Goal: Task Accomplishment & Management: Use online tool/utility

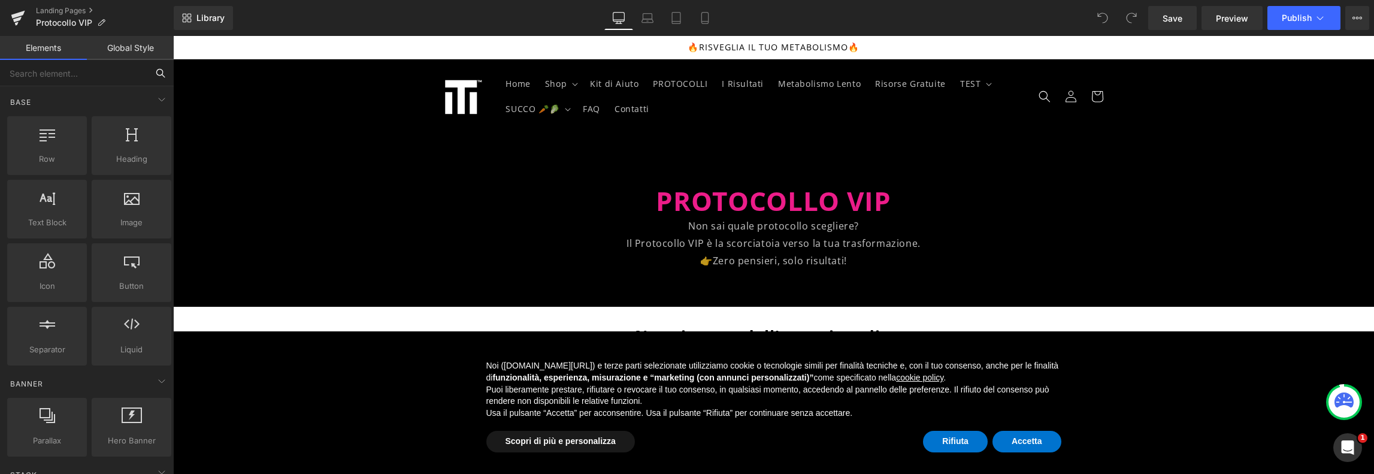
click at [132, 72] on input "text" at bounding box center [73, 73] width 147 height 26
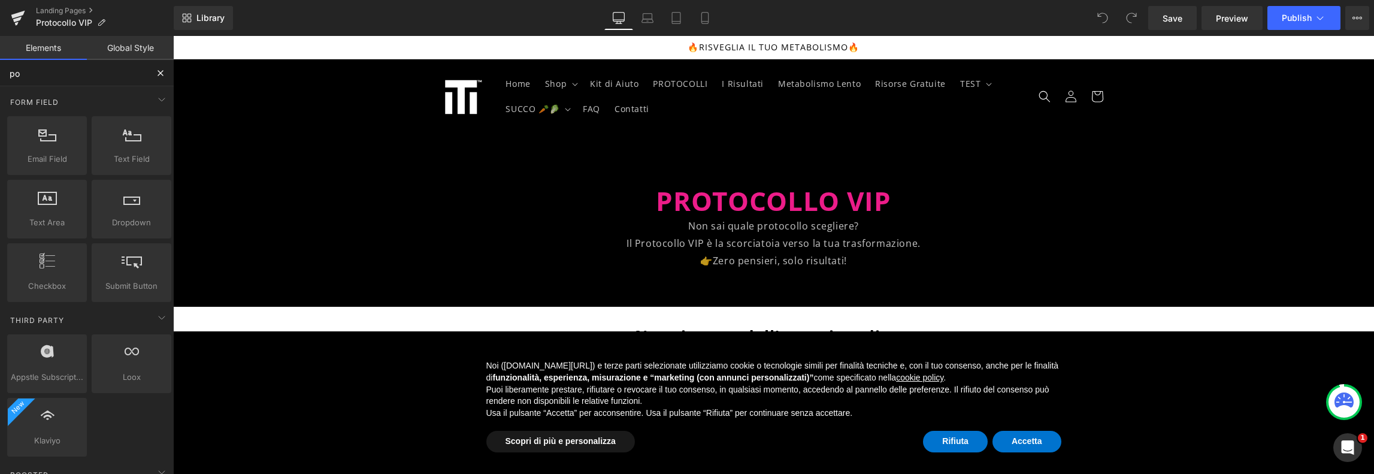
type input "pop"
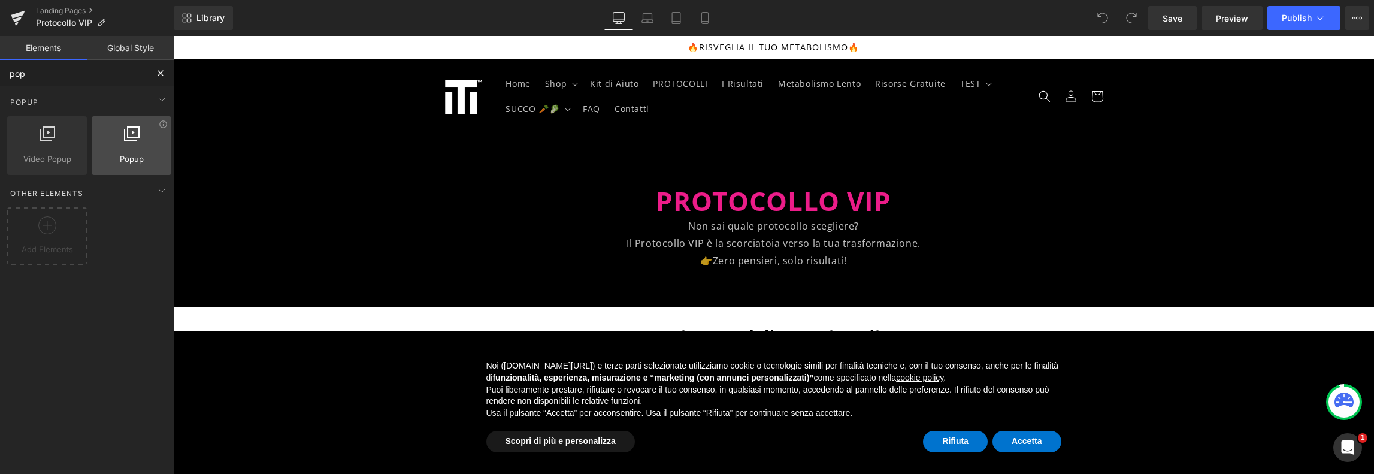
click at [107, 130] on div at bounding box center [131, 139] width 72 height 27
click at [108, 130] on div at bounding box center [131, 139] width 72 height 27
click at [114, 156] on span "Popup" at bounding box center [131, 159] width 72 height 13
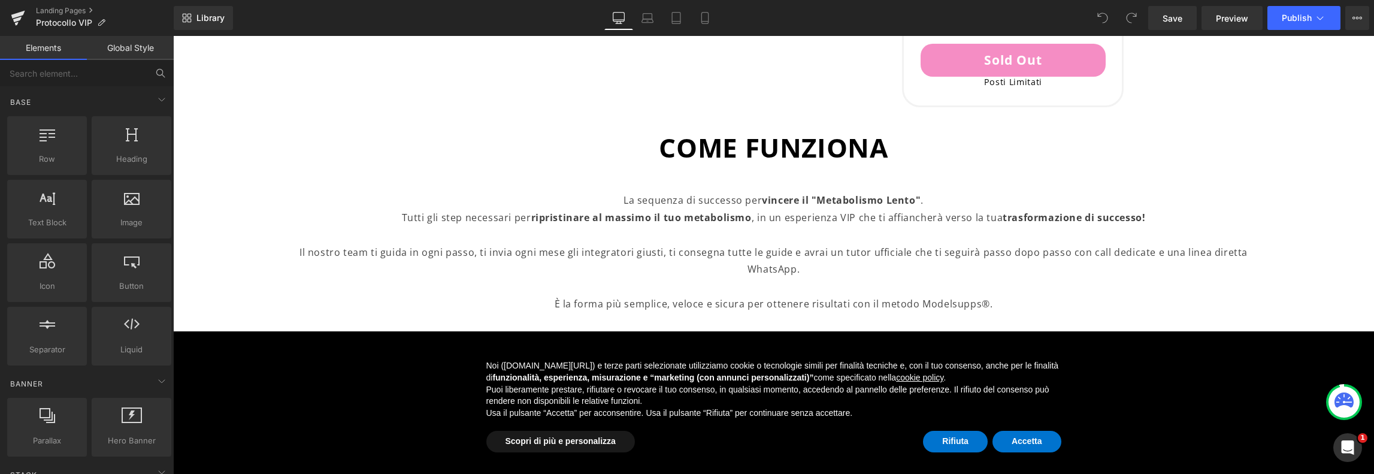
scroll to position [1198, 0]
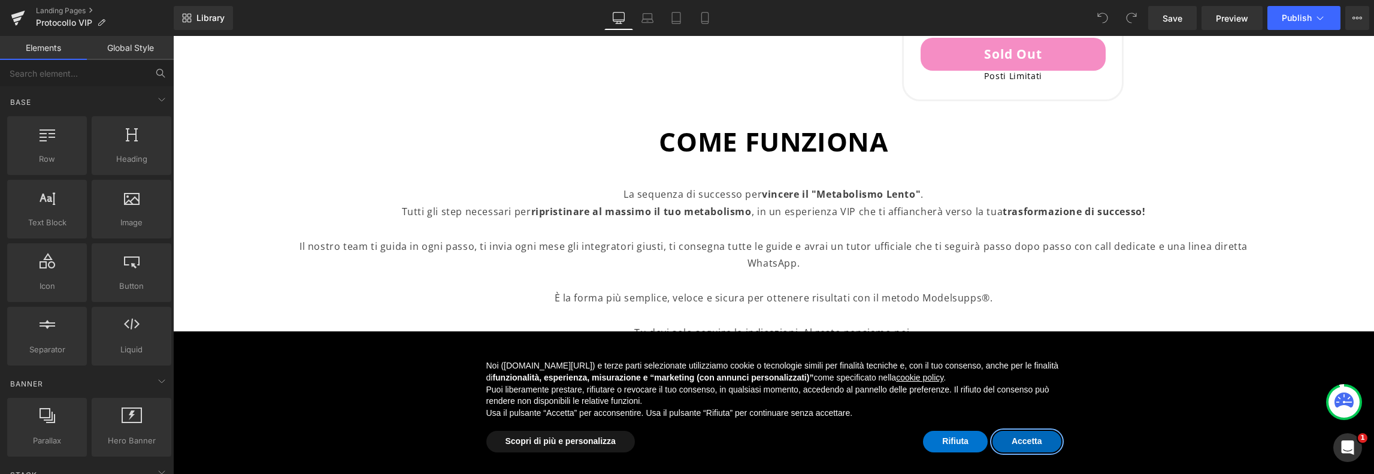
click at [1026, 438] on button "Accetta" at bounding box center [1027, 442] width 69 height 22
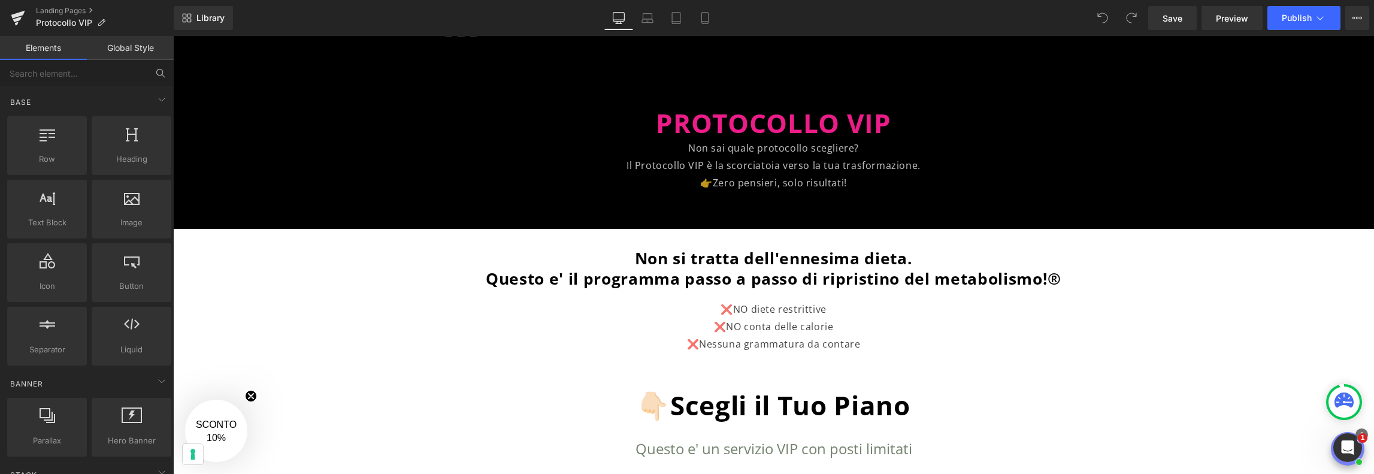
scroll to position [0, 0]
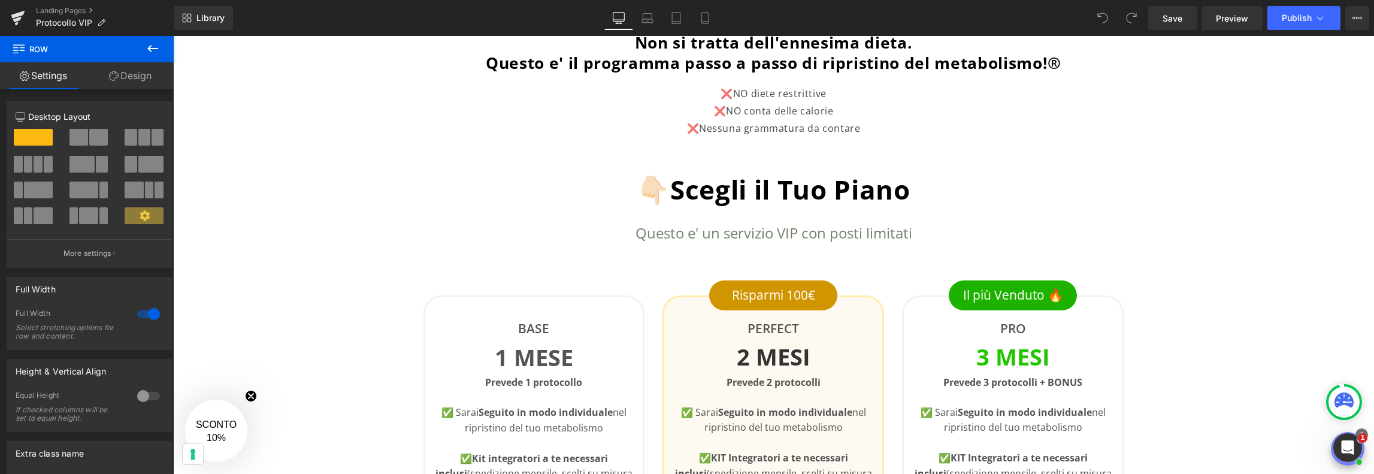
scroll to position [300, 0]
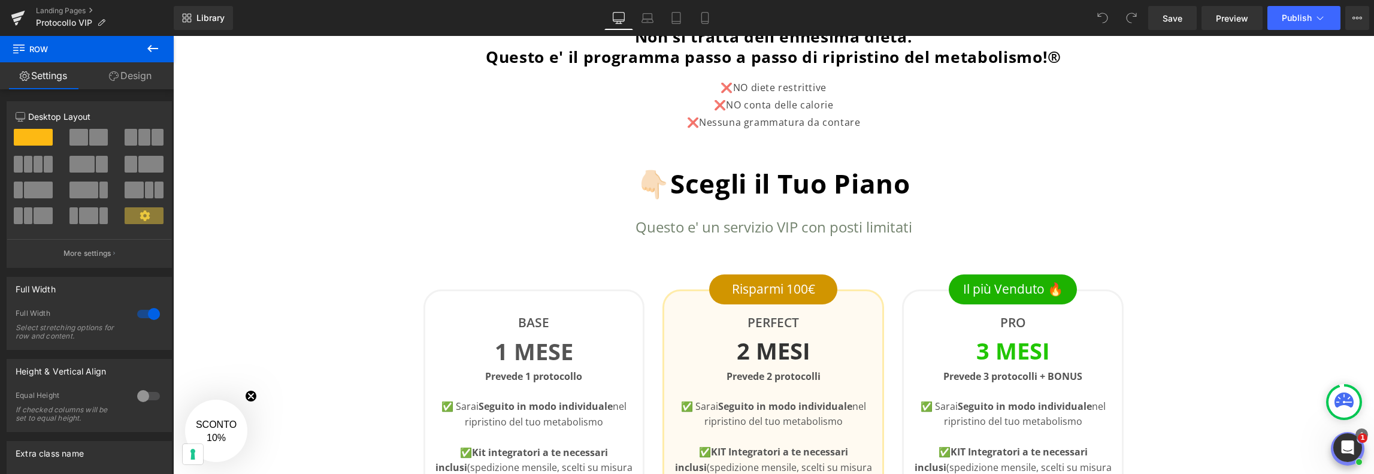
click at [152, 51] on icon at bounding box center [153, 48] width 14 height 14
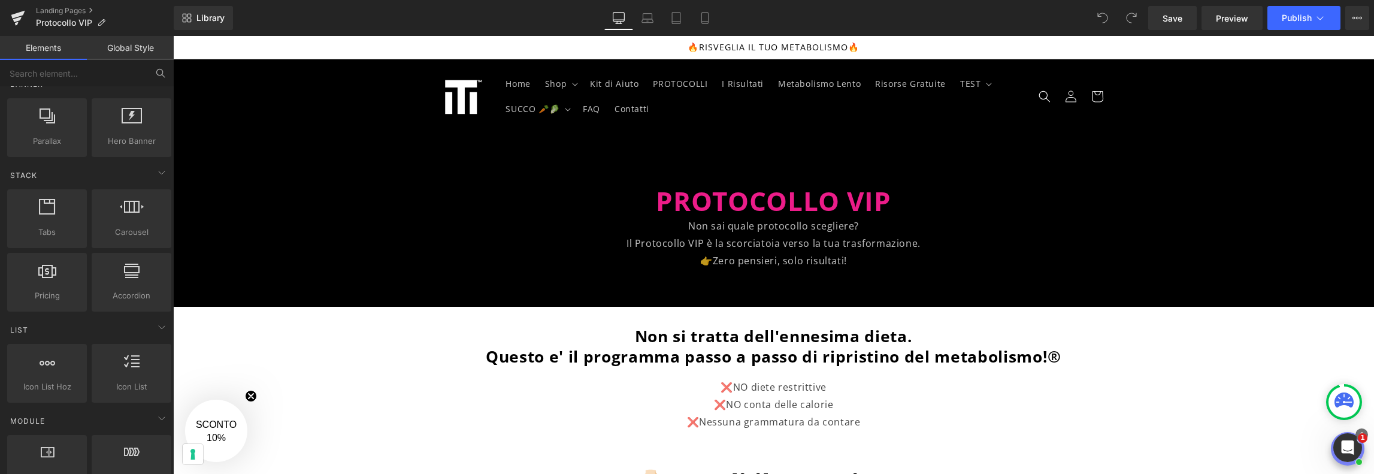
scroll to position [0, 0]
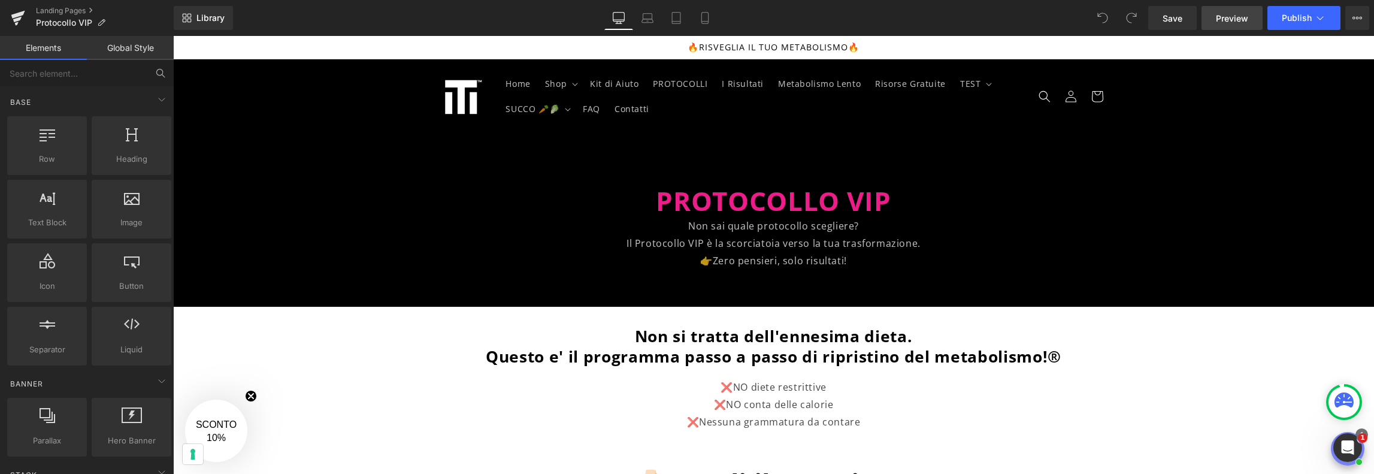
click at [1228, 20] on span "Preview" at bounding box center [1232, 18] width 32 height 13
click at [137, 69] on input "text" at bounding box center [73, 73] width 147 height 26
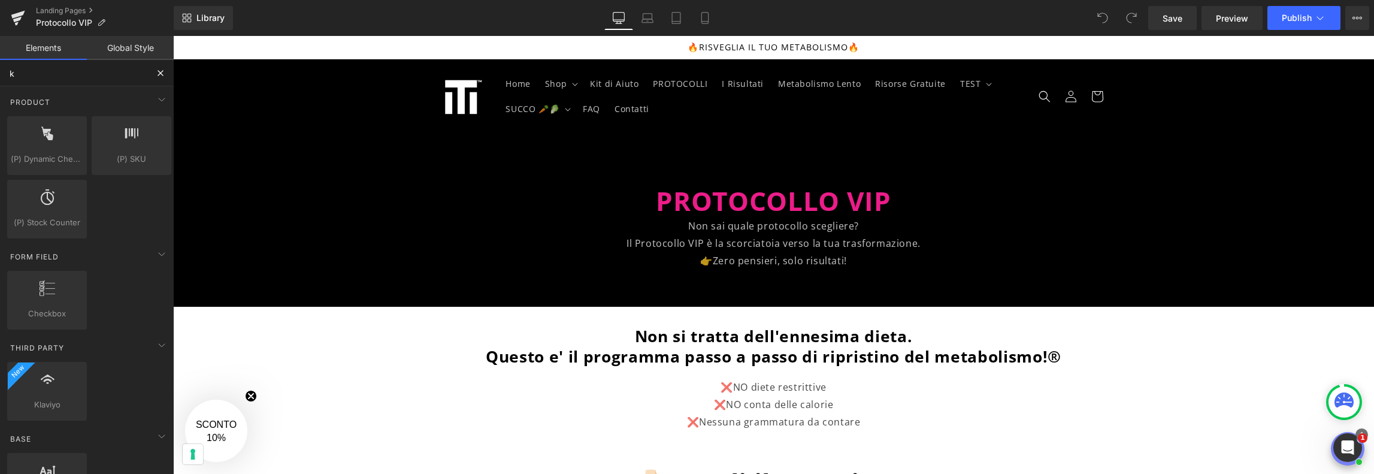
type input "kl"
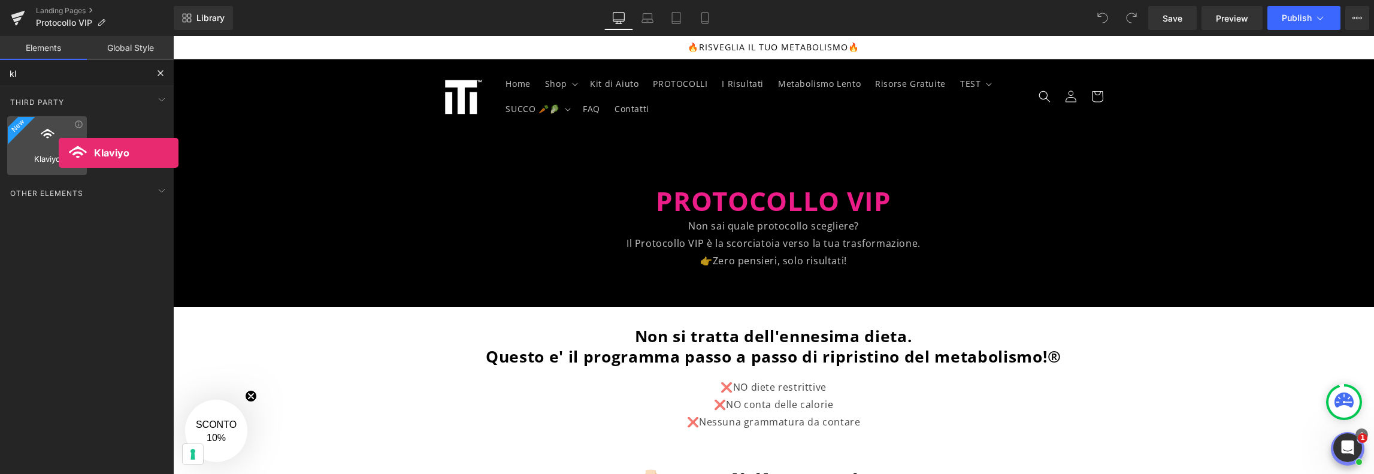
click at [59, 153] on span "Klaviyo" at bounding box center [47, 159] width 72 height 13
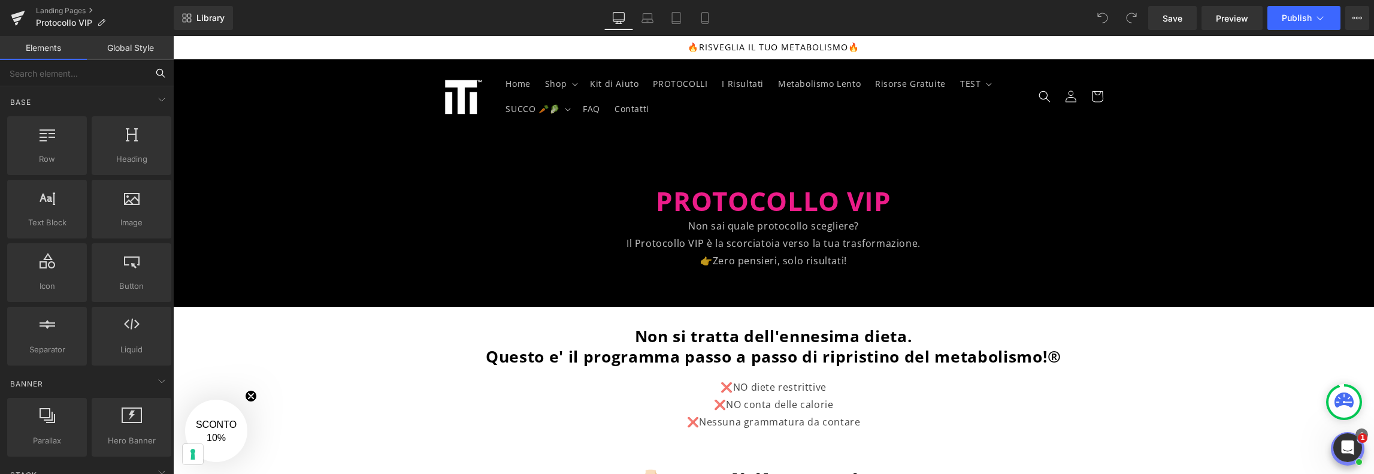
click at [119, 70] on input "text" at bounding box center [73, 73] width 147 height 26
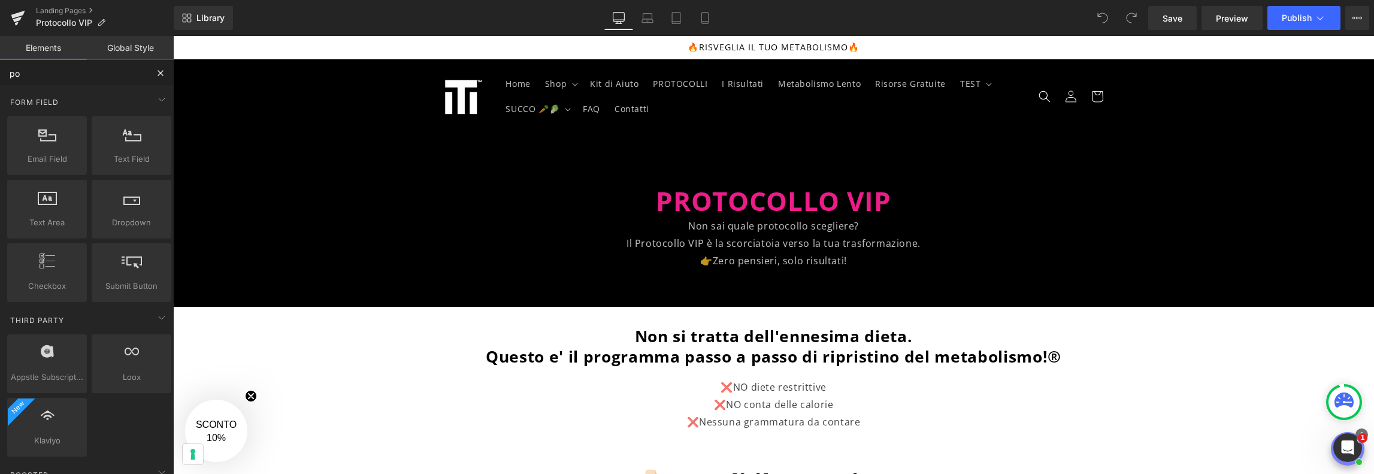
type input "pop"
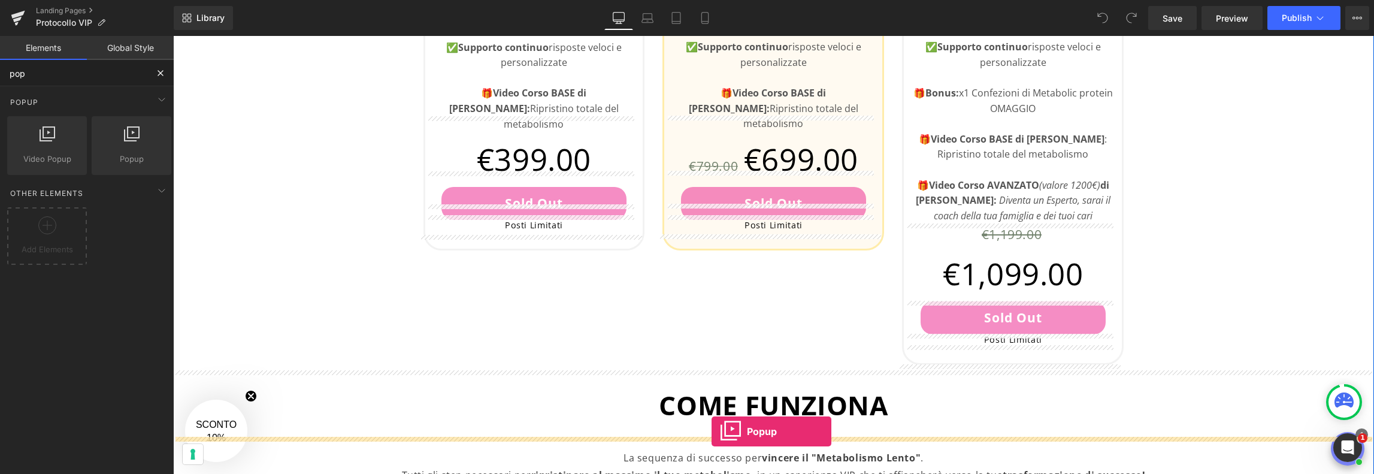
scroll to position [971, 0]
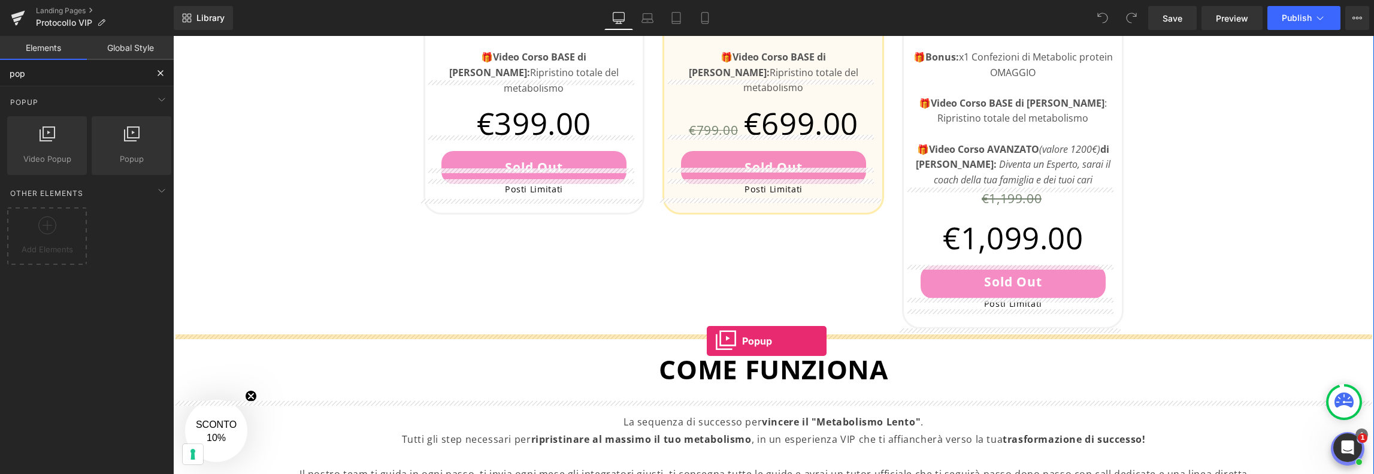
drag, startPoint x: 303, startPoint y: 182, endPoint x: 708, endPoint y: 341, distance: 435.2
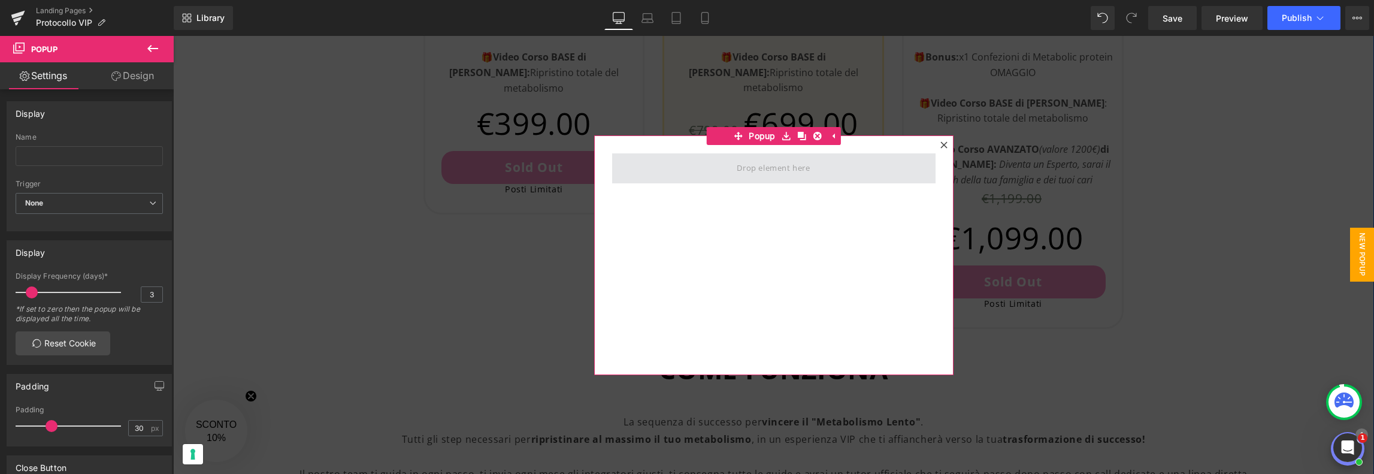
click at [742, 172] on span at bounding box center [773, 168] width 81 height 20
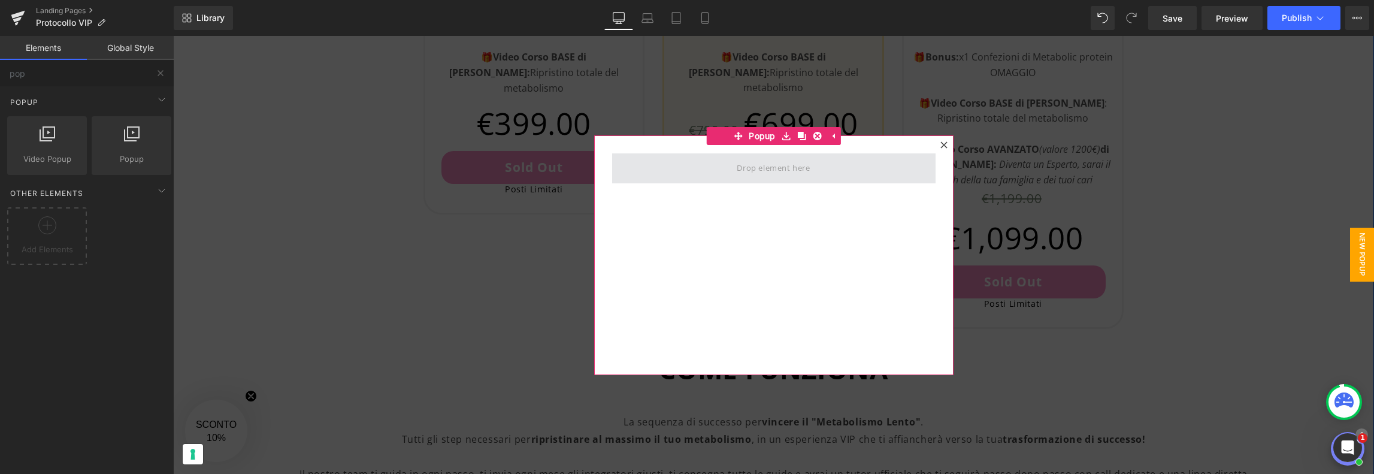
click at [742, 172] on span at bounding box center [773, 168] width 81 height 20
click at [772, 161] on span at bounding box center [773, 168] width 81 height 20
click at [749, 135] on span "Popup" at bounding box center [762, 136] width 33 height 18
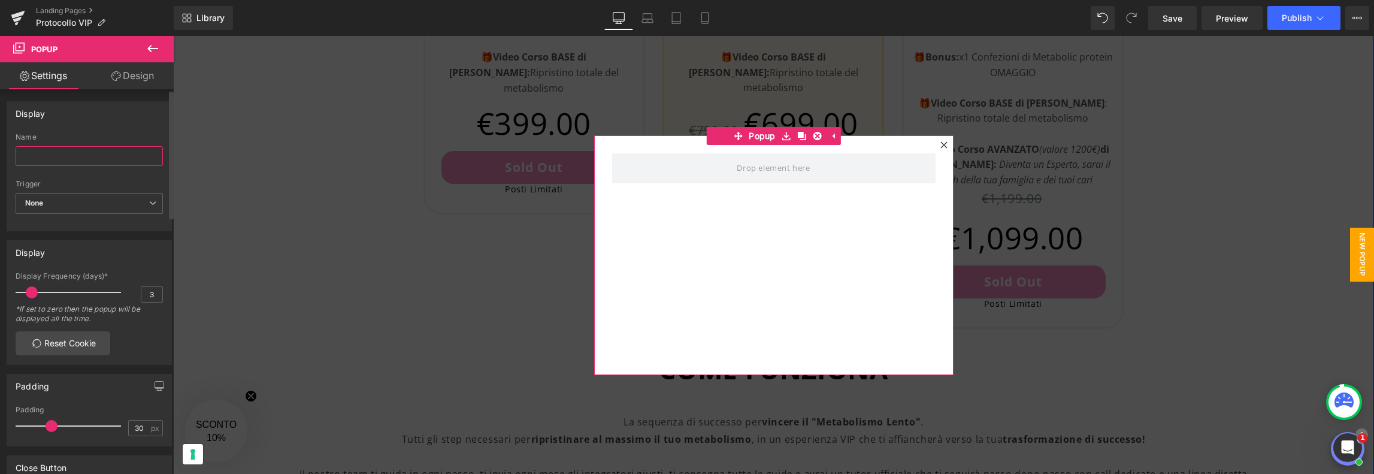
click at [49, 153] on input "text" at bounding box center [89, 156] width 147 height 20
click at [56, 198] on span "None" at bounding box center [89, 203] width 147 height 21
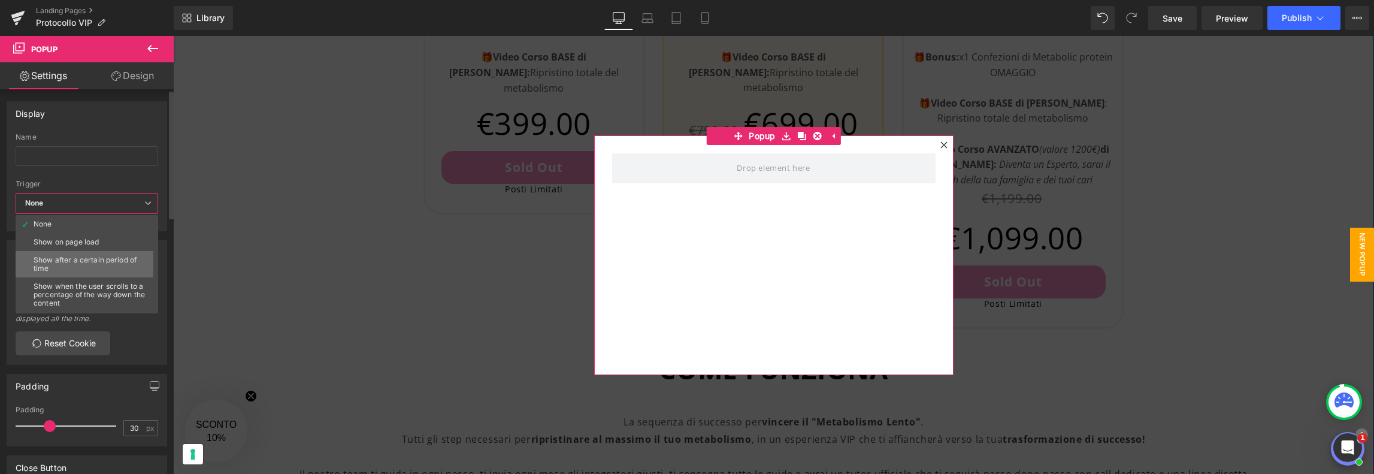
click at [55, 252] on li "Show after a certain period of time" at bounding box center [90, 264] width 148 height 26
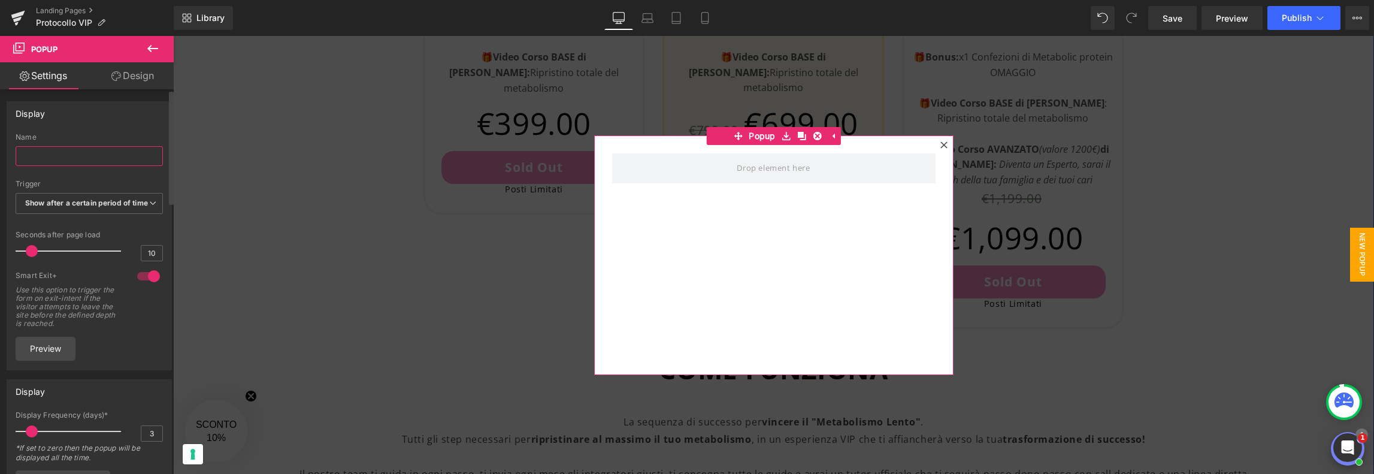
click at [72, 152] on input "text" at bounding box center [89, 156] width 147 height 20
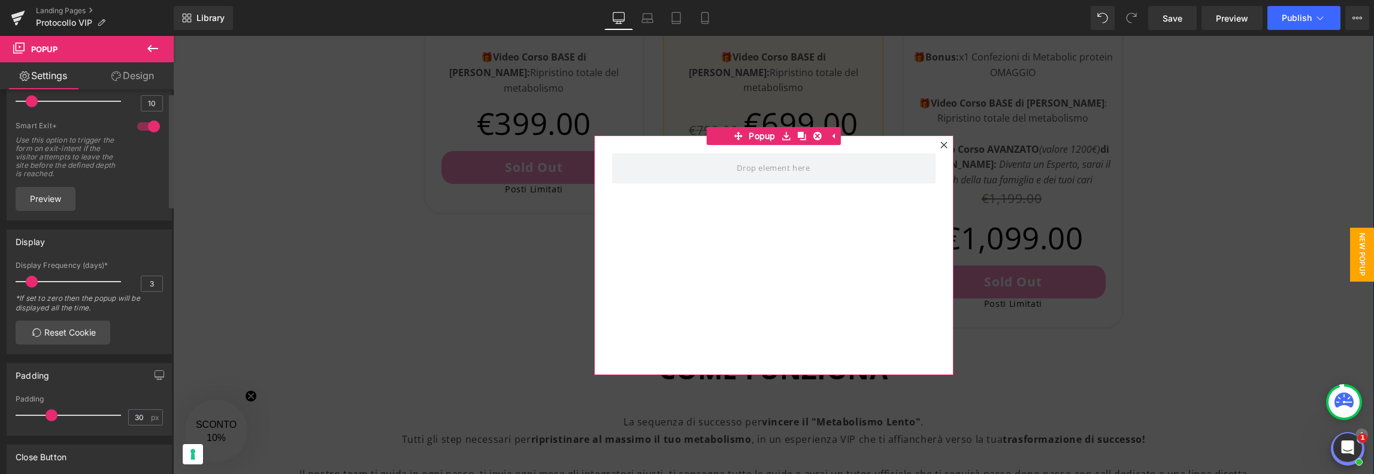
scroll to position [0, 0]
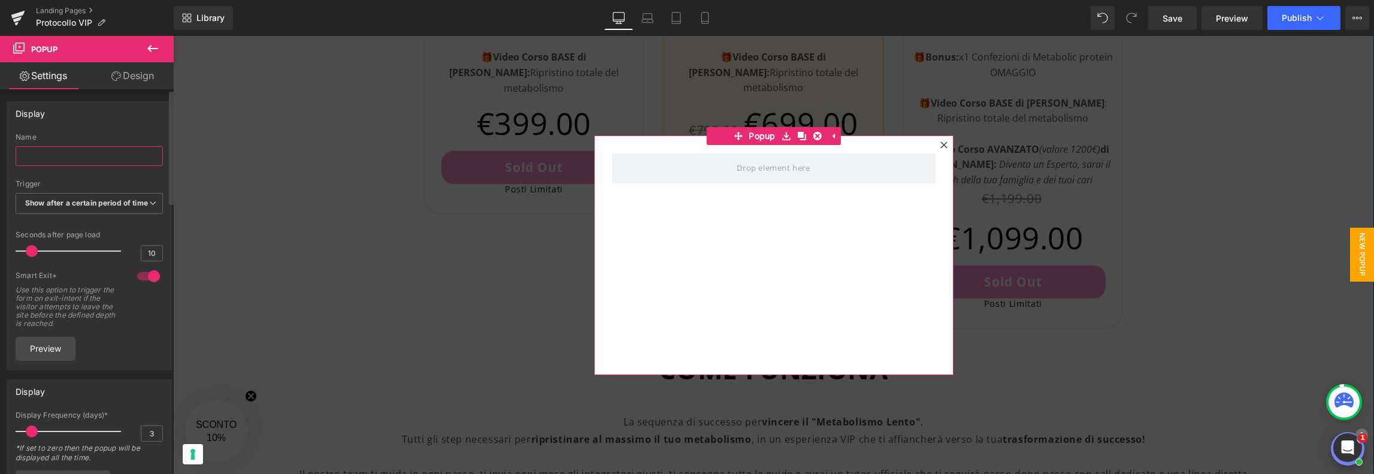
click at [90, 162] on input "text" at bounding box center [89, 156] width 147 height 20
paste input "Iscriviti alla lista d’attesa"
type input "Iscriviti alla lista d’attesa"
click at [122, 133] on div "Name" at bounding box center [89, 137] width 147 height 8
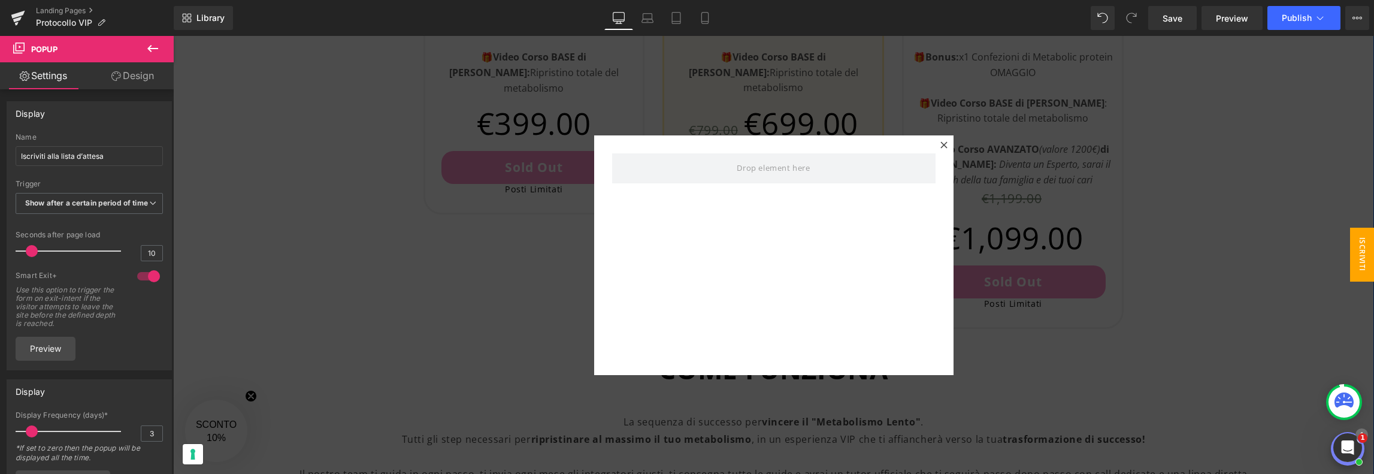
click at [152, 50] on icon at bounding box center [153, 48] width 14 height 14
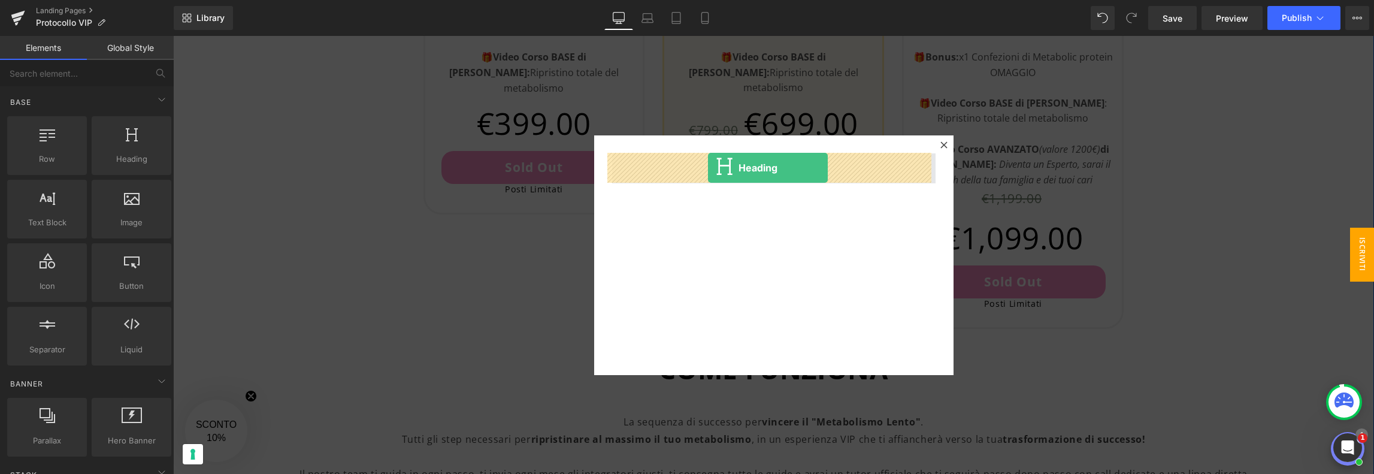
drag, startPoint x: 296, startPoint y: 188, endPoint x: 708, endPoint y: 168, distance: 412.7
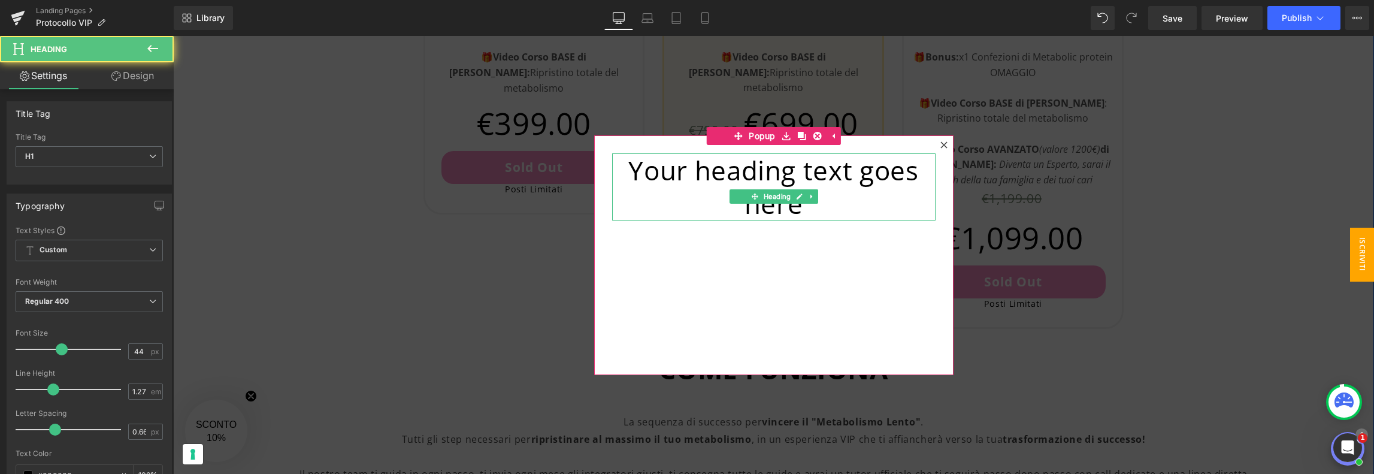
click at [711, 189] on h1 "Your heading text goes here" at bounding box center [774, 186] width 324 height 67
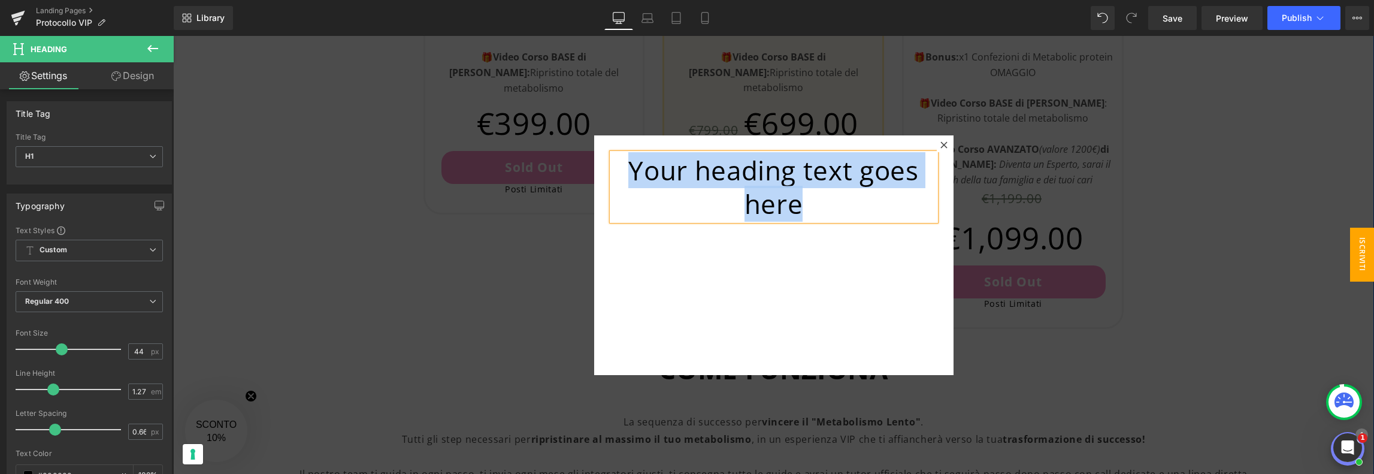
paste div
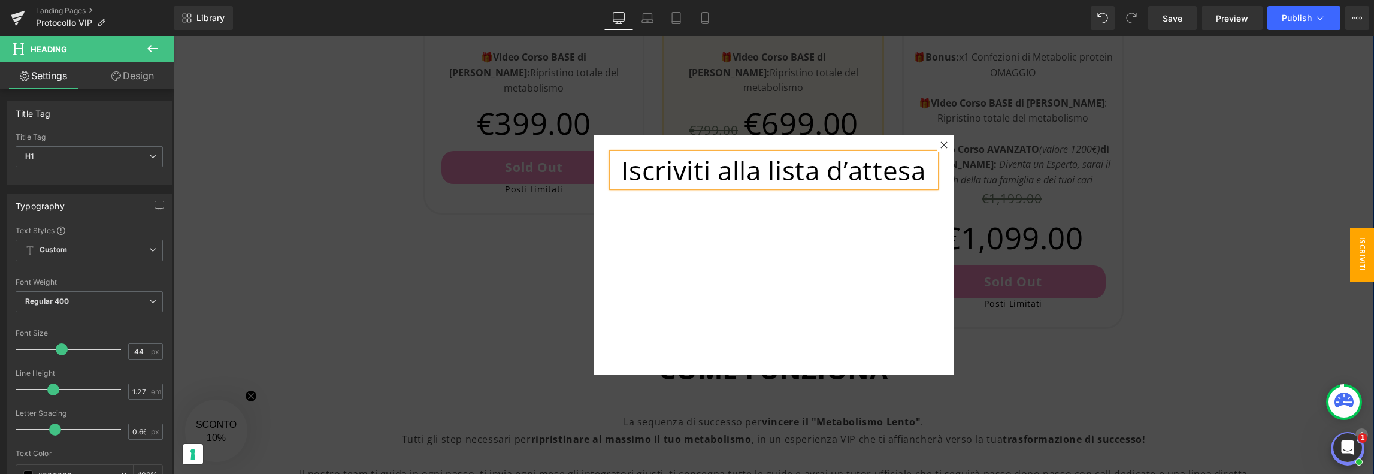
click at [733, 225] on div "Iscriviti alla lista d’attesa Heading" at bounding box center [773, 255] width 359 height 240
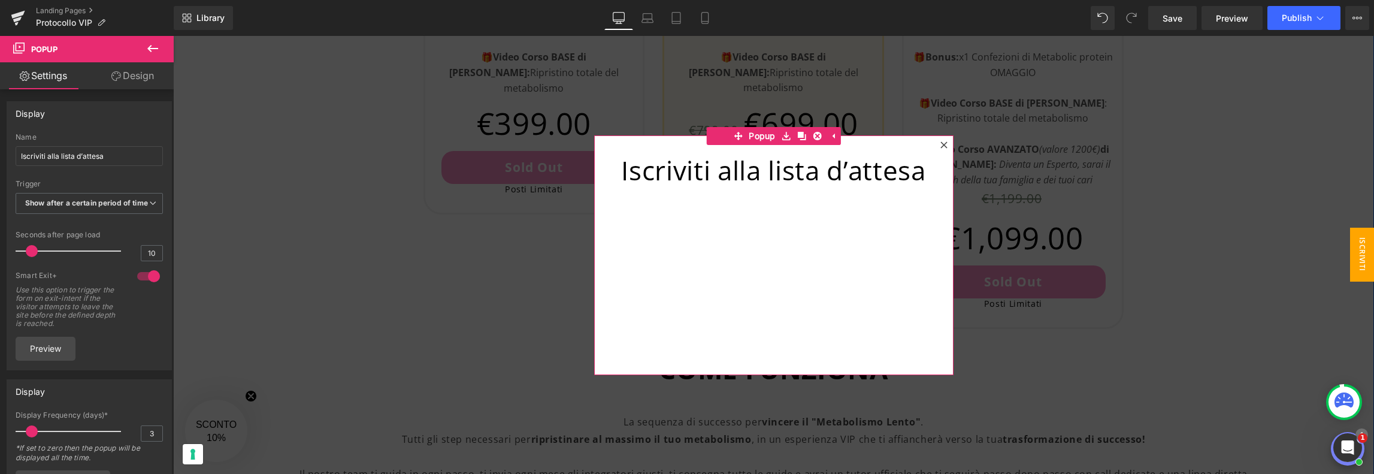
click at [700, 224] on div "Iscriviti alla lista d’attesa Heading" at bounding box center [773, 255] width 359 height 240
click at [147, 45] on icon at bounding box center [153, 48] width 14 height 14
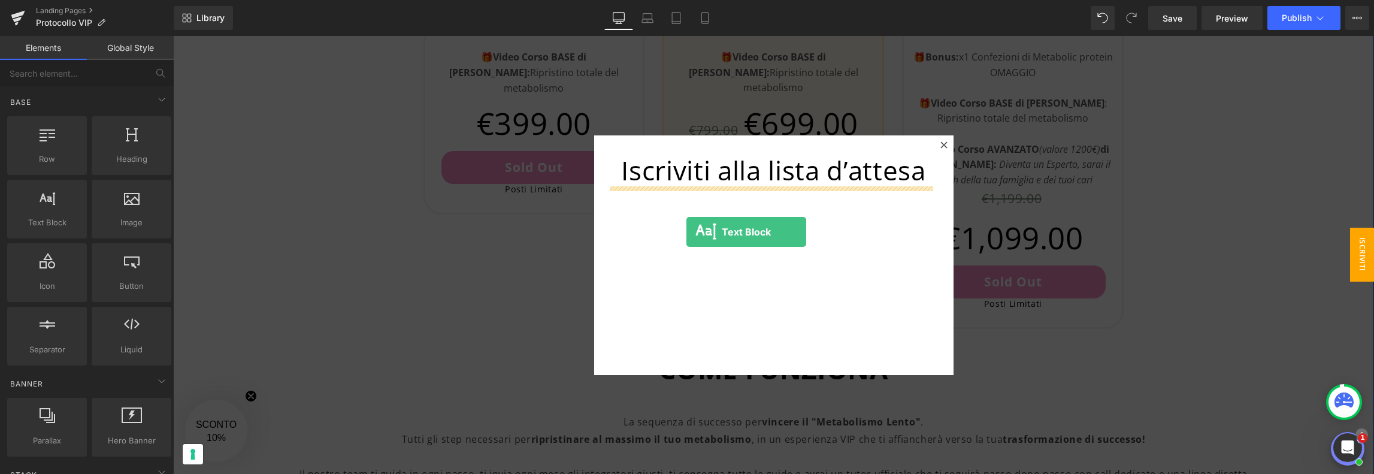
drag, startPoint x: 334, startPoint y: 274, endPoint x: 687, endPoint y: 232, distance: 354.8
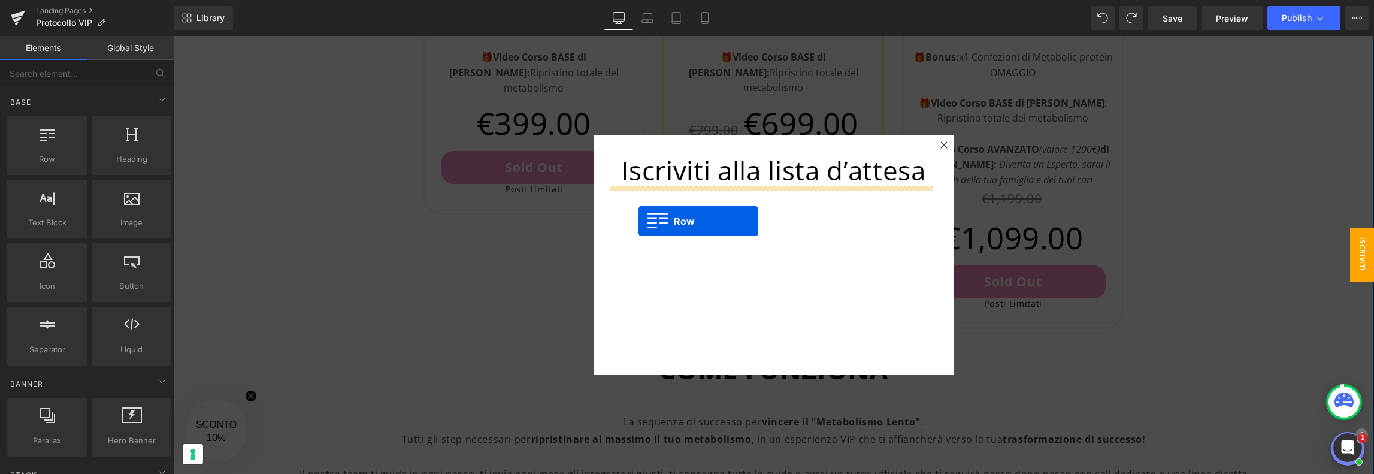
drag, startPoint x: 244, startPoint y: 197, endPoint x: 639, endPoint y: 221, distance: 395.0
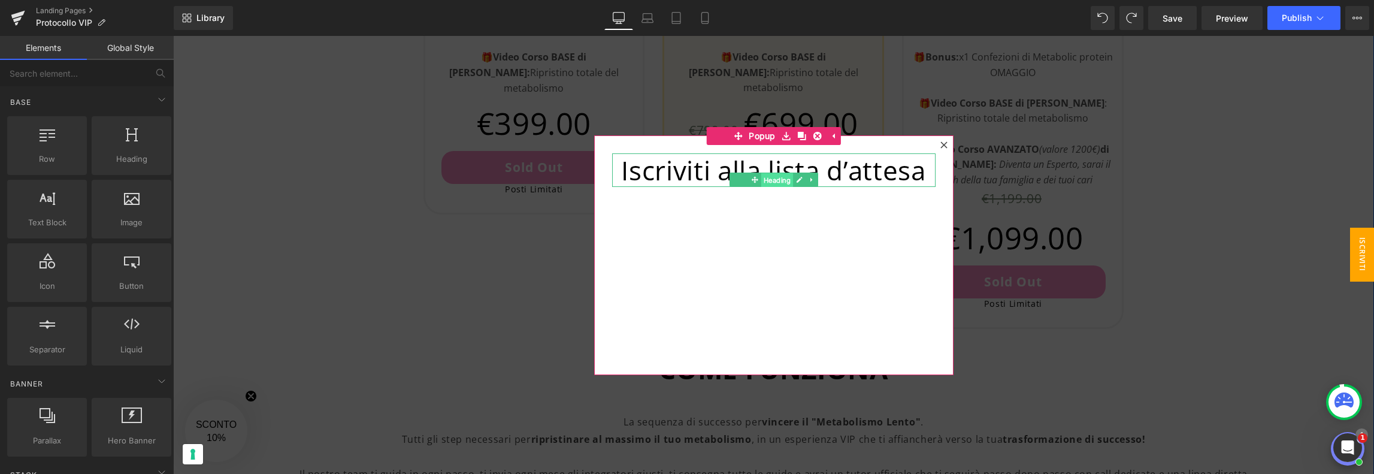
click at [775, 182] on span "Heading" at bounding box center [777, 180] width 32 height 14
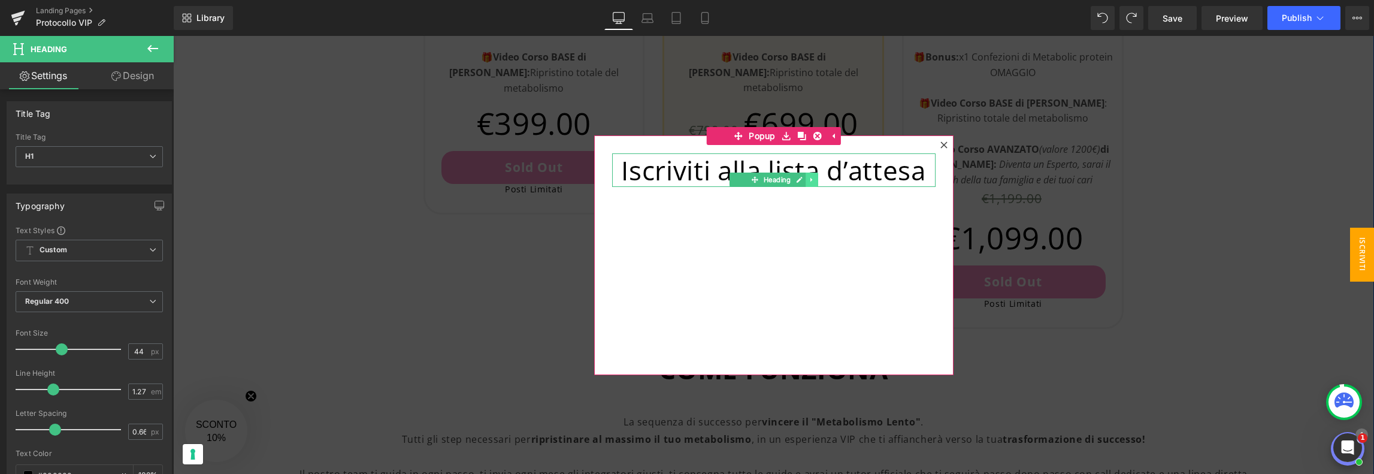
click at [811, 180] on icon at bounding box center [812, 179] width 2 height 4
click at [766, 225] on div "Iscriviti alla lista d’attesa Heading" at bounding box center [773, 255] width 359 height 240
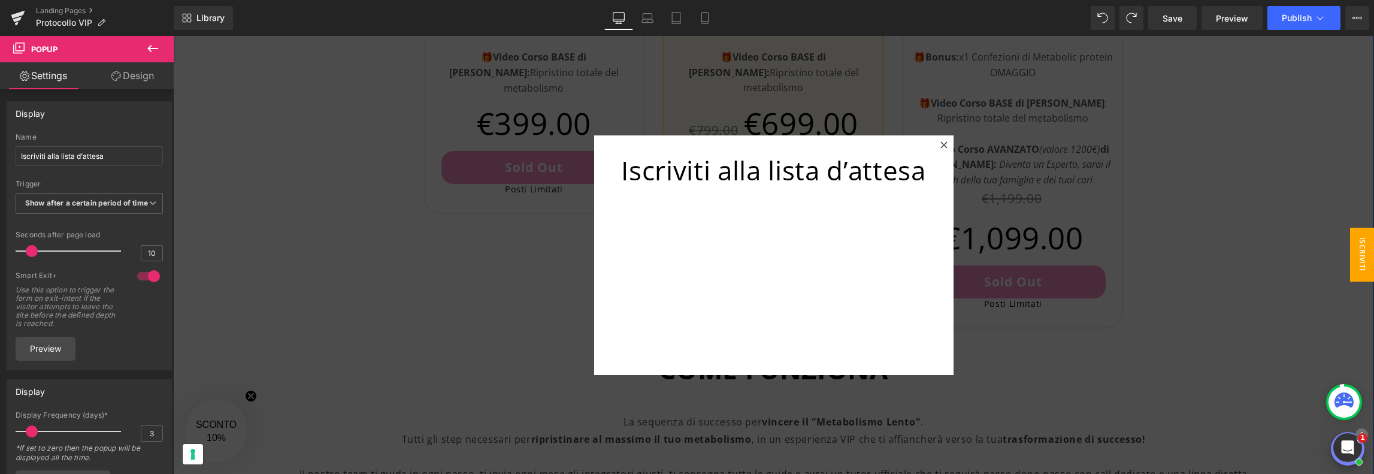
click at [146, 49] on icon at bounding box center [153, 48] width 14 height 14
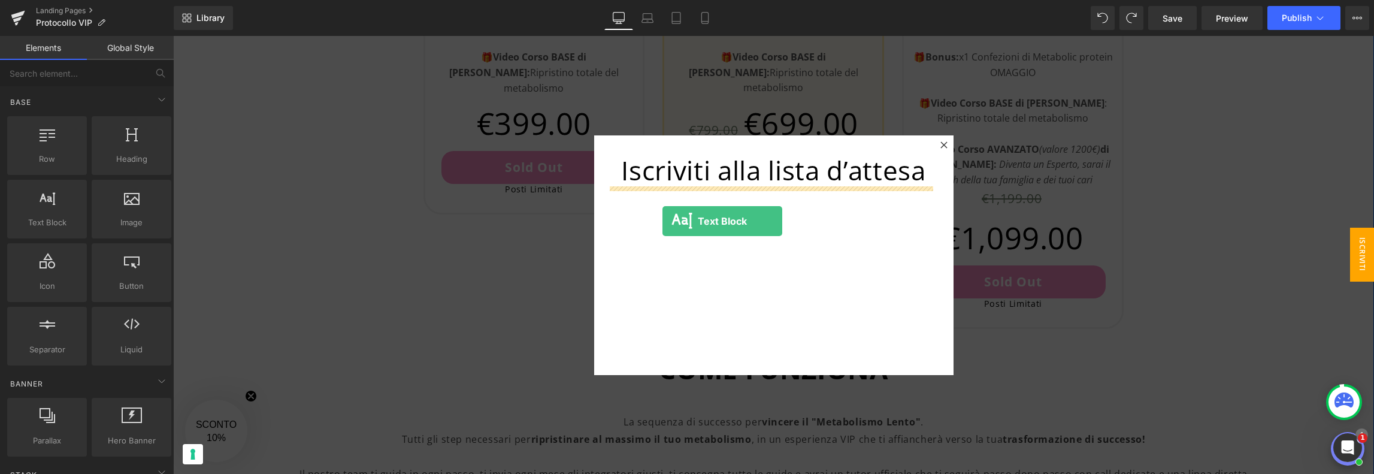
drag, startPoint x: 322, startPoint y: 250, endPoint x: 663, endPoint y: 221, distance: 342.1
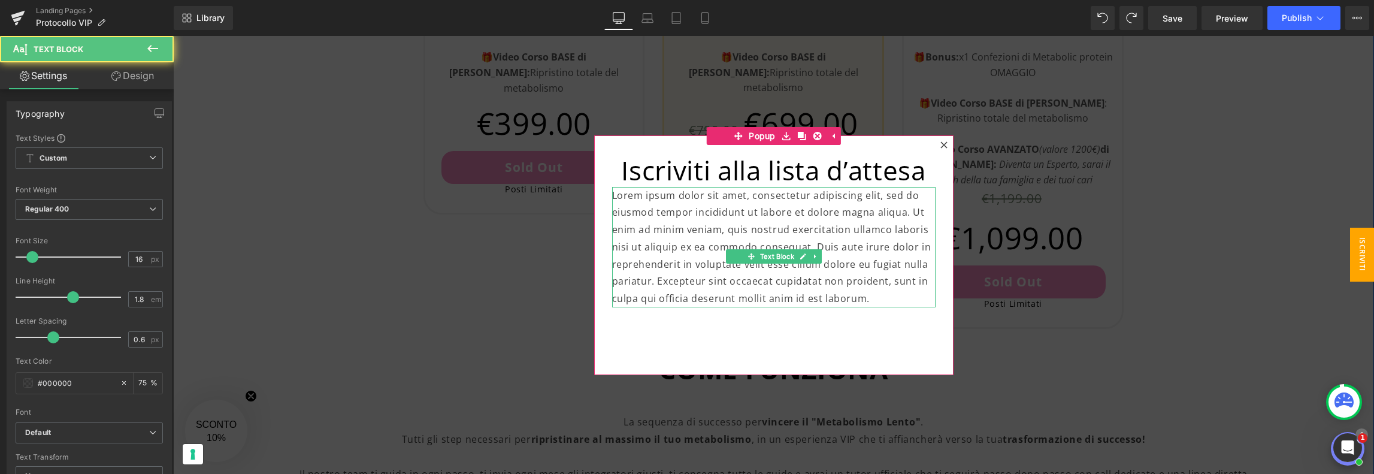
click at [667, 217] on p "Lorem ipsum dolor sit amet, consectetur adipiscing elit, sed do eiusmod tempor …" at bounding box center [774, 247] width 324 height 121
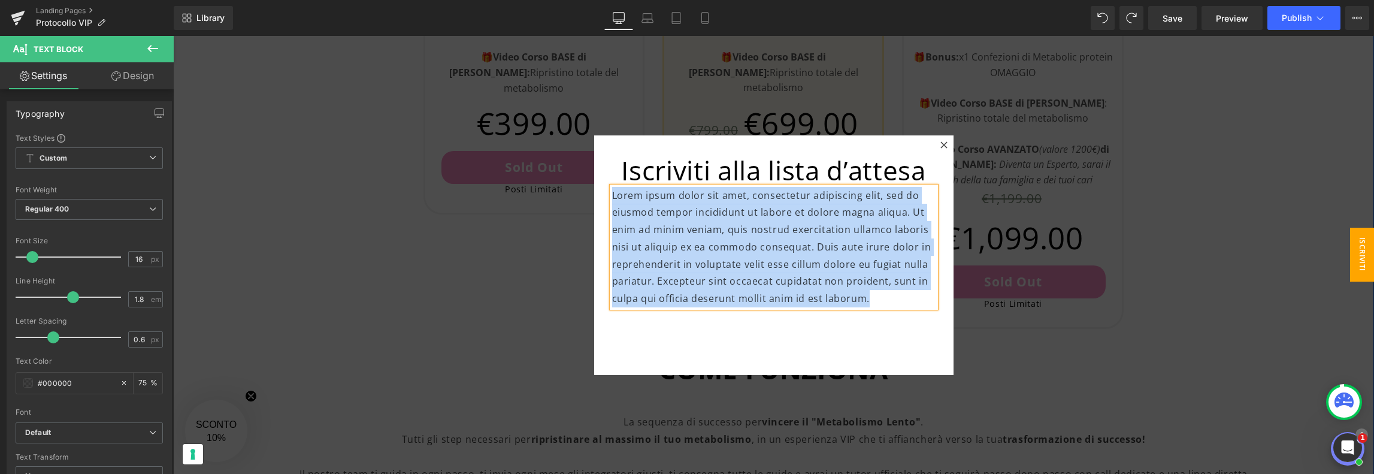
paste div
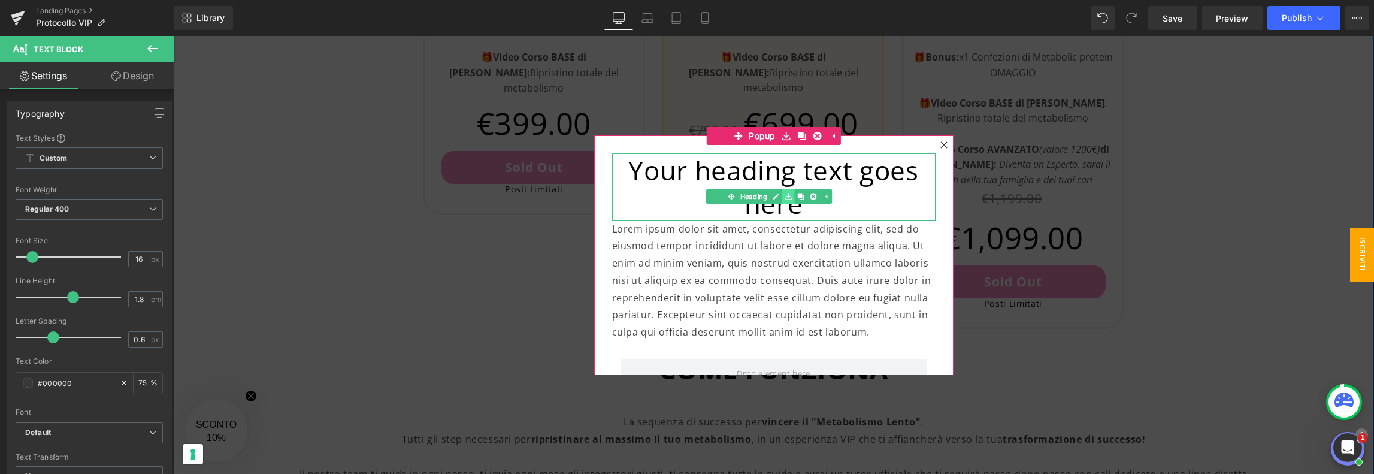
click at [782, 197] on link at bounding box center [788, 196] width 13 height 14
click at [876, 170] on h1 "Your heading text goes here" at bounding box center [774, 186] width 324 height 67
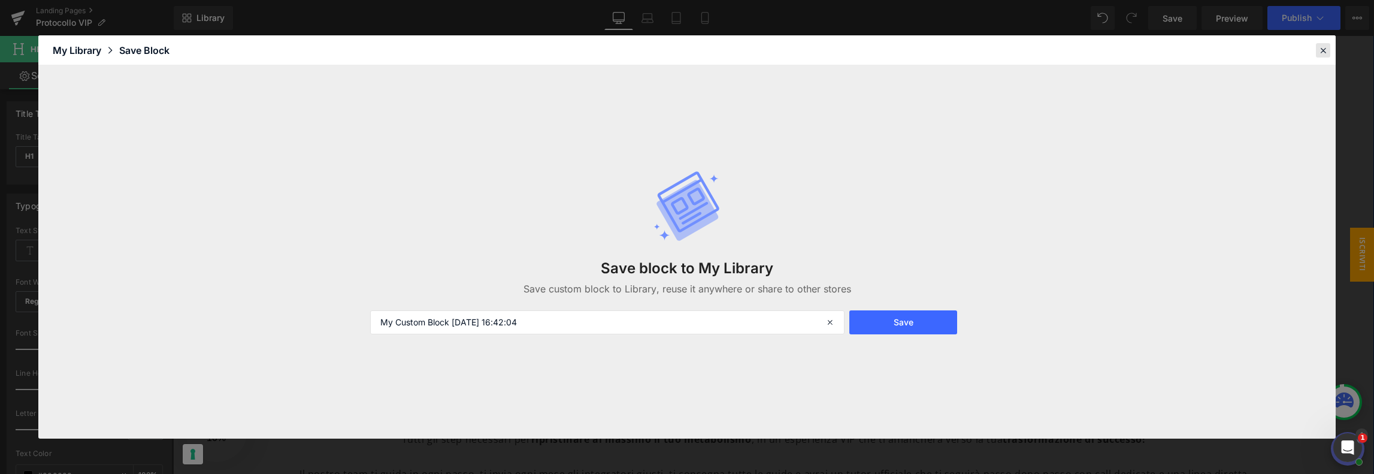
drag, startPoint x: 1317, startPoint y: 53, endPoint x: 931, endPoint y: 75, distance: 386.5
click at [1317, 53] on div at bounding box center [1323, 50] width 14 height 14
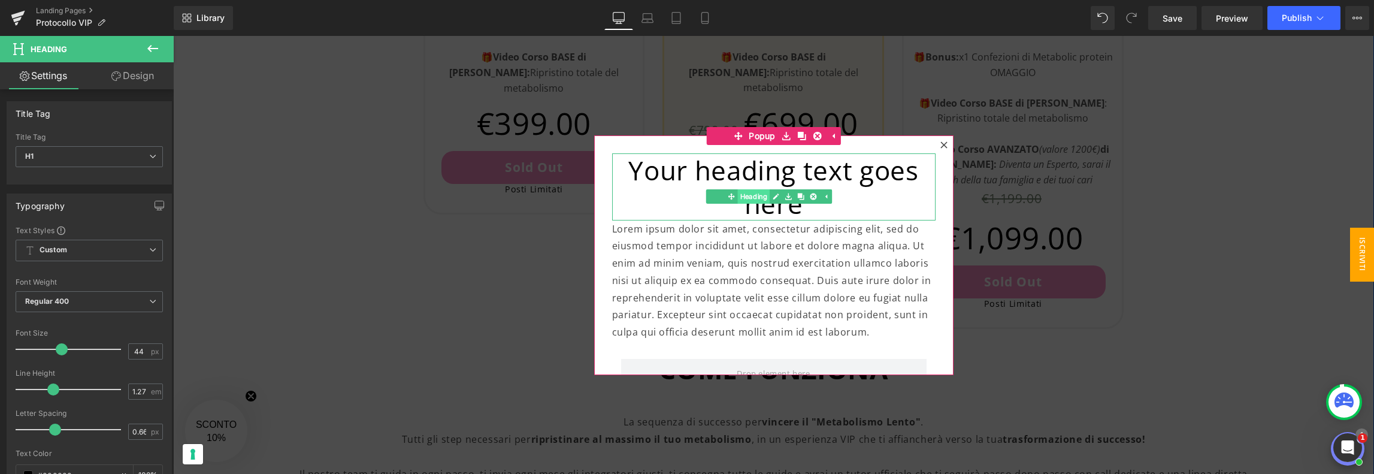
click at [751, 201] on span "Heading" at bounding box center [753, 196] width 32 height 14
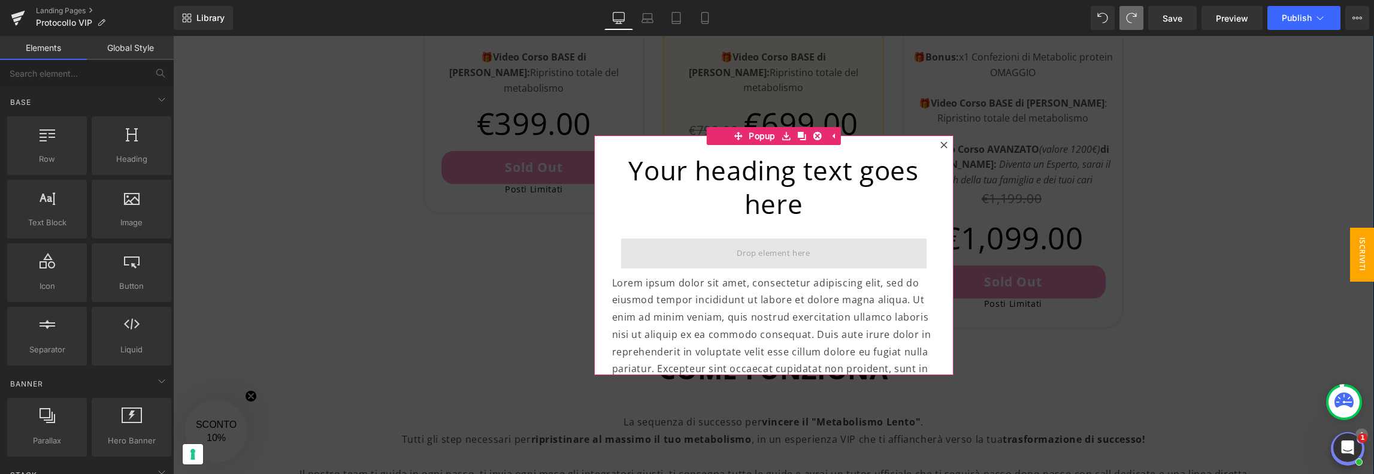
click at [817, 259] on span at bounding box center [774, 253] width 306 height 30
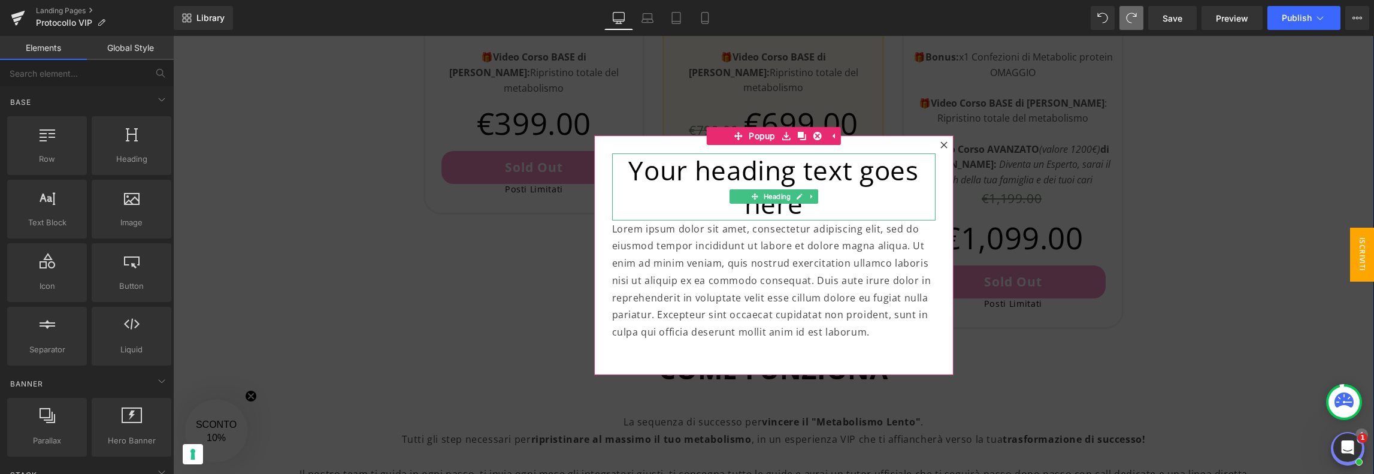
drag, startPoint x: 859, startPoint y: 214, endPoint x: 863, endPoint y: 200, distance: 14.8
click at [861, 214] on h1 "Your heading text goes here" at bounding box center [774, 186] width 324 height 67
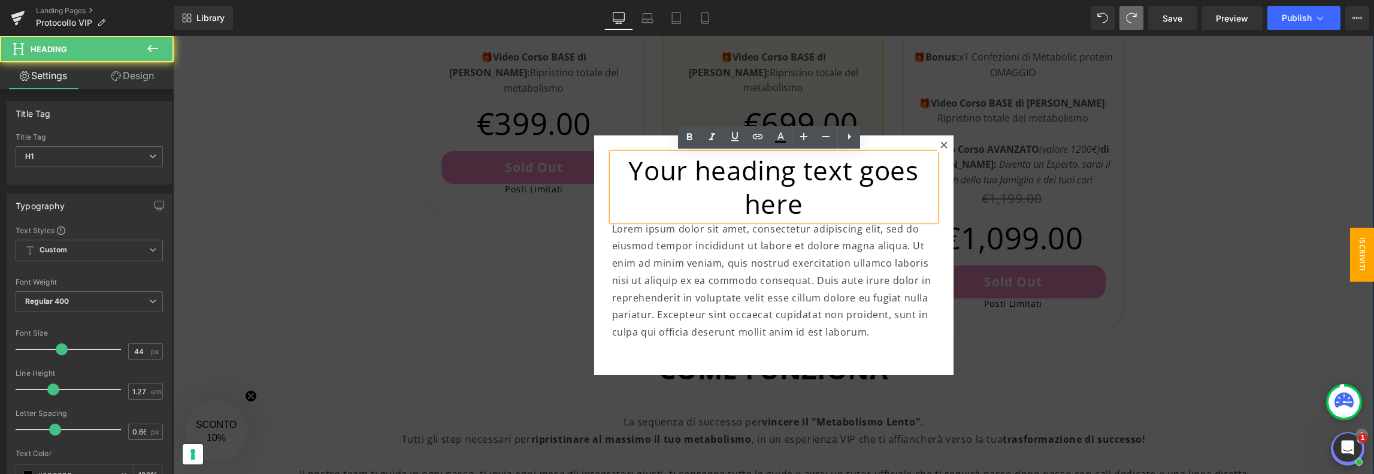
click at [831, 202] on h1 "Your heading text goes here" at bounding box center [774, 186] width 324 height 67
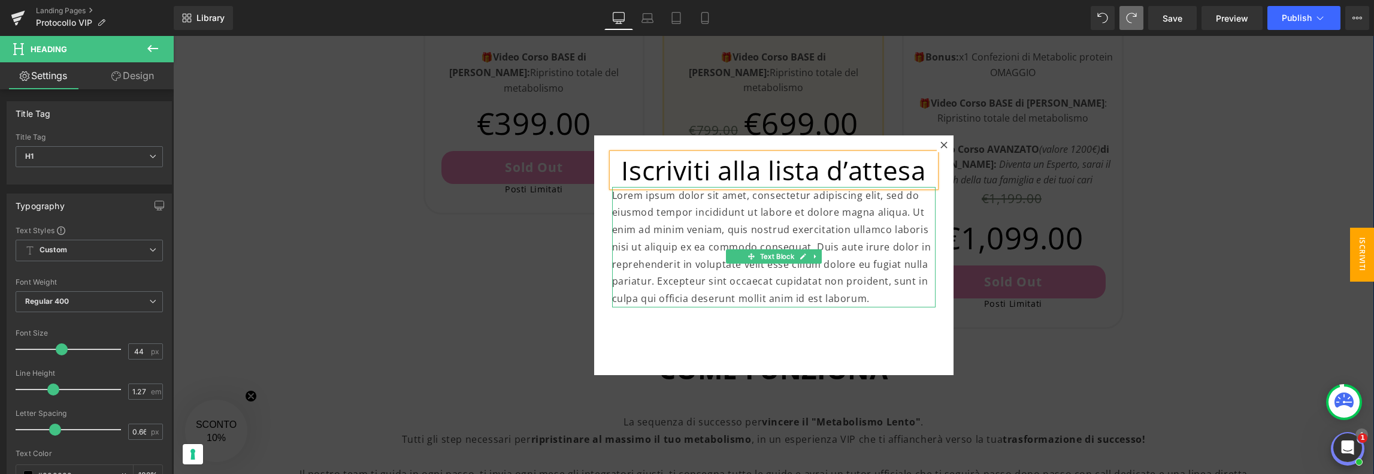
click at [761, 243] on p "Lorem ipsum dolor sit amet, consectetur adipiscing elit, sed do eiusmod tempor …" at bounding box center [774, 247] width 324 height 121
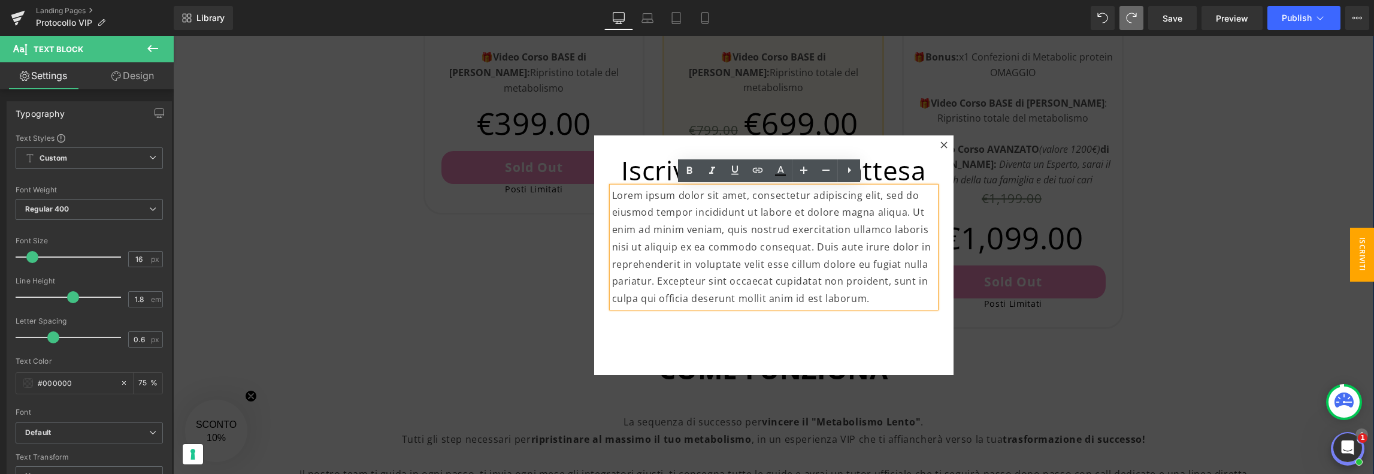
click at [932, 214] on div "Lorem ipsum dolor sit amet, consectetur adipiscing elit, sed do eiusmod tempor …" at bounding box center [774, 247] width 324 height 121
click at [880, 329] on div "Iscriviti alla lista d’attesa Heading Lorem ipsum dolor sit amet, consectetur a…" at bounding box center [773, 255] width 359 height 240
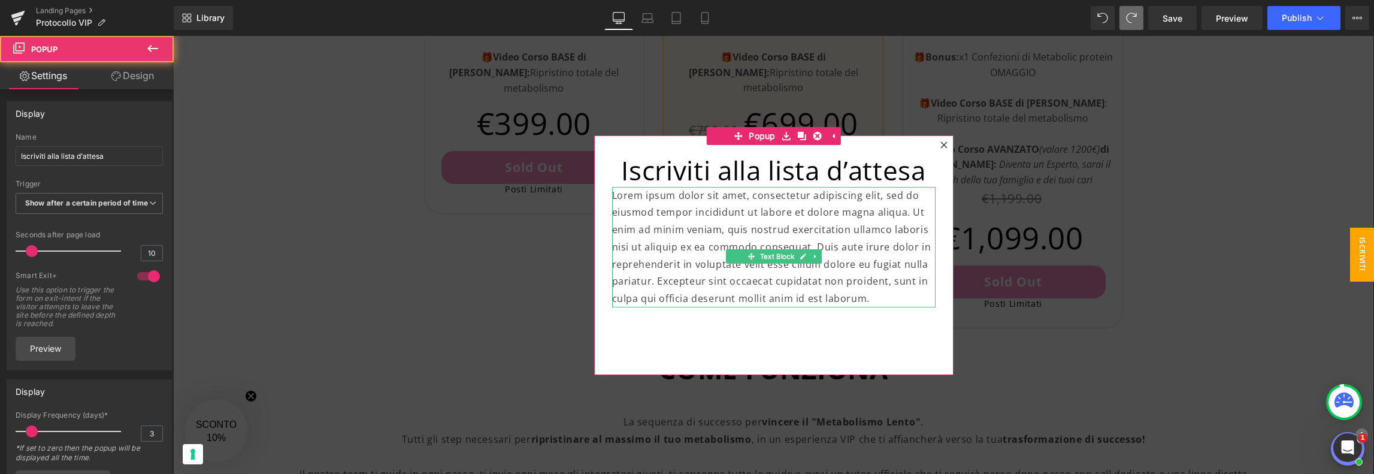
click at [872, 297] on p "Lorem ipsum dolor sit amet, consectetur adipiscing elit, sed do eiusmod tempor …" at bounding box center [774, 247] width 324 height 121
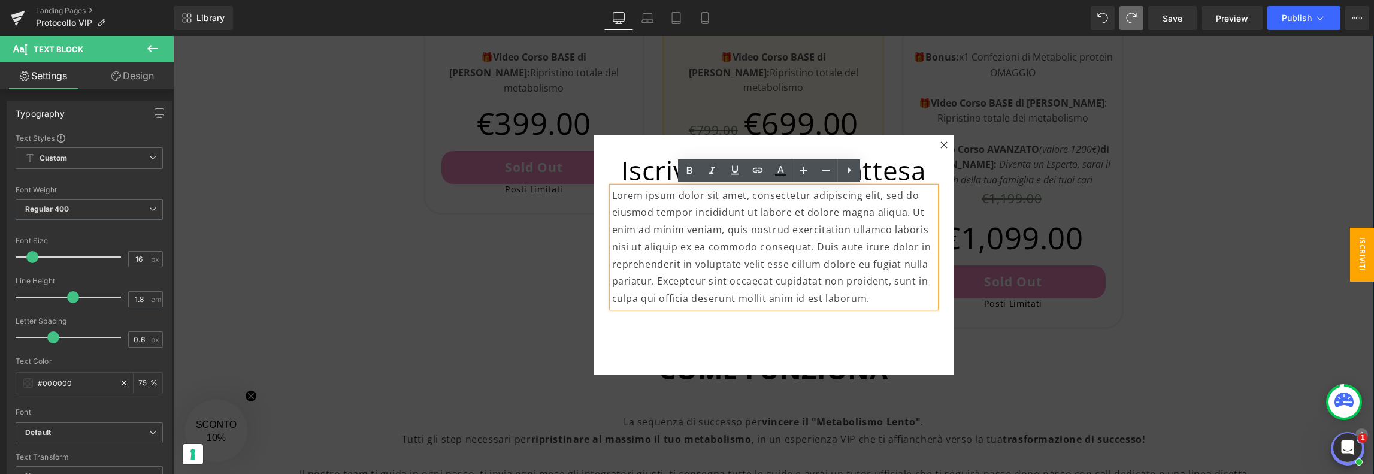
click at [870, 316] on div "Iscriviti alla lista d’attesa Heading Lorem ipsum dolor sit amet, consectetur a…" at bounding box center [773, 255] width 359 height 240
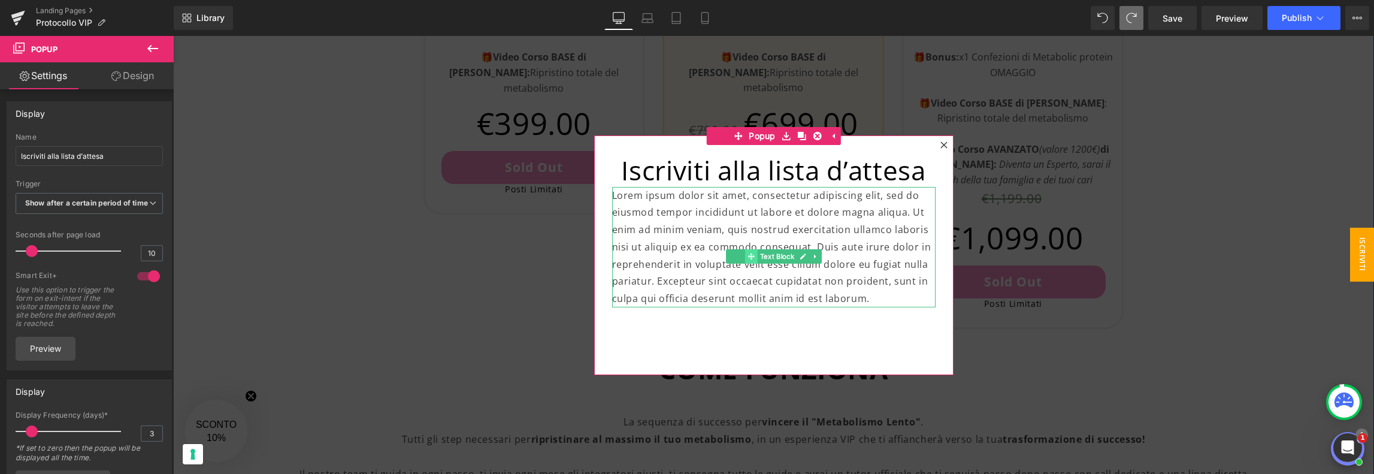
click at [749, 256] on icon at bounding box center [751, 256] width 7 height 7
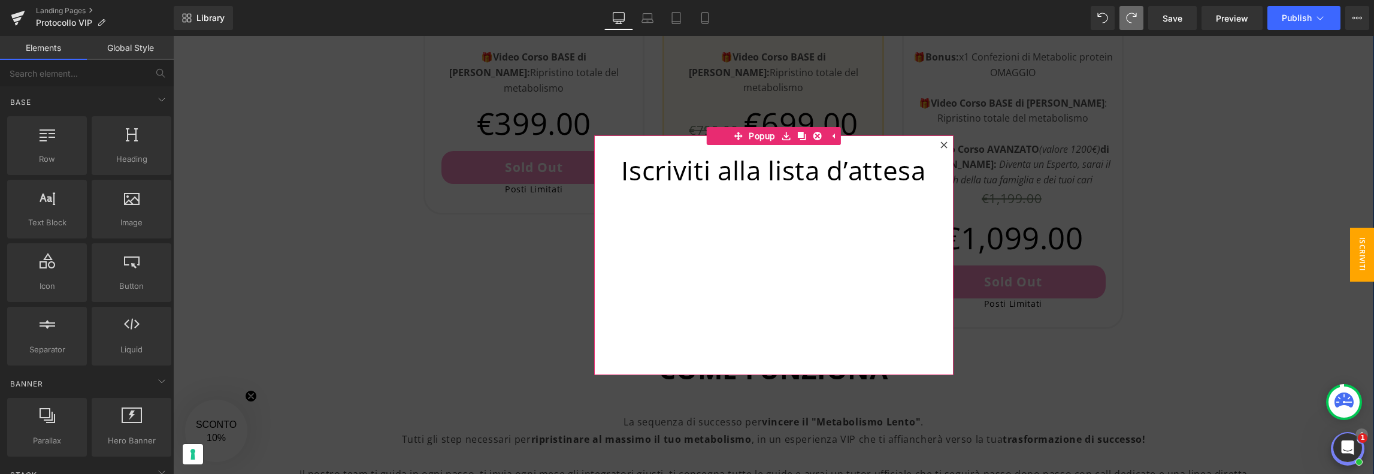
click at [814, 253] on div "Iscriviti alla lista d’attesa Heading" at bounding box center [773, 255] width 359 height 240
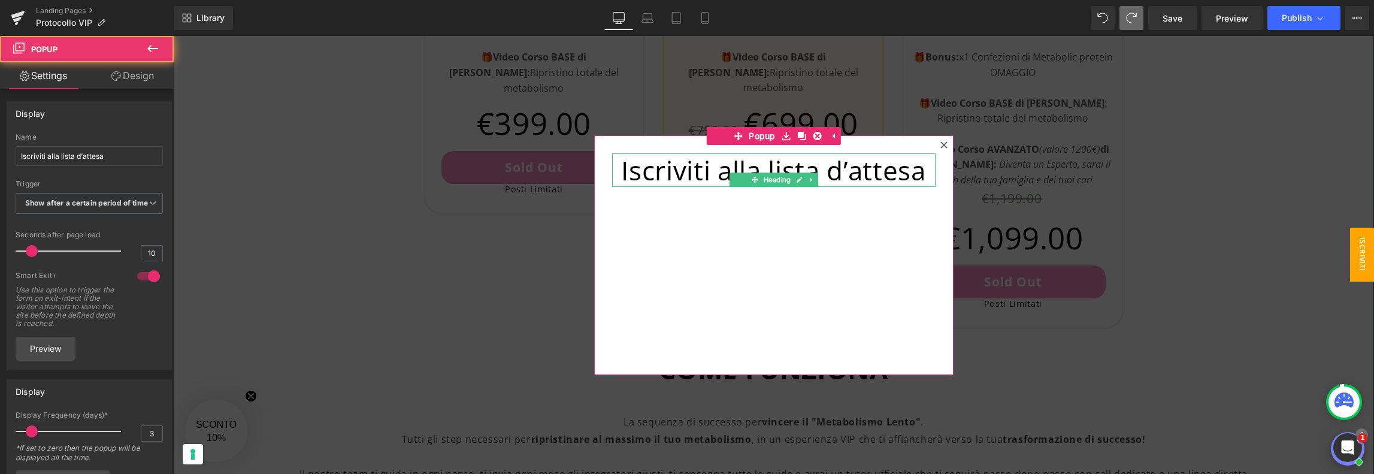
click at [827, 176] on h1 "Iscriviti alla lista d’attesa" at bounding box center [774, 170] width 324 height 34
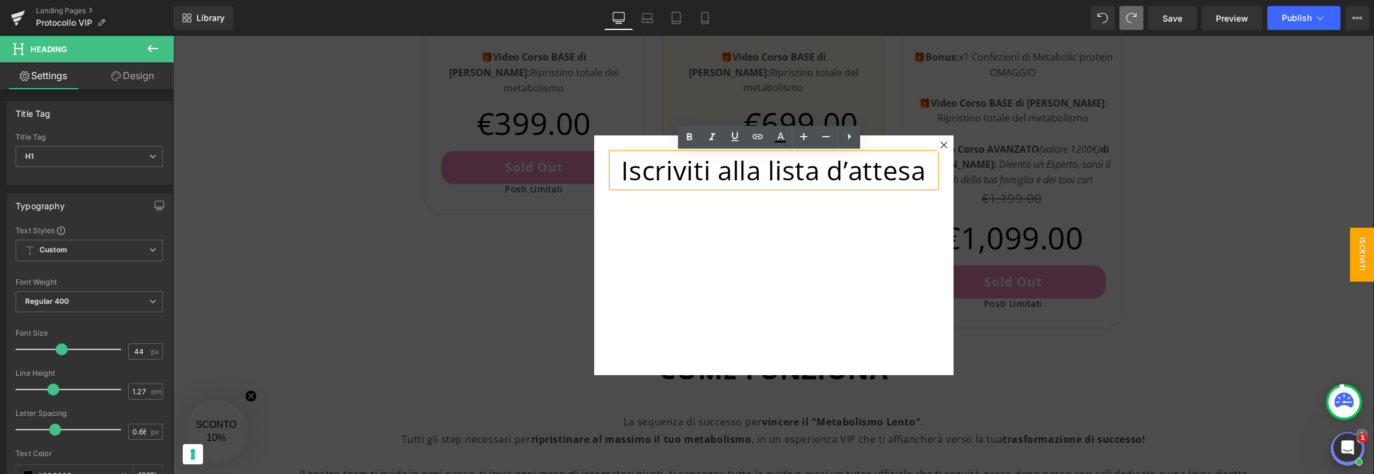
click at [815, 231] on div "Iscriviti alla lista d’attesa Heading" at bounding box center [773, 255] width 359 height 240
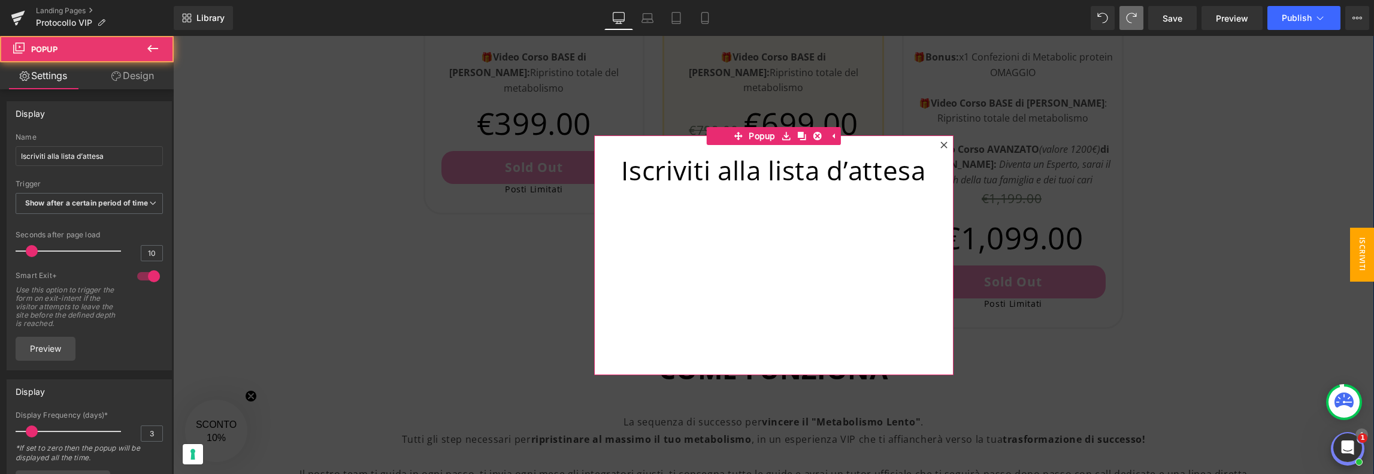
click at [654, 277] on div "Iscriviti alla lista d’attesa Heading" at bounding box center [773, 255] width 359 height 240
click at [128, 77] on link "Design" at bounding box center [132, 75] width 87 height 27
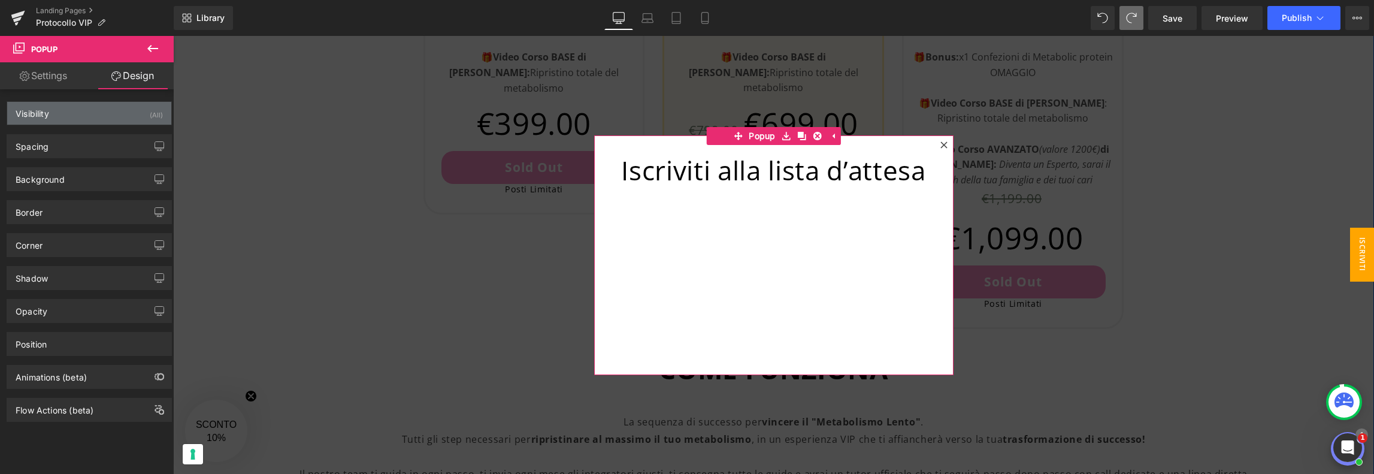
click at [49, 118] on div "Visibility (All)" at bounding box center [89, 113] width 164 height 23
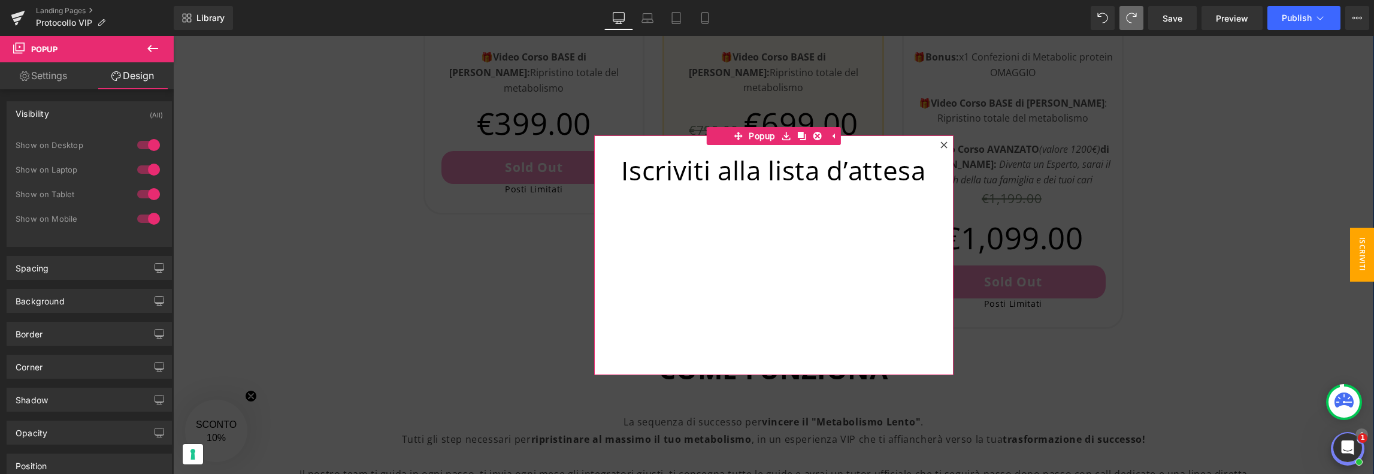
click at [49, 118] on div "Visibility (All)" at bounding box center [89, 113] width 164 height 23
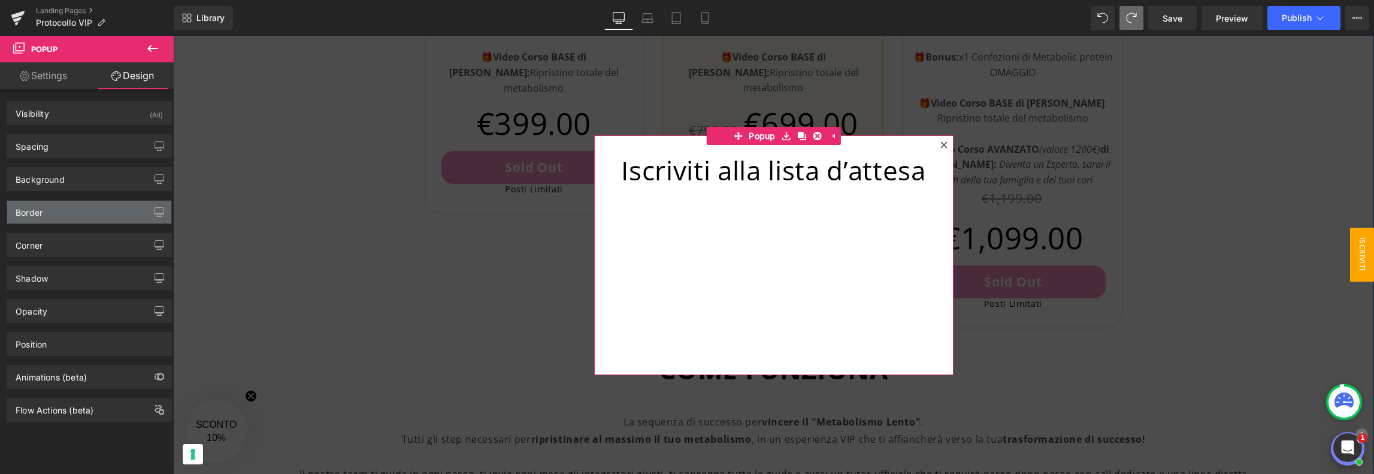
click at [46, 210] on div "Border" at bounding box center [89, 212] width 164 height 23
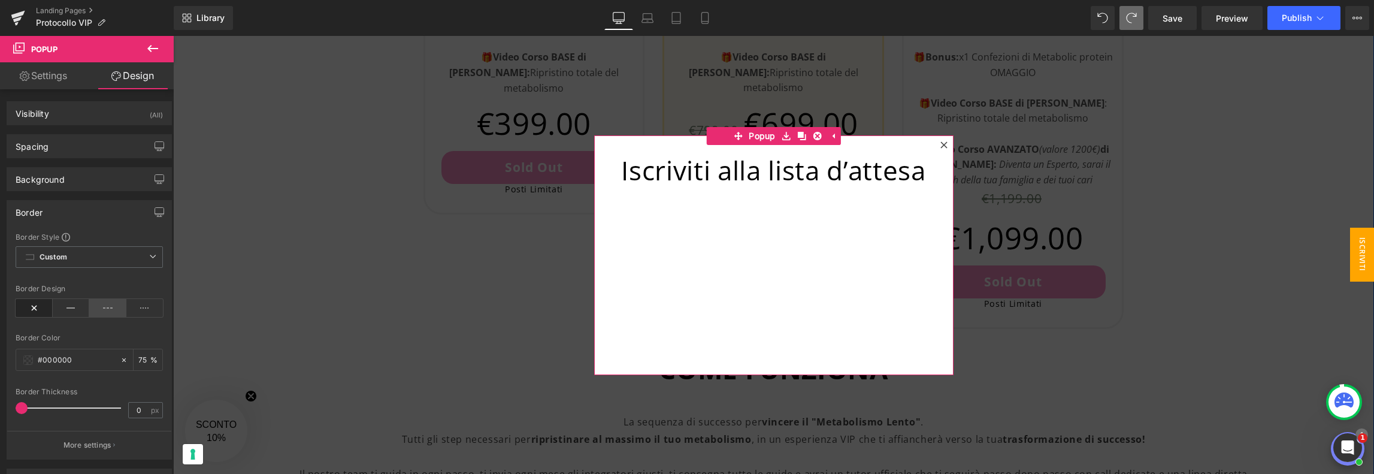
click at [113, 304] on icon at bounding box center [107, 308] width 37 height 18
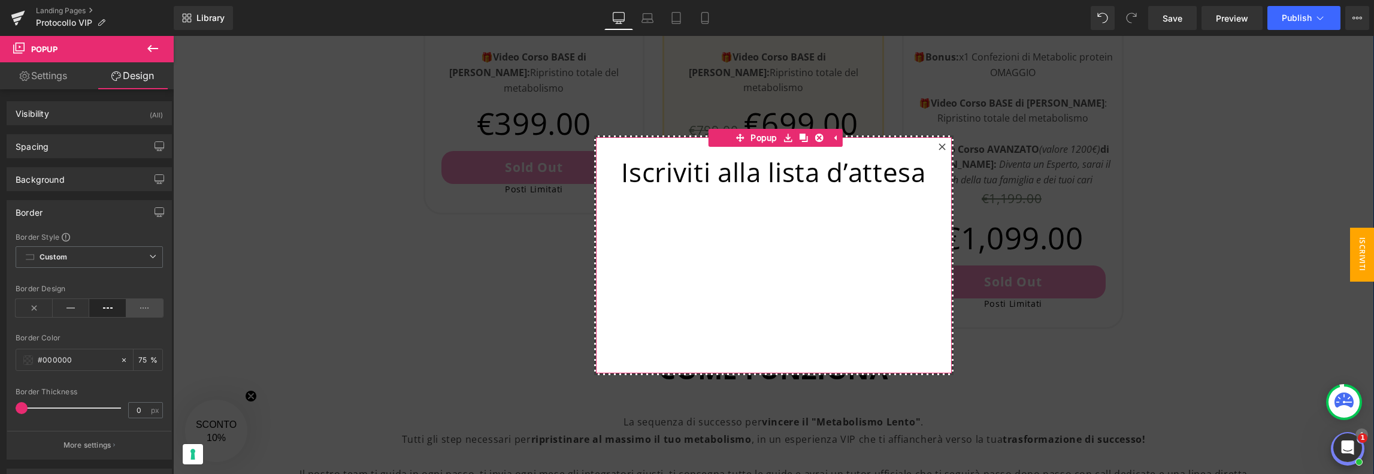
click at [138, 303] on icon at bounding box center [144, 308] width 37 height 18
click at [103, 303] on icon at bounding box center [107, 308] width 37 height 18
click at [69, 304] on icon at bounding box center [71, 308] width 37 height 18
click at [28, 357] on span at bounding box center [28, 360] width 10 height 10
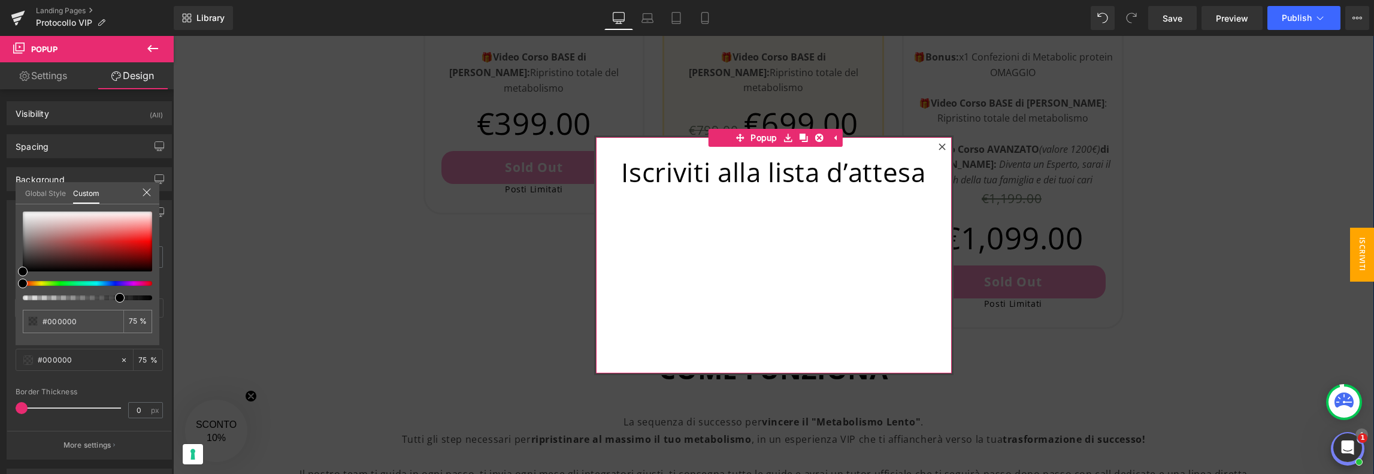
click at [127, 285] on div at bounding box center [82, 283] width 129 height 5
drag, startPoint x: 131, startPoint y: 284, endPoint x: 123, endPoint y: 284, distance: 7.8
click at [123, 284] on span at bounding box center [128, 284] width 10 height 10
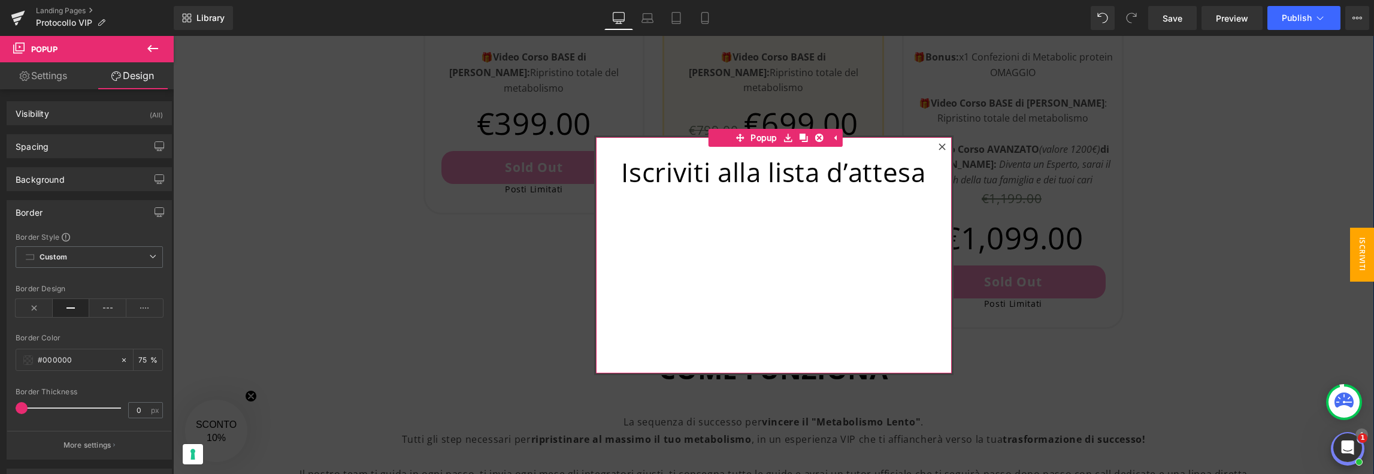
drag, startPoint x: 25, startPoint y: 403, endPoint x: 51, endPoint y: 403, distance: 25.8
drag, startPoint x: 26, startPoint y: 403, endPoint x: 20, endPoint y: 404, distance: 6.0
click at [20, 404] on span at bounding box center [22, 408] width 12 height 12
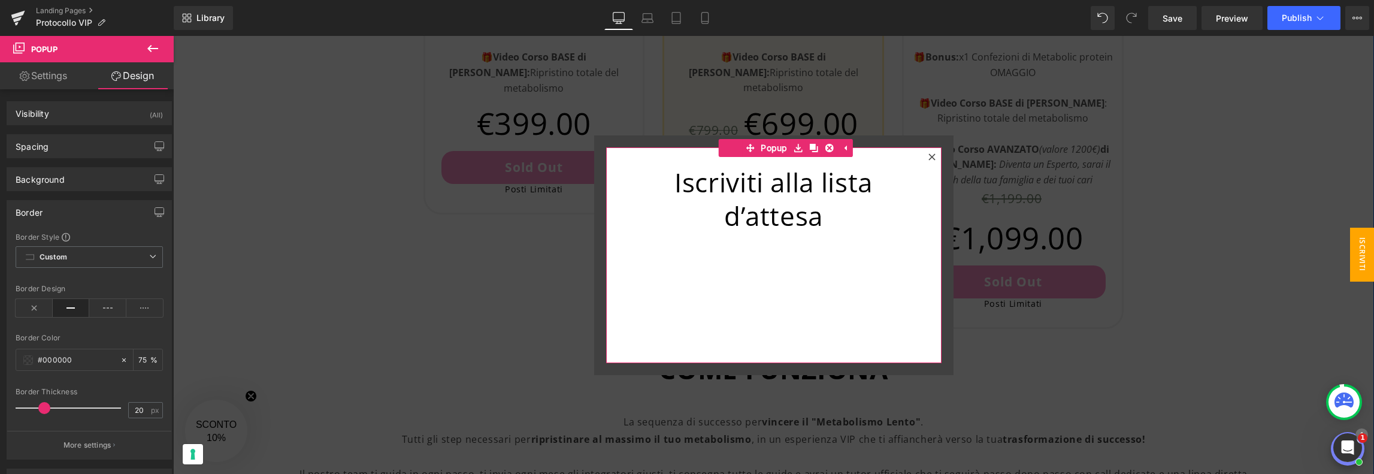
type input "19"
drag, startPoint x: 20, startPoint y: 404, endPoint x: 38, endPoint y: 404, distance: 18.0
click at [38, 404] on span at bounding box center [41, 408] width 12 height 12
click at [26, 356] on span at bounding box center [28, 360] width 10 height 10
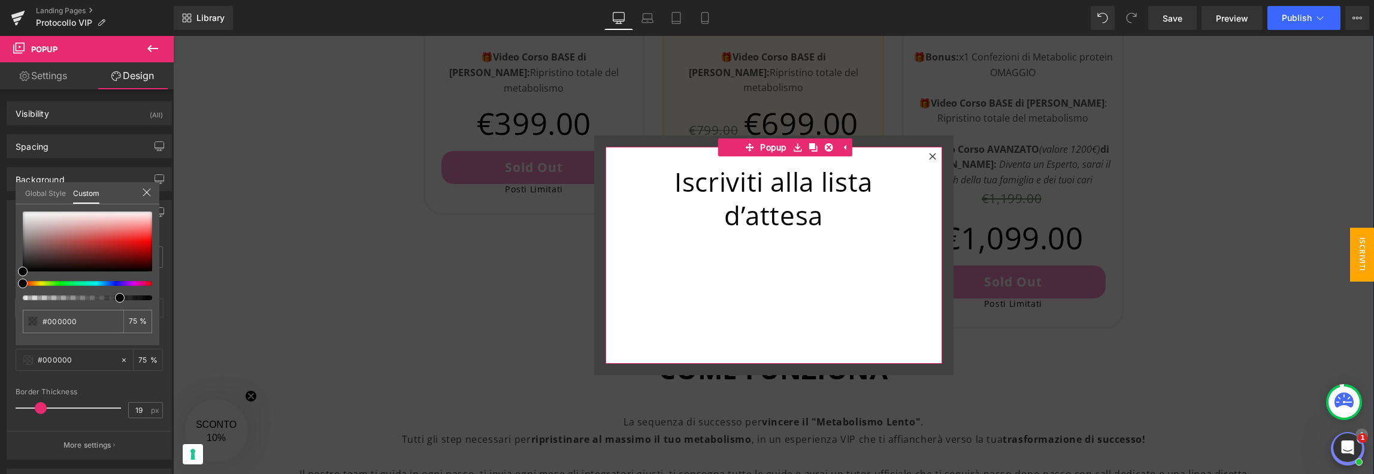
click at [135, 285] on div at bounding box center [82, 283] width 129 height 5
type input "#b40866"
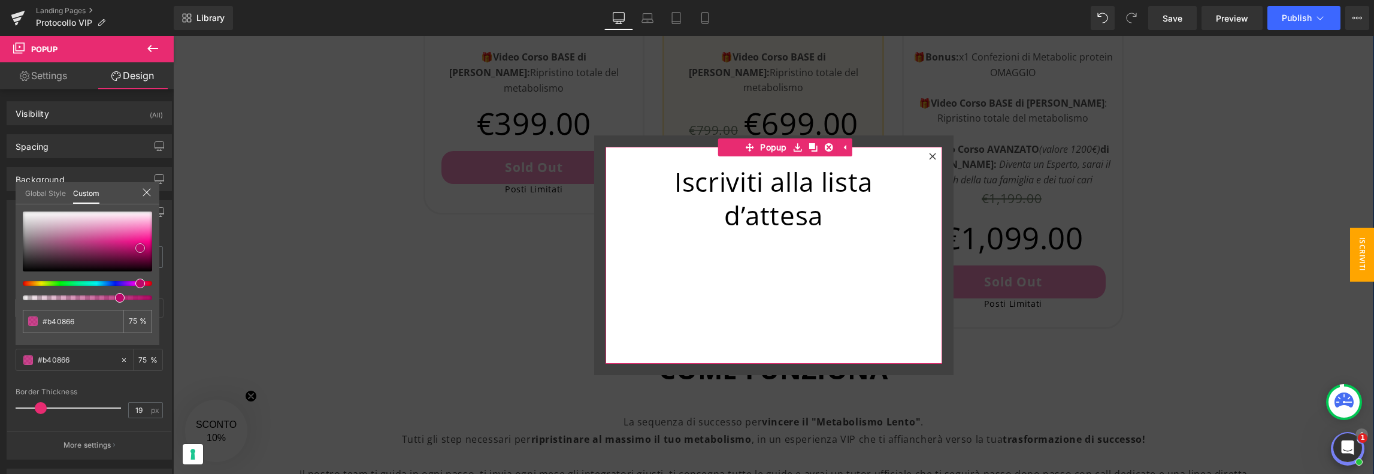
type input "#b90869"
type input "#be076c"
type input "#c70972"
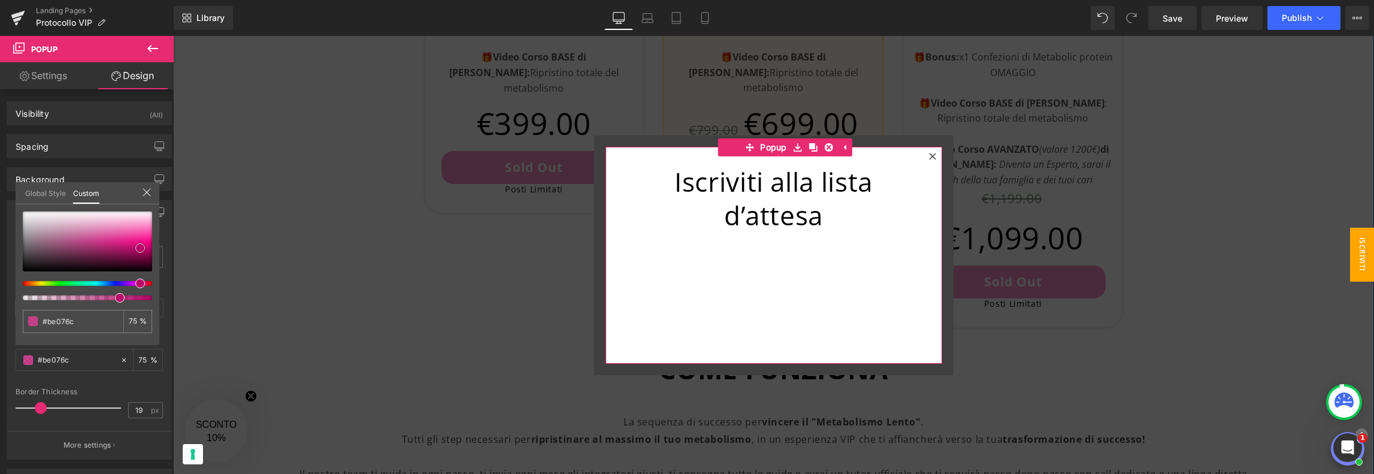
type input "#c70972"
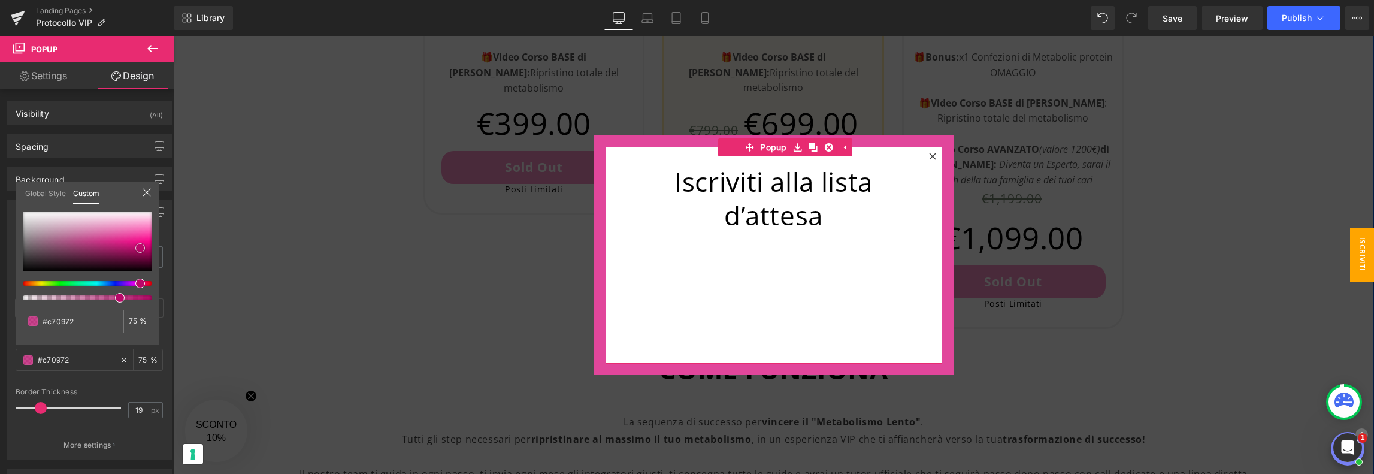
type input "#d7087a"
type input "#d8077a"
type input "#dd087d"
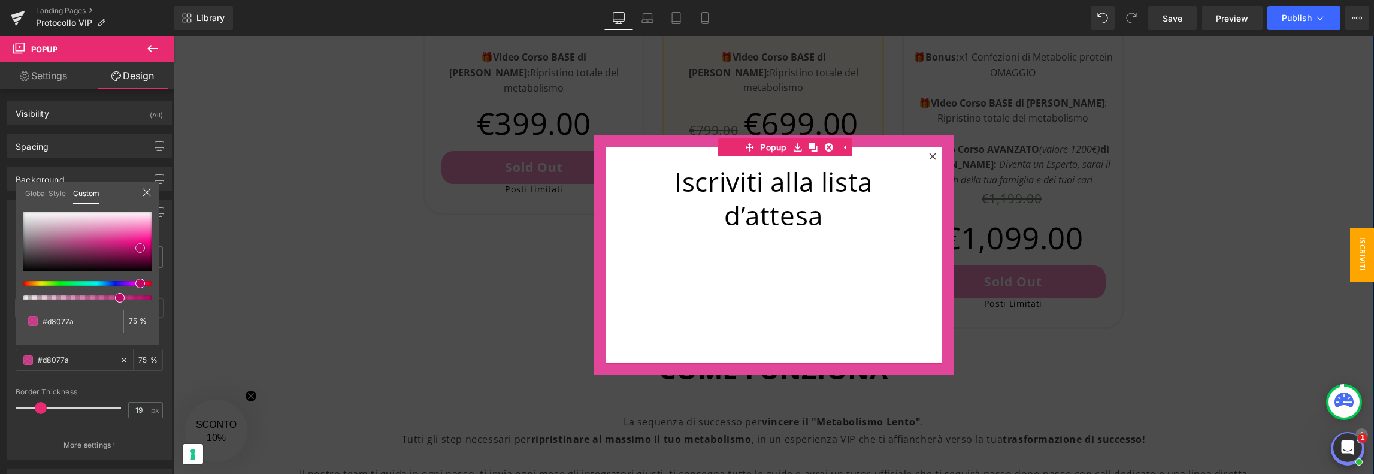
type input "#dd087d"
type input "#df057d"
drag, startPoint x: 140, startPoint y: 249, endPoint x: 145, endPoint y: 244, distance: 6.8
click at [145, 244] on div at bounding box center [87, 241] width 129 height 60
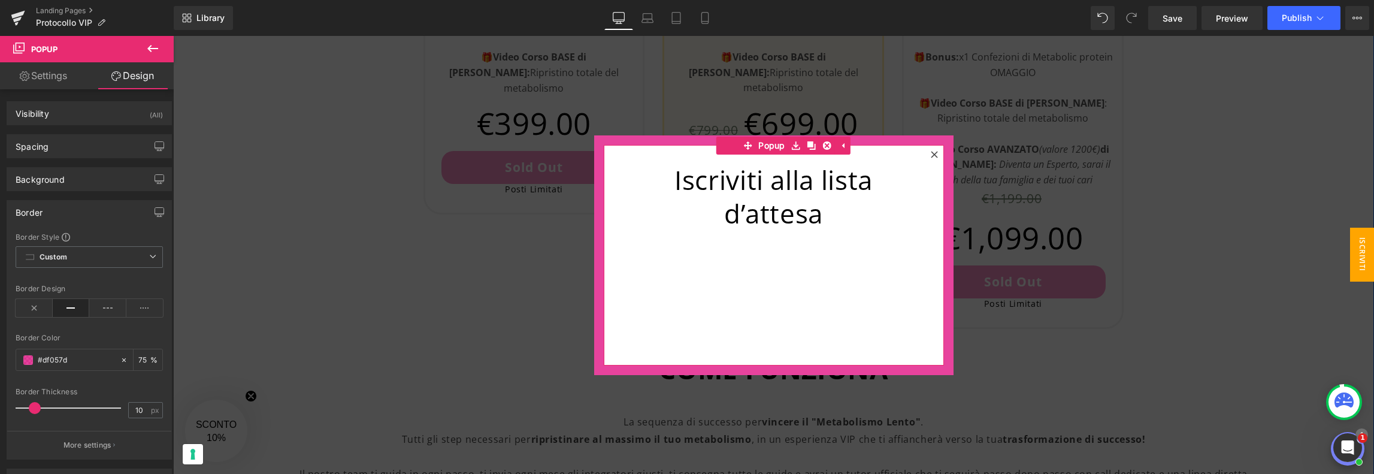
type input "9"
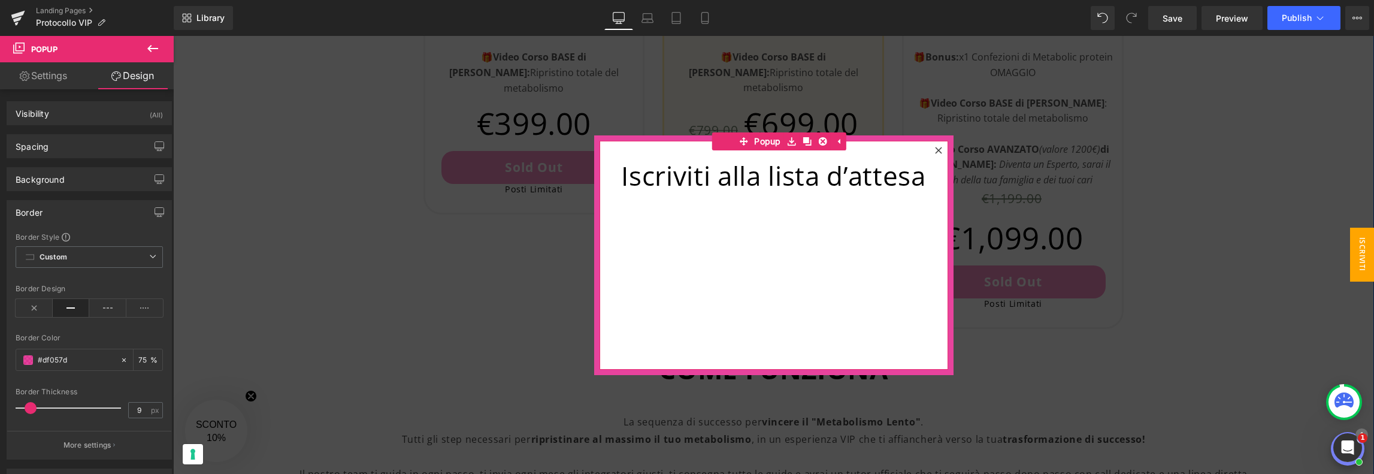
drag, startPoint x: 38, startPoint y: 406, endPoint x: 29, endPoint y: 406, distance: 9.6
click at [29, 406] on span at bounding box center [31, 408] width 12 height 12
click at [87, 388] on div "Border Thickness" at bounding box center [89, 392] width 147 height 8
click at [97, 262] on span "Custom Setup Global Style" at bounding box center [89, 257] width 147 height 22
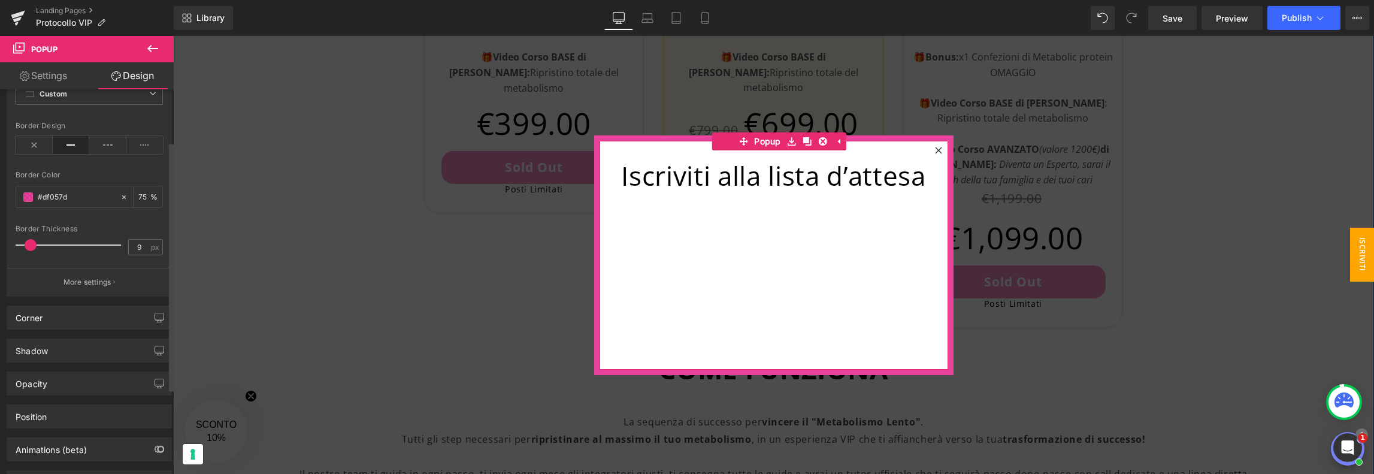
scroll to position [180, 0]
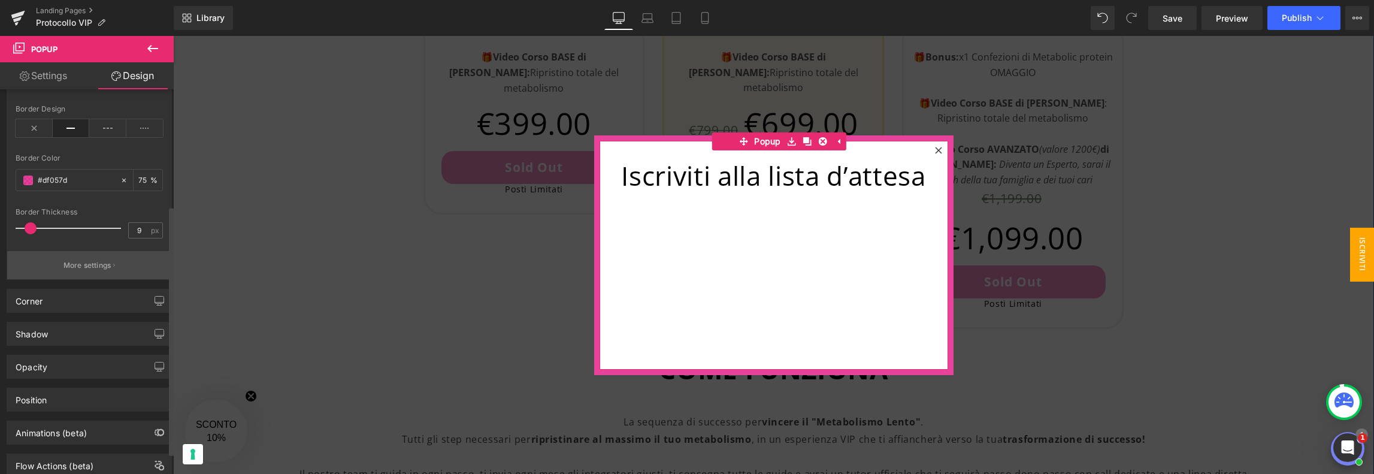
click at [89, 265] on p "More settings" at bounding box center [88, 265] width 48 height 11
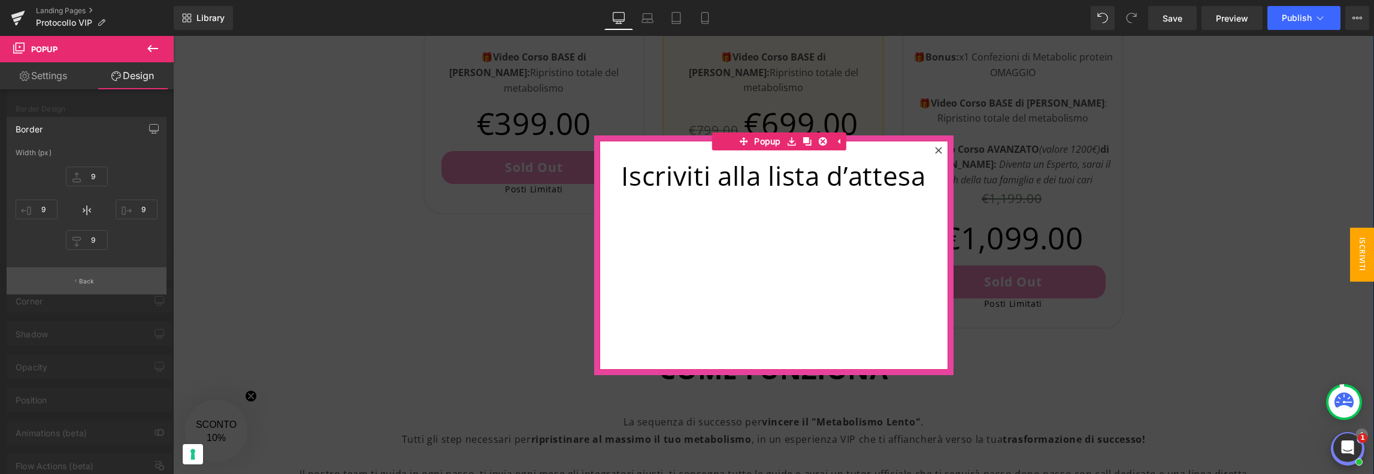
click at [87, 282] on p "Back" at bounding box center [87, 281] width 16 height 9
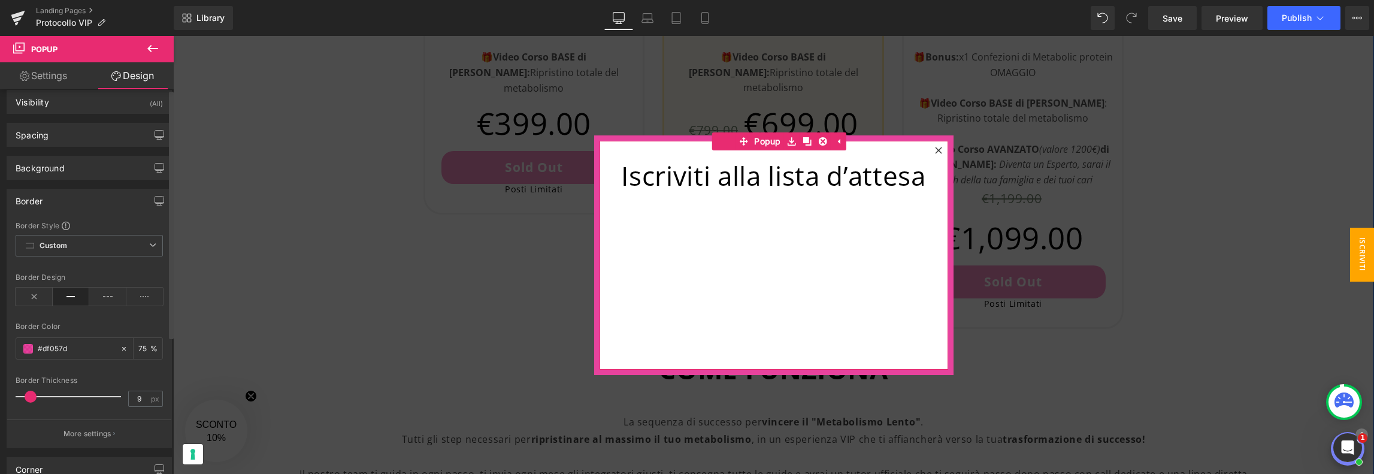
scroll to position [0, 0]
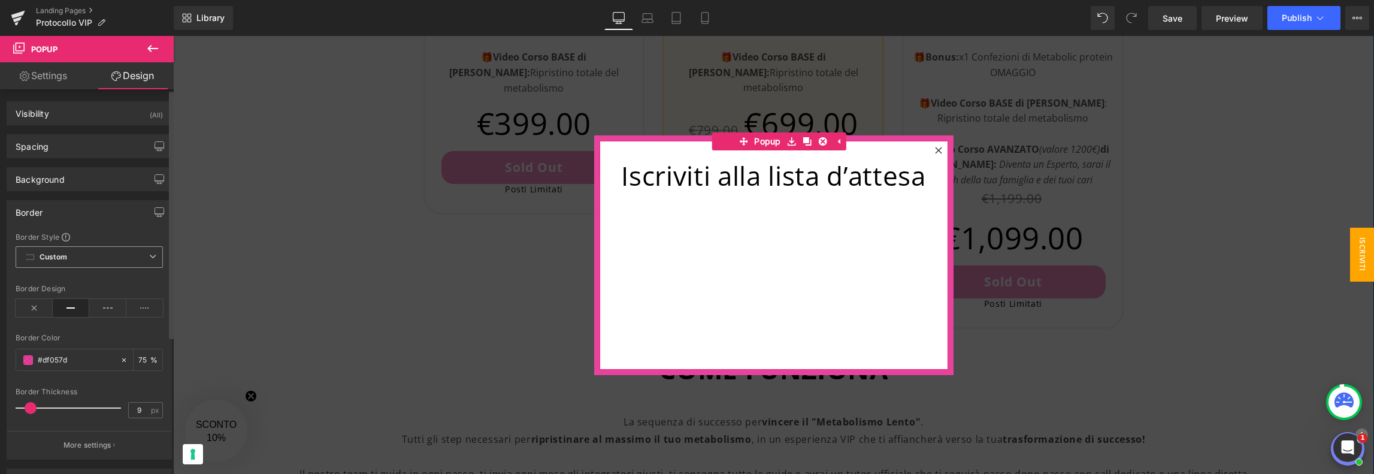
click at [95, 264] on span "Custom Setup Global Style" at bounding box center [89, 257] width 147 height 22
click at [101, 249] on span "Custom Setup Global Style" at bounding box center [89, 257] width 147 height 22
click at [749, 251] on div "Iscriviti alla lista d’attesa Heading" at bounding box center [774, 255] width 349 height 229
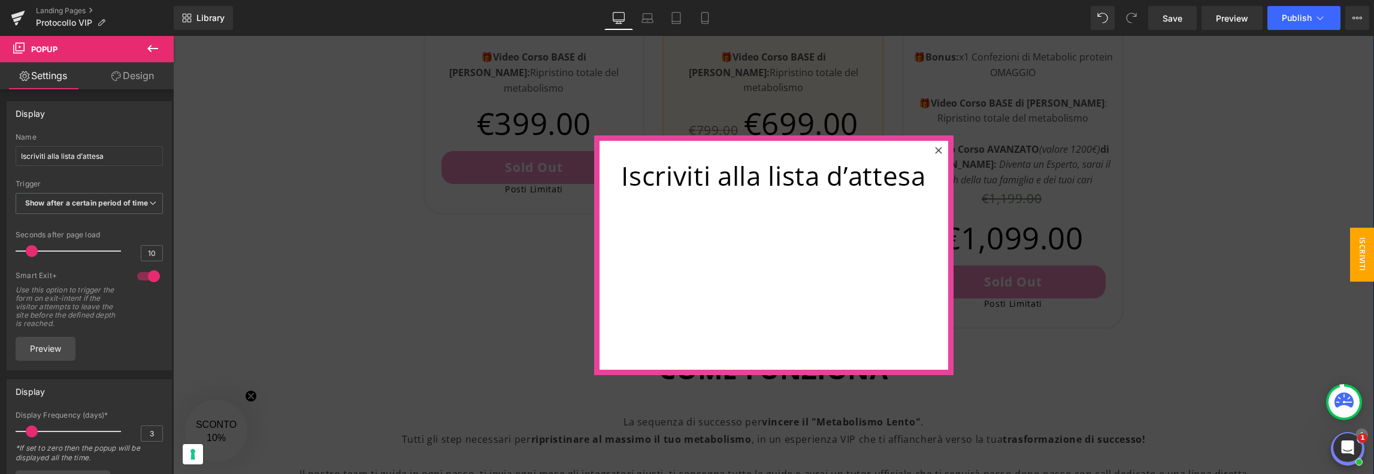
click at [146, 49] on icon at bounding box center [153, 48] width 14 height 14
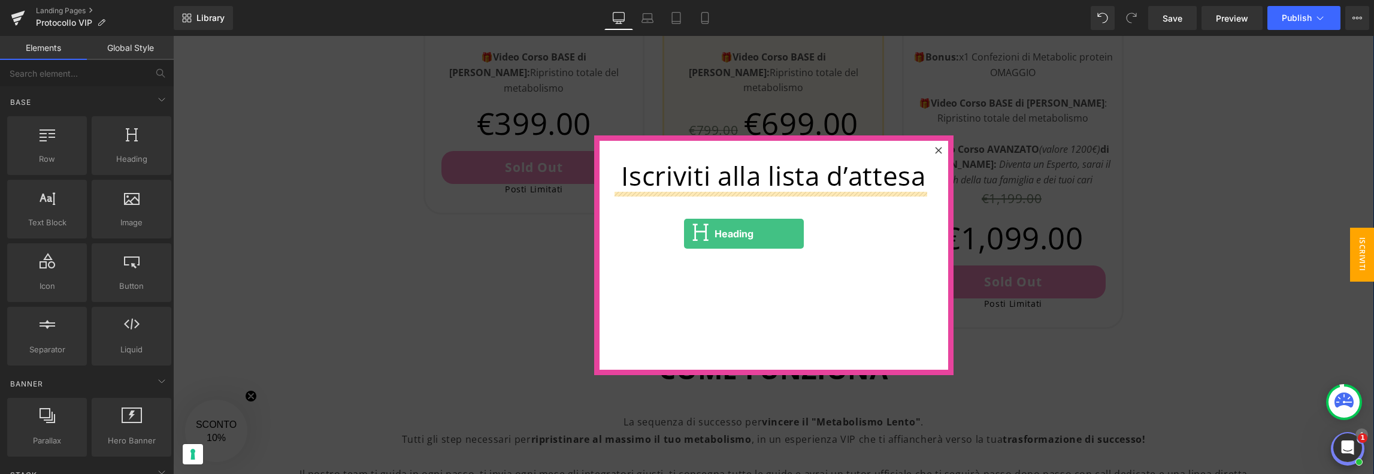
drag, startPoint x: 284, startPoint y: 188, endPoint x: 684, endPoint y: 234, distance: 402.8
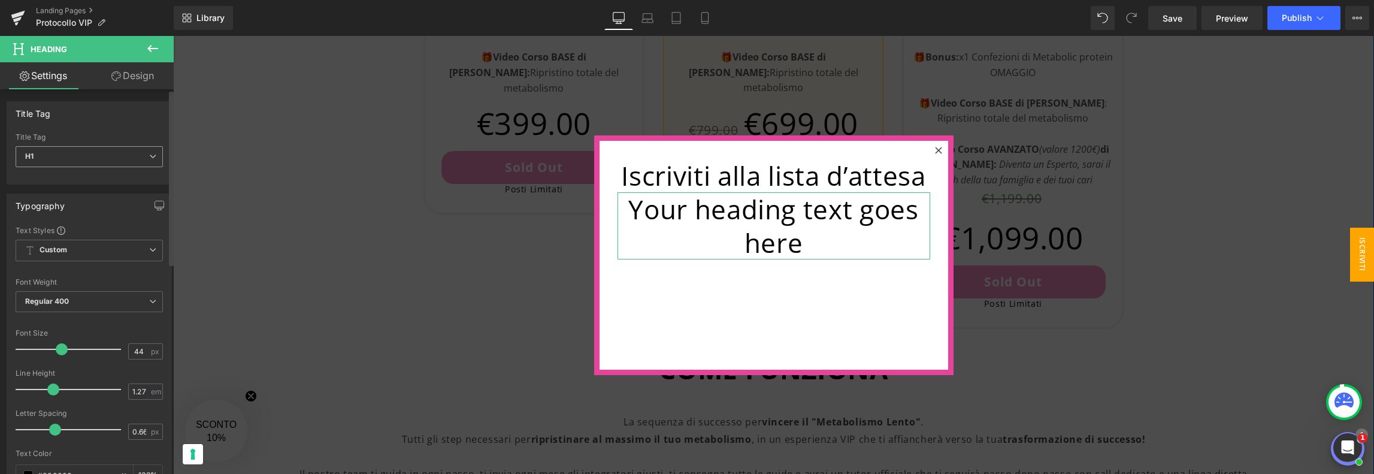
click at [143, 159] on span "H1" at bounding box center [89, 156] width 147 height 21
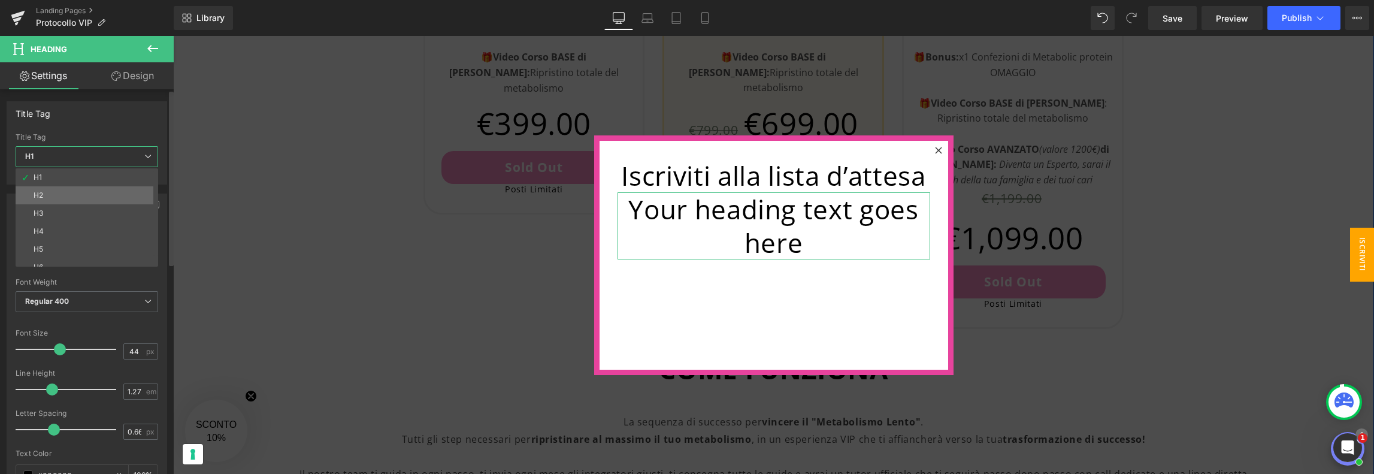
click at [110, 199] on li "H2" at bounding box center [90, 195] width 148 height 18
type input "26.4"
type input "100"
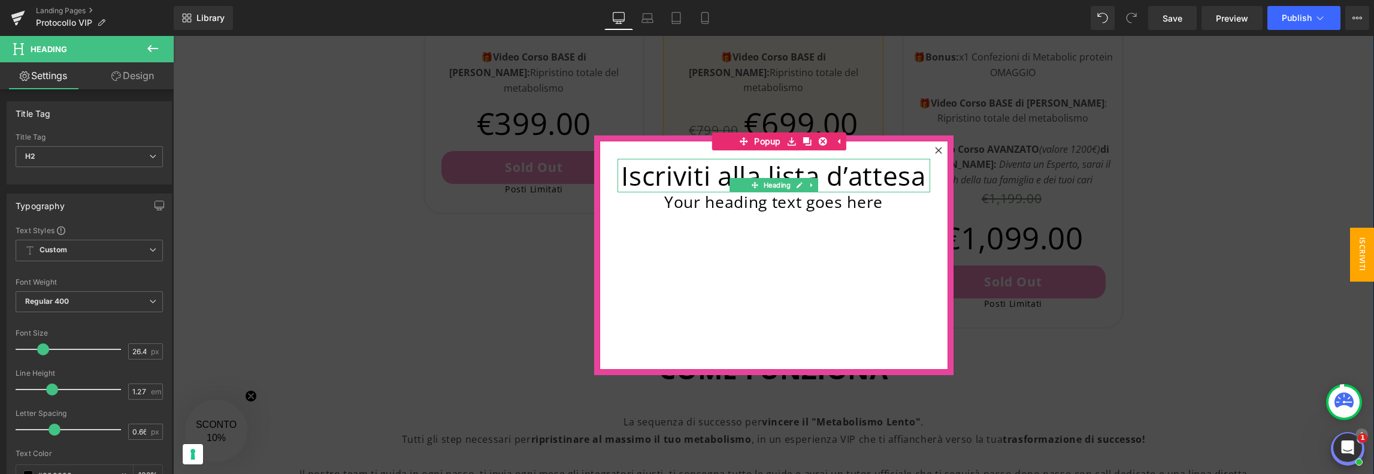
click at [715, 179] on h1 "Iscriviti alla lista d’attesa" at bounding box center [774, 176] width 313 height 34
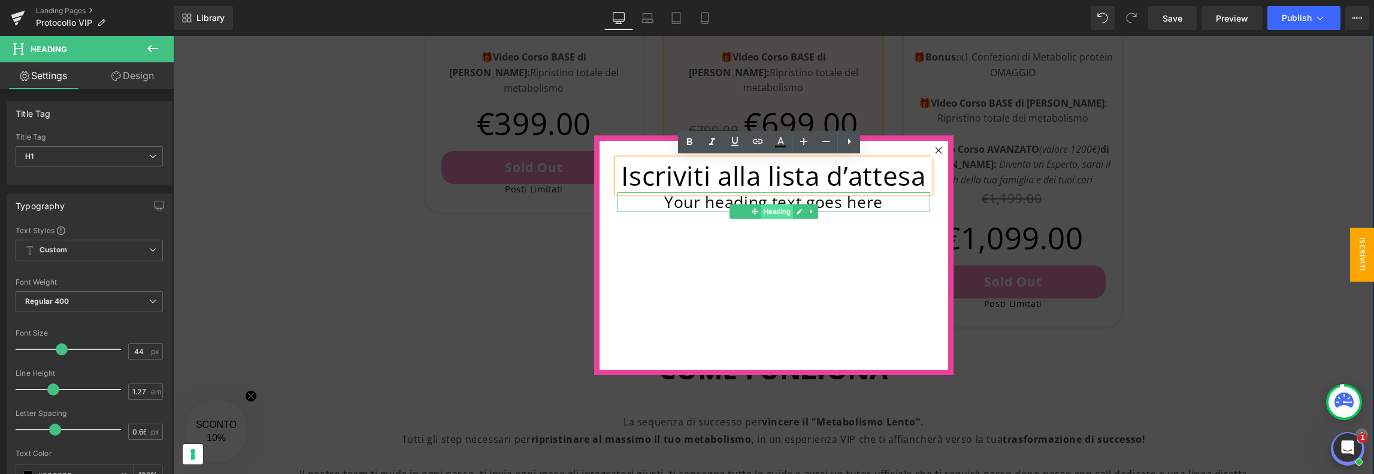
click at [779, 207] on span "Heading" at bounding box center [777, 211] width 32 height 14
click at [712, 206] on h2 "Your heading text goes here" at bounding box center [774, 202] width 313 height 20
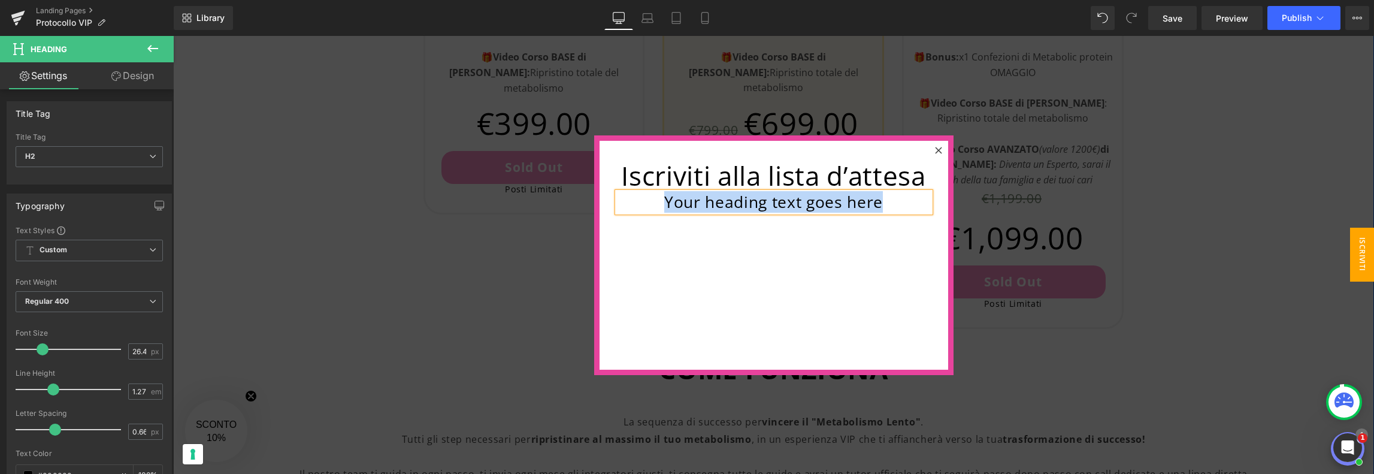
paste div
click at [785, 256] on div "Iscriviti alla lista d’attesa Heading [PERSON_NAME] avvisato tra i primi Heading" at bounding box center [774, 255] width 349 height 229
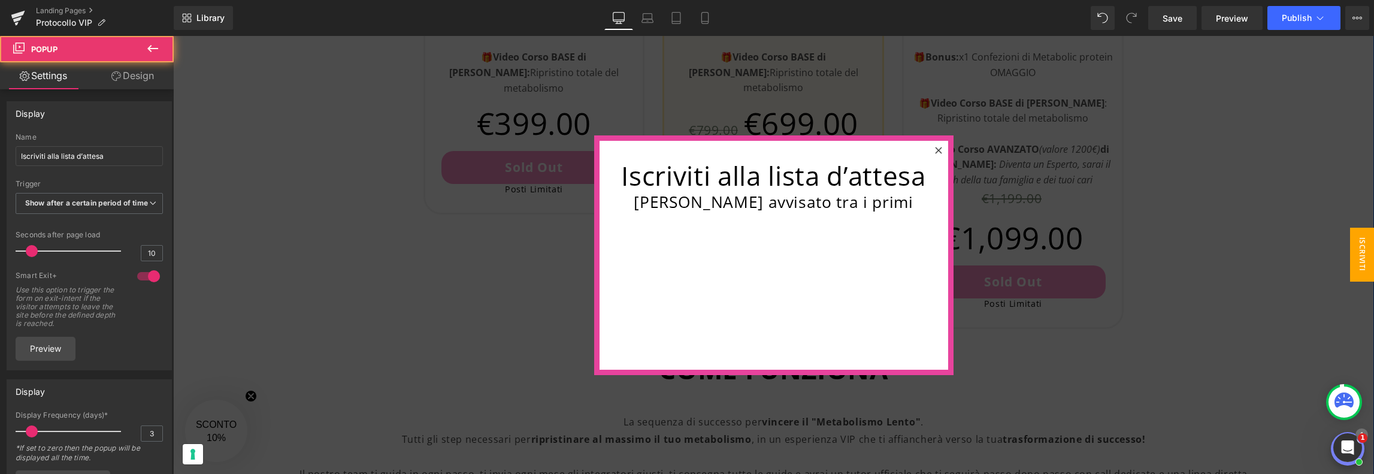
click at [762, 205] on span "Heading" at bounding box center [777, 211] width 32 height 14
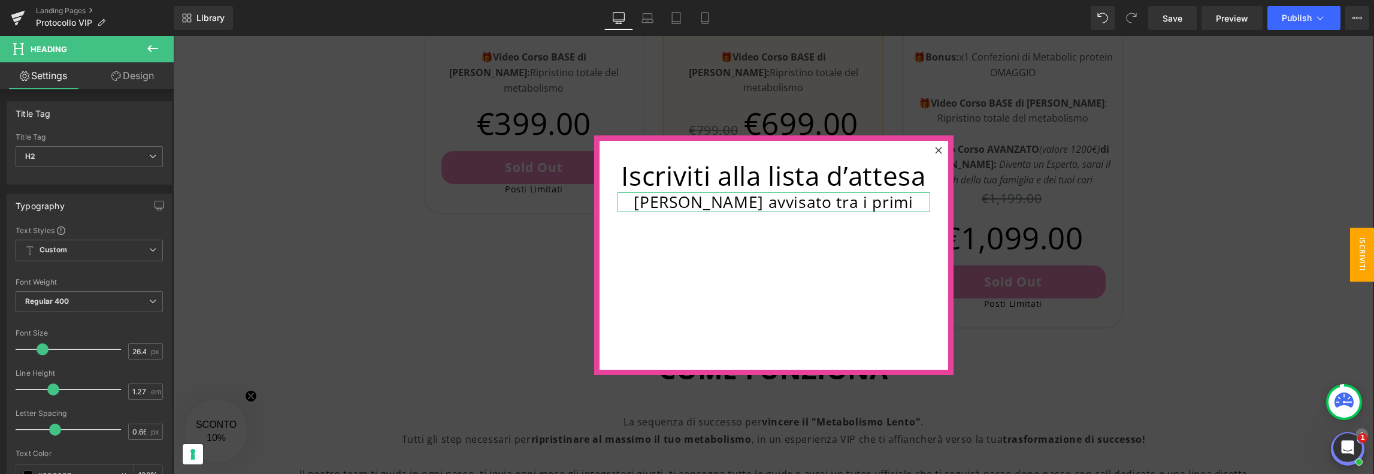
click at [138, 81] on link "Design" at bounding box center [132, 75] width 87 height 27
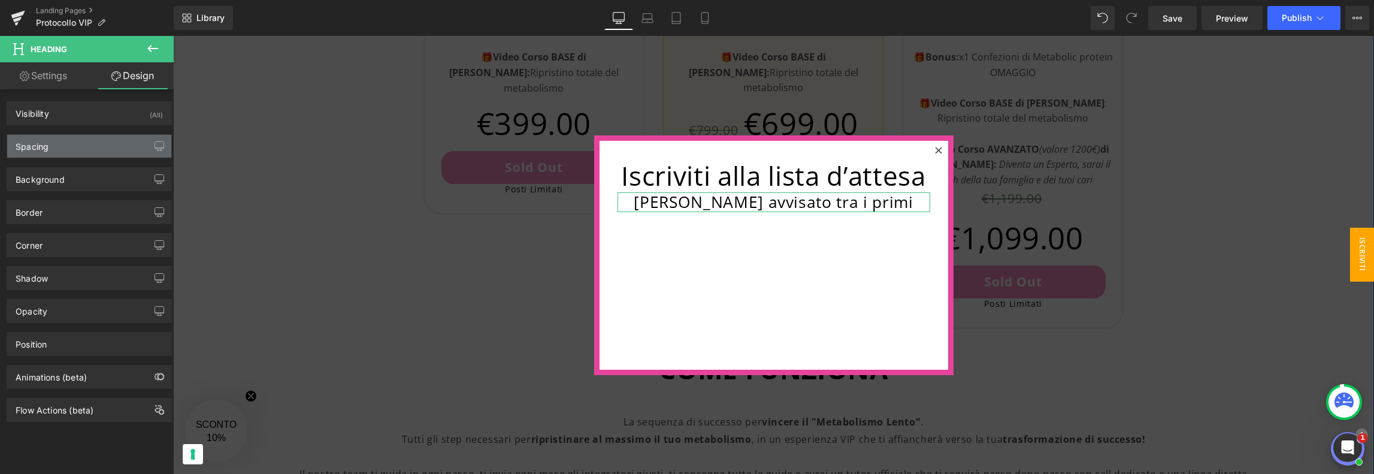
click at [129, 152] on div "Spacing" at bounding box center [89, 146] width 164 height 23
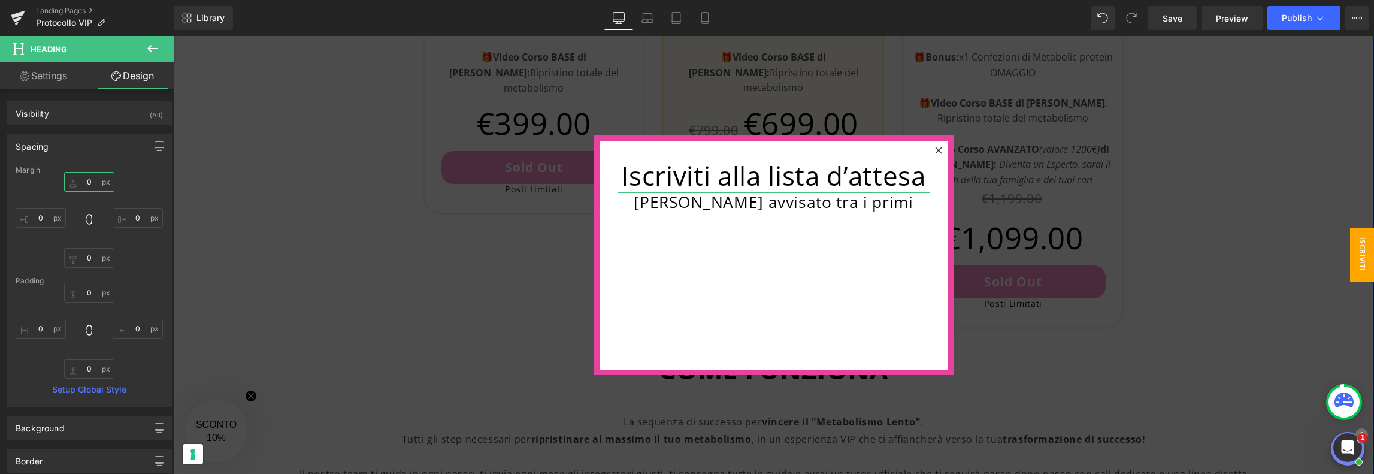
click at [107, 179] on input "0" at bounding box center [89, 182] width 50 height 20
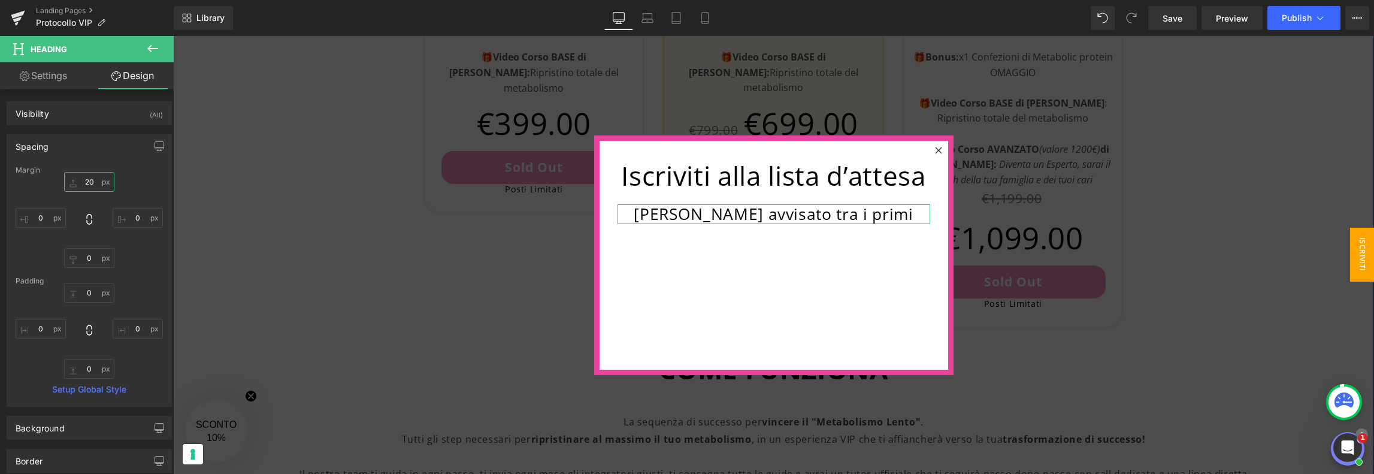
type input "20"
click at [663, 253] on div "Iscriviti alla lista d’attesa Heading [PERSON_NAME] avvisato tra i primi Heading" at bounding box center [774, 255] width 349 height 229
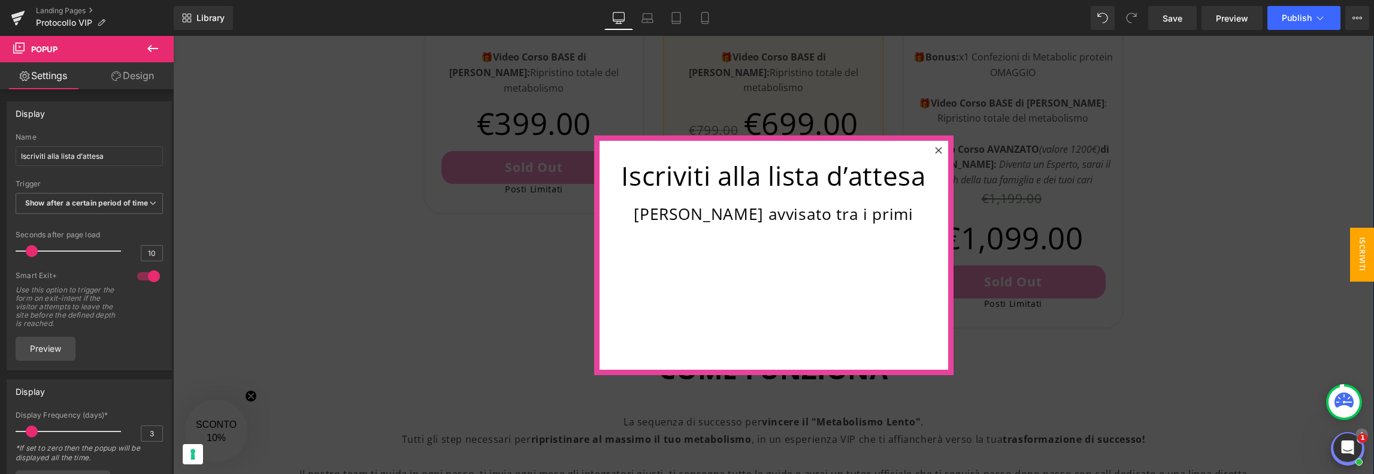
click at [152, 48] on icon at bounding box center [152, 48] width 11 height 7
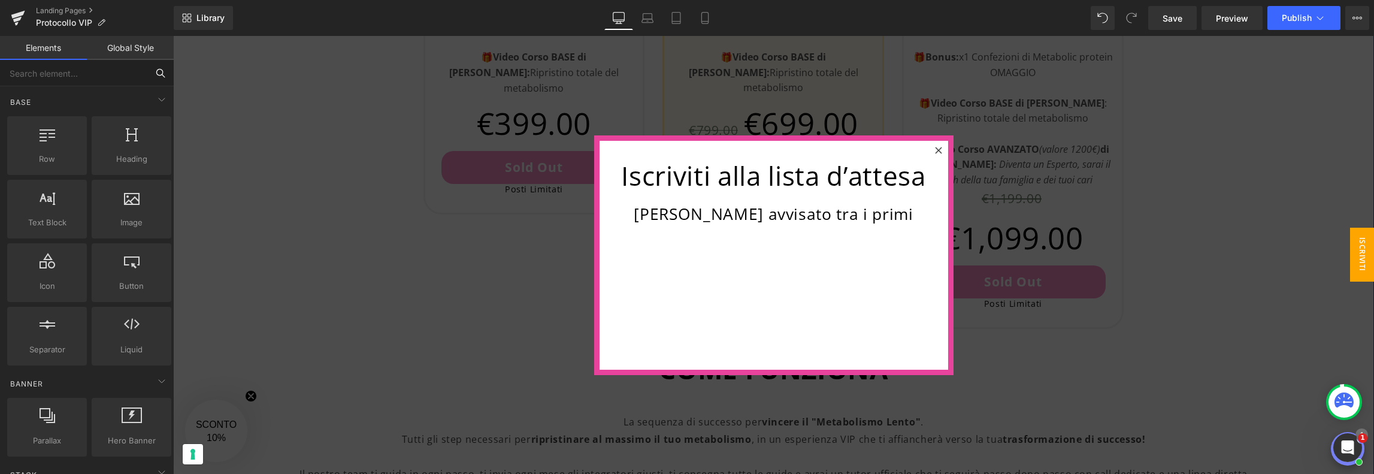
click at [123, 71] on input "text" at bounding box center [73, 73] width 147 height 26
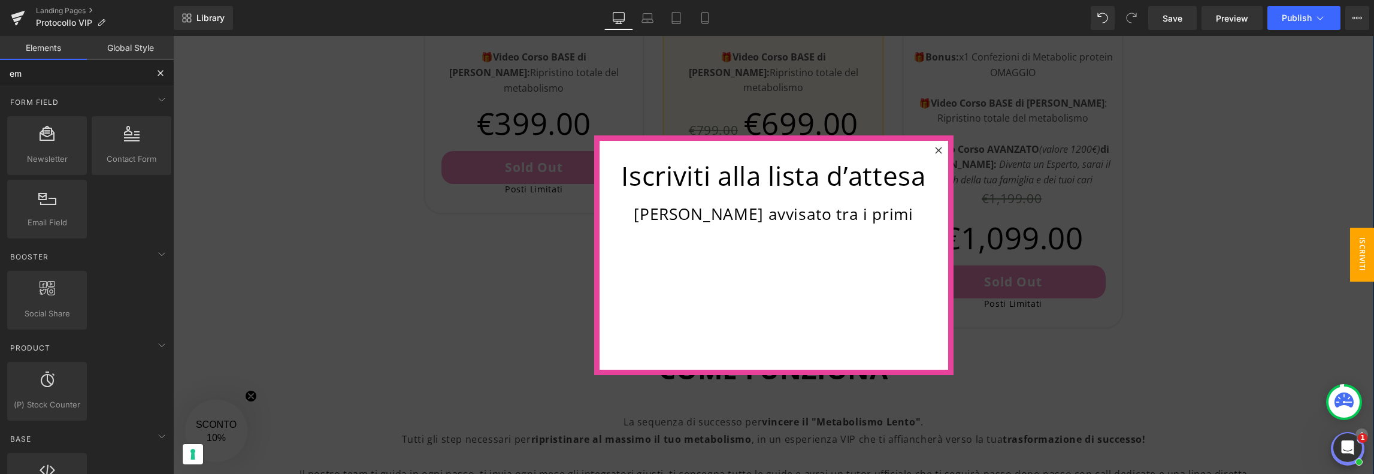
type input "ema"
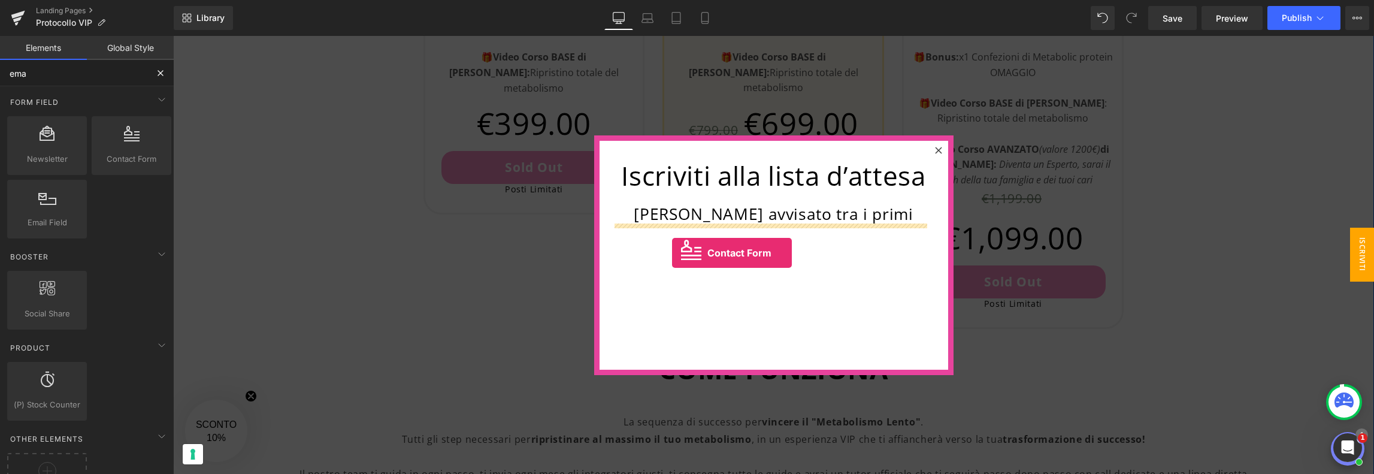
drag, startPoint x: 289, startPoint y: 178, endPoint x: 676, endPoint y: 253, distance: 394.2
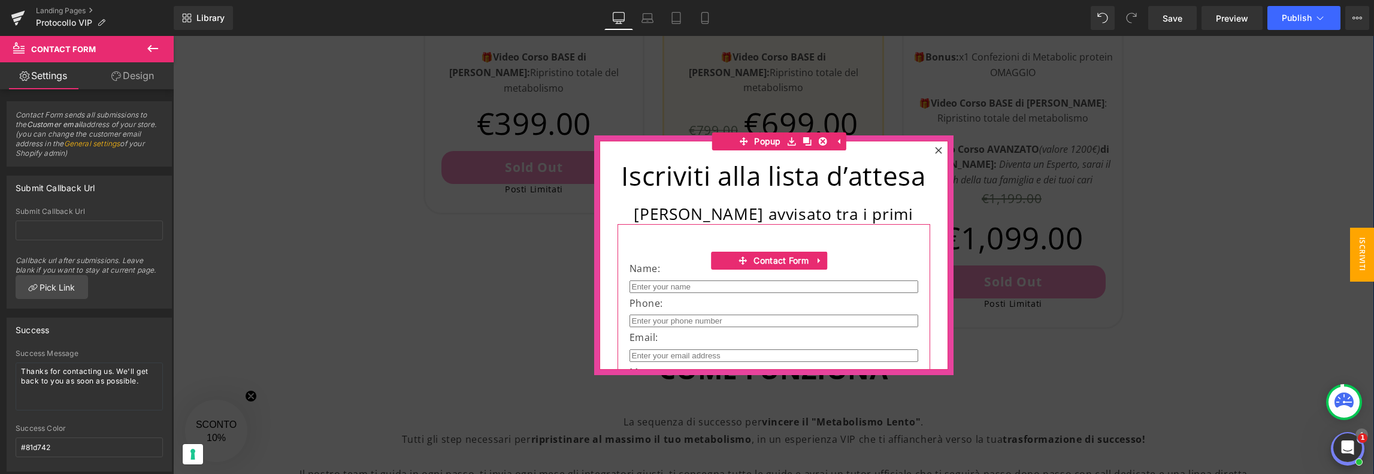
click at [673, 283] on div "Name: Text Block Text Field Phone: Text Block Text Field Email: Text Block Emai…" at bounding box center [774, 338] width 313 height 229
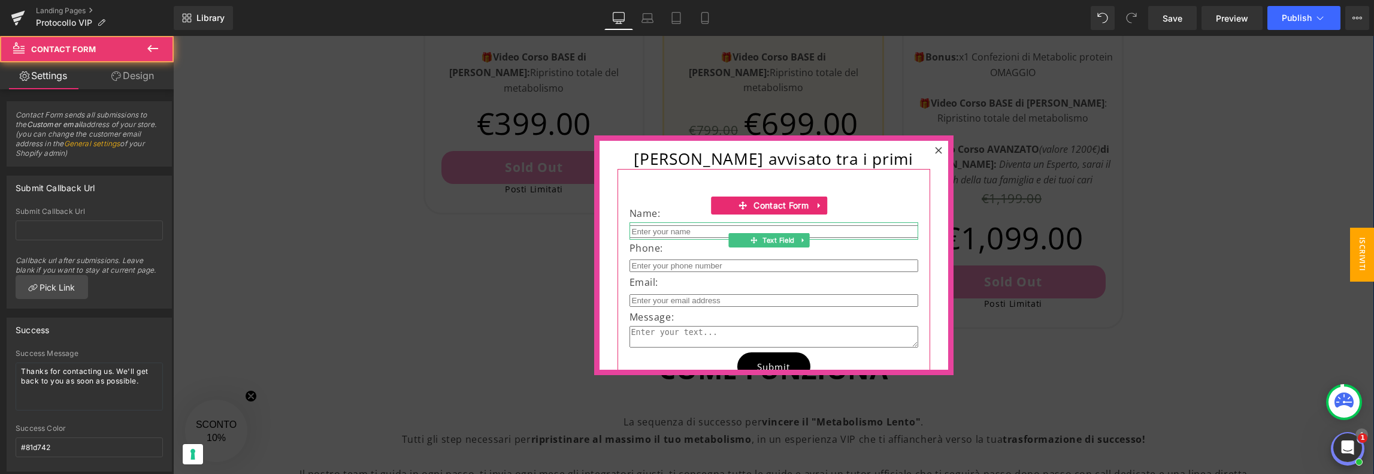
scroll to position [60, 0]
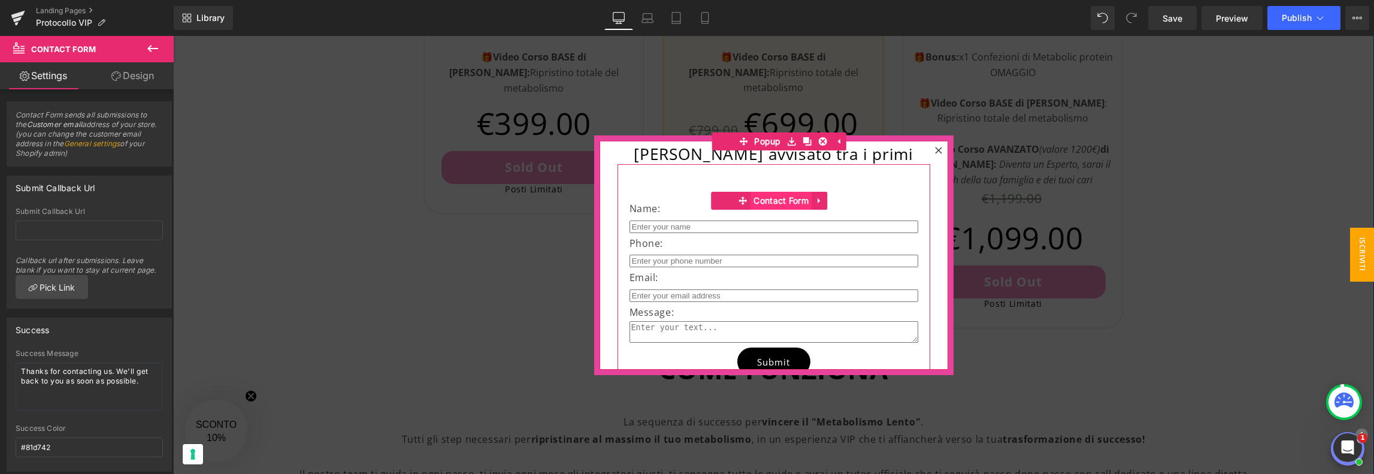
click at [761, 210] on span "Contact Form" at bounding box center [781, 201] width 61 height 18
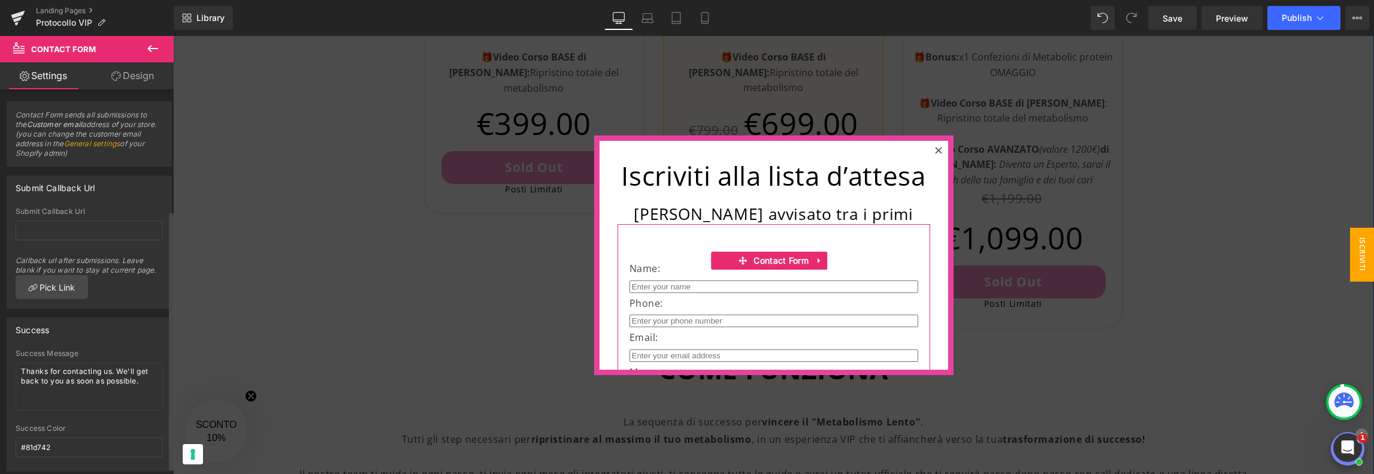
scroll to position [0, 0]
click at [778, 270] on span "Contact Form" at bounding box center [781, 261] width 61 height 18
click at [821, 270] on link at bounding box center [820, 261] width 16 height 18
click at [129, 76] on link "Design" at bounding box center [132, 75] width 87 height 27
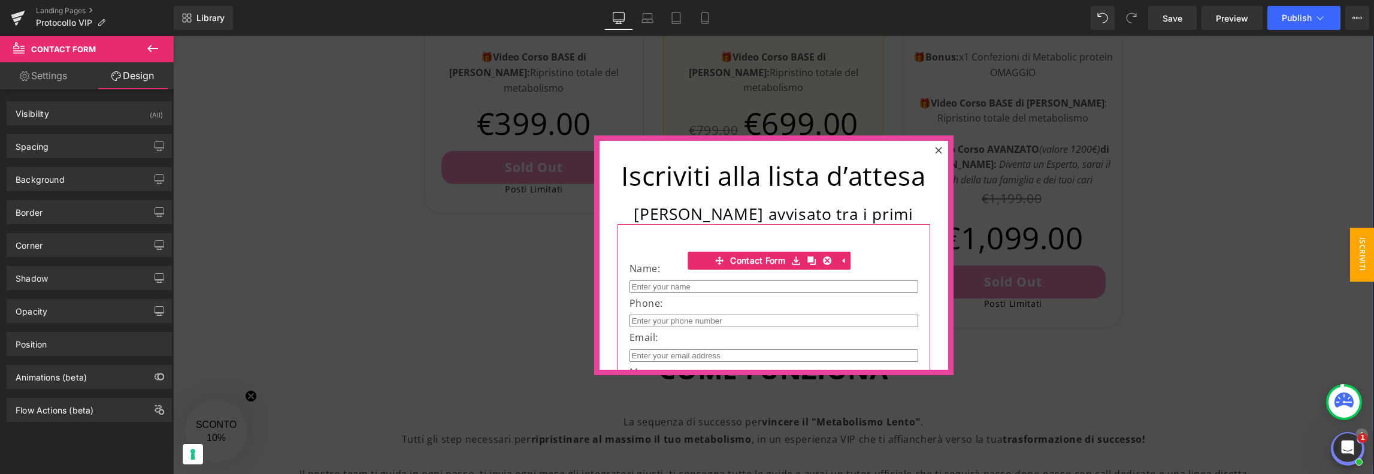
click at [50, 72] on link "Settings" at bounding box center [43, 75] width 87 height 27
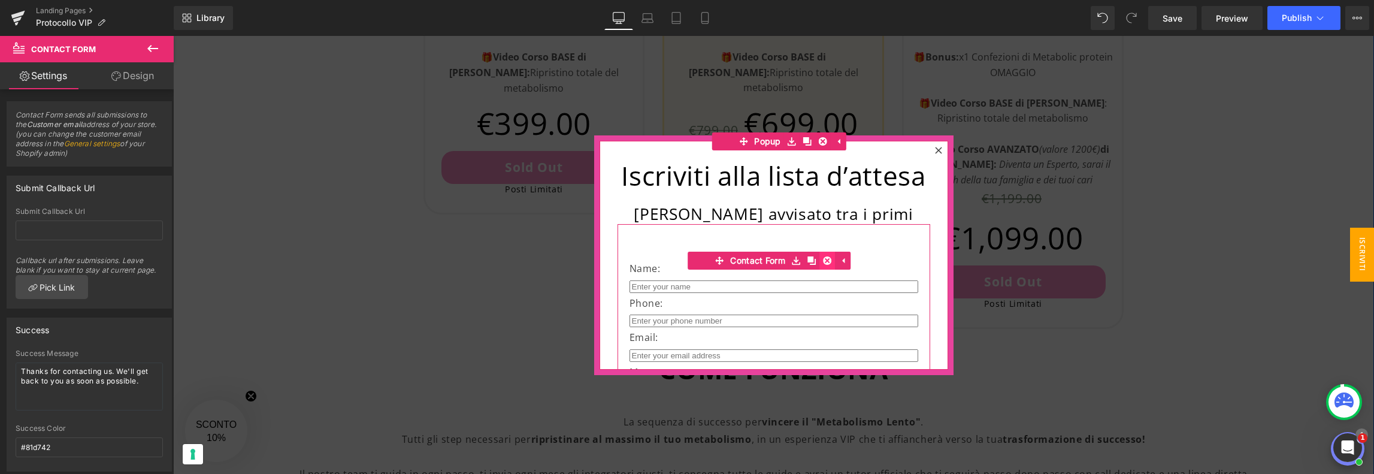
click at [826, 265] on icon at bounding box center [827, 260] width 8 height 9
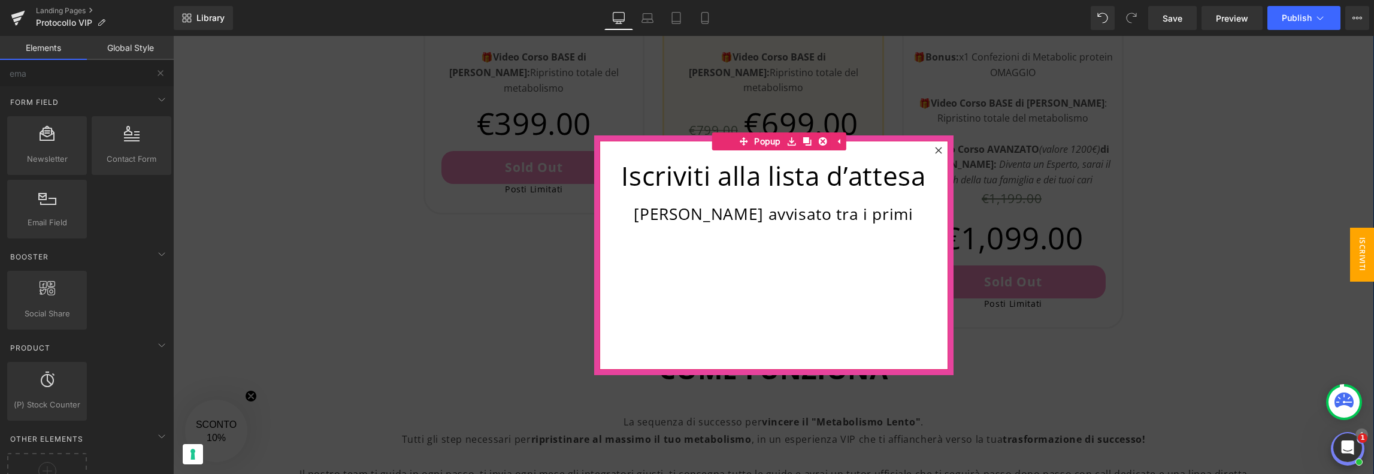
click at [773, 256] on div "Iscriviti alla lista d’attesa Heading [PERSON_NAME] avvisato tra i primi Heading" at bounding box center [774, 255] width 349 height 229
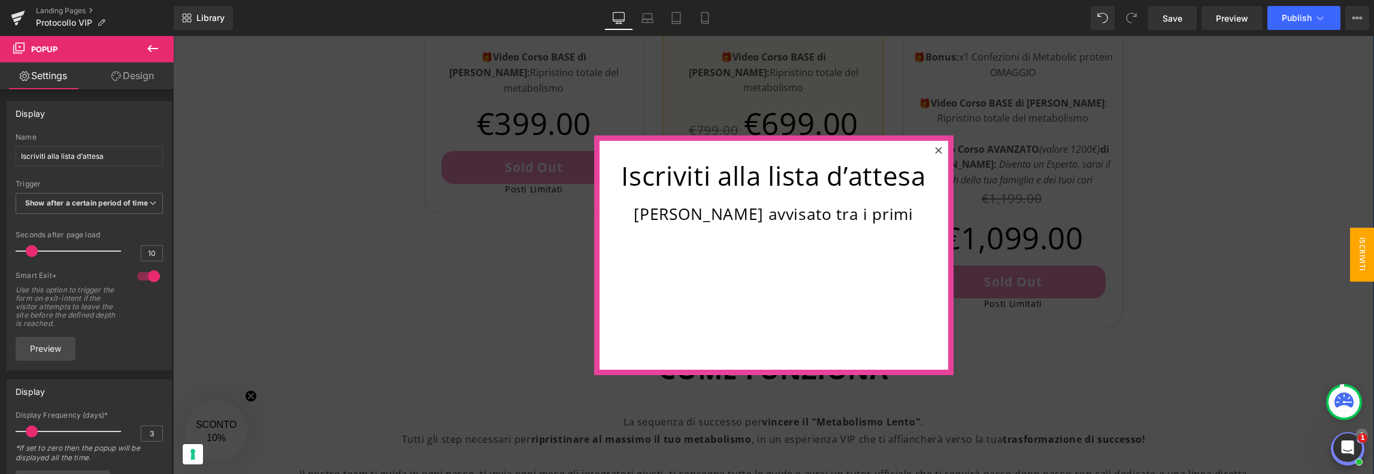
click at [152, 41] on icon at bounding box center [153, 48] width 14 height 14
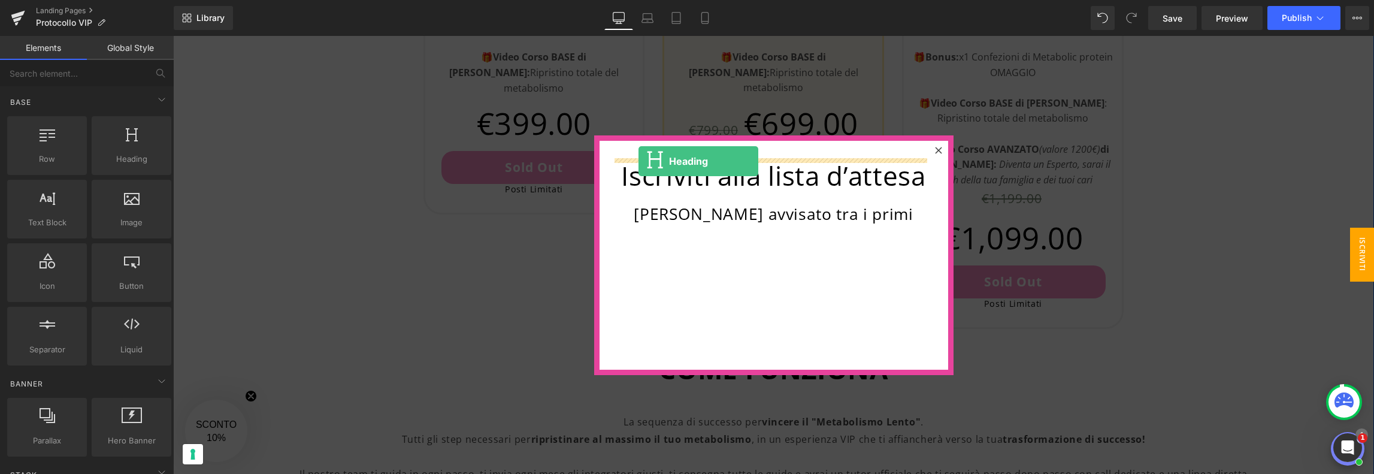
drag, startPoint x: 301, startPoint y: 182, endPoint x: 640, endPoint y: 161, distance: 339.7
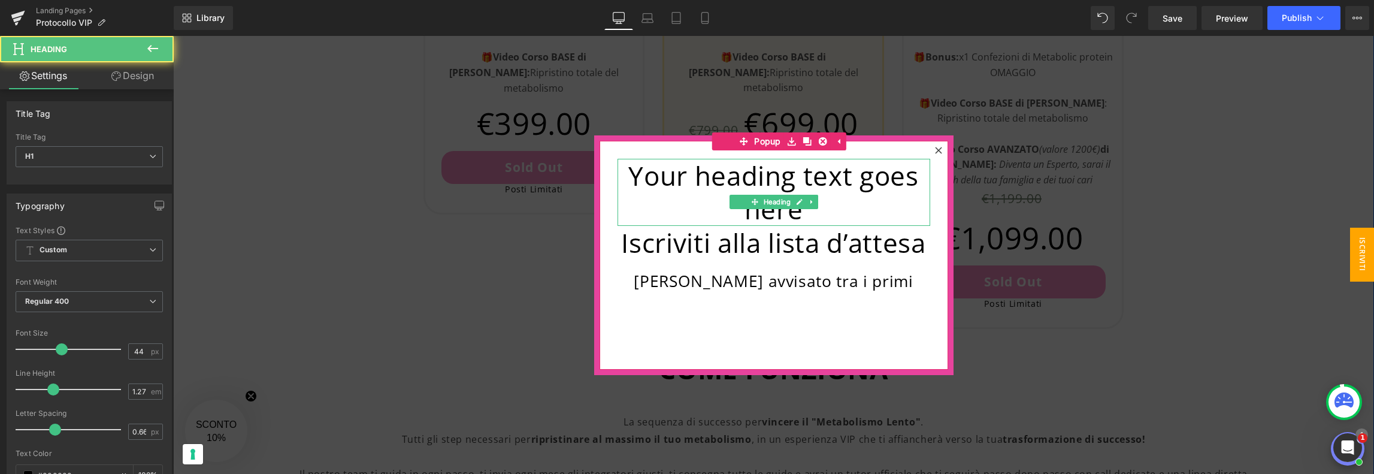
click at [682, 180] on h1 "Your heading text goes here" at bounding box center [774, 192] width 313 height 67
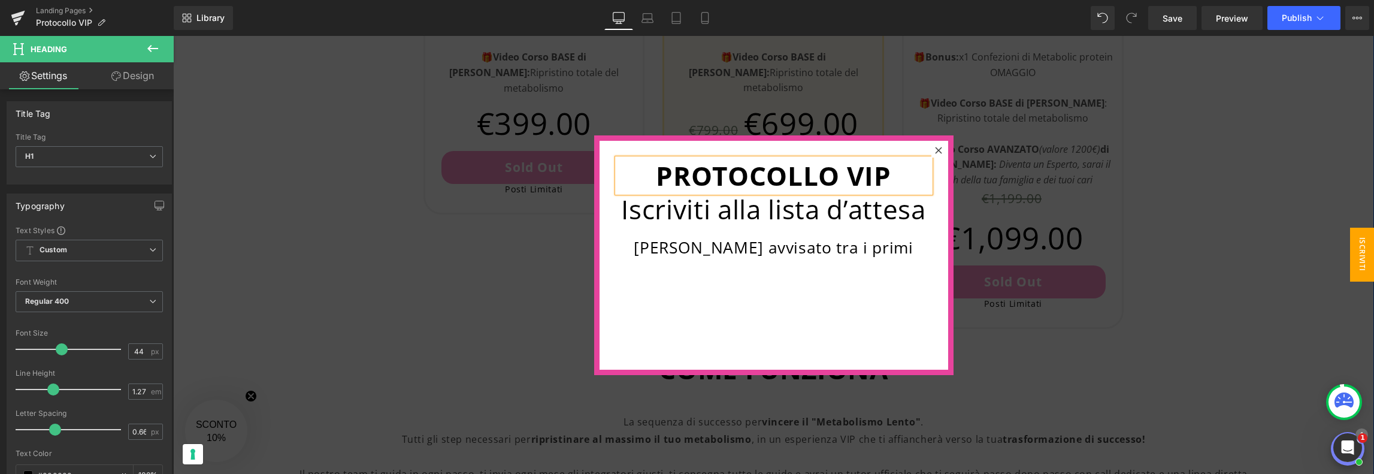
click at [722, 221] on h1 "Iscriviti alla lista d’attesa" at bounding box center [774, 209] width 313 height 34
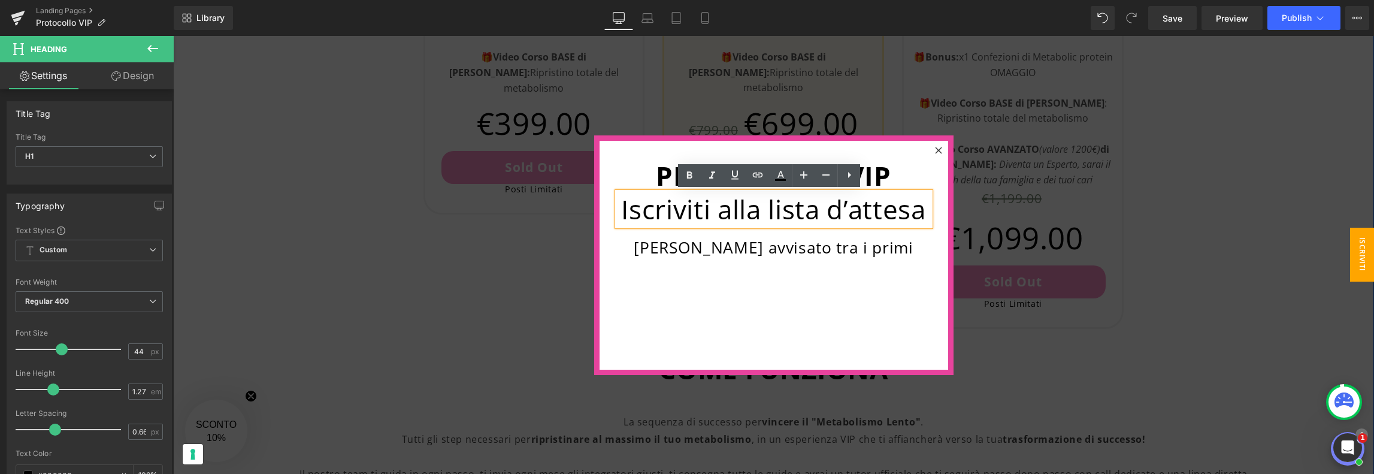
click at [730, 226] on div "Iscriviti alla lista d’attesa" at bounding box center [774, 209] width 313 height 34
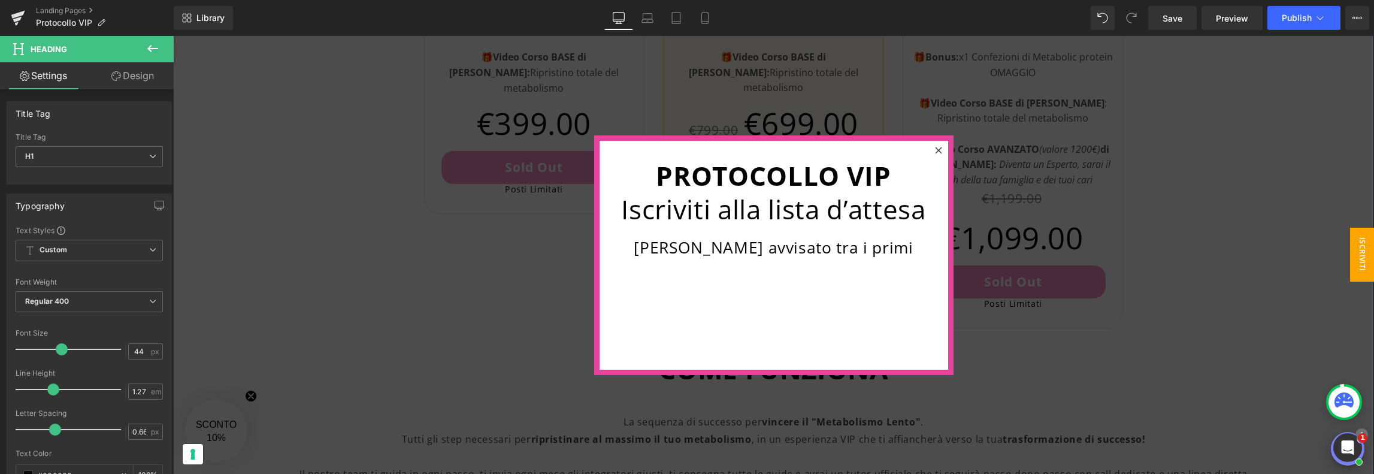
click at [140, 80] on link "Design" at bounding box center [132, 75] width 87 height 27
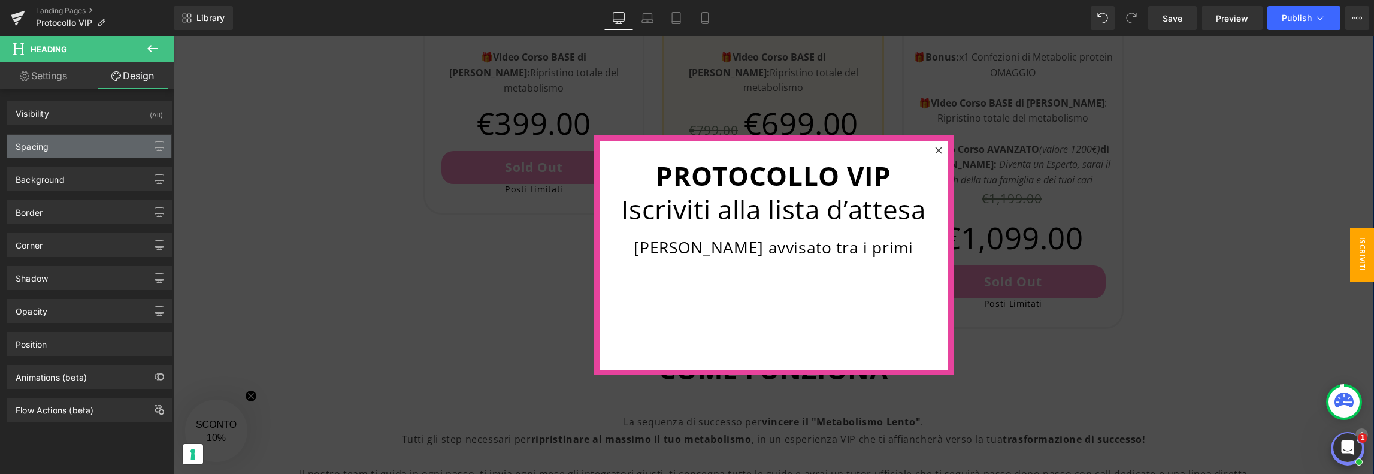
click at [92, 146] on div "Spacing" at bounding box center [89, 146] width 164 height 23
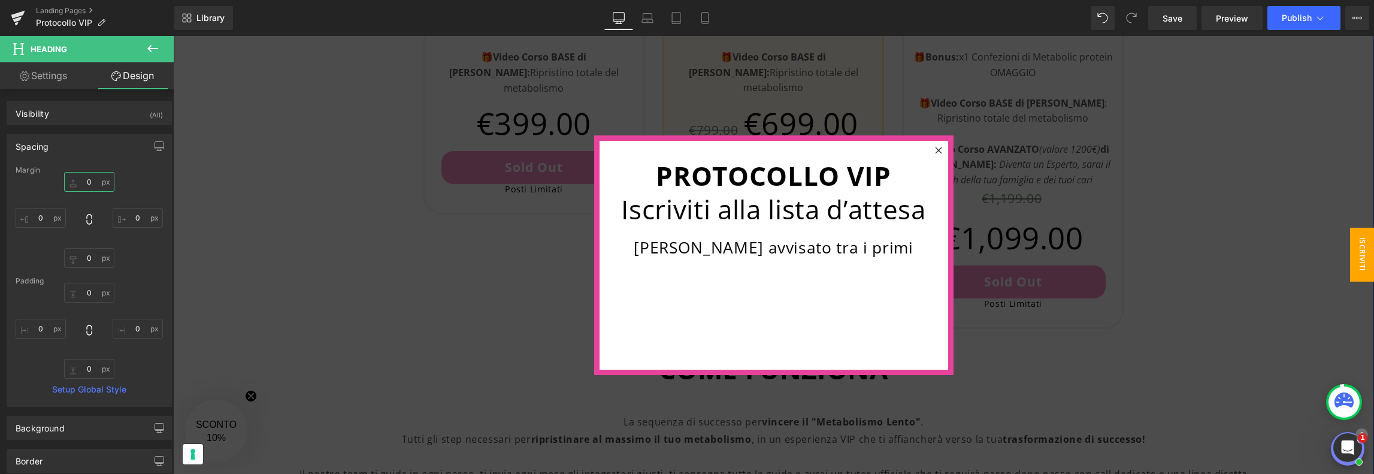
click at [93, 180] on input "0" at bounding box center [89, 182] width 50 height 20
type input "30"
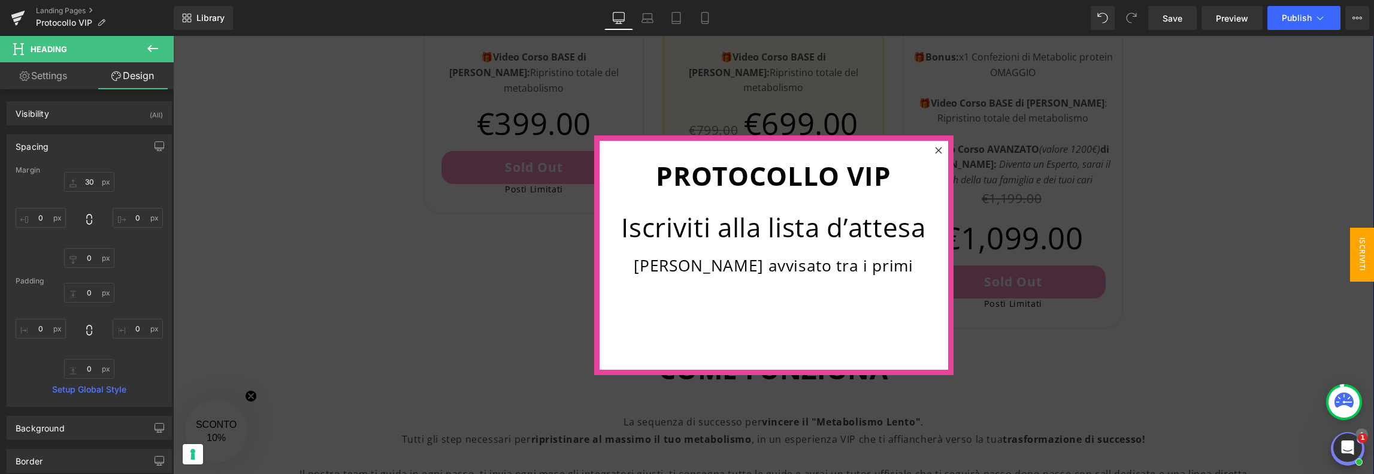
click at [711, 266] on h2 "[PERSON_NAME] avvisato tra i primi" at bounding box center [774, 266] width 313 height 20
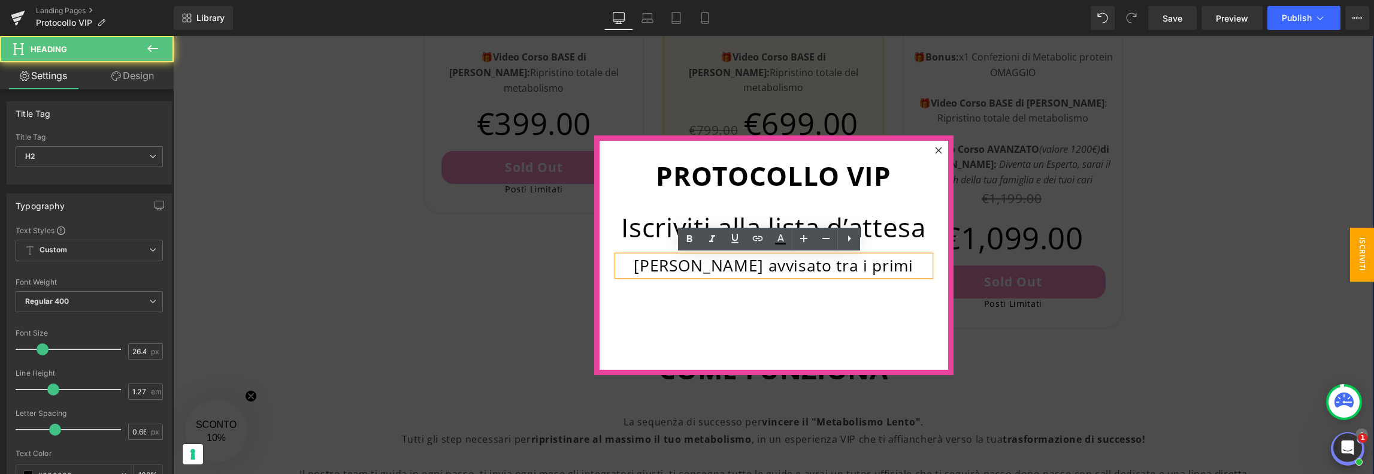
click at [679, 264] on h2 "[PERSON_NAME] avvisato tra i primi" at bounding box center [774, 266] width 313 height 20
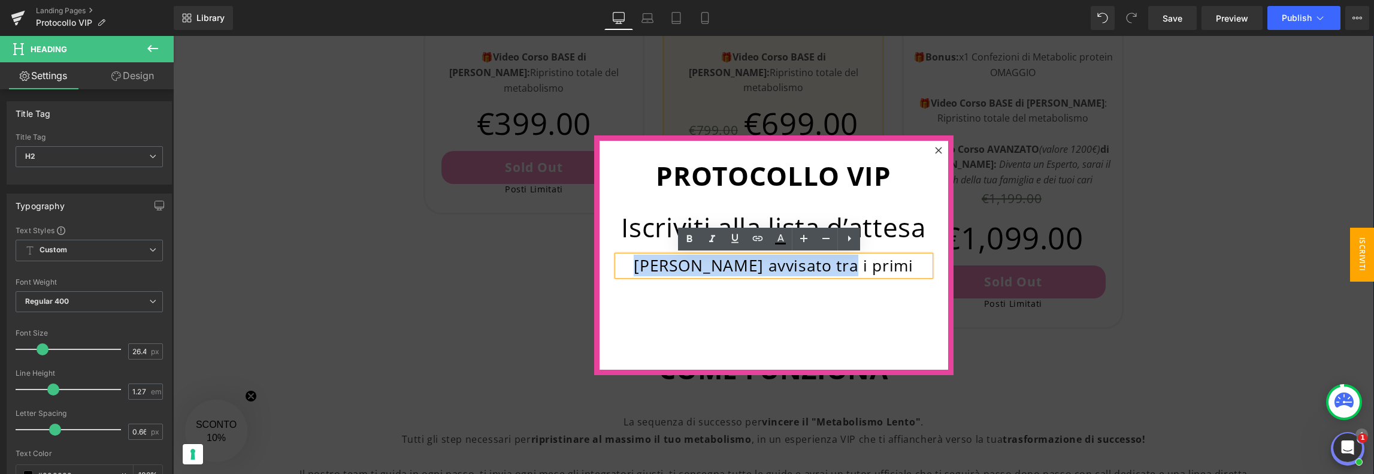
drag, startPoint x: 678, startPoint y: 264, endPoint x: 867, endPoint y: 268, distance: 189.3
click at [867, 268] on h2 "[PERSON_NAME] avvisato tra i primi" at bounding box center [774, 266] width 313 height 20
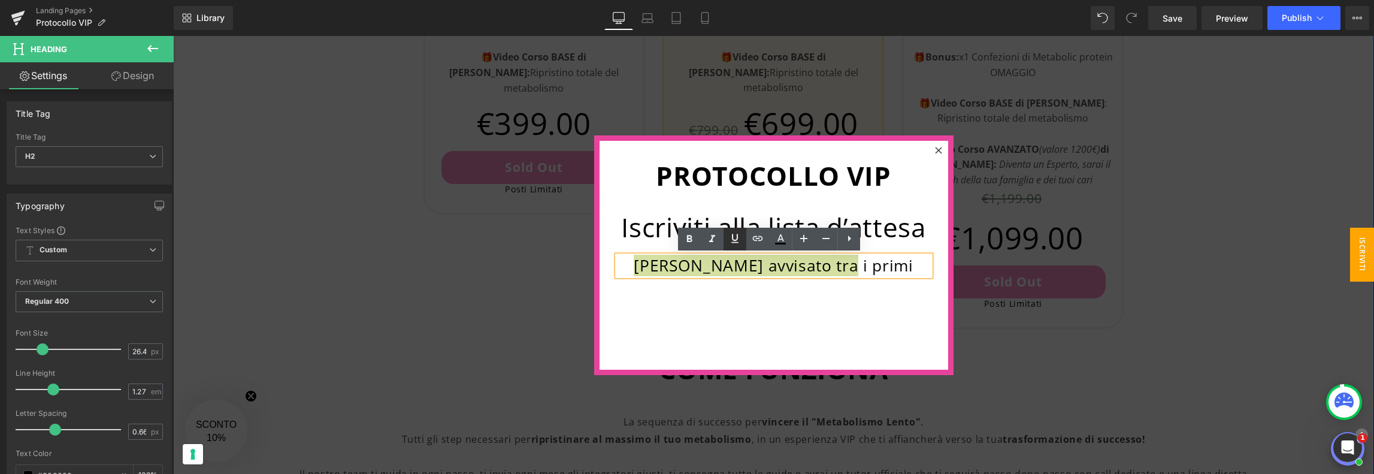
click at [734, 240] on icon at bounding box center [734, 238] width 7 height 9
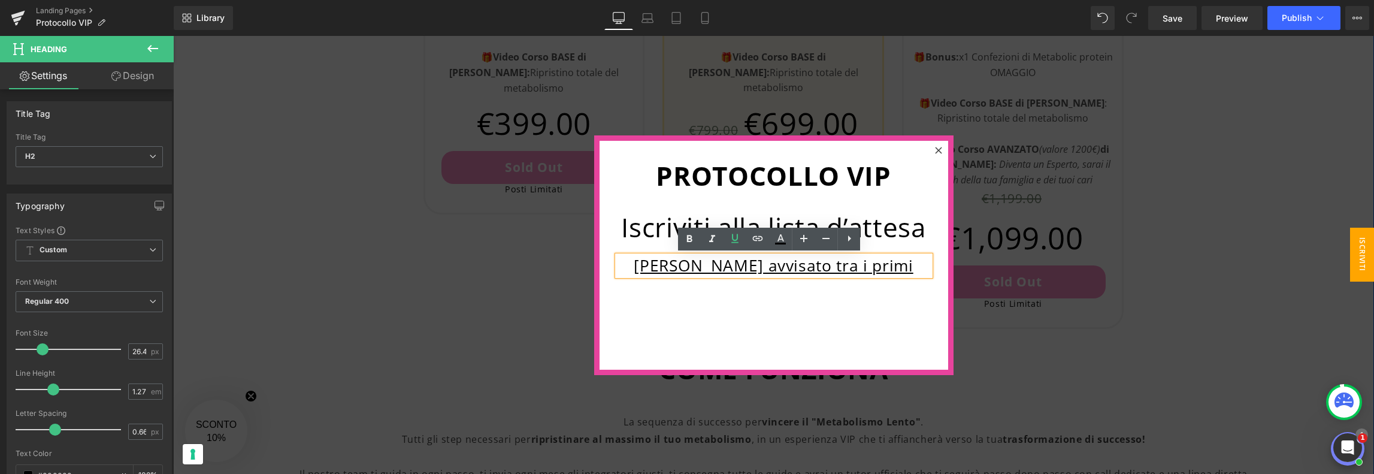
click at [875, 268] on h2 "[PERSON_NAME] avvisato tra i primi" at bounding box center [774, 266] width 313 height 20
click at [870, 294] on div "PROTOCOLLO VIP Heading Iscriviti alla lista d’attesa Heading [PERSON_NAME] avvi…" at bounding box center [774, 255] width 349 height 229
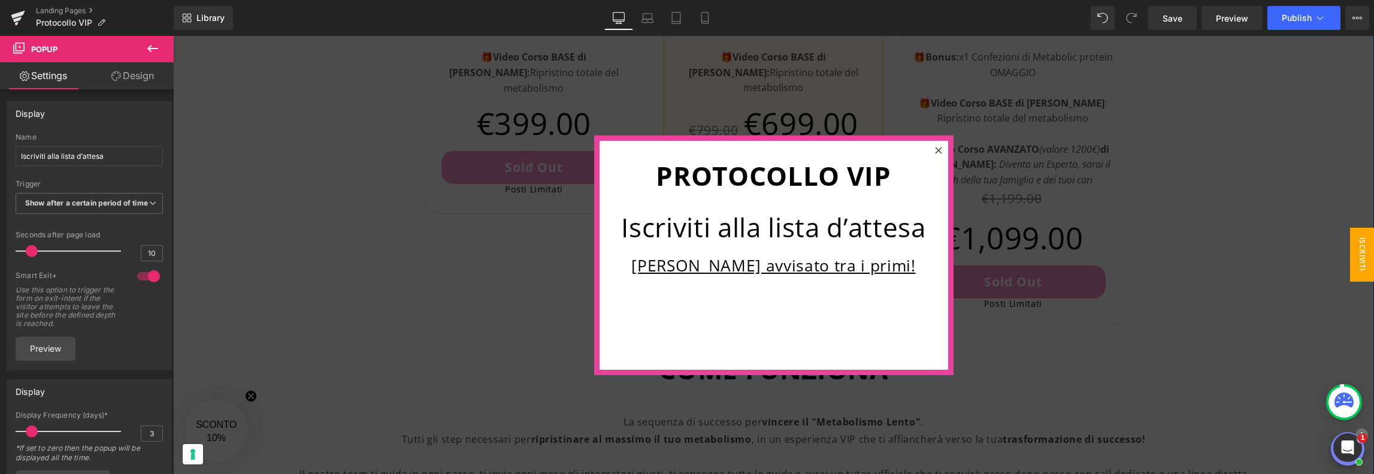
click at [150, 46] on icon at bounding box center [153, 48] width 14 height 14
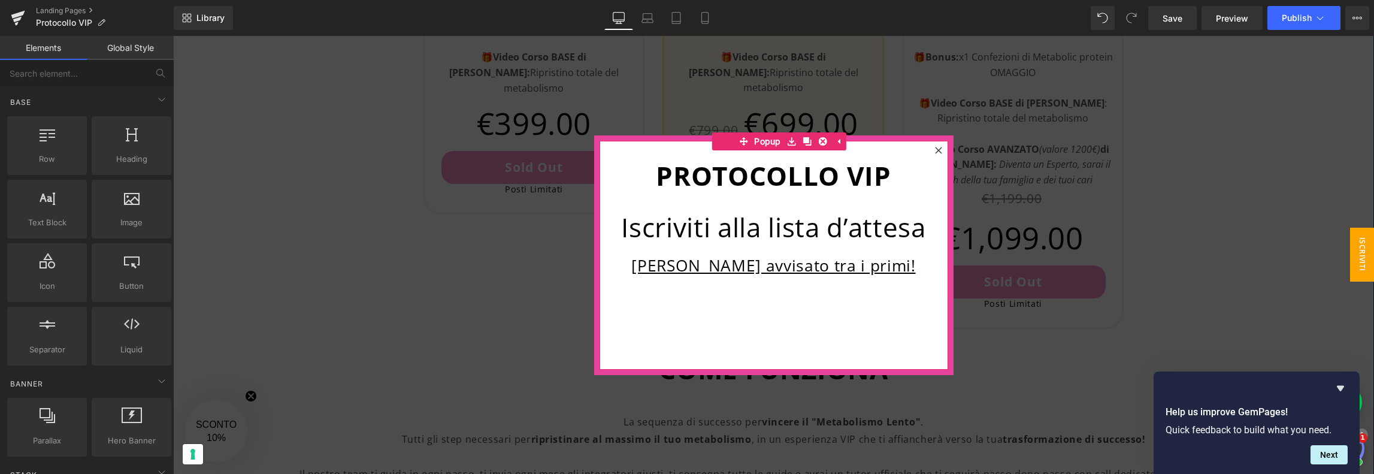
click at [884, 300] on div "PROTOCOLLO VIP Heading Iscriviti alla lista d’attesa Heading [PERSON_NAME] avvi…" at bounding box center [774, 255] width 349 height 229
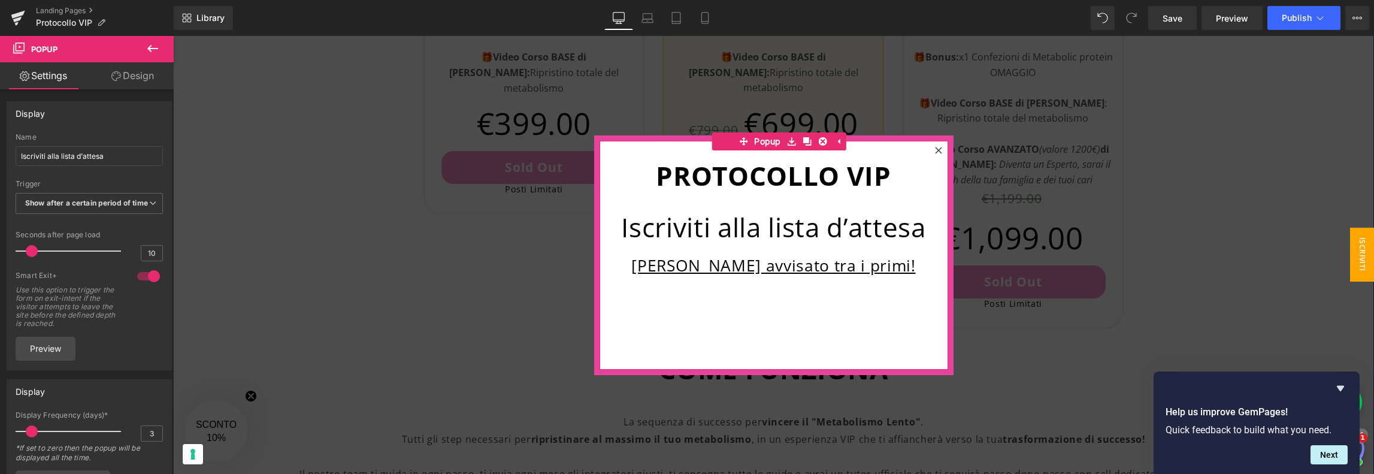
click at [776, 320] on div "PROTOCOLLO VIP Heading Iscriviti alla lista d’attesa Heading [PERSON_NAME] avvi…" at bounding box center [774, 255] width 349 height 229
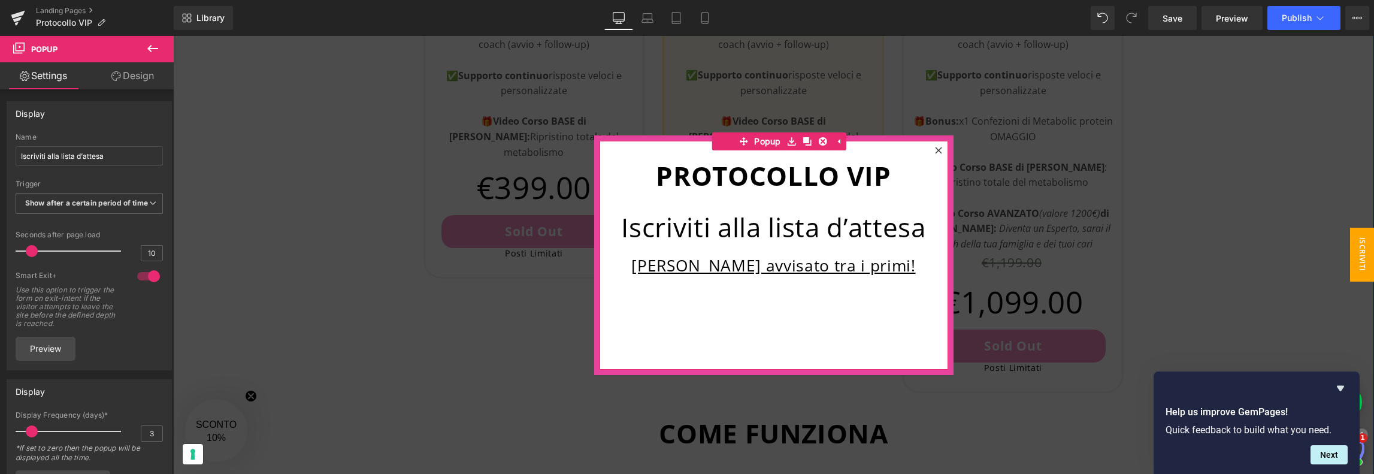
scroll to position [911, 0]
click at [776, 315] on div "PROTOCOLLO VIP Heading Iscriviti alla lista d’attesa Heading [PERSON_NAME] avvi…" at bounding box center [774, 255] width 349 height 229
click at [153, 49] on icon at bounding box center [152, 48] width 11 height 7
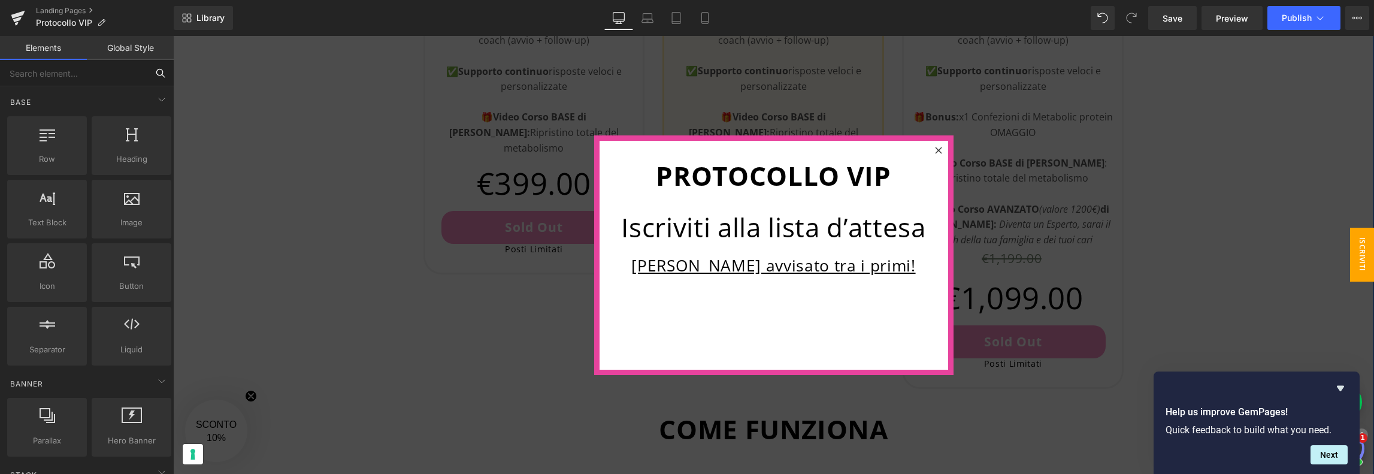
click at [125, 73] on input "text" at bounding box center [73, 73] width 147 height 26
type input "kl"
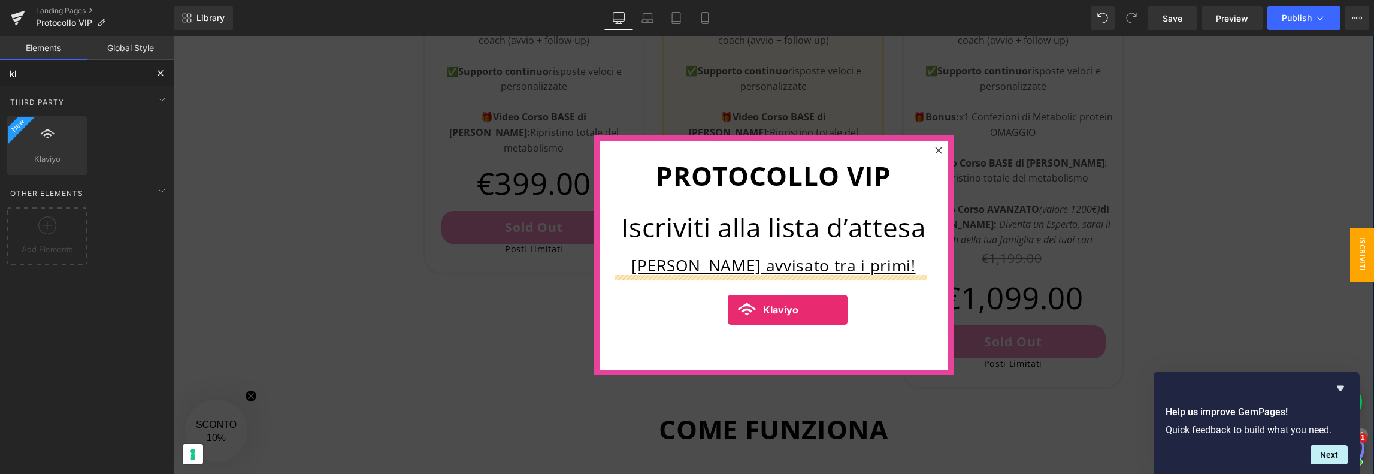
drag, startPoint x: 237, startPoint y: 181, endPoint x: 728, endPoint y: 310, distance: 507.9
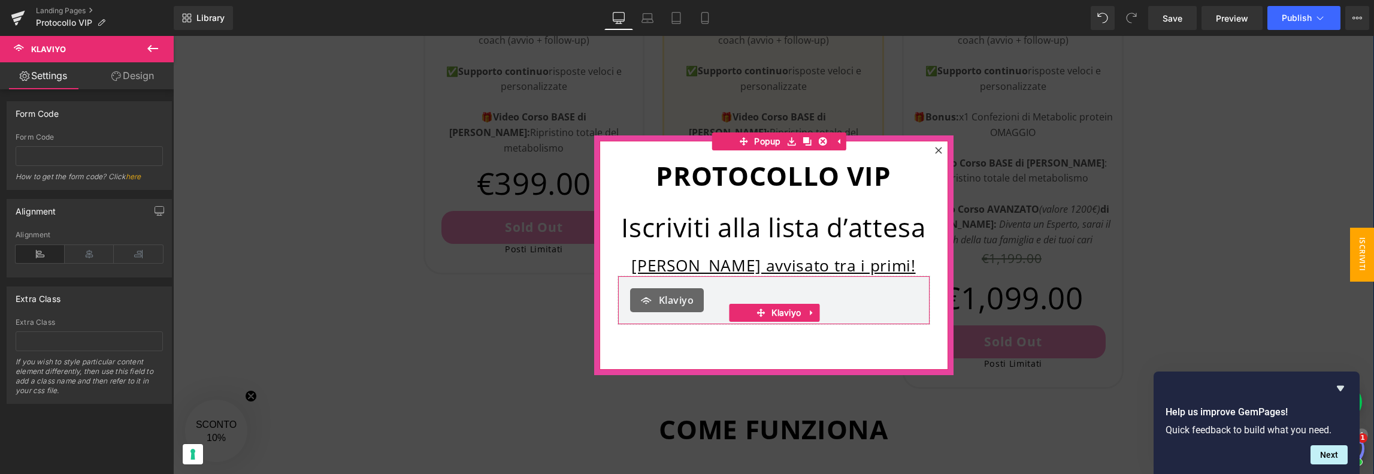
click at [850, 291] on div "Klaviyo" at bounding box center [774, 300] width 288 height 24
click at [635, 149] on div "PROTOCOLLO VIP Heading Iscriviti alla lista d’attesa Heading [PERSON_NAME] avvi…" at bounding box center [774, 255] width 349 height 229
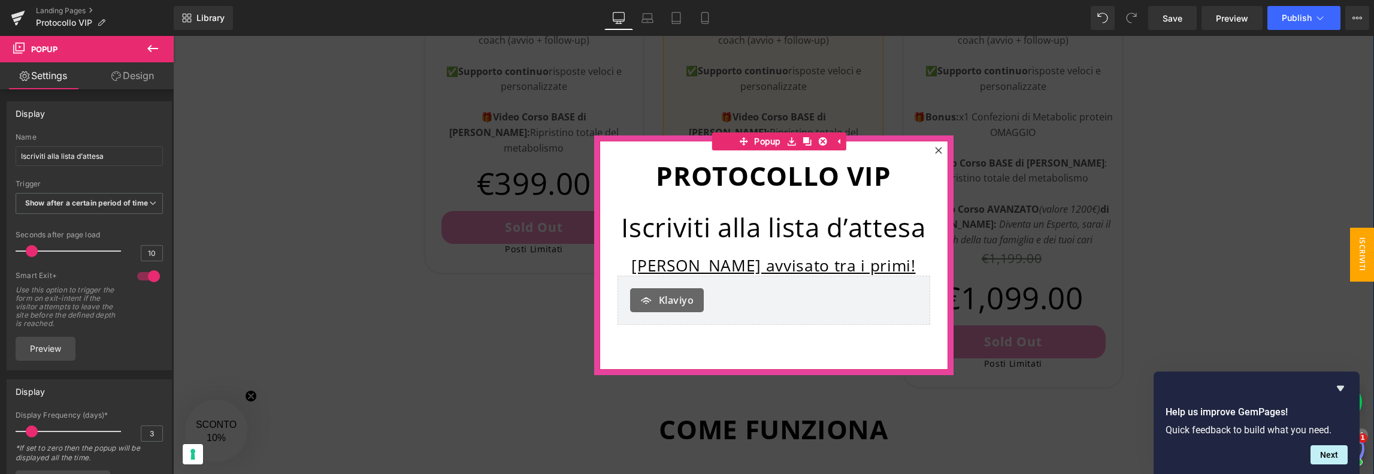
drag, startPoint x: 121, startPoint y: 75, endPoint x: 95, endPoint y: 150, distance: 78.8
click at [121, 75] on link "Design" at bounding box center [132, 75] width 87 height 27
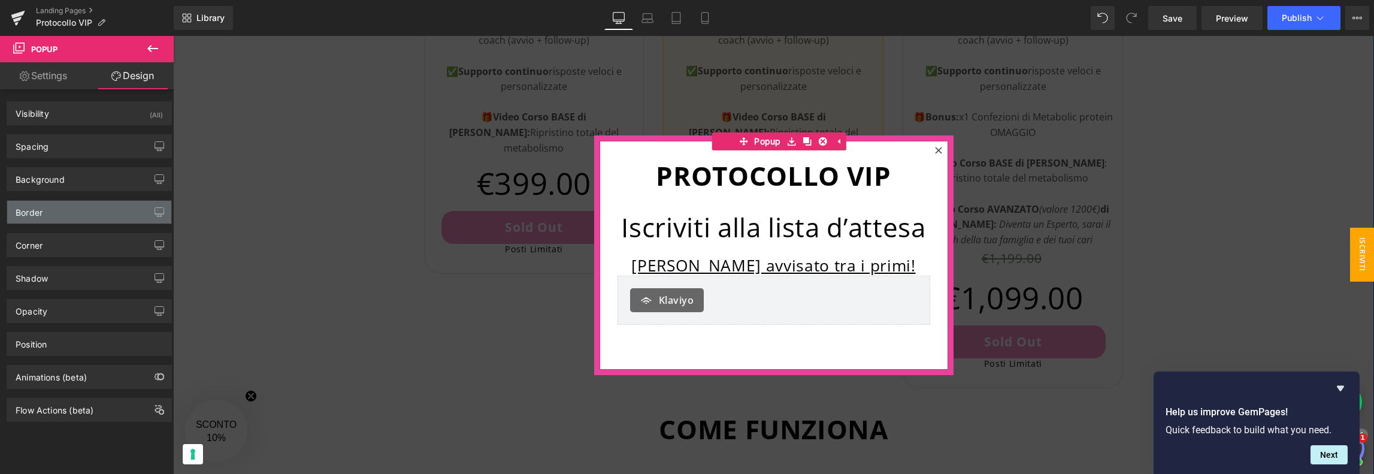
click at [65, 208] on div "Border" at bounding box center [89, 212] width 164 height 23
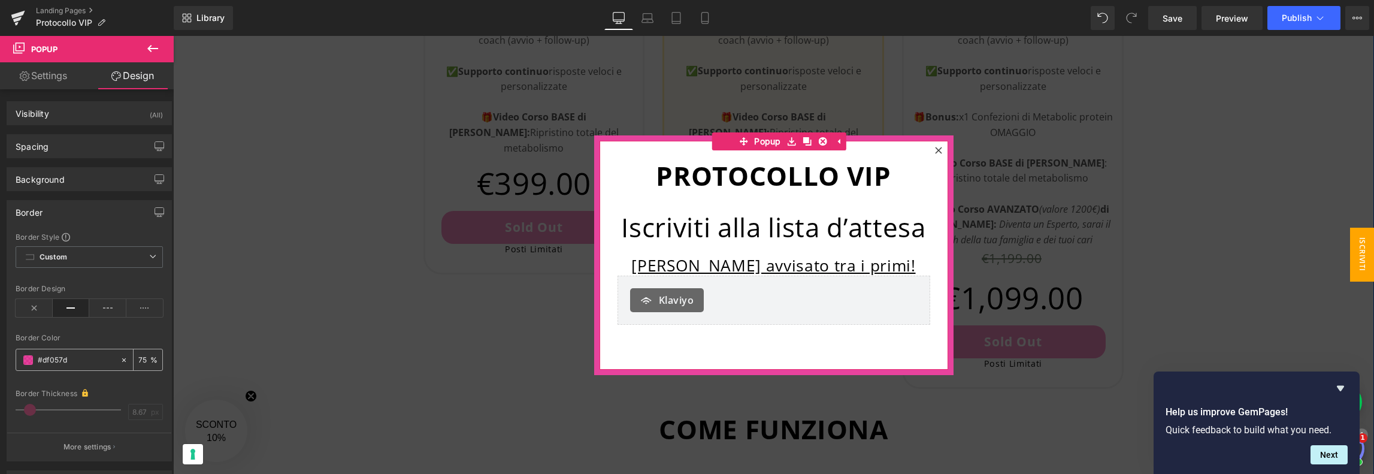
click at [83, 358] on input "#df057d" at bounding box center [76, 359] width 77 height 13
paste input "ec1c89"
type input "ec1c89"
type input "100"
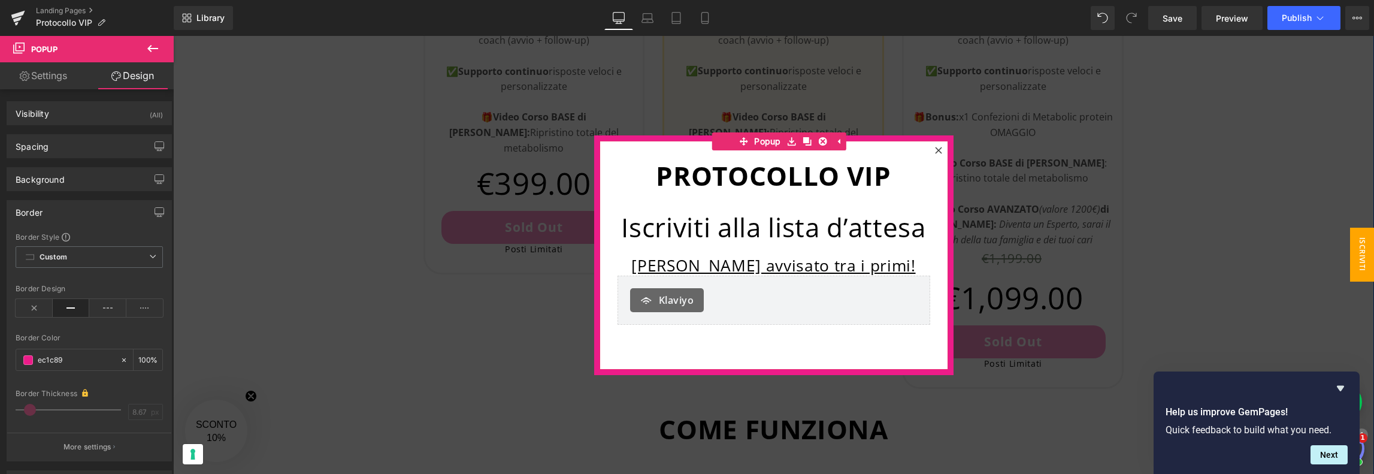
type input "#ec1c89"
click at [116, 383] on div "Border Style Custom Custom Setup Global Style Custom Setup Global Style solid B…" at bounding box center [89, 346] width 164 height 229
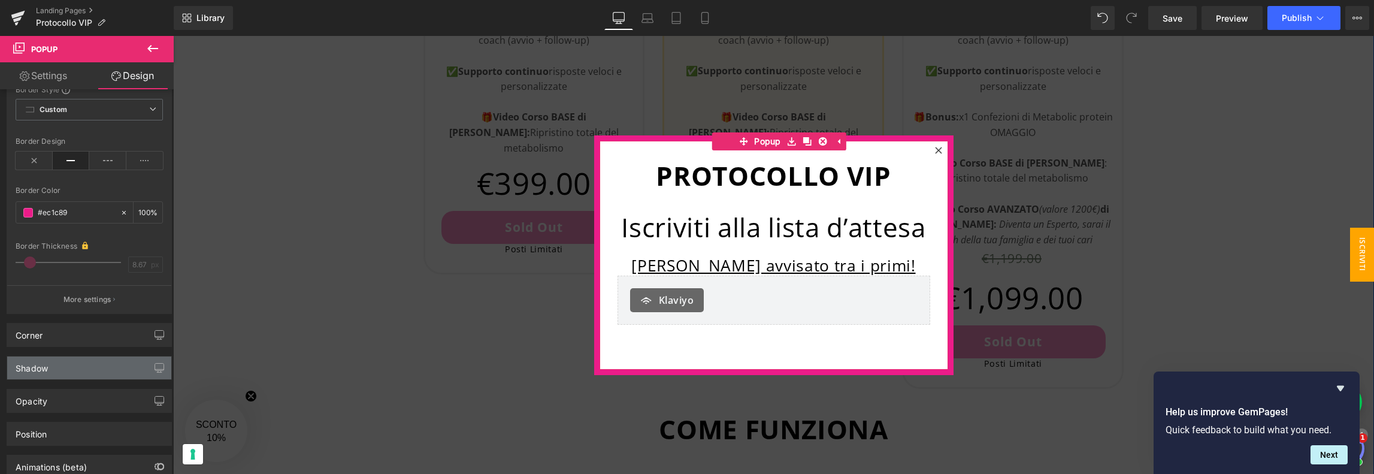
scroll to position [180, 0]
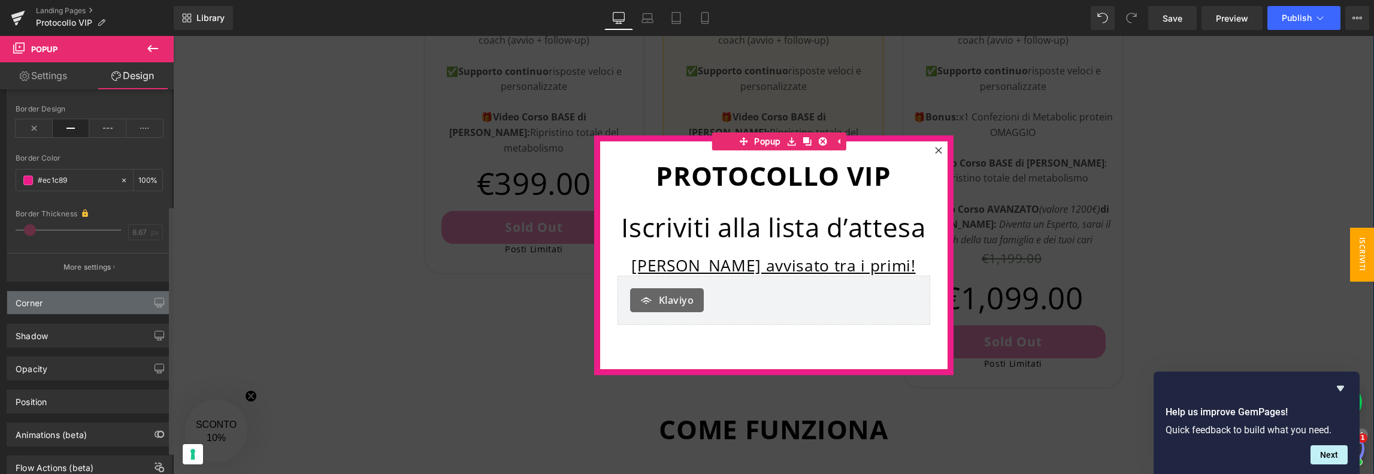
click at [85, 297] on div "Corner" at bounding box center [89, 302] width 164 height 23
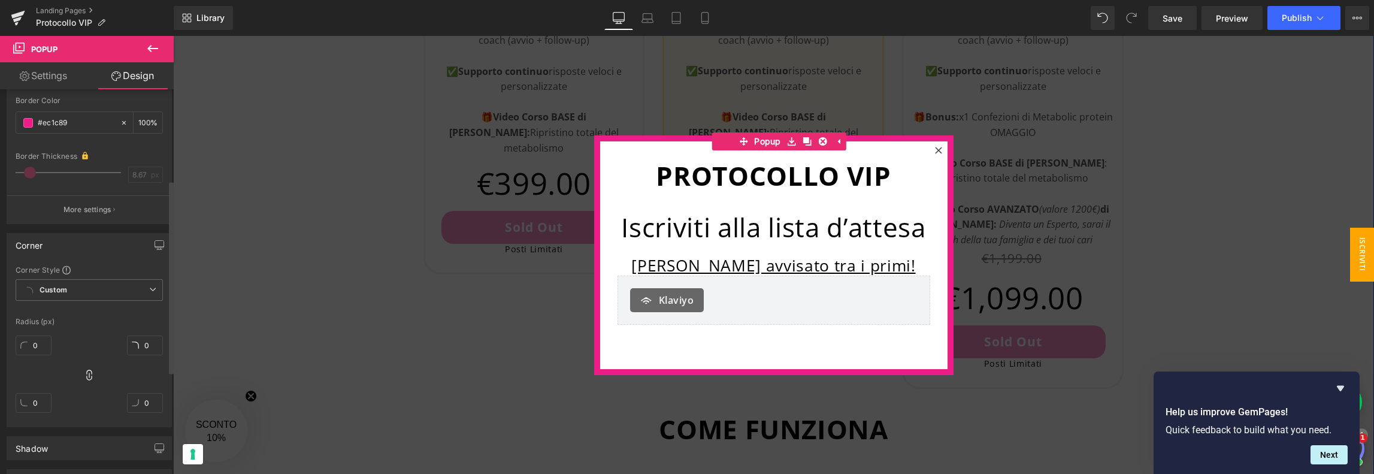
scroll to position [240, 0]
click at [107, 289] on span "Custom Setup Global Style" at bounding box center [89, 288] width 147 height 22
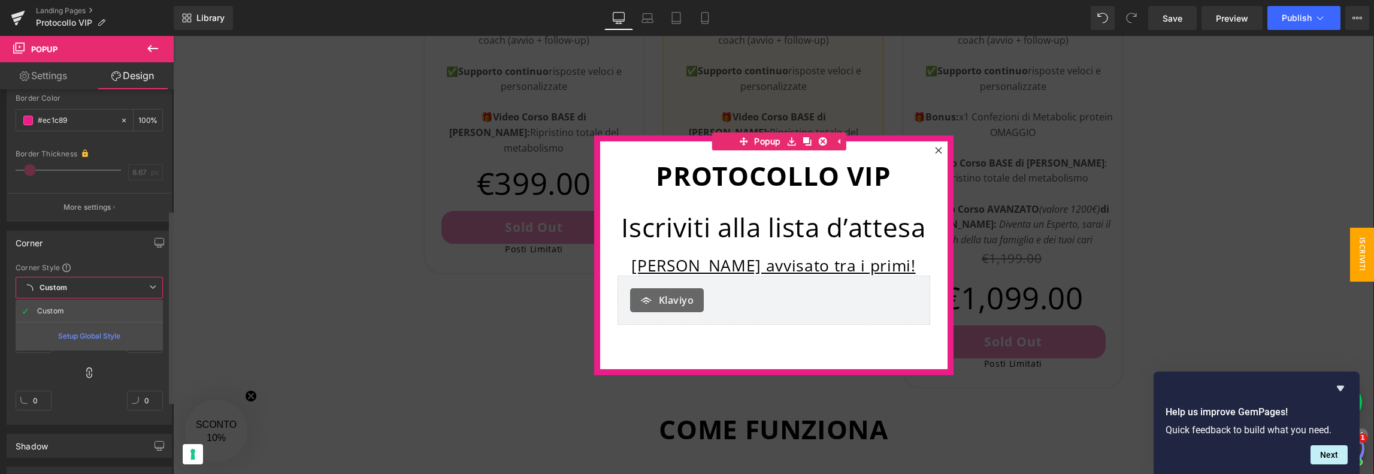
click at [107, 289] on span "Custom Setup Global Style" at bounding box center [89, 288] width 147 height 22
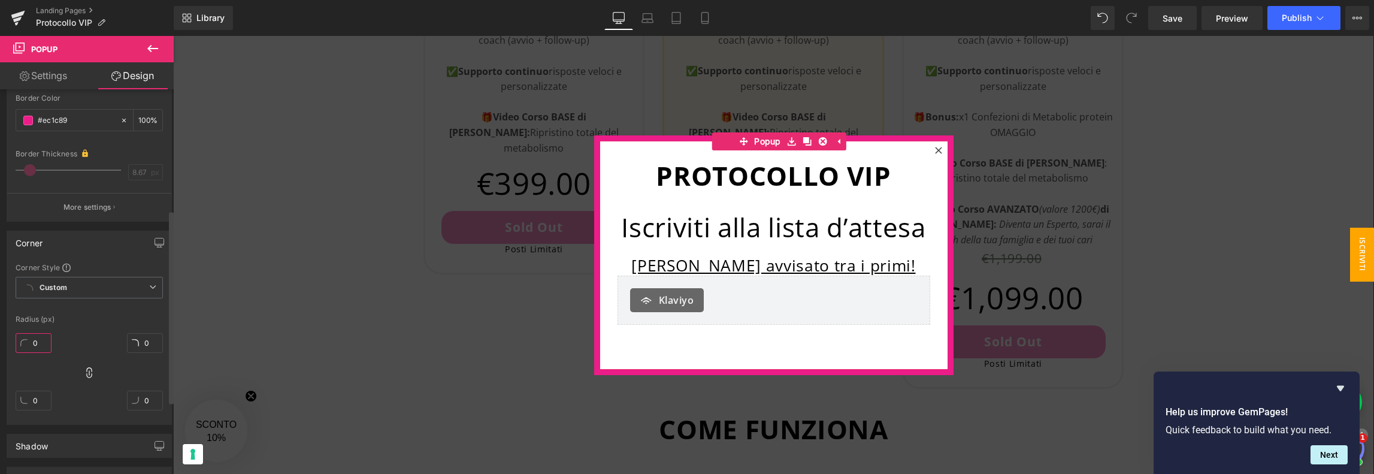
click at [38, 342] on input "0" at bounding box center [34, 343] width 36 height 20
type input "2"
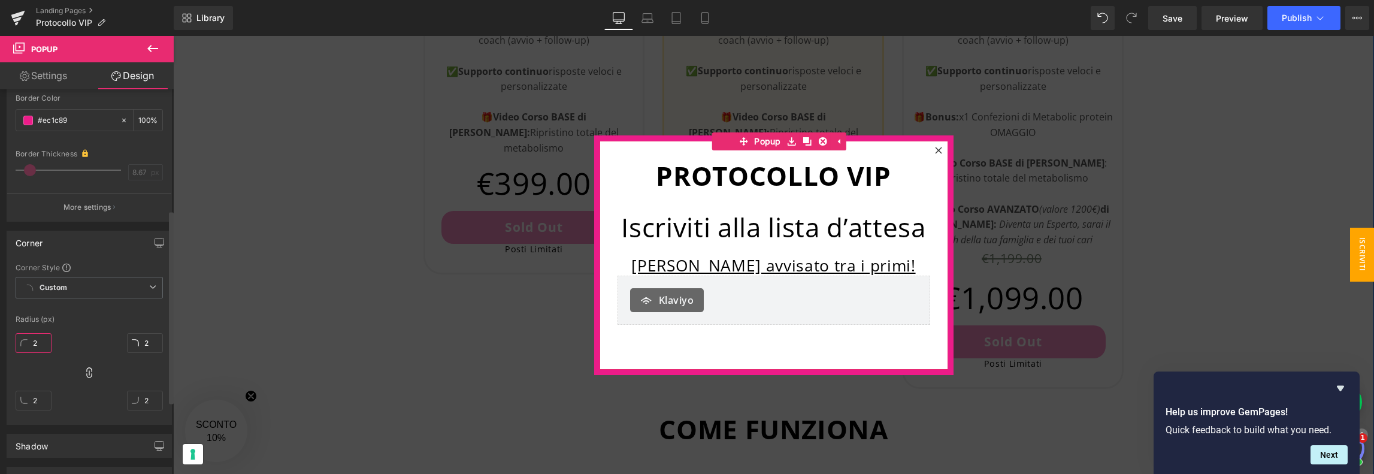
type input "20"
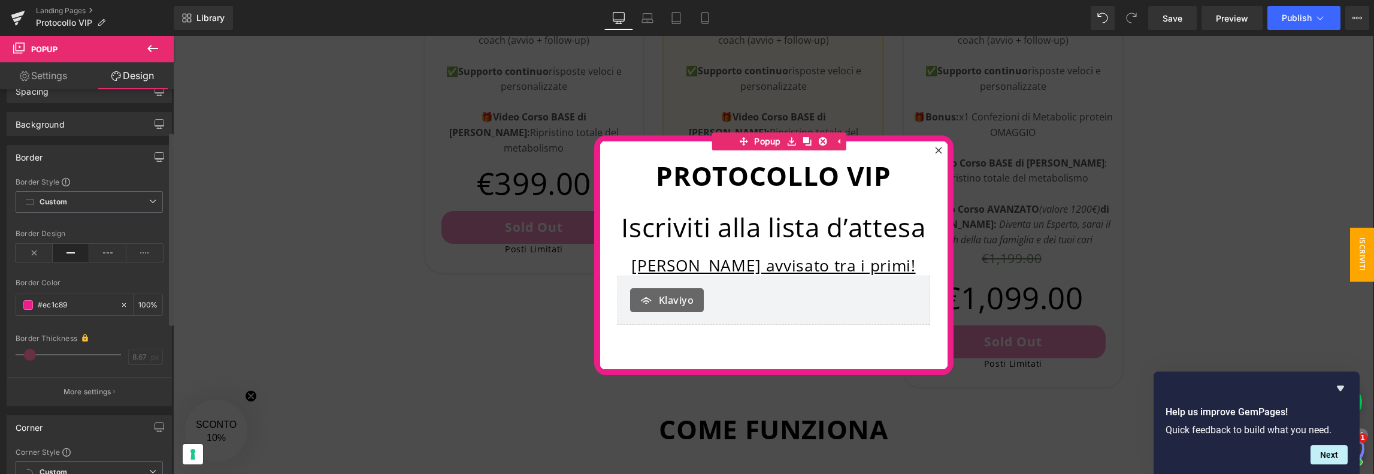
scroll to position [0, 0]
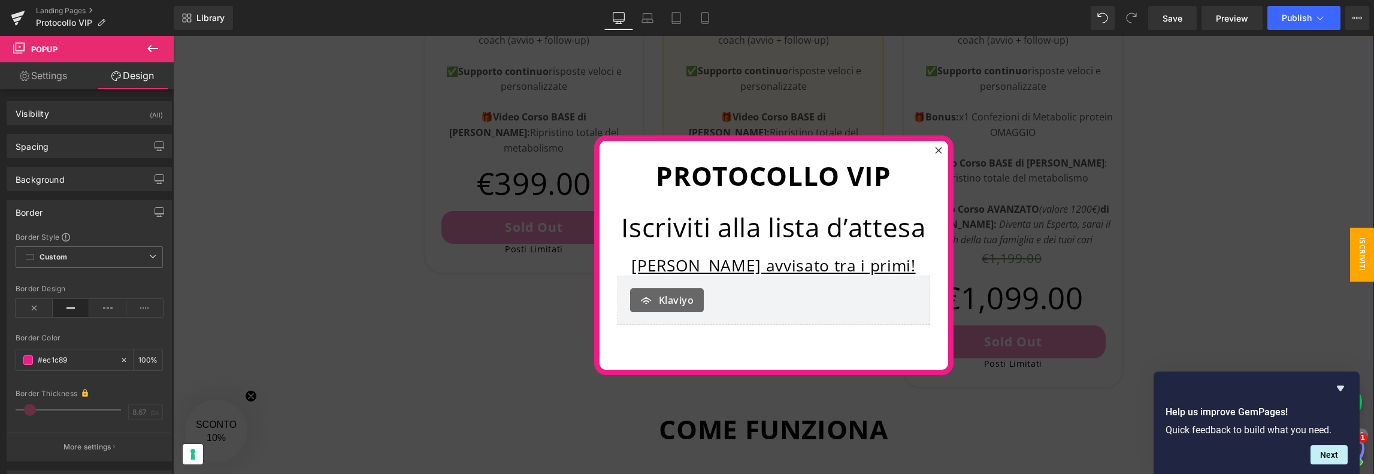
type input "20"
click at [154, 46] on icon at bounding box center [153, 48] width 14 height 14
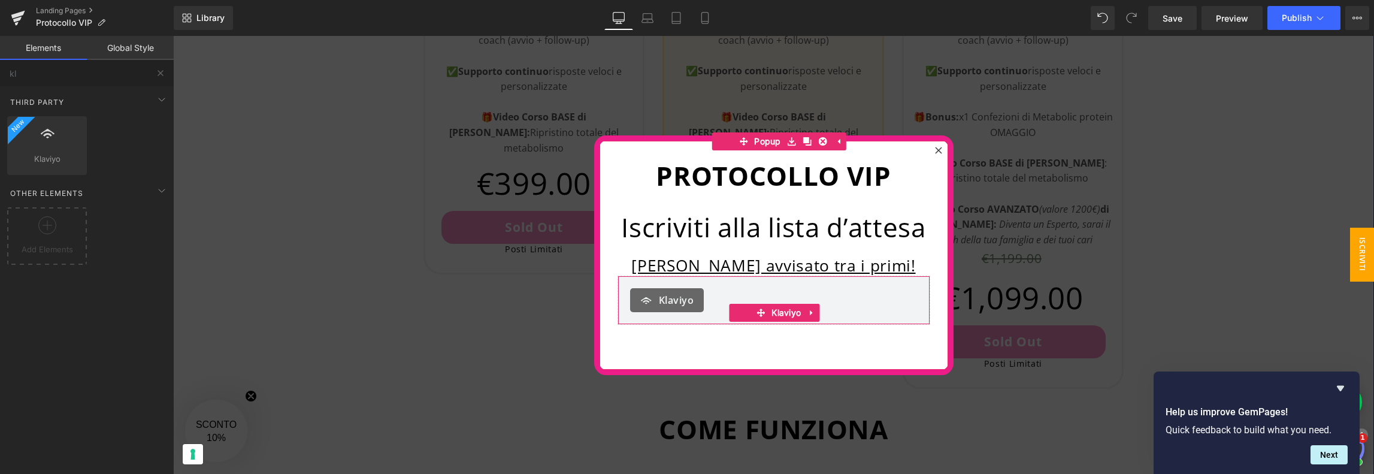
click at [660, 303] on span "Klaviyo" at bounding box center [676, 300] width 35 height 14
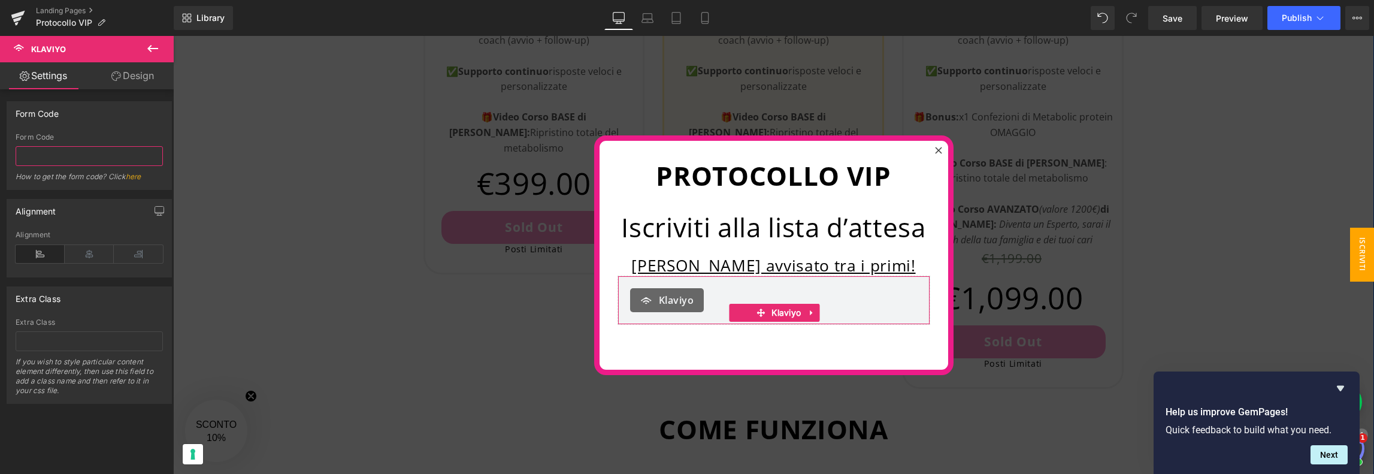
click at [85, 158] on input "text" at bounding box center [89, 156] width 147 height 20
paste input "VWewZk"
type input "VWewZk"
click at [1175, 16] on span "Save" at bounding box center [1173, 18] width 20 height 13
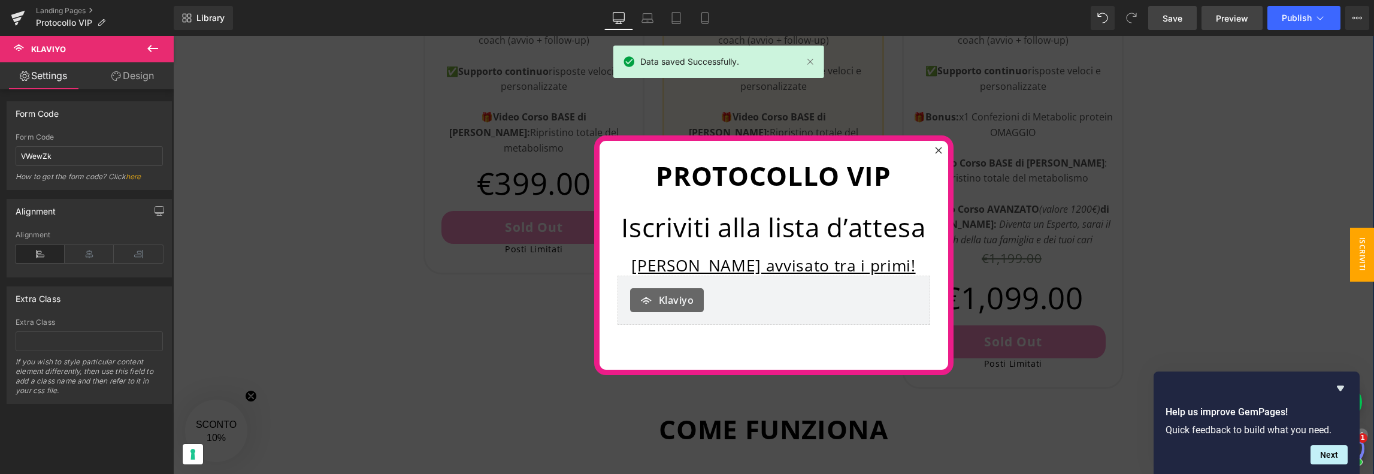
click at [1233, 19] on span "Preview" at bounding box center [1232, 18] width 32 height 13
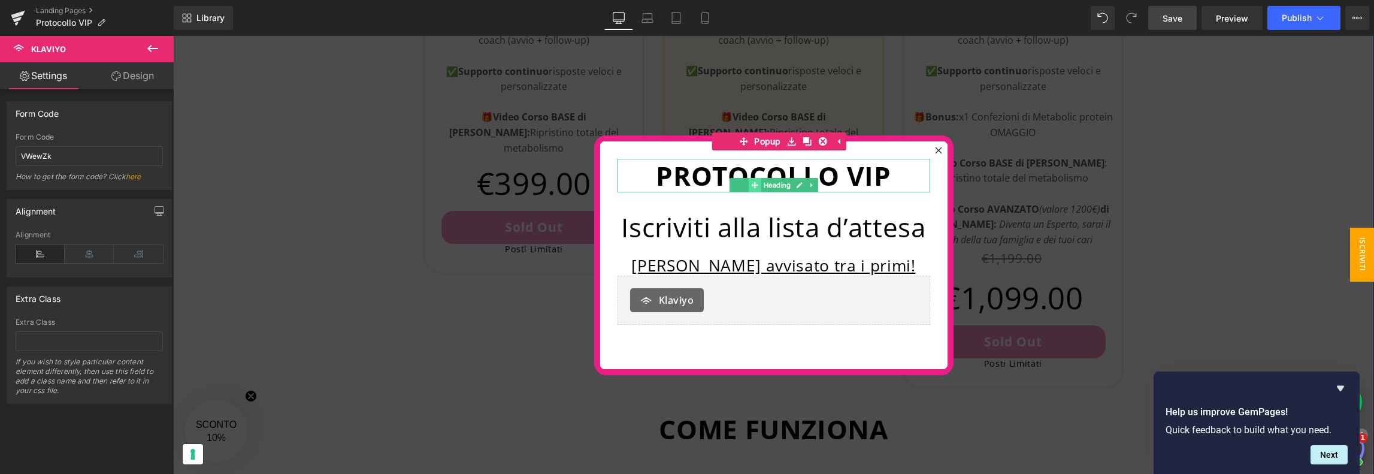
click at [749, 182] on span at bounding box center [755, 185] width 13 height 14
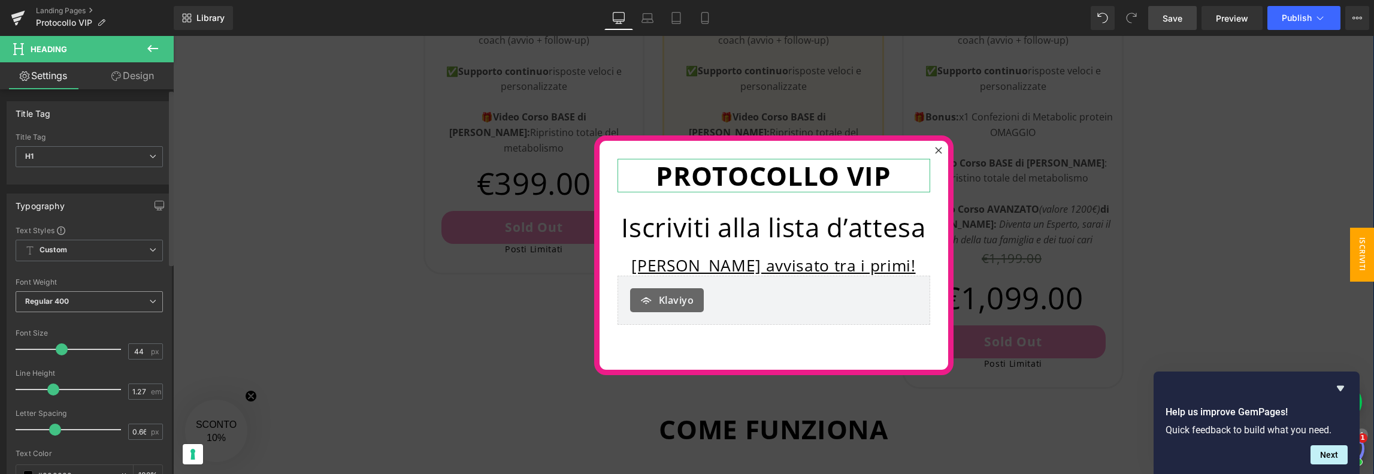
click at [96, 298] on span "Regular 400" at bounding box center [89, 301] width 147 height 21
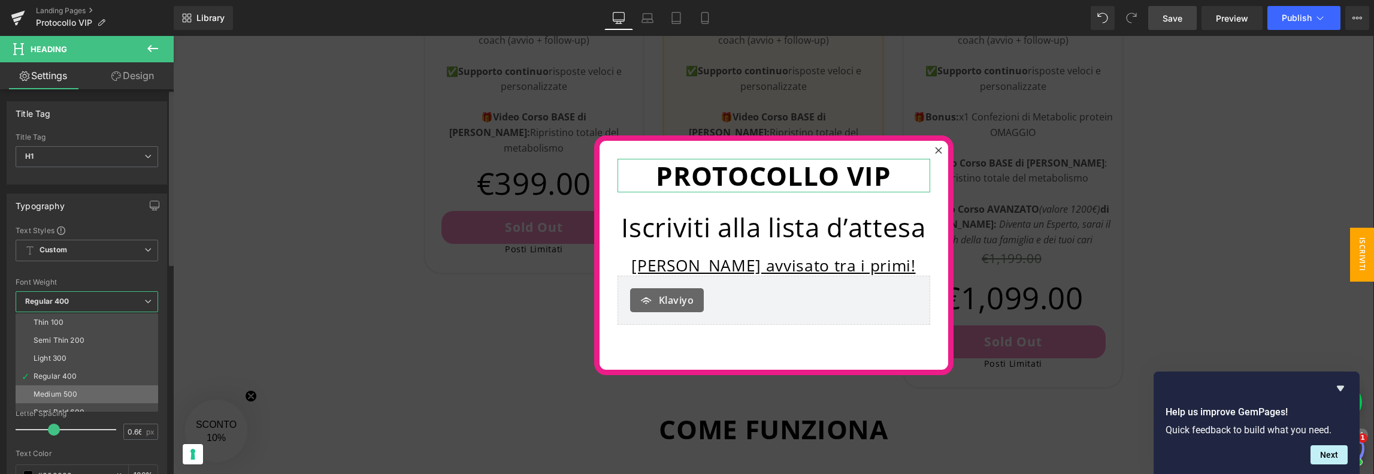
click at [78, 386] on li "Medium 500" at bounding box center [90, 394] width 148 height 18
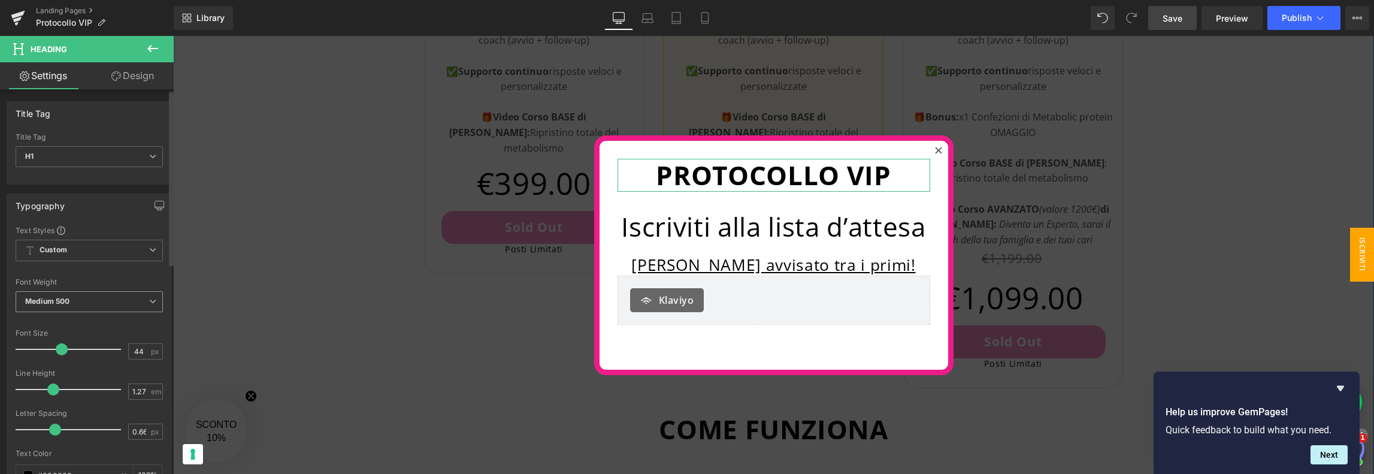
click at [92, 301] on span "Medium 500" at bounding box center [89, 301] width 147 height 21
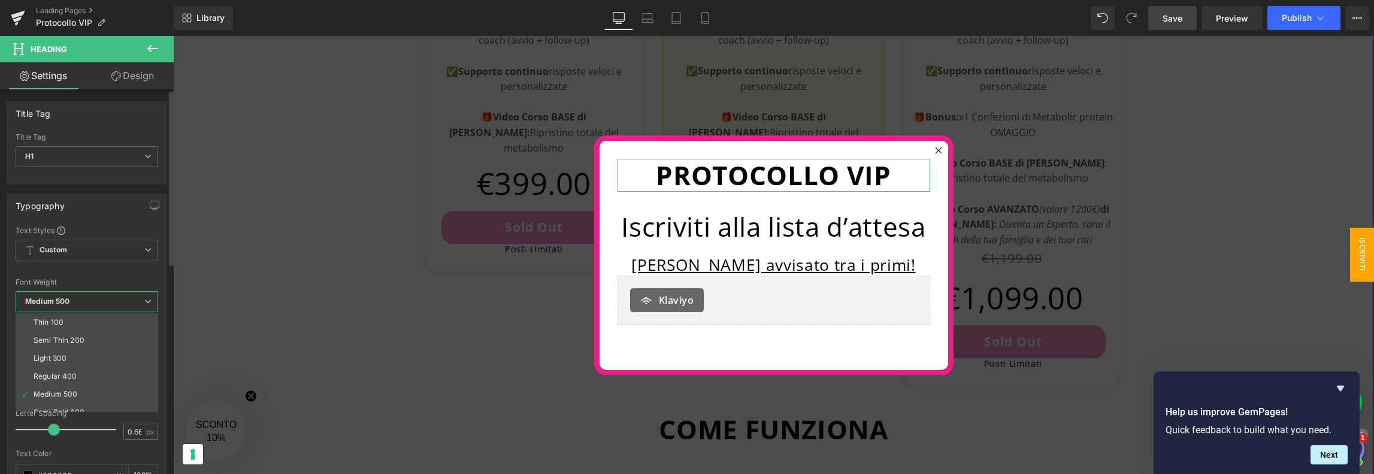
click at [77, 370] on li "Regular 400" at bounding box center [90, 376] width 148 height 18
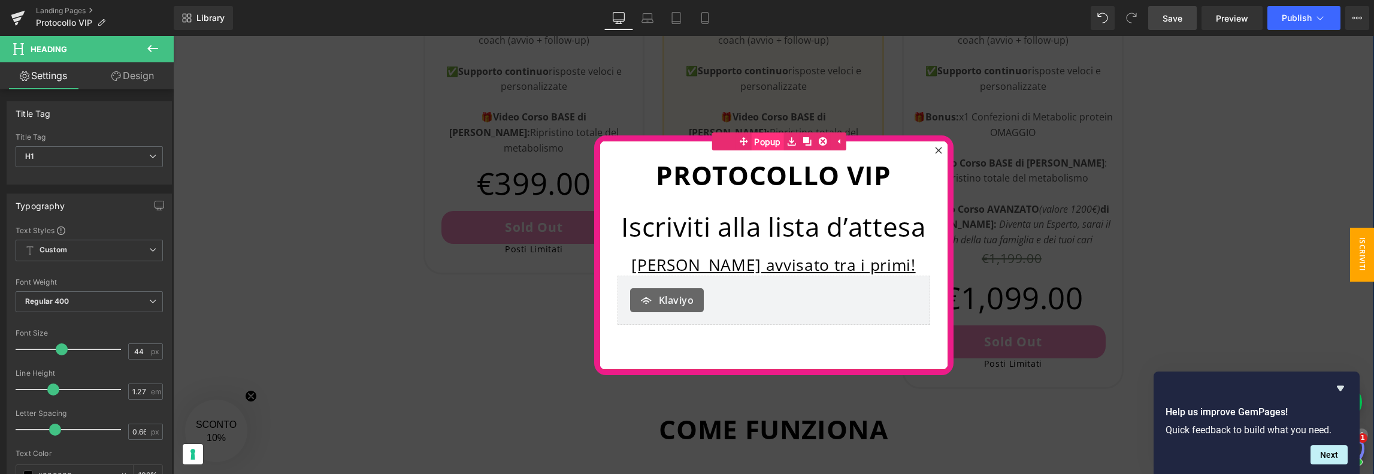
click at [763, 141] on span "Popup" at bounding box center [767, 142] width 33 height 18
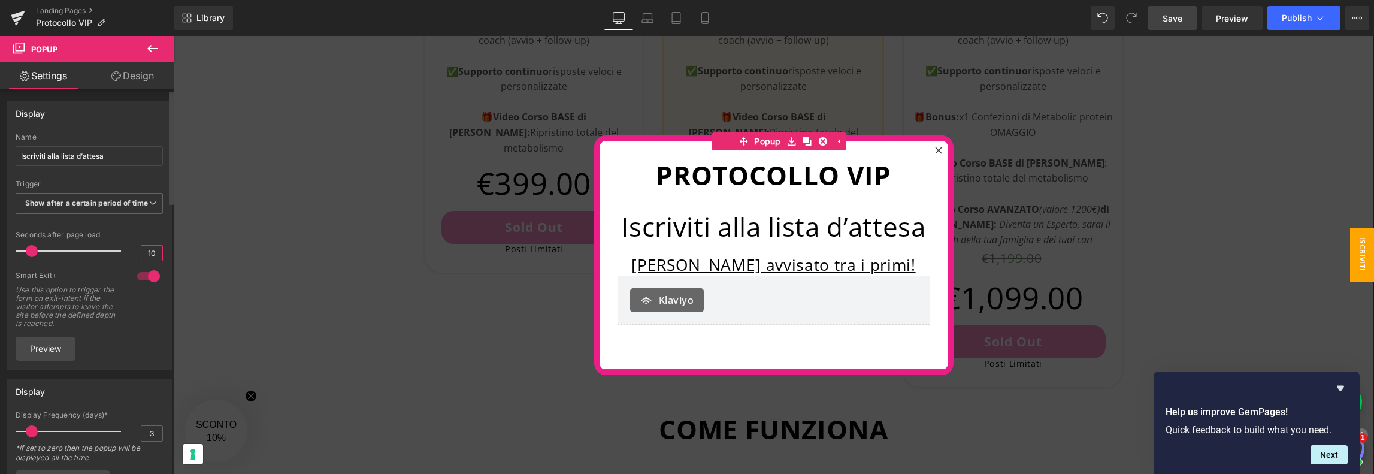
click at [146, 261] on input "10" at bounding box center [151, 253] width 21 height 15
type input "5"
click at [154, 327] on div "Smart Exit+ Use this option to trigger the form on exit-intent if the visitor a…" at bounding box center [89, 304] width 147 height 66
click at [766, 186] on span "Heading" at bounding box center [777, 185] width 32 height 14
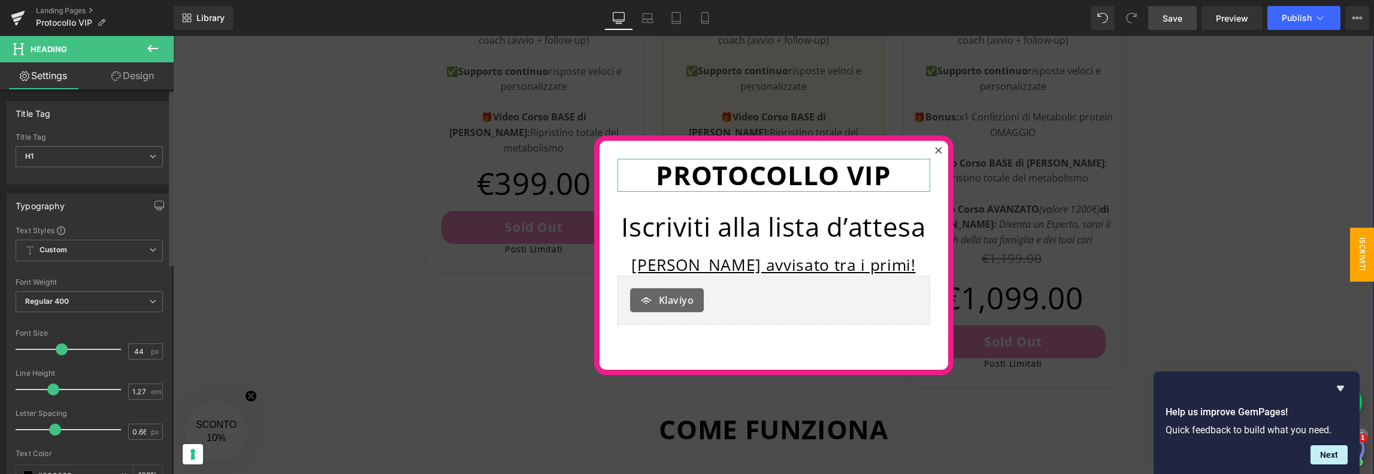
click at [58, 349] on span at bounding box center [62, 349] width 12 height 12
click at [137, 348] on input "44" at bounding box center [139, 351] width 21 height 15
click at [135, 348] on input "44" at bounding box center [139, 351] width 21 height 15
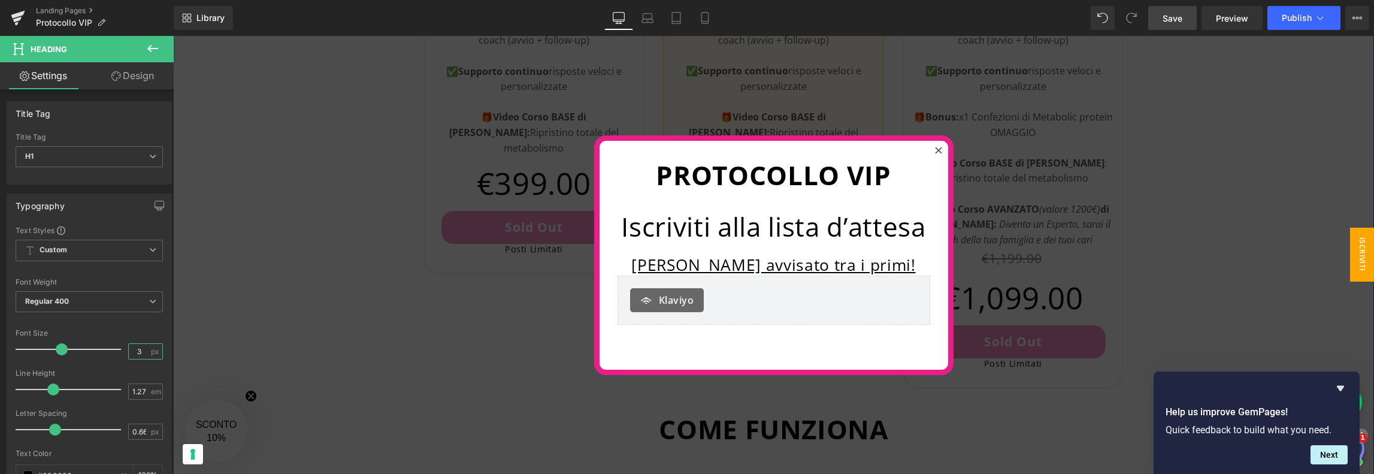
type input "30"
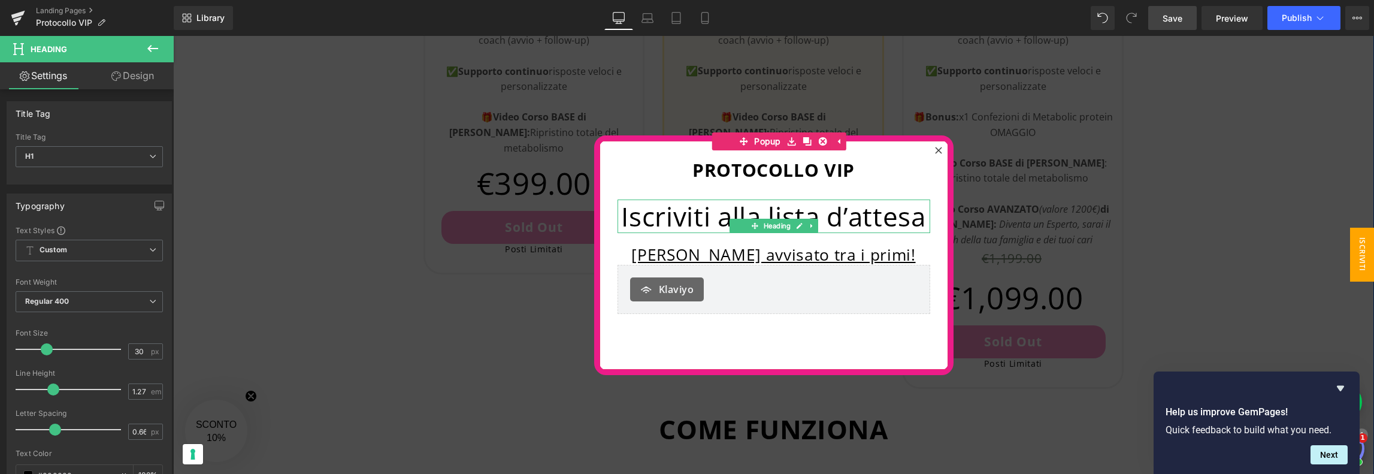
click at [841, 219] on h1 "Iscriviti alla lista d’attesa" at bounding box center [774, 216] width 313 height 34
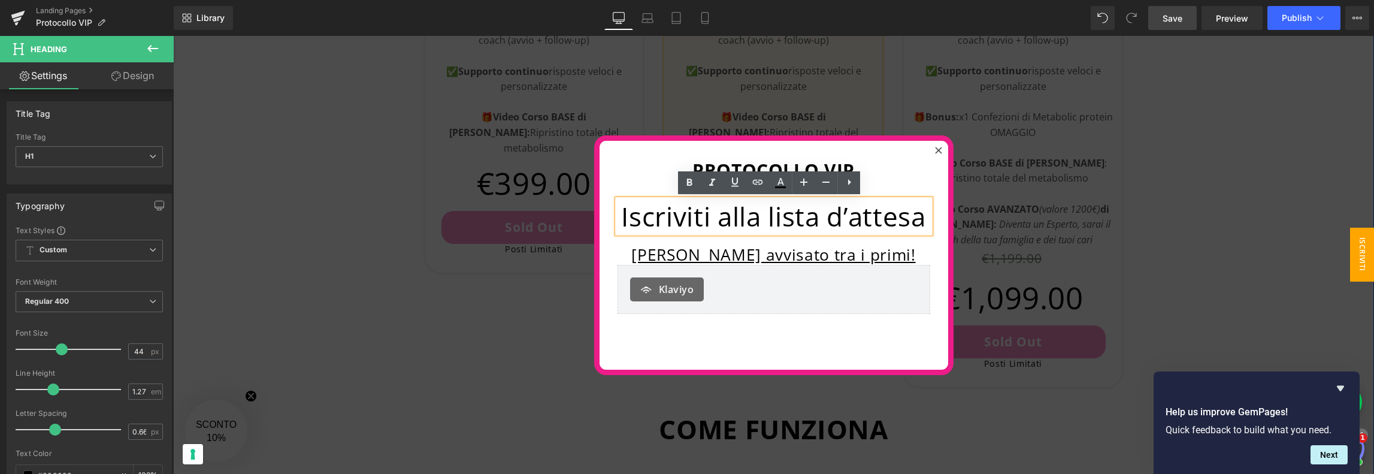
click at [841, 219] on h1 "Iscriviti alla lista d’attesa" at bounding box center [774, 216] width 313 height 34
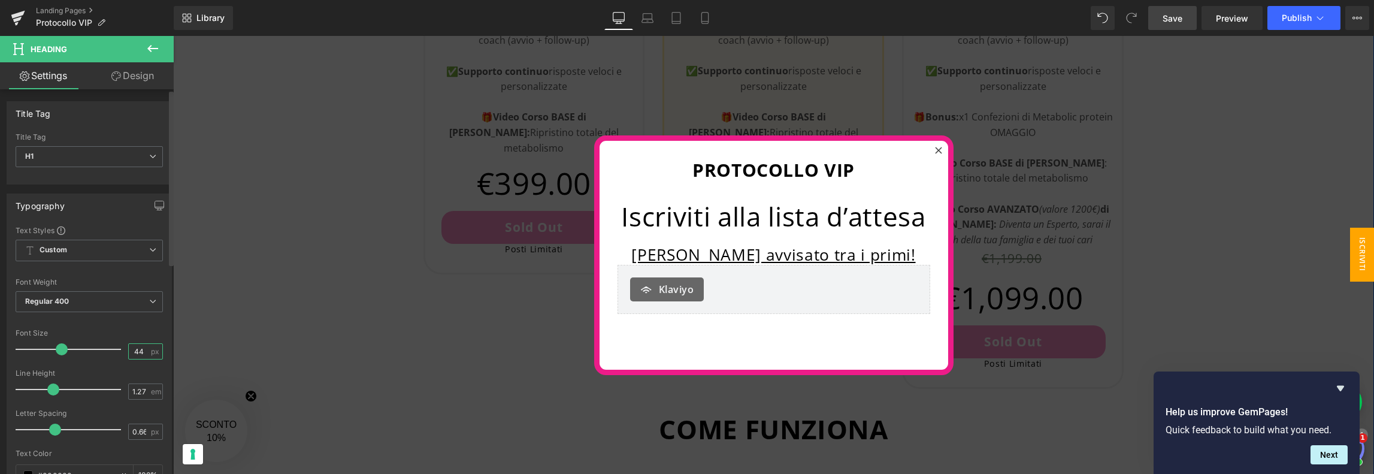
click at [137, 347] on input "44" at bounding box center [139, 351] width 21 height 15
click at [133, 347] on input "44" at bounding box center [139, 351] width 21 height 15
type input "25"
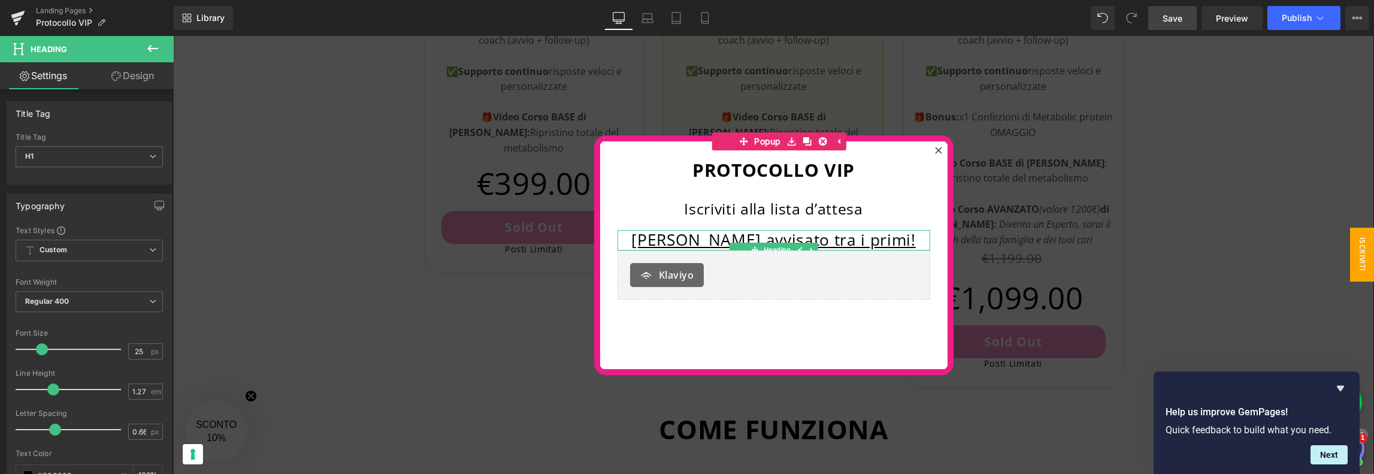
click at [736, 238] on u "[PERSON_NAME] avvisato tra i primi!" at bounding box center [773, 240] width 284 height 22
click at [730, 239] on u "[PERSON_NAME] avvisato tra i primi!" at bounding box center [773, 240] width 284 height 22
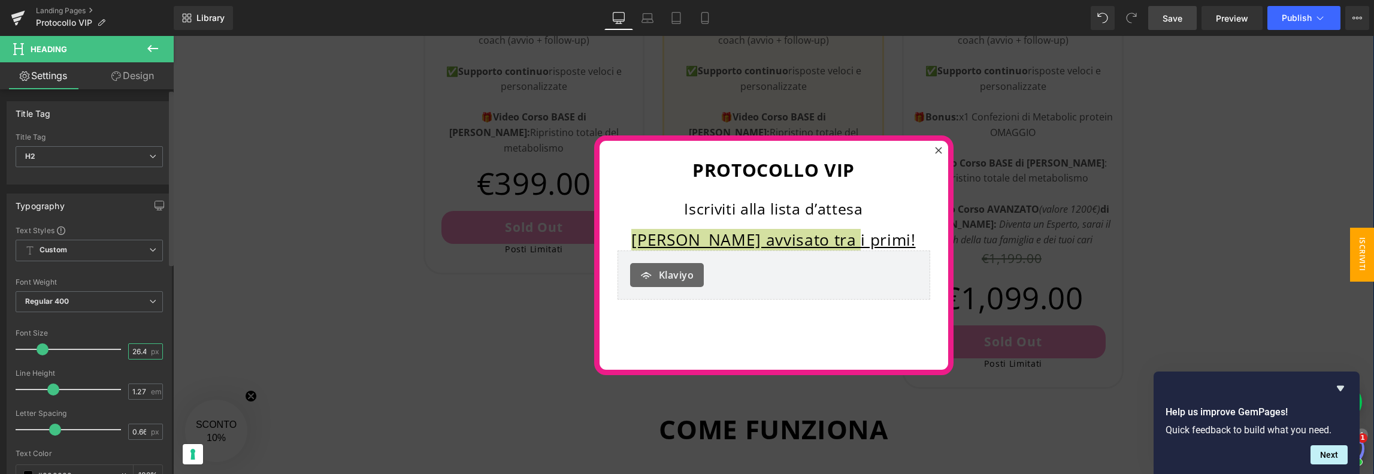
click at [129, 349] on input "26.4" at bounding box center [139, 351] width 21 height 15
type input "23"
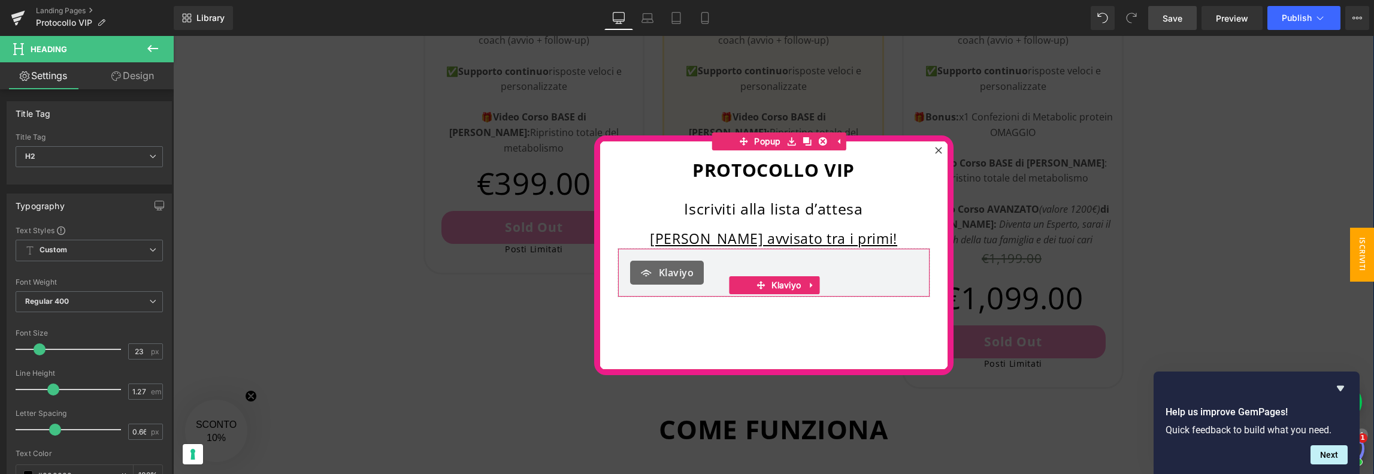
click at [720, 263] on div "Klaviyo" at bounding box center [774, 273] width 288 height 24
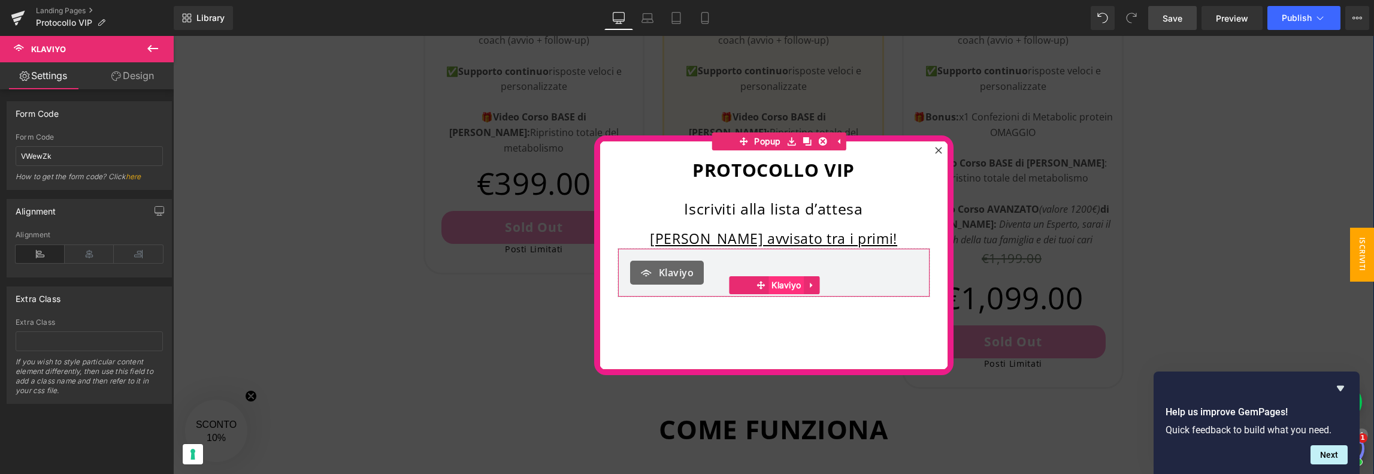
click at [769, 279] on span "Klaviyo" at bounding box center [786, 285] width 35 height 18
click at [139, 75] on link "Design" at bounding box center [132, 75] width 87 height 27
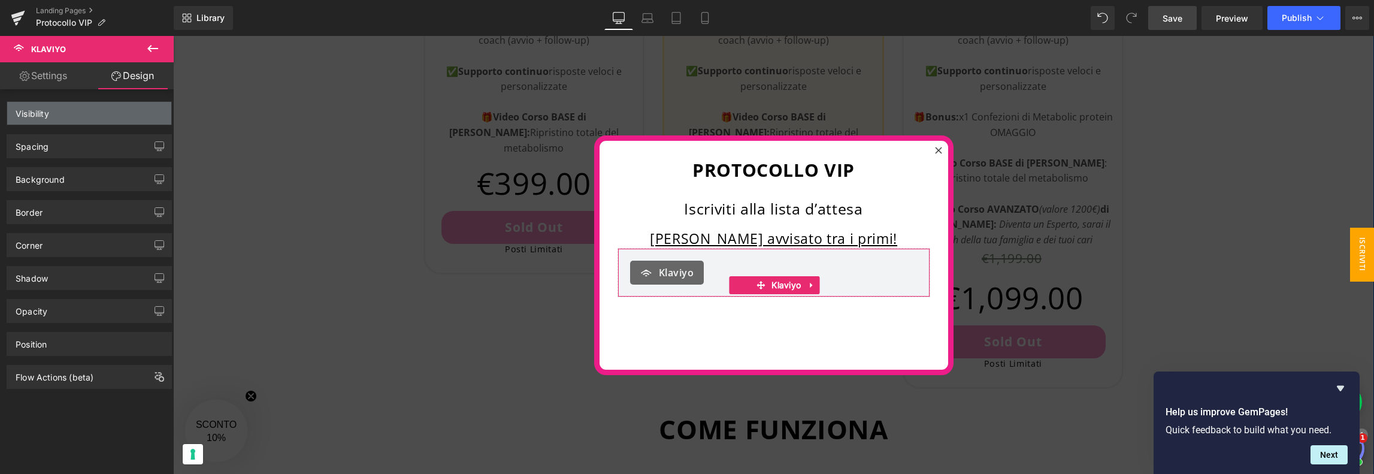
click at [84, 113] on div "Visibility" at bounding box center [89, 113] width 164 height 23
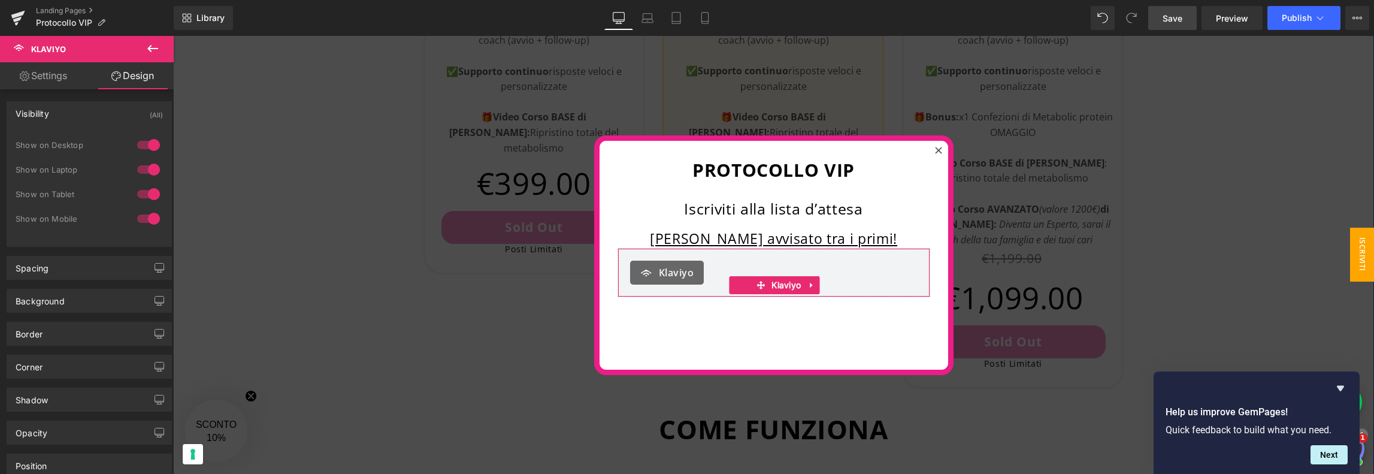
type input "0"
type input "20"
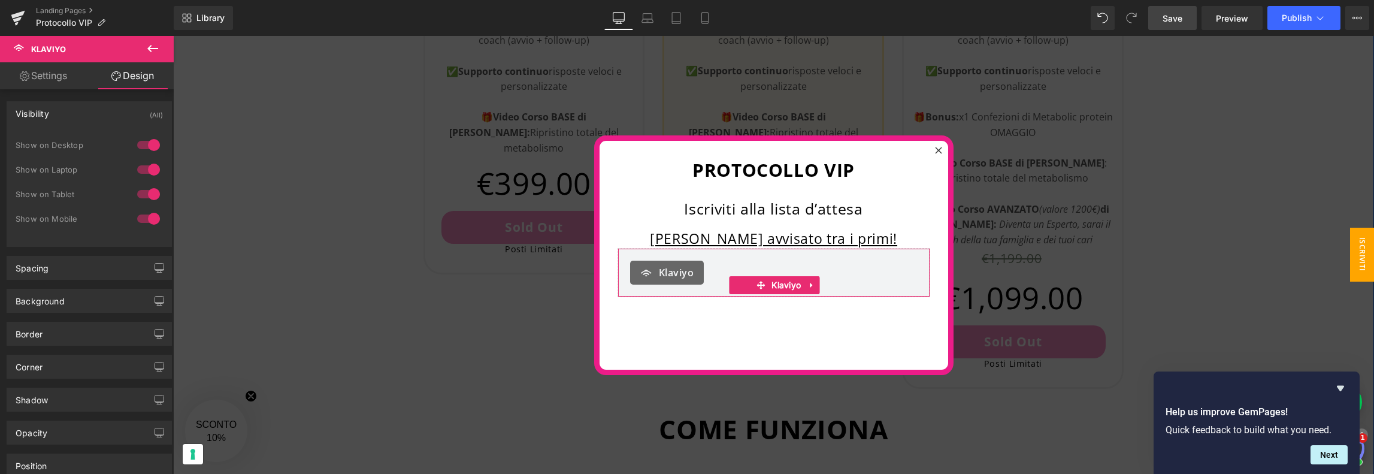
type input "20"
click at [40, 269] on div "Spacing" at bounding box center [32, 264] width 33 height 17
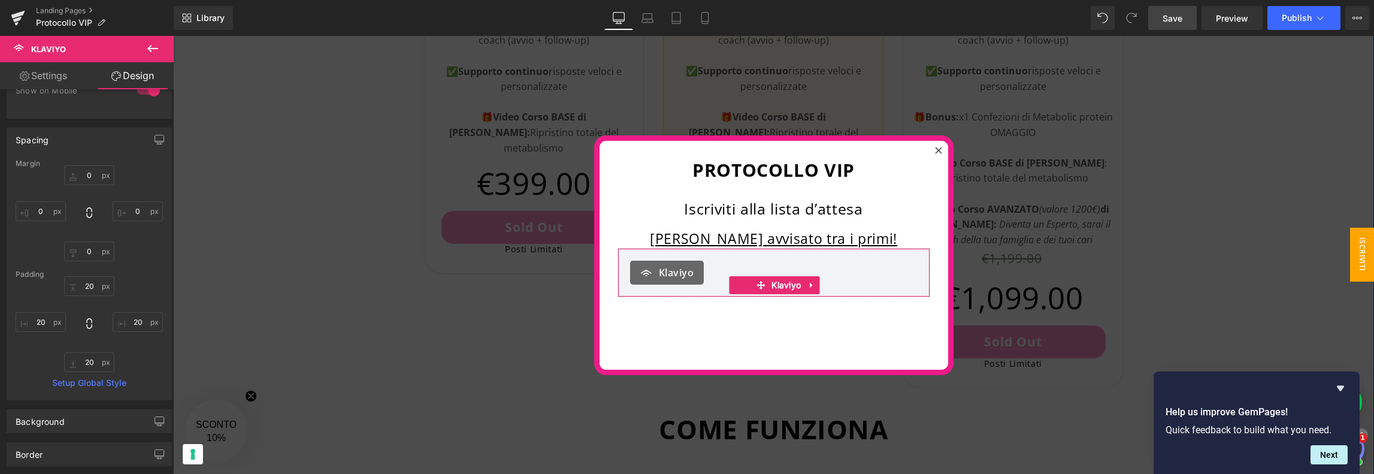
scroll to position [180, 0]
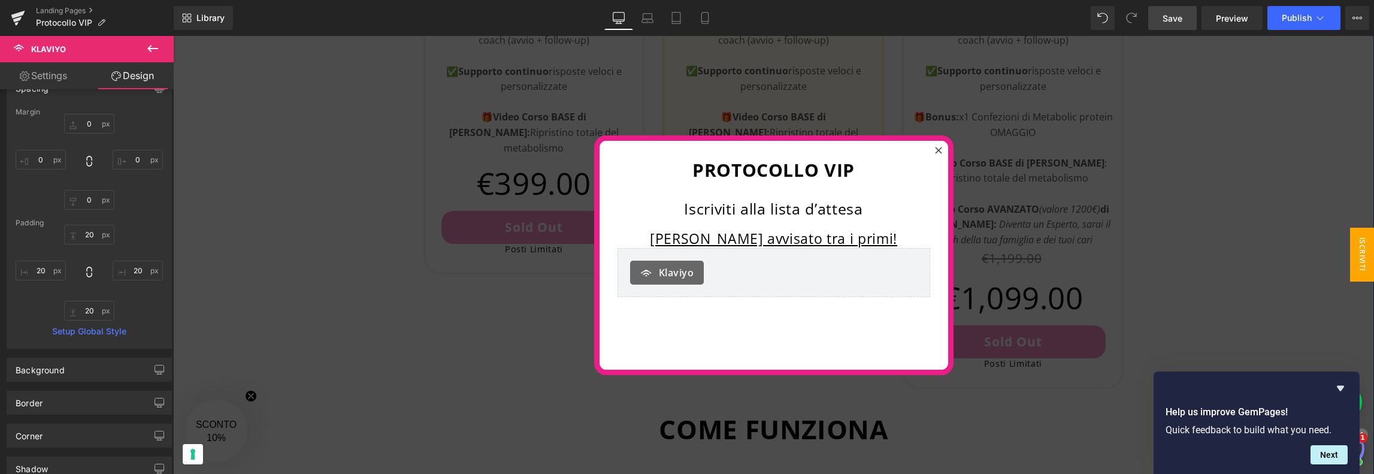
click at [1183, 16] on span "Save" at bounding box center [1173, 18] width 20 height 13
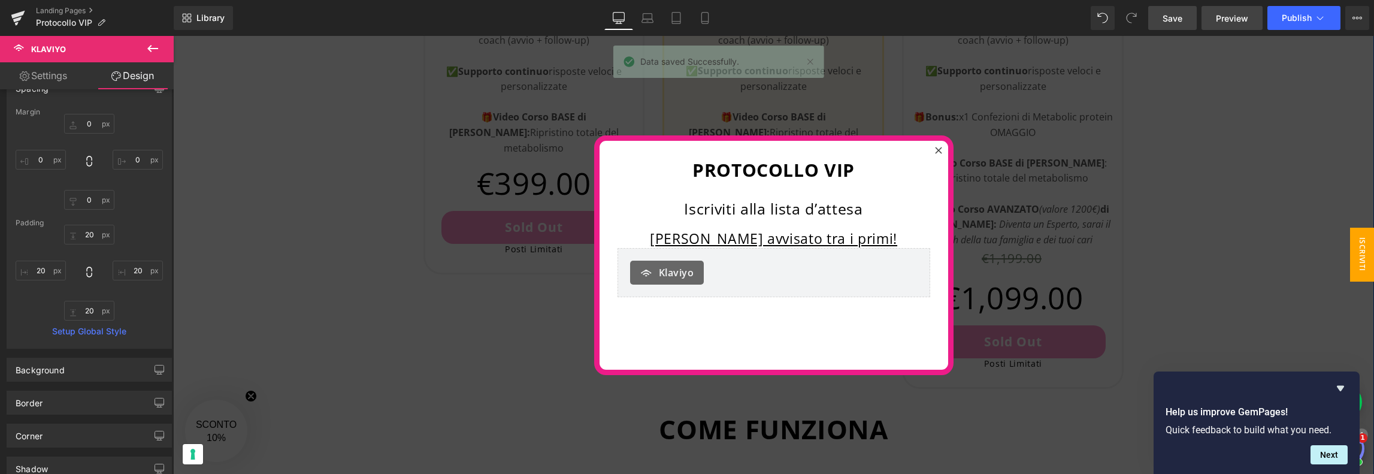
click at [1235, 23] on span "Preview" at bounding box center [1232, 18] width 32 height 13
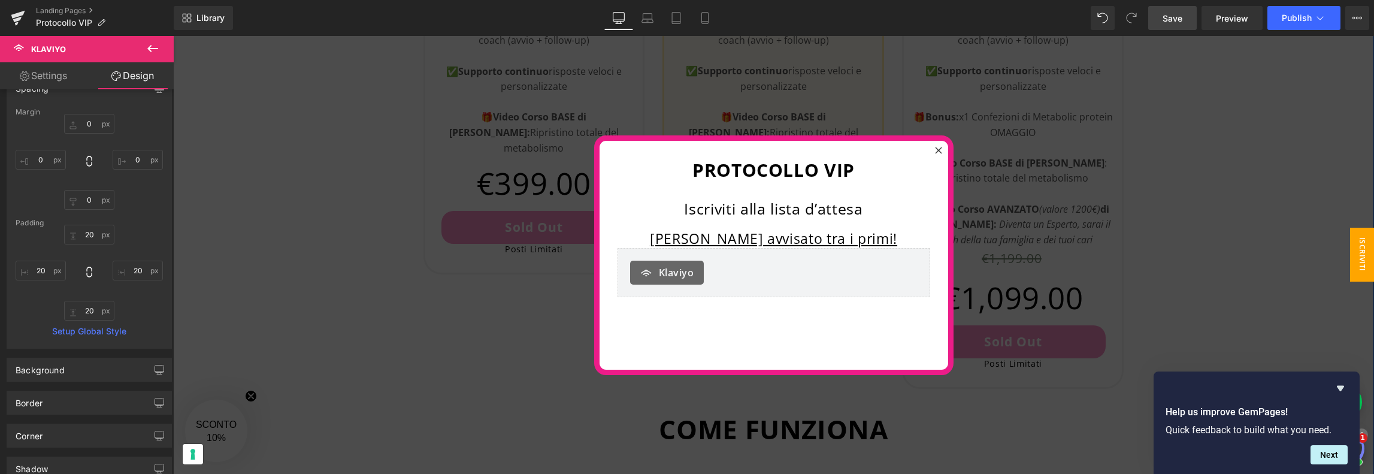
click at [1183, 20] on span "Save" at bounding box center [1173, 18] width 20 height 13
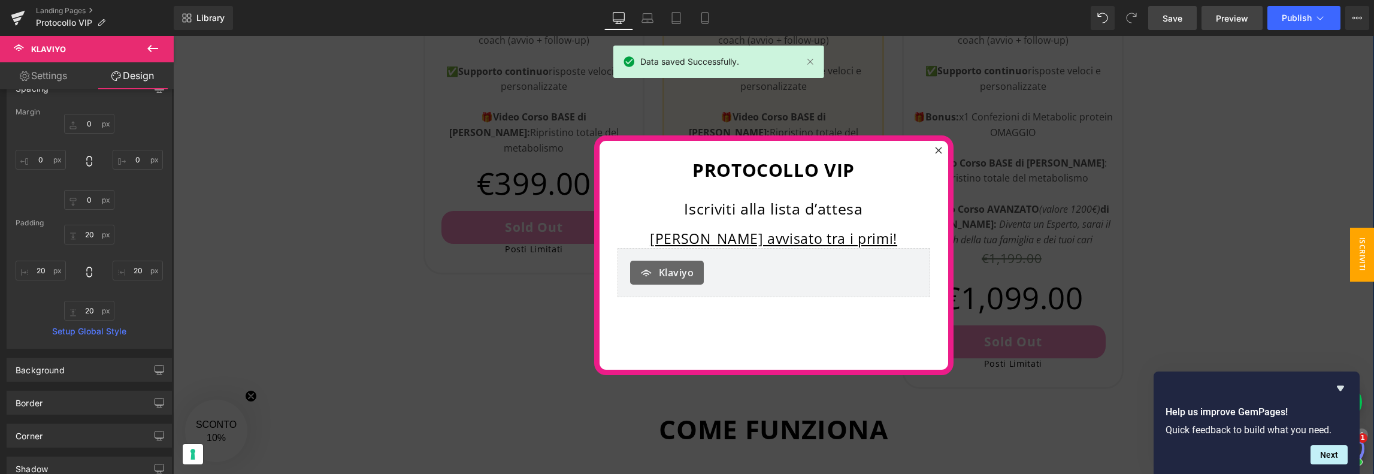
click at [1244, 21] on span "Preview" at bounding box center [1232, 18] width 32 height 13
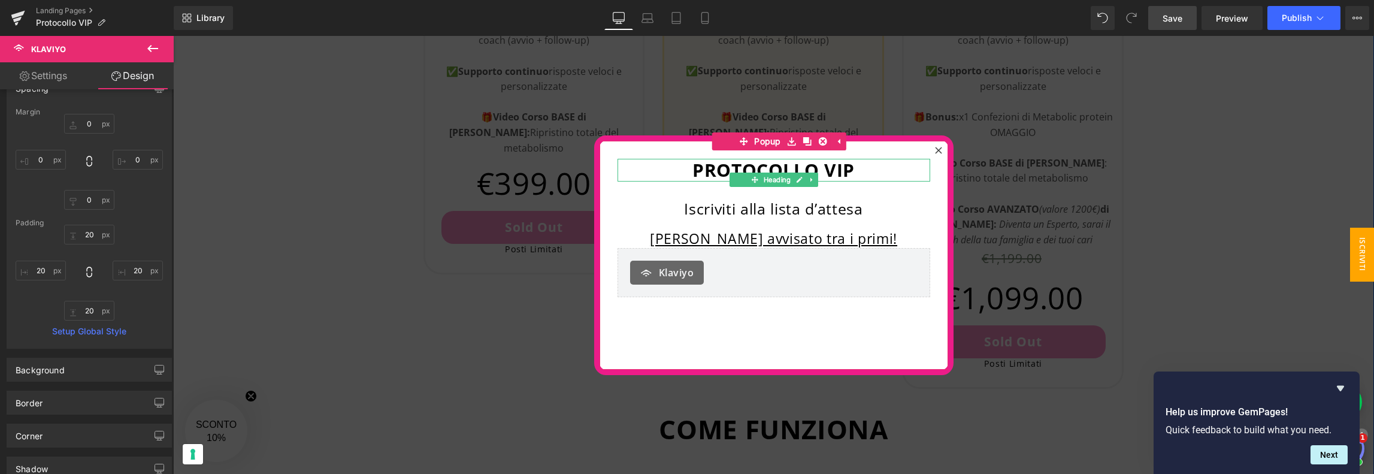
click at [627, 168] on h1 "PROTOCOLLO VIP" at bounding box center [774, 170] width 313 height 23
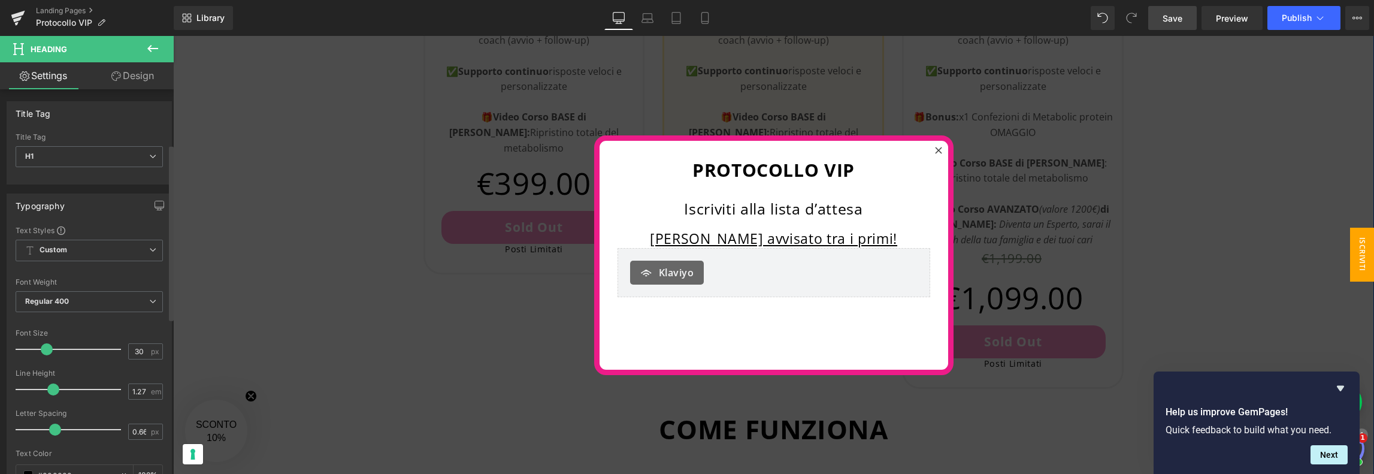
scroll to position [0, 0]
drag, startPoint x: 140, startPoint y: 72, endPoint x: 476, endPoint y: 146, distance: 343.9
click at [140, 72] on link "Design" at bounding box center [132, 75] width 87 height 27
click at [645, 177] on h1 "PROTOCOLLO VIP" at bounding box center [774, 170] width 313 height 23
click at [643, 148] on div "PROTOCOLLO VIP Heading Iscriviti alla lista d’attesa Heading [PERSON_NAME] avvi…" at bounding box center [774, 255] width 349 height 229
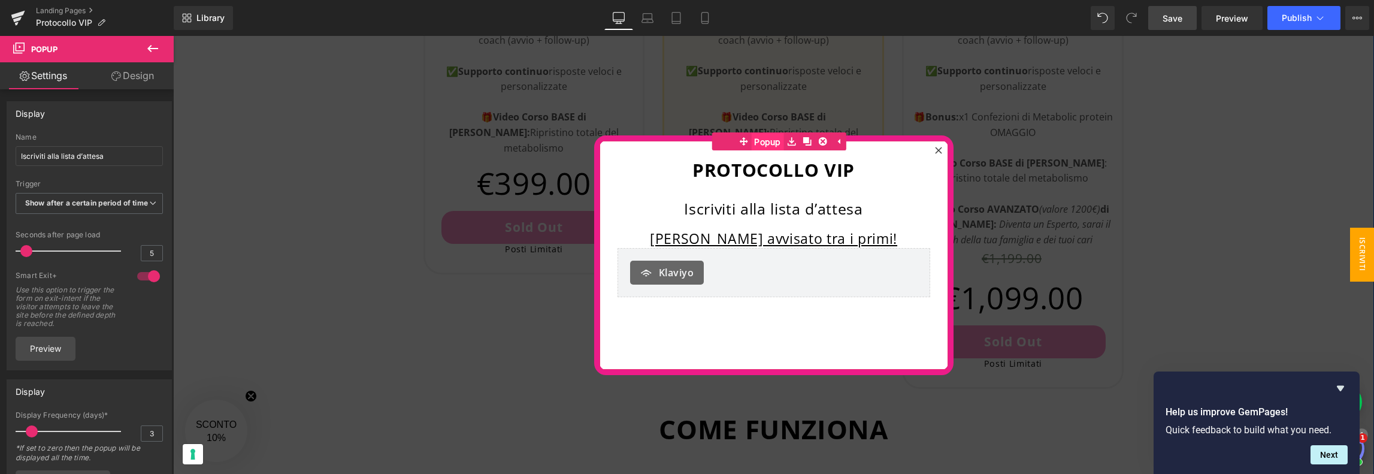
click at [762, 141] on span "Popup" at bounding box center [767, 142] width 33 height 18
click at [140, 81] on link "Design" at bounding box center [132, 75] width 87 height 27
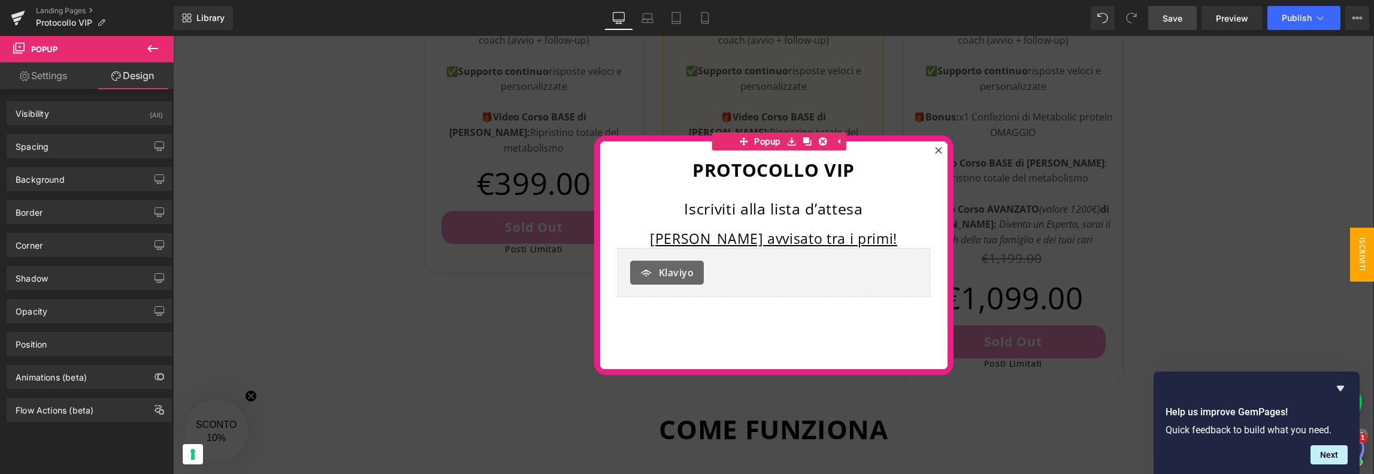
click at [44, 71] on link "Settings" at bounding box center [43, 75] width 87 height 27
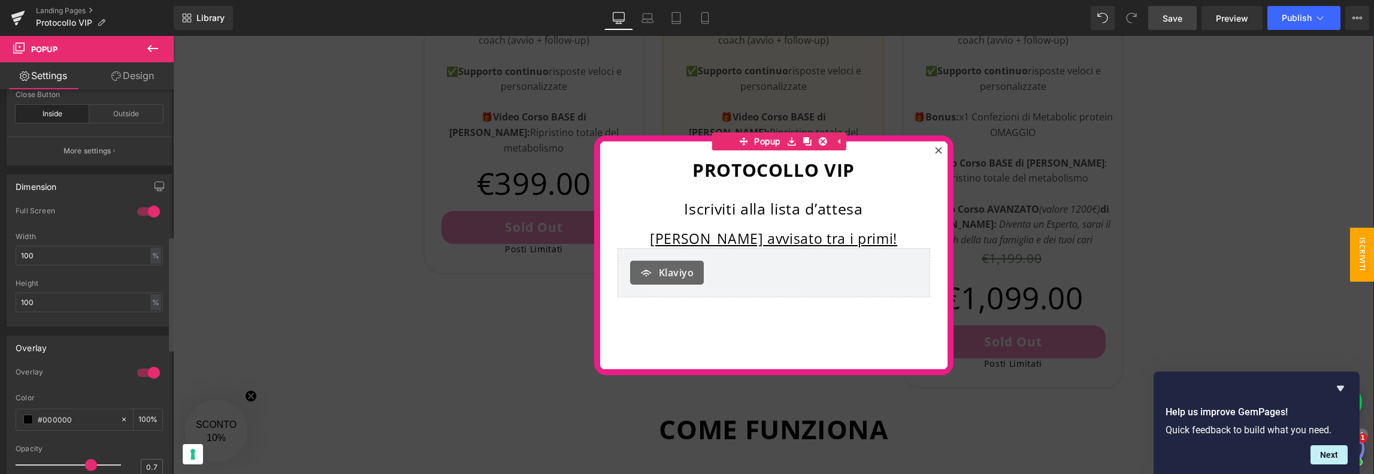
scroll to position [539, 0]
click at [140, 215] on div at bounding box center [148, 207] width 29 height 19
type input "100"
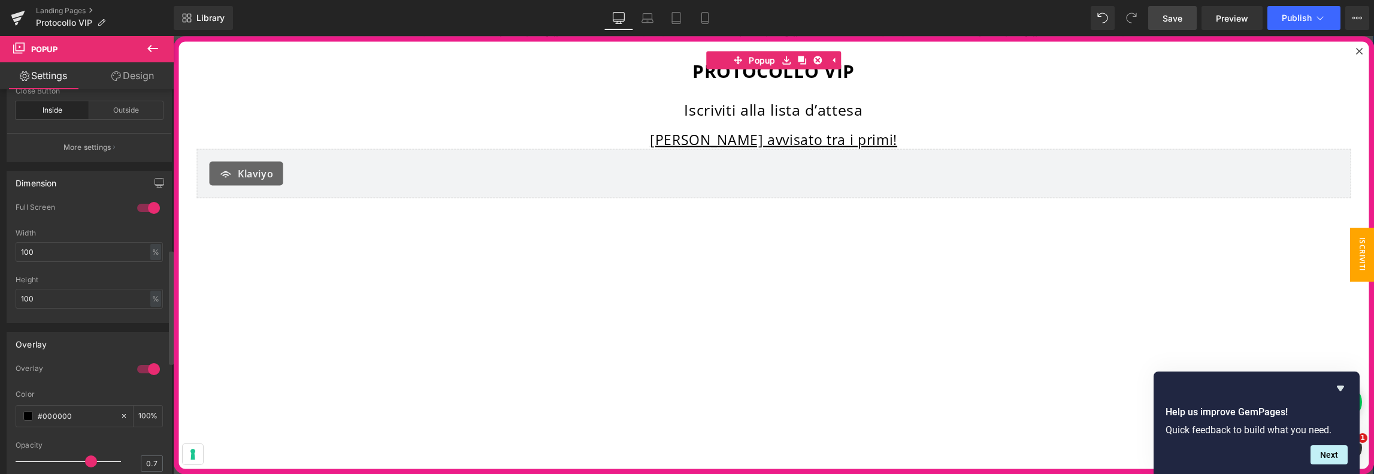
click at [140, 215] on div at bounding box center [148, 207] width 29 height 19
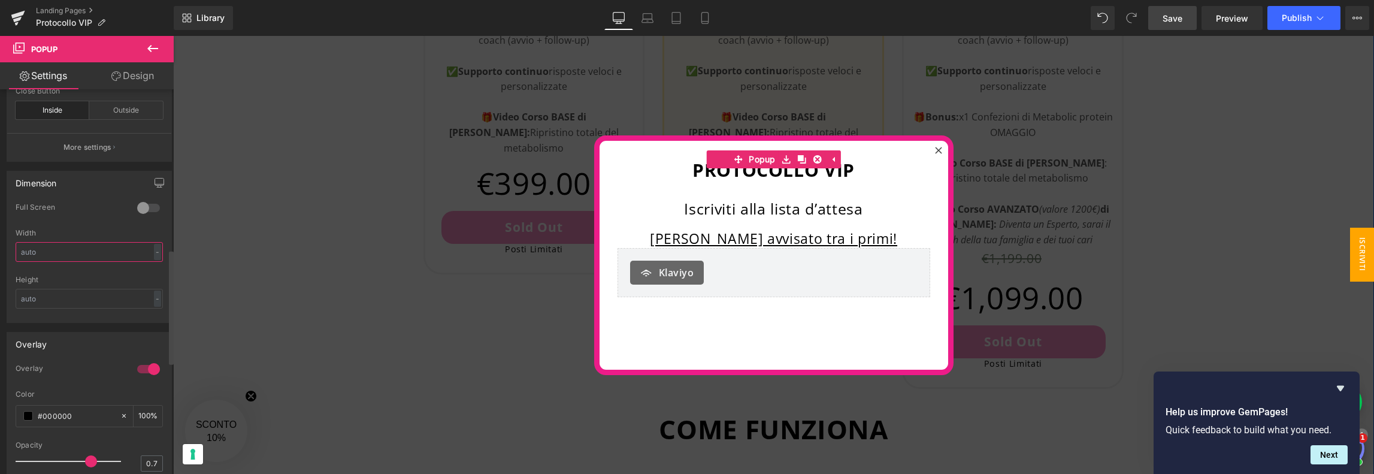
click at [90, 259] on input "text" at bounding box center [89, 252] width 147 height 20
click at [56, 259] on input "text" at bounding box center [89, 252] width 147 height 20
click at [1174, 20] on span "Save" at bounding box center [1173, 18] width 20 height 13
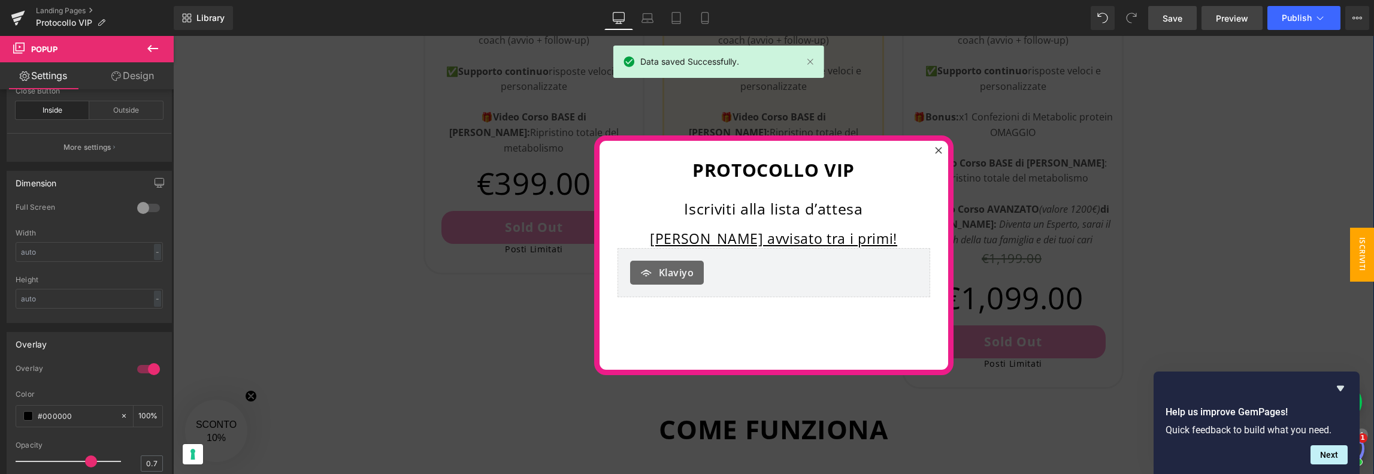
click at [1235, 22] on span "Preview" at bounding box center [1232, 18] width 32 height 13
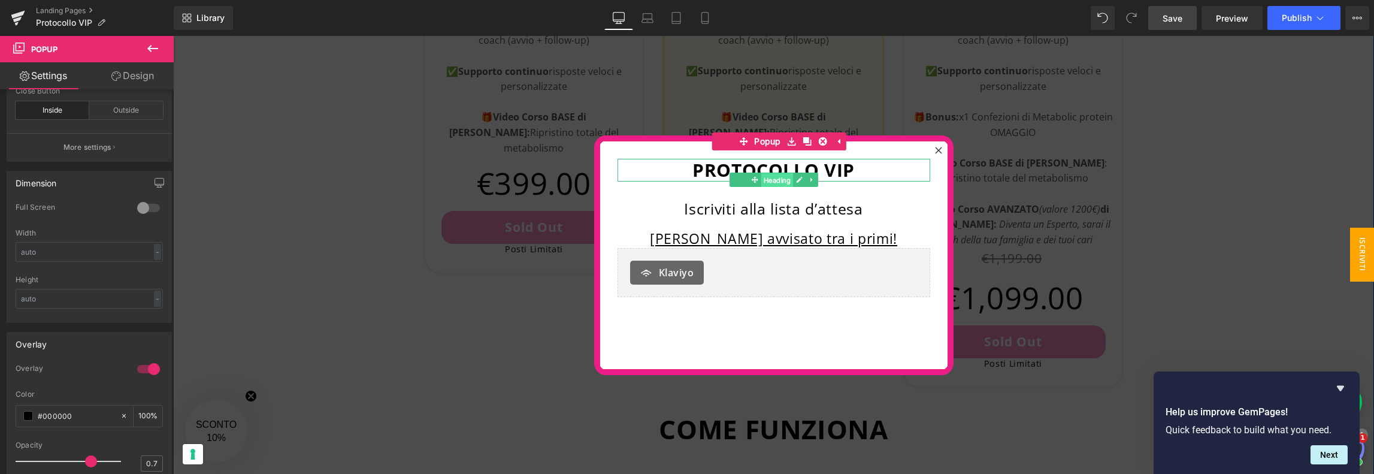
click at [772, 180] on span "Heading" at bounding box center [777, 180] width 32 height 14
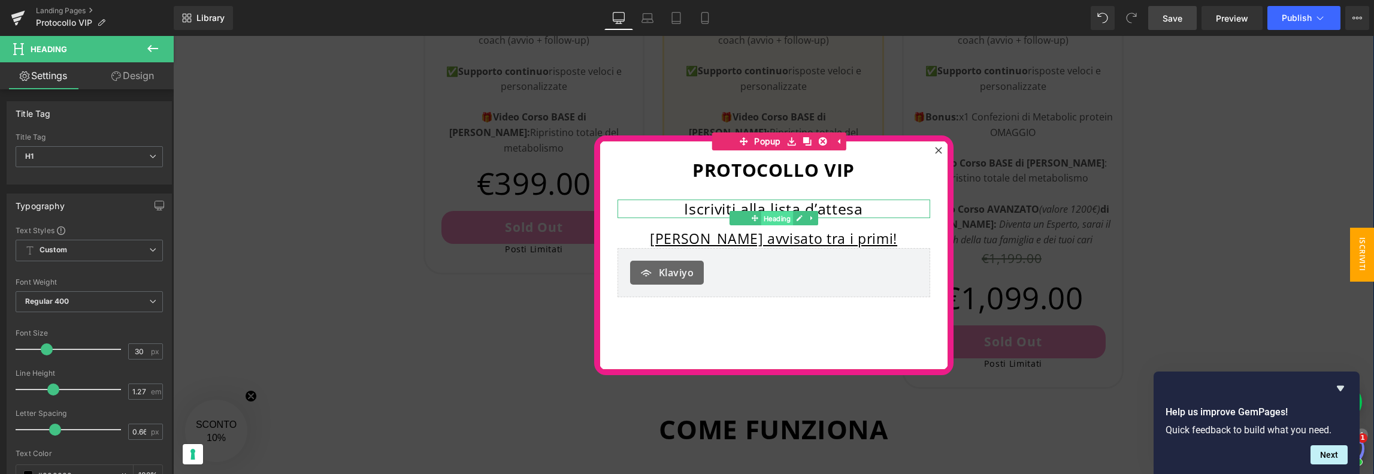
click at [768, 217] on span "Heading" at bounding box center [777, 218] width 32 height 14
click at [140, 80] on link "Design" at bounding box center [132, 75] width 87 height 27
click at [798, 167] on strong "PROTOCOLLO VIP" at bounding box center [774, 170] width 162 height 25
click at [764, 219] on span "Heading" at bounding box center [777, 218] width 32 height 14
click at [115, 151] on span "H1" at bounding box center [89, 156] width 147 height 21
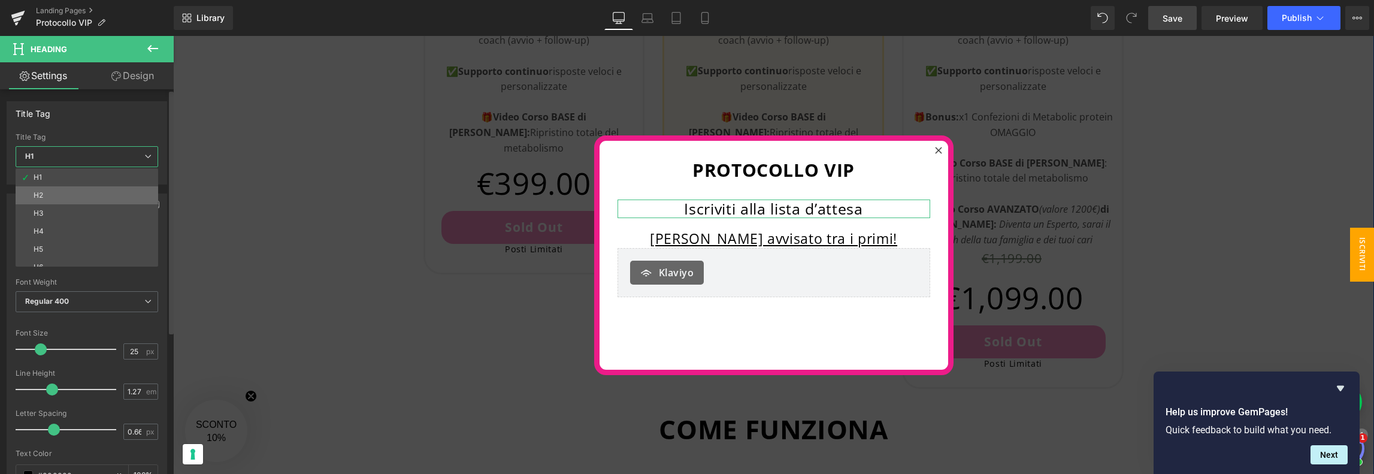
click at [107, 192] on li "H2" at bounding box center [90, 195] width 148 height 18
type input "26.4"
type input "100"
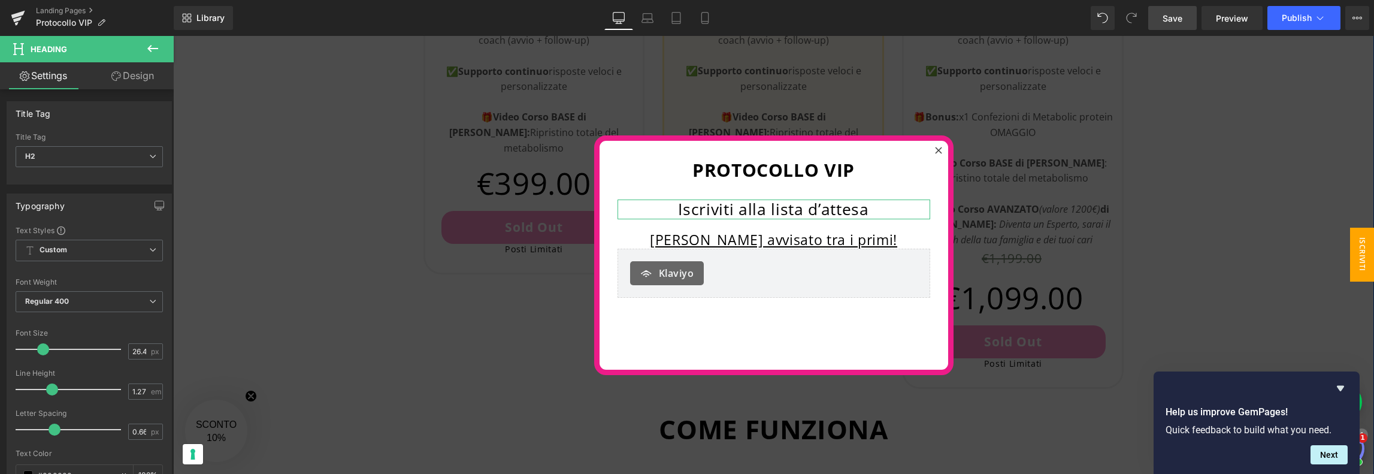
click at [137, 72] on link "Design" at bounding box center [132, 75] width 87 height 27
click at [0, 0] on div "Spacing" at bounding box center [0, 0] width 0 height 0
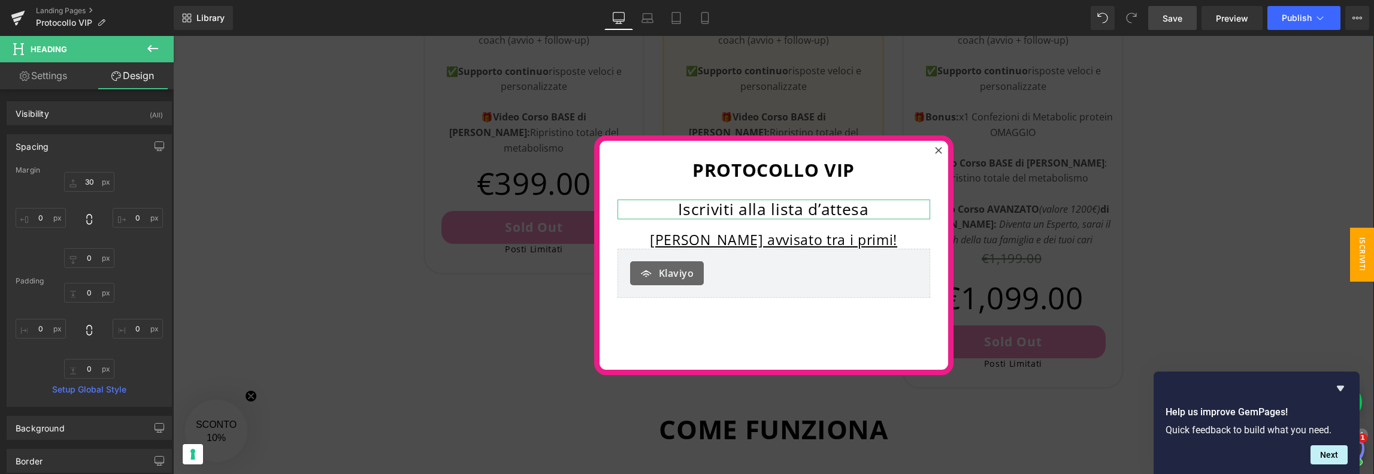
type input "30"
type input "0"
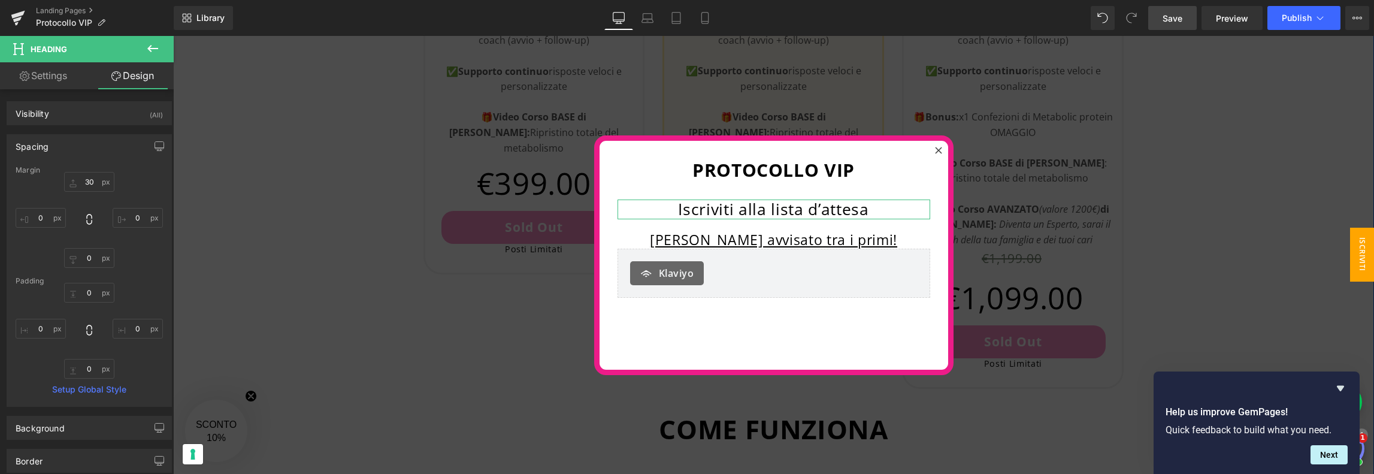
type input "0"
click at [93, 183] on input "30" at bounding box center [89, 182] width 50 height 20
type input "20"
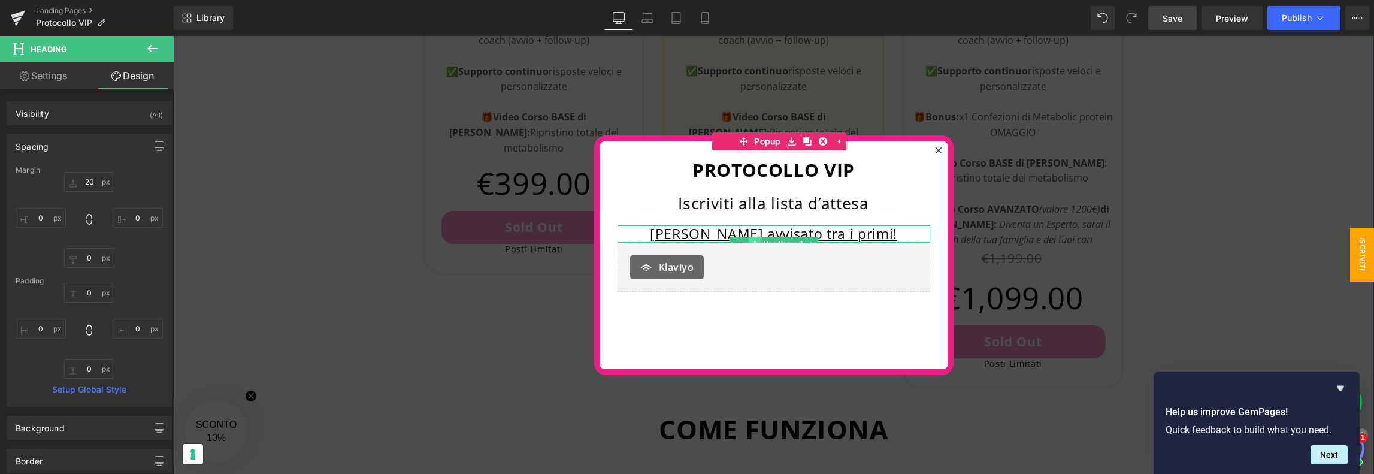
click at [752, 240] on icon at bounding box center [755, 243] width 7 height 7
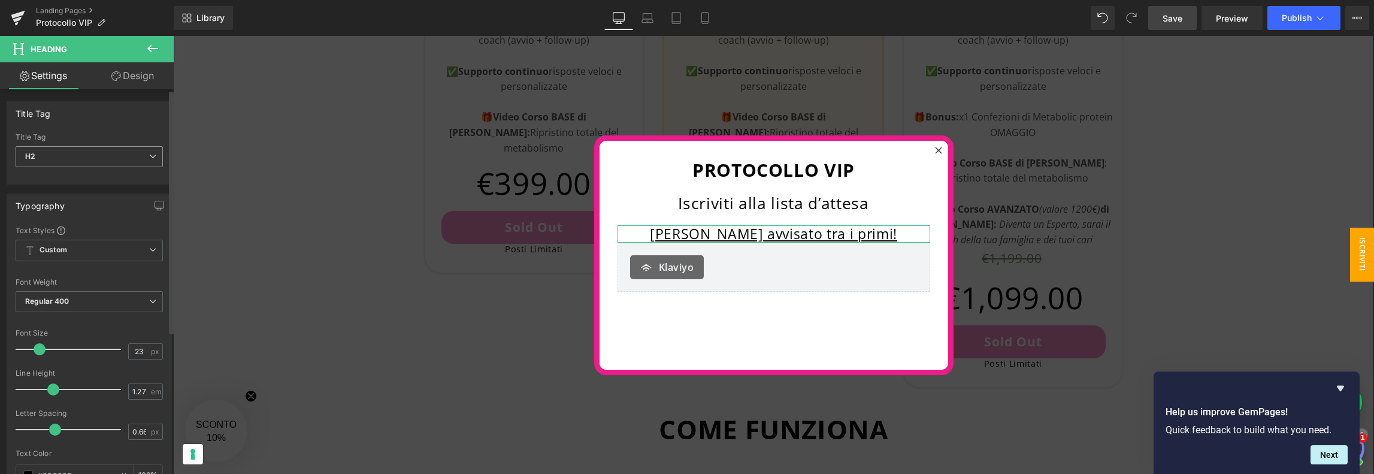
click at [114, 161] on span "H2" at bounding box center [89, 156] width 147 height 21
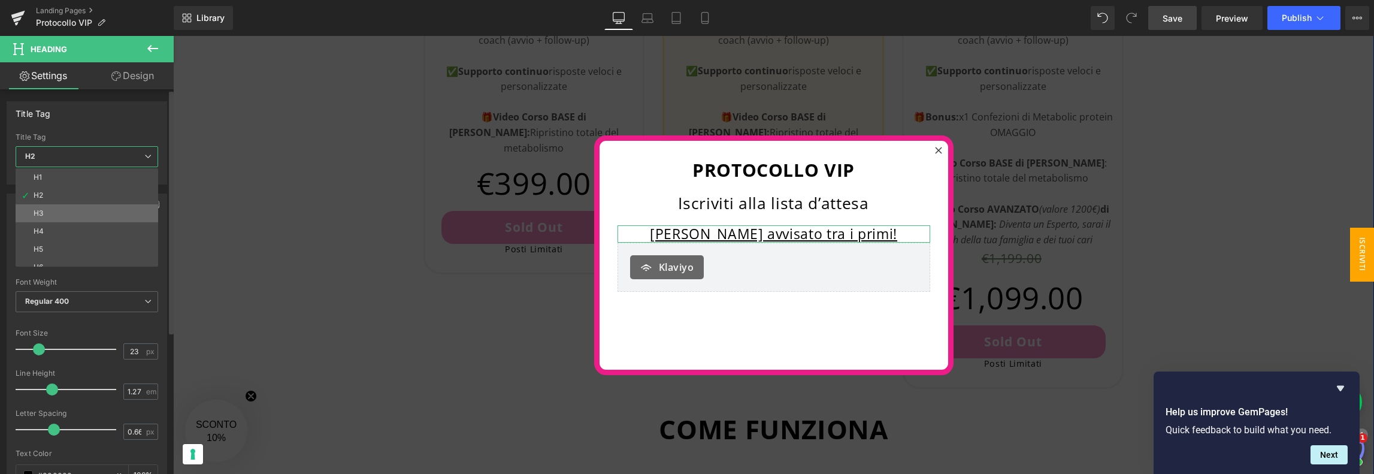
click at [95, 214] on li "H3" at bounding box center [90, 213] width 148 height 18
type input "19.8"
type input "100"
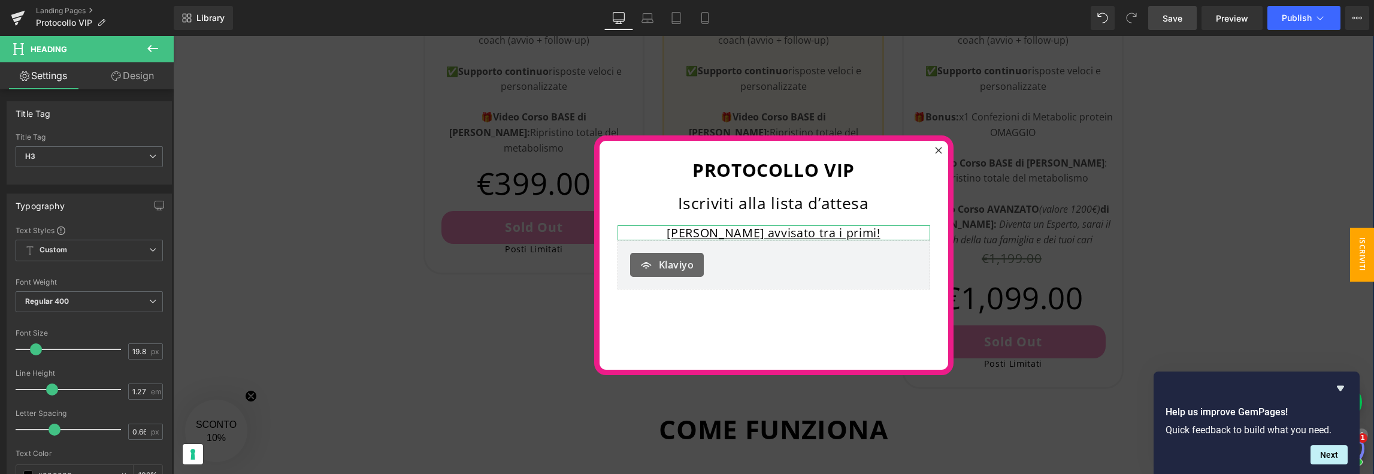
click at [130, 74] on link "Design" at bounding box center [132, 75] width 87 height 27
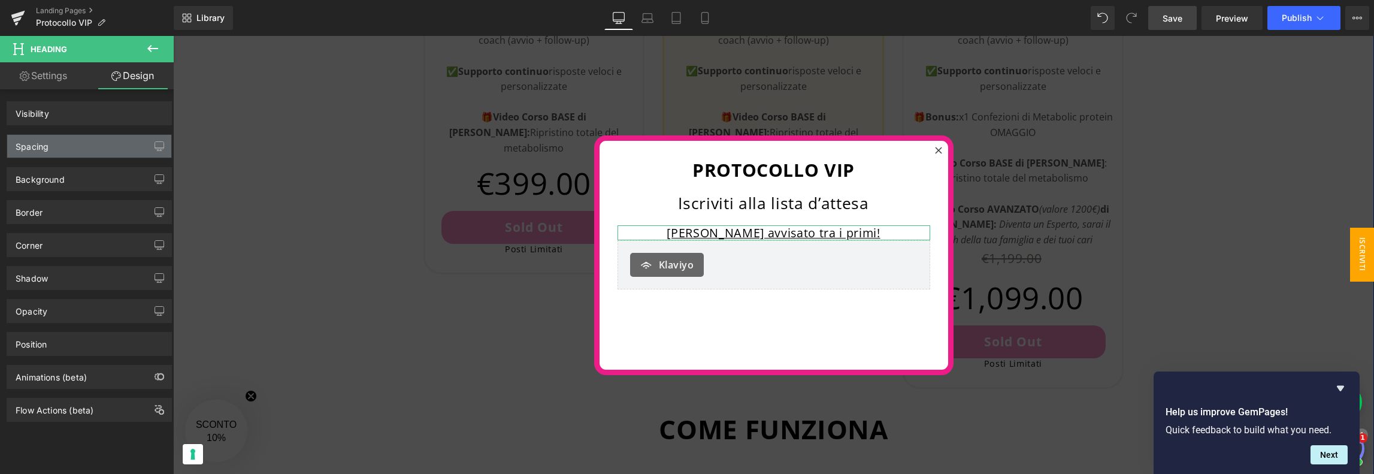
click at [90, 143] on div "Spacing" at bounding box center [89, 146] width 164 height 23
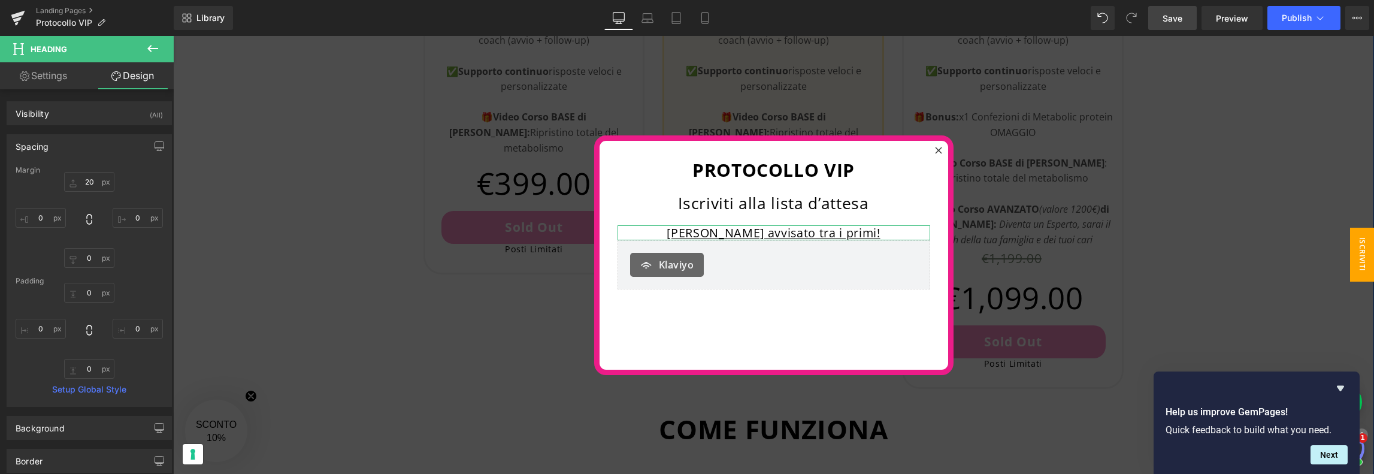
type input "20"
type input "0"
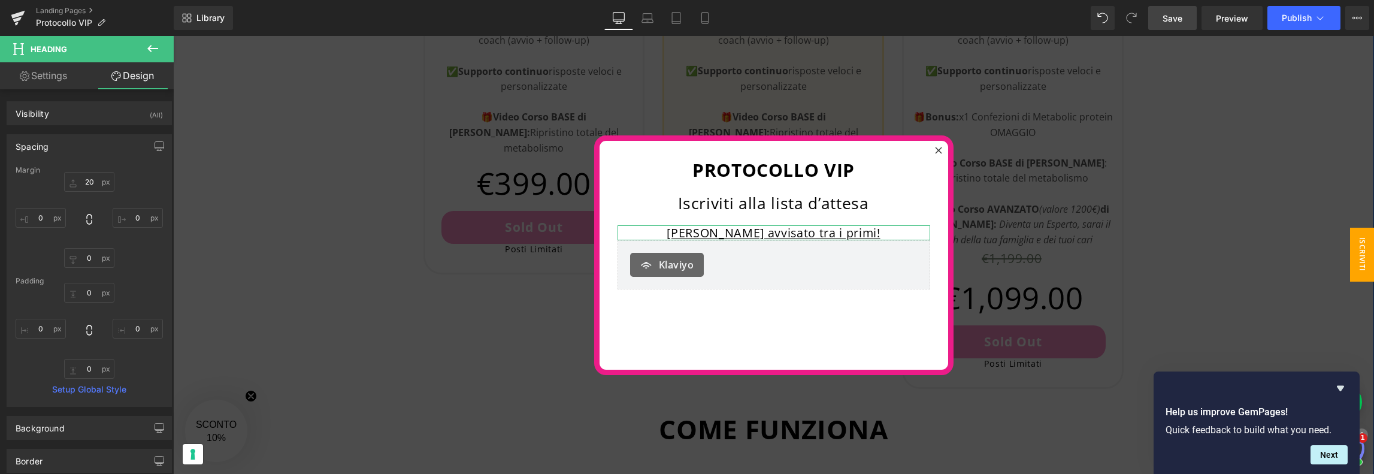
type input "0"
click at [91, 179] on input "20" at bounding box center [89, 182] width 50 height 20
type input "15"
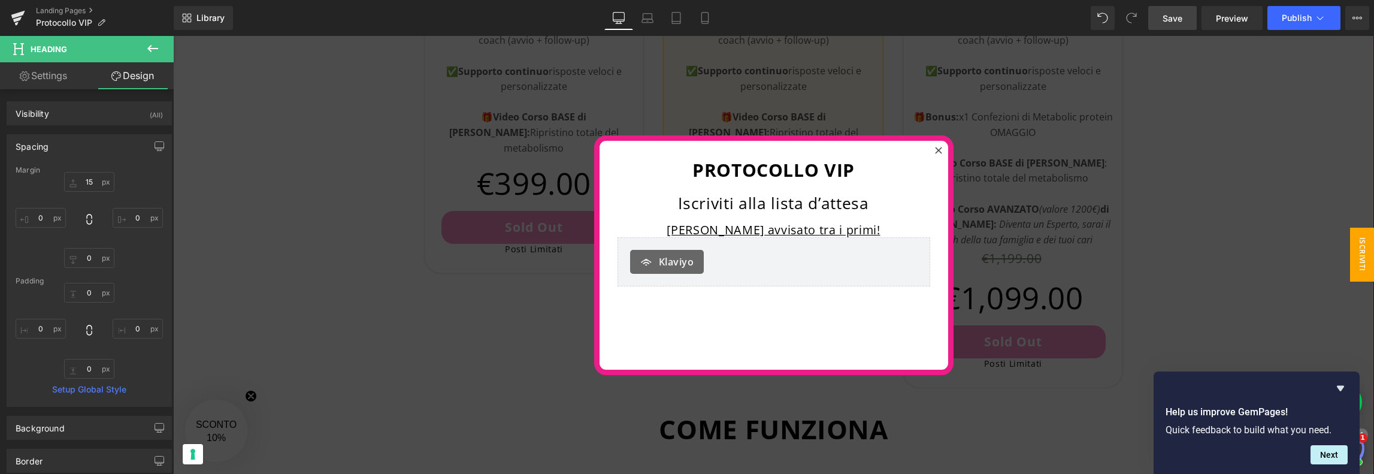
drag, startPoint x: 1164, startPoint y: 25, endPoint x: 982, endPoint y: 24, distance: 182.1
click at [1164, 25] on link "Save" at bounding box center [1172, 18] width 49 height 24
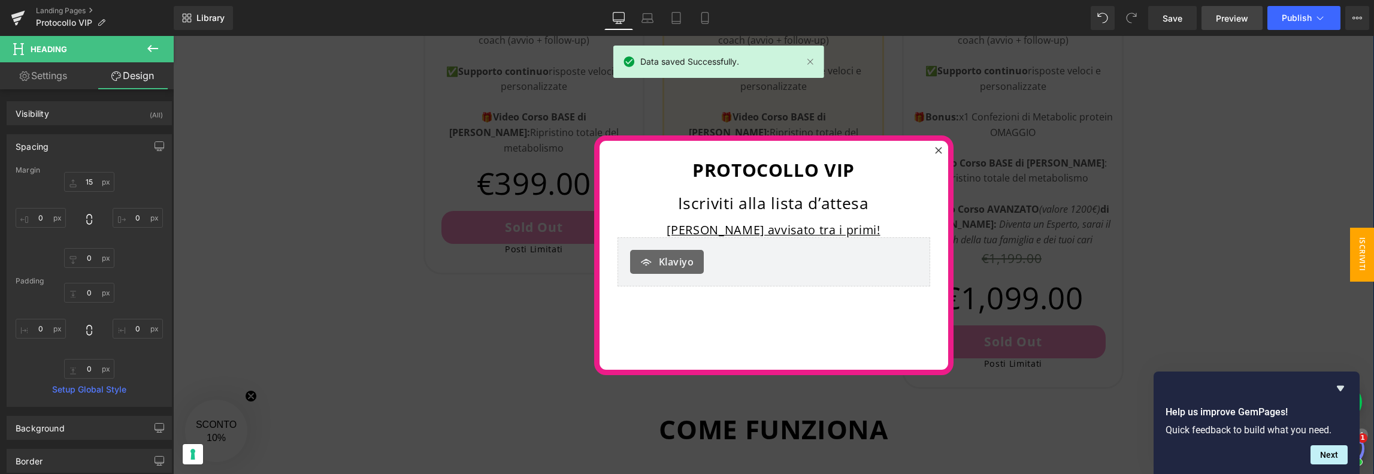
click at [1243, 22] on span "Preview" at bounding box center [1232, 18] width 32 height 13
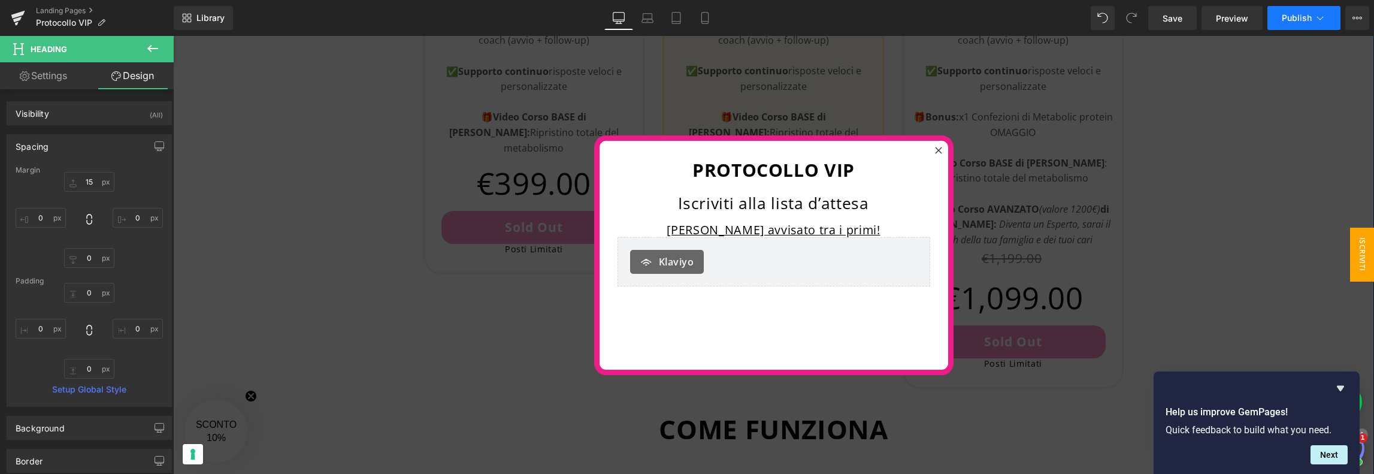
click at [1299, 13] on span "Publish" at bounding box center [1297, 18] width 30 height 10
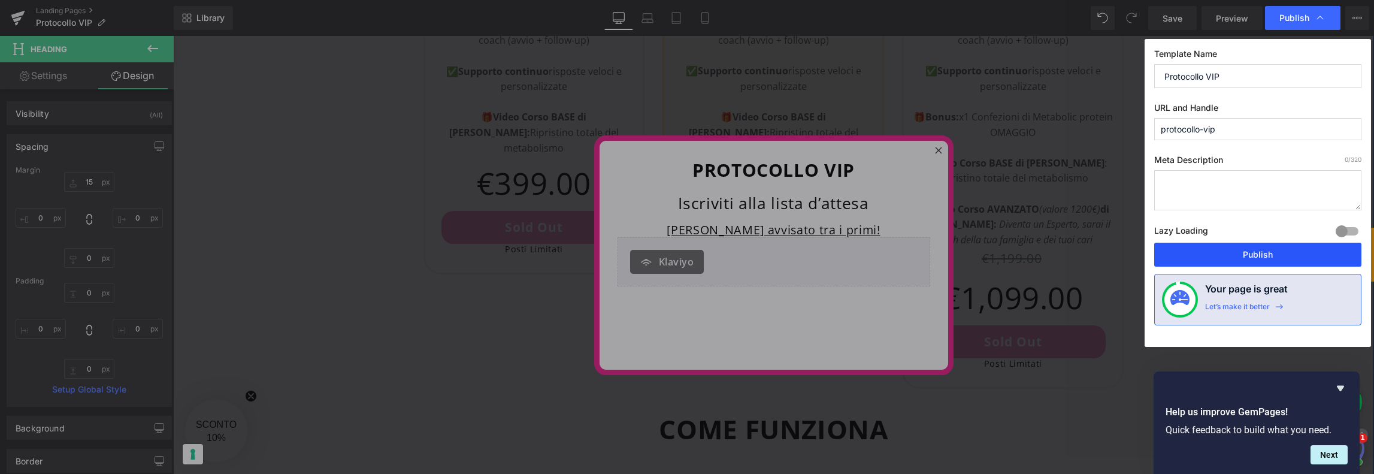
click at [1250, 253] on button "Publish" at bounding box center [1257, 255] width 207 height 24
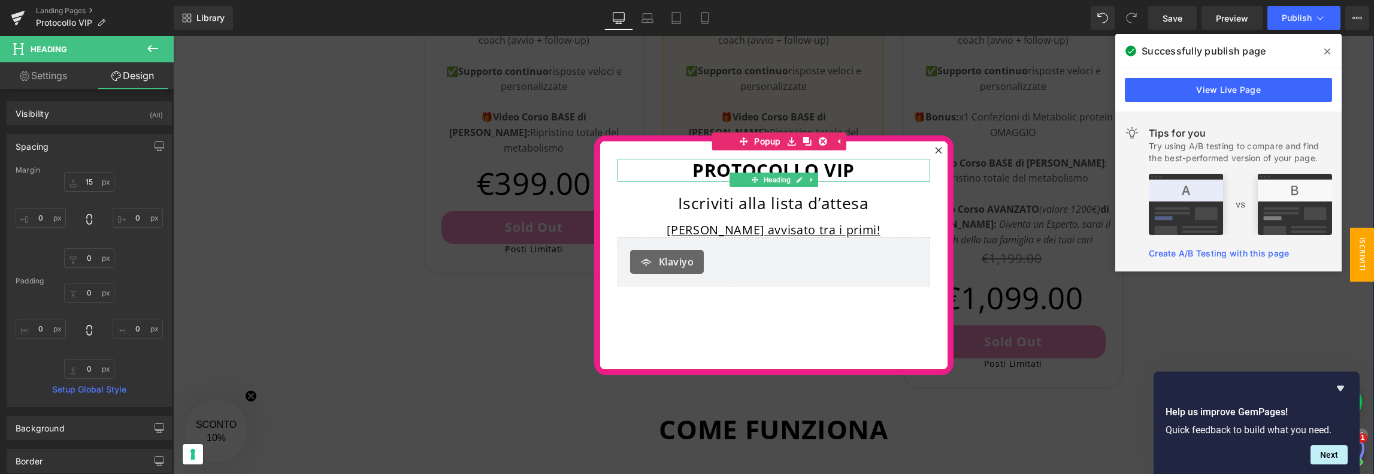
drag, startPoint x: 648, startPoint y: 161, endPoint x: 847, endPoint y: 186, distance: 200.5
click at [649, 161] on h1 "PROTOCOLLO VIP" at bounding box center [774, 170] width 313 height 23
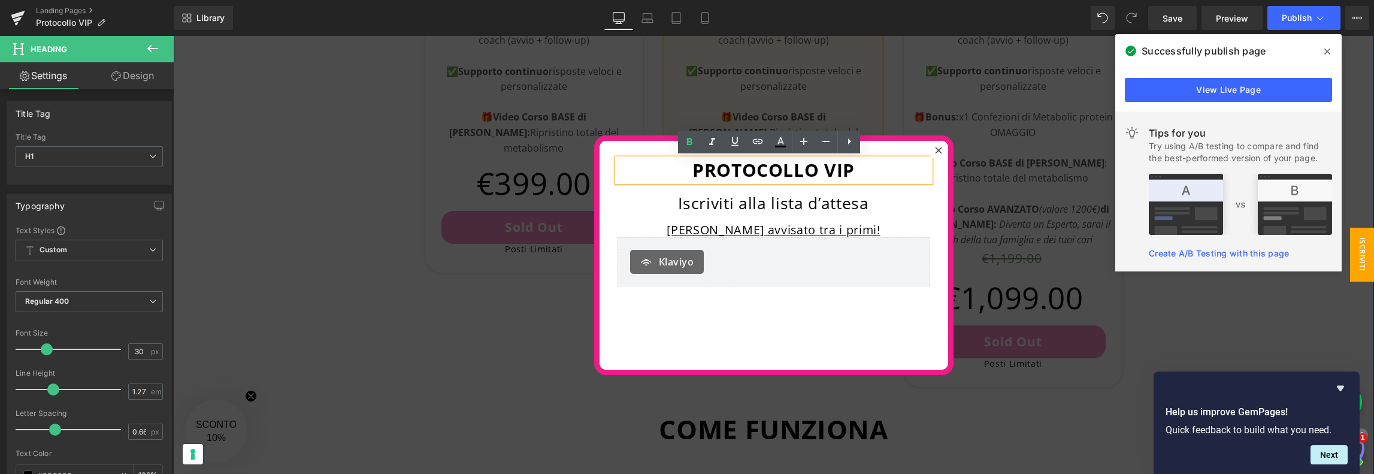
click at [763, 331] on div "PROTOCOLLO VIP Heading Iscriviti alla lista d’attesa Heading [PERSON_NAME] avvi…" at bounding box center [774, 255] width 349 height 229
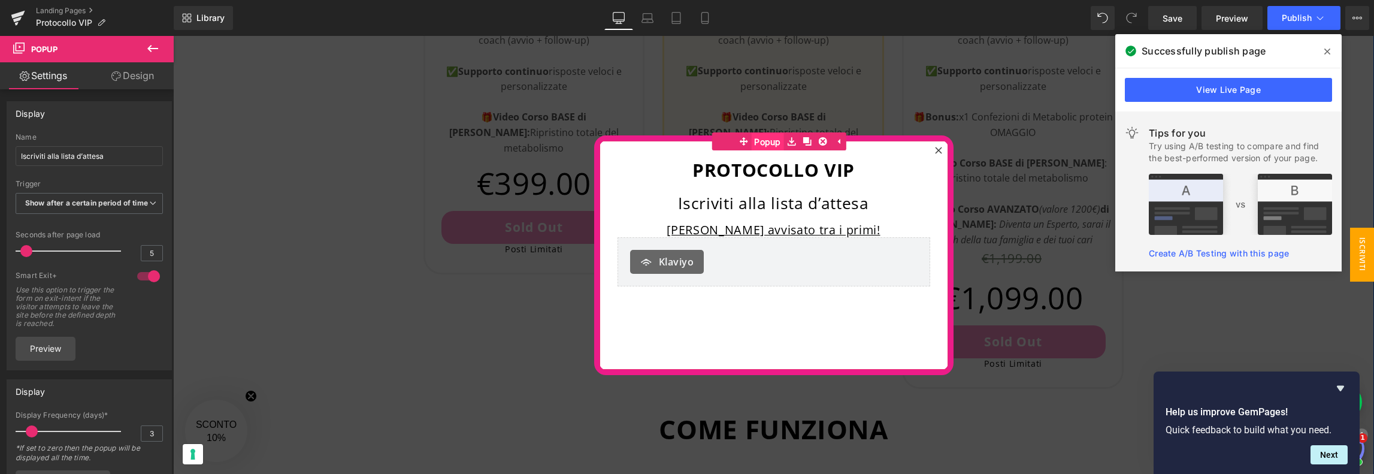
click at [763, 139] on span "Popup" at bounding box center [767, 142] width 33 height 18
click at [141, 71] on link "Design" at bounding box center [132, 75] width 87 height 27
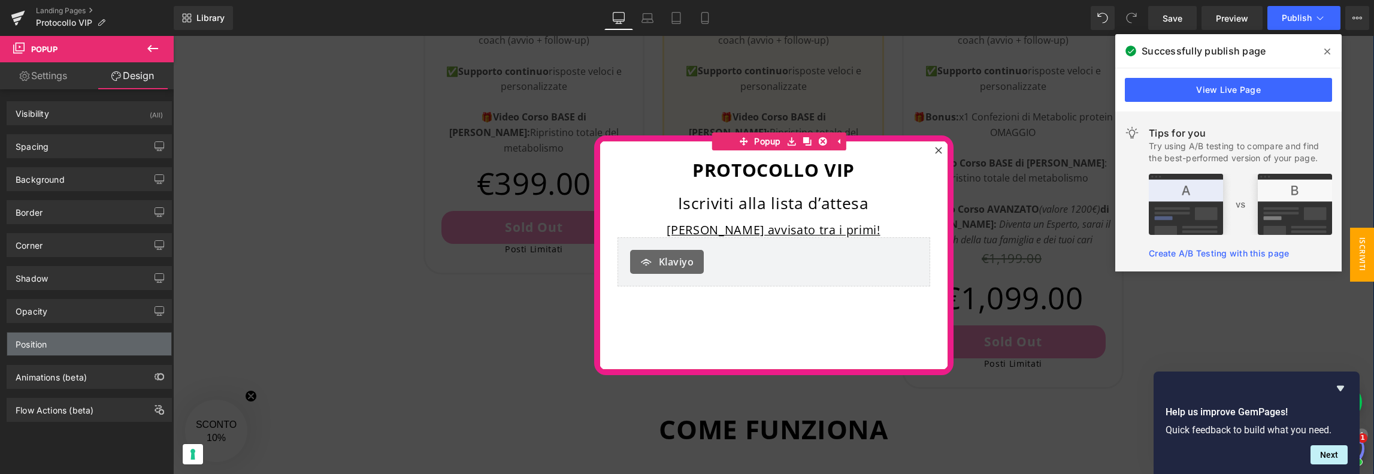
click at [50, 346] on div "Position" at bounding box center [89, 343] width 164 height 23
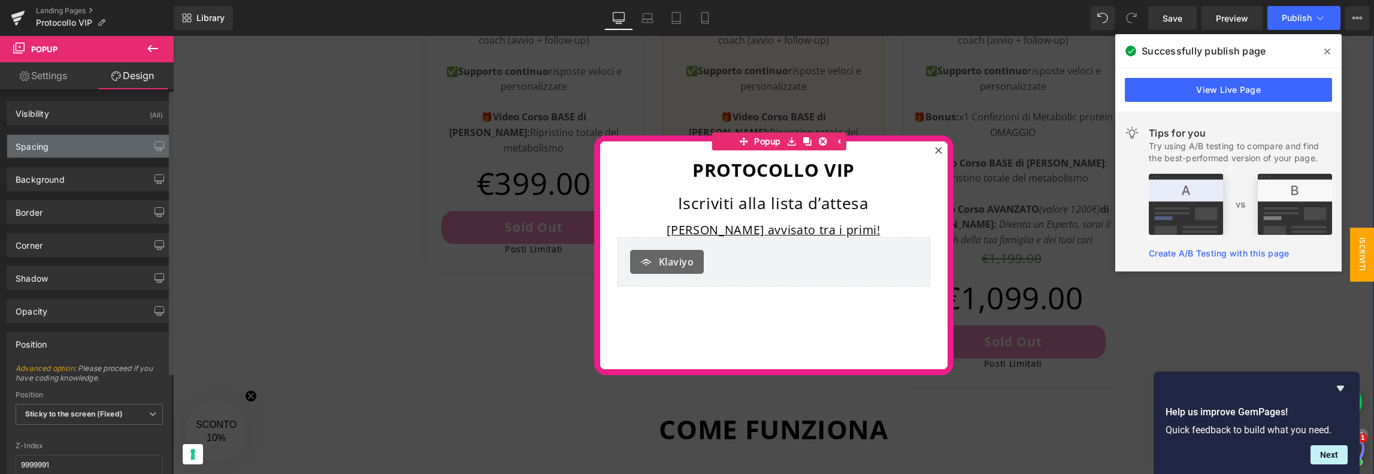
click at [52, 140] on div "Spacing" at bounding box center [89, 146] width 164 height 23
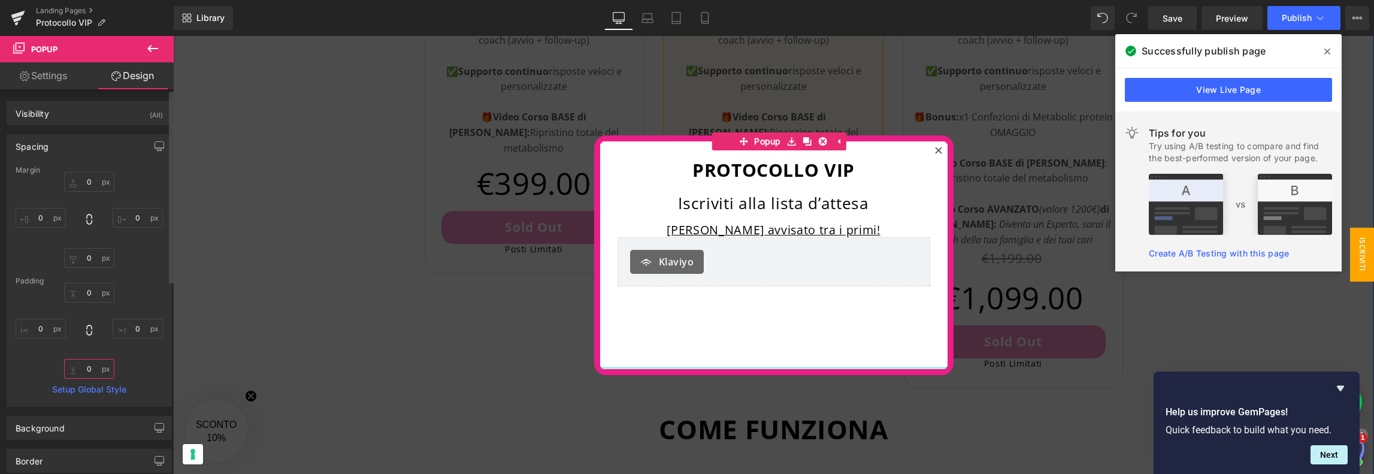
click at [92, 369] on input "0" at bounding box center [89, 369] width 50 height 20
type input "2"
type input "50"
click at [138, 370] on div "0px 0 0px 0 50 50 0px 0" at bounding box center [89, 331] width 147 height 96
click at [96, 367] on input "50" at bounding box center [89, 369] width 50 height 20
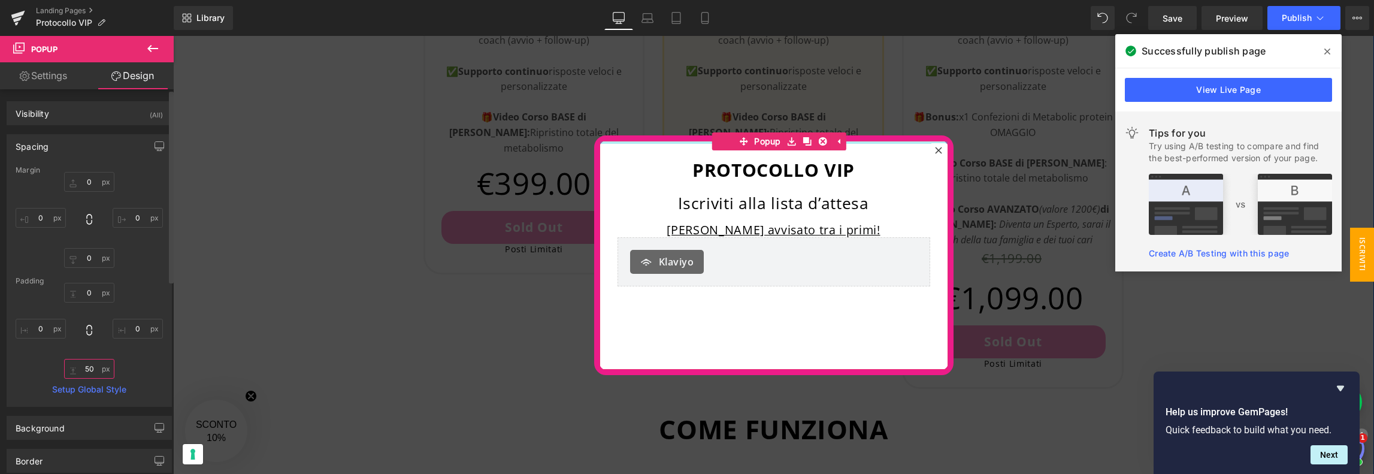
click at [95, 367] on input "50" at bounding box center [89, 369] width 50 height 20
type input "0"
click at [84, 368] on input "50" at bounding box center [89, 369] width 50 height 20
click at [86, 368] on input "50" at bounding box center [89, 369] width 50 height 20
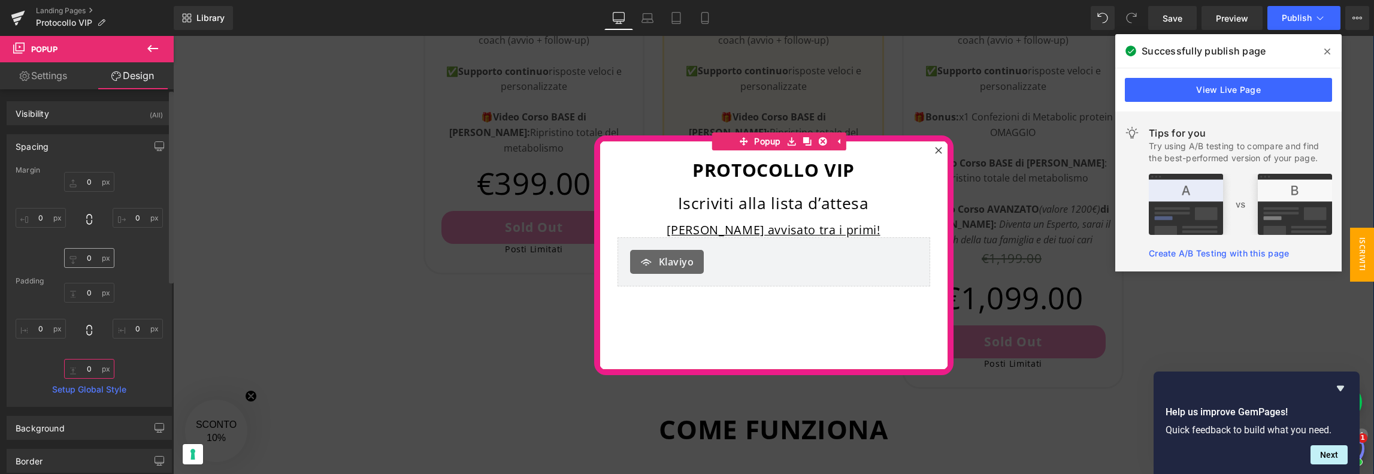
type input "0"
click at [82, 258] on input "0" at bounding box center [89, 258] width 50 height 20
type input "2"
type input "50"
click at [89, 180] on input "0" at bounding box center [89, 182] width 50 height 20
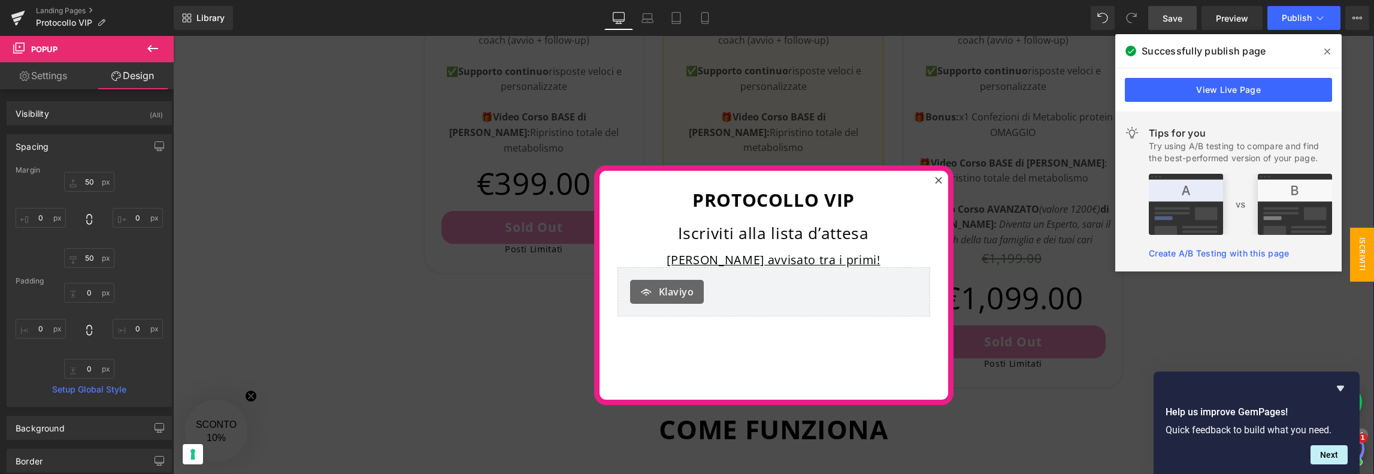
click at [1178, 17] on span "Save" at bounding box center [1173, 18] width 20 height 13
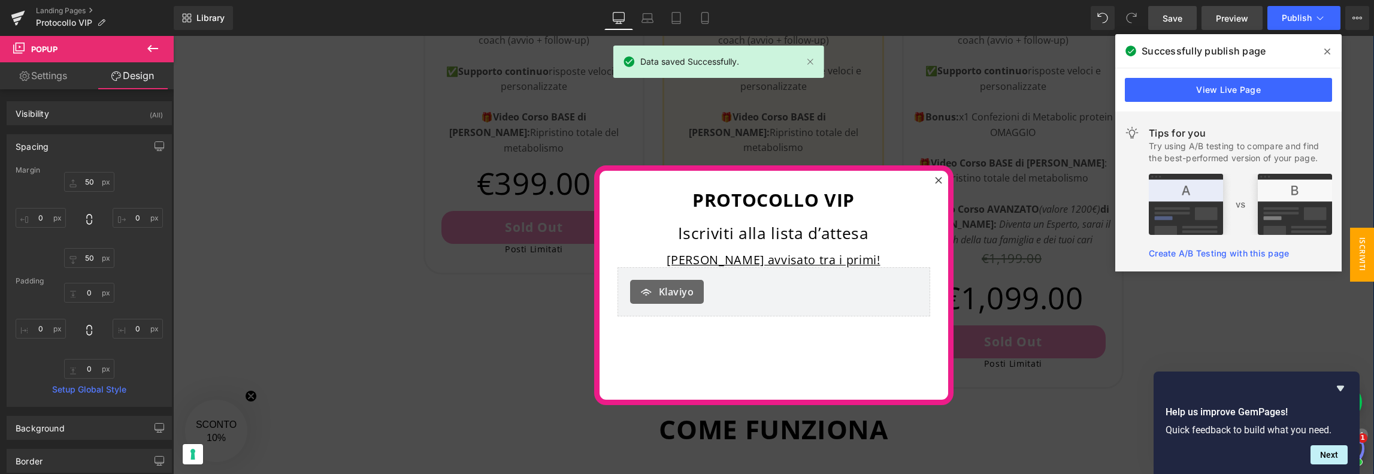
click at [1223, 14] on span "Preview" at bounding box center [1232, 18] width 32 height 13
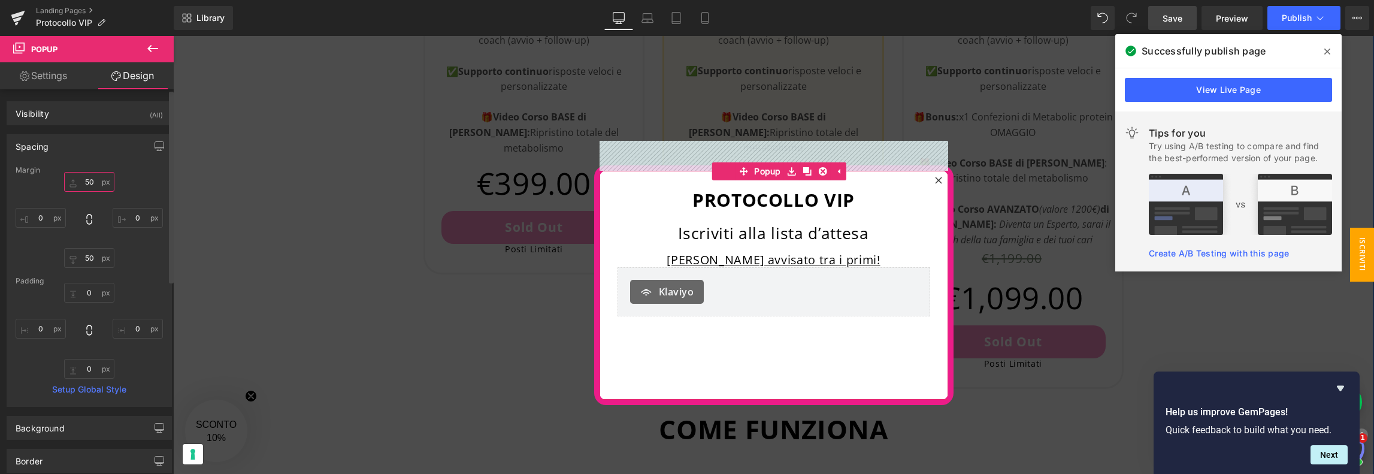
click at [87, 178] on input "50" at bounding box center [89, 182] width 50 height 20
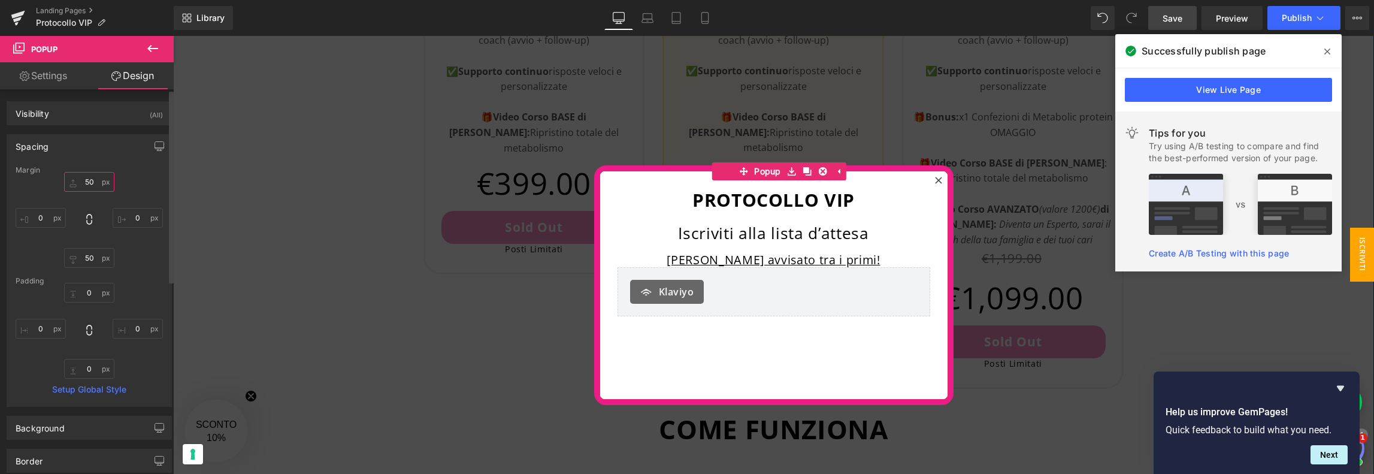
click at [87, 178] on input "50" at bounding box center [89, 182] width 50 height 20
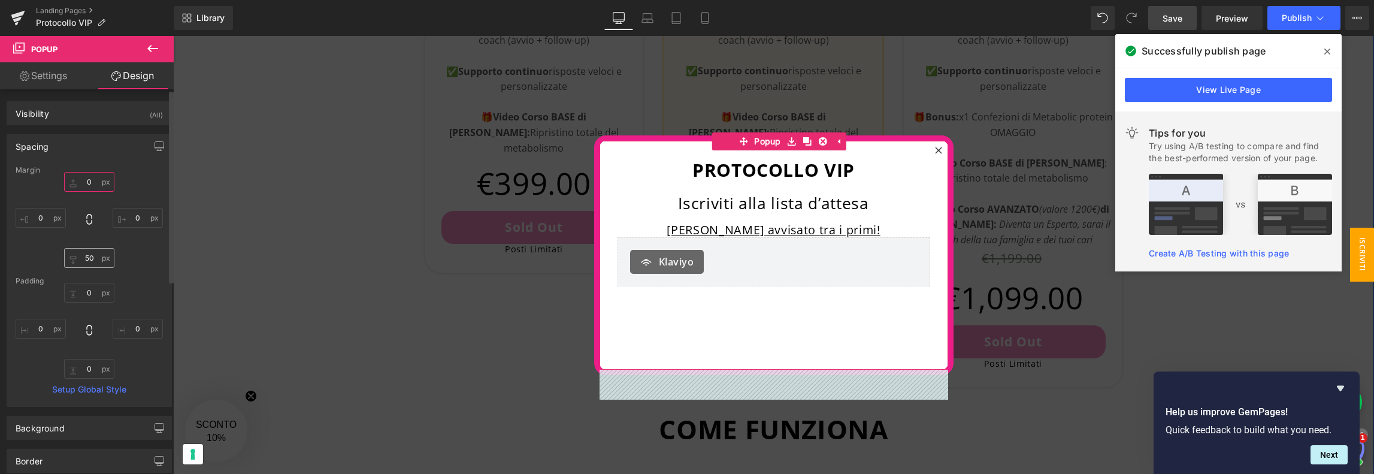
type input "0"
click at [86, 258] on input "50" at bounding box center [89, 258] width 50 height 20
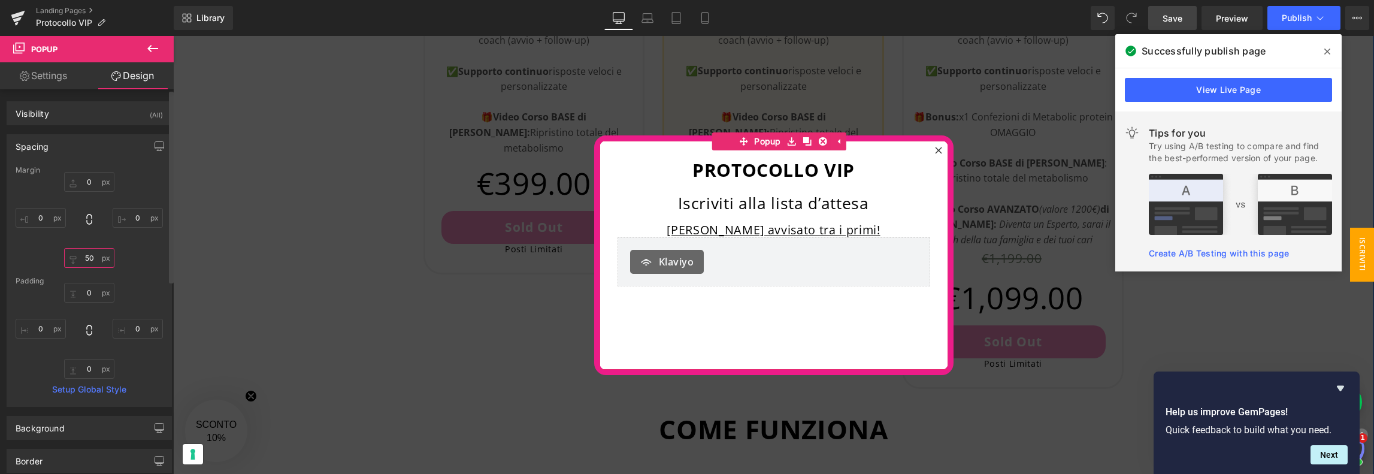
click at [86, 258] on input "50" at bounding box center [89, 258] width 50 height 20
type input "0"
click at [87, 288] on input "0" at bounding box center [89, 293] width 50 height 20
click at [89, 288] on input "0" at bounding box center [89, 293] width 50 height 20
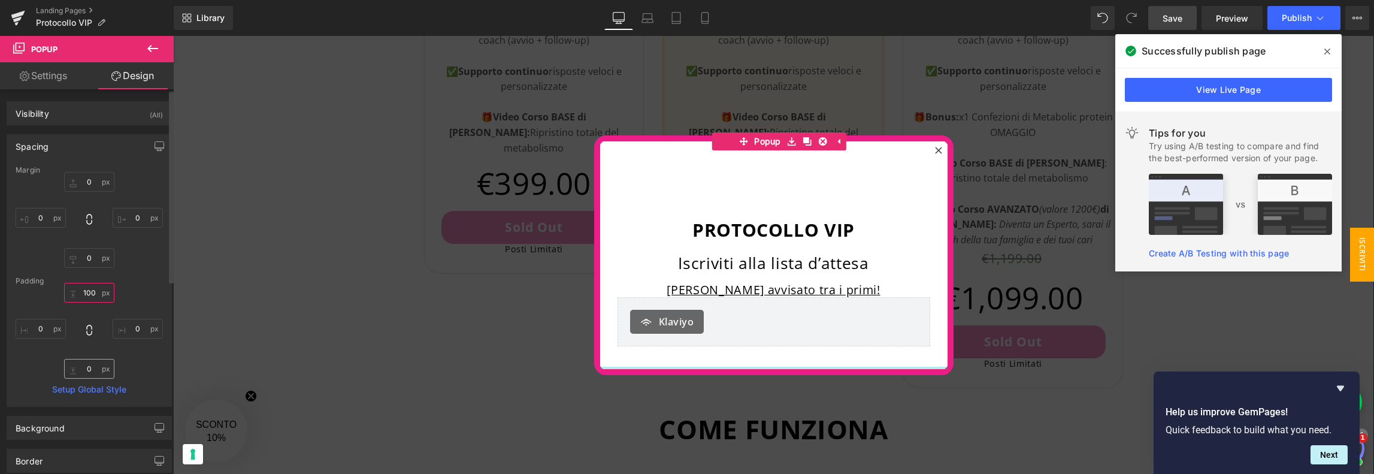
type input "100"
click at [81, 369] on input "0" at bounding box center [89, 369] width 50 height 20
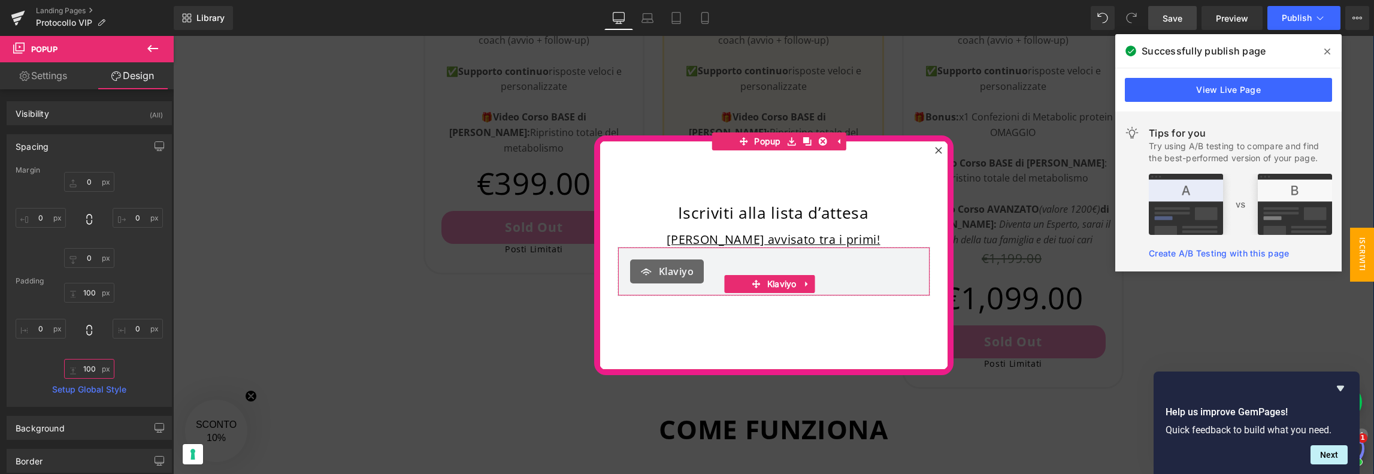
scroll to position [54, 0]
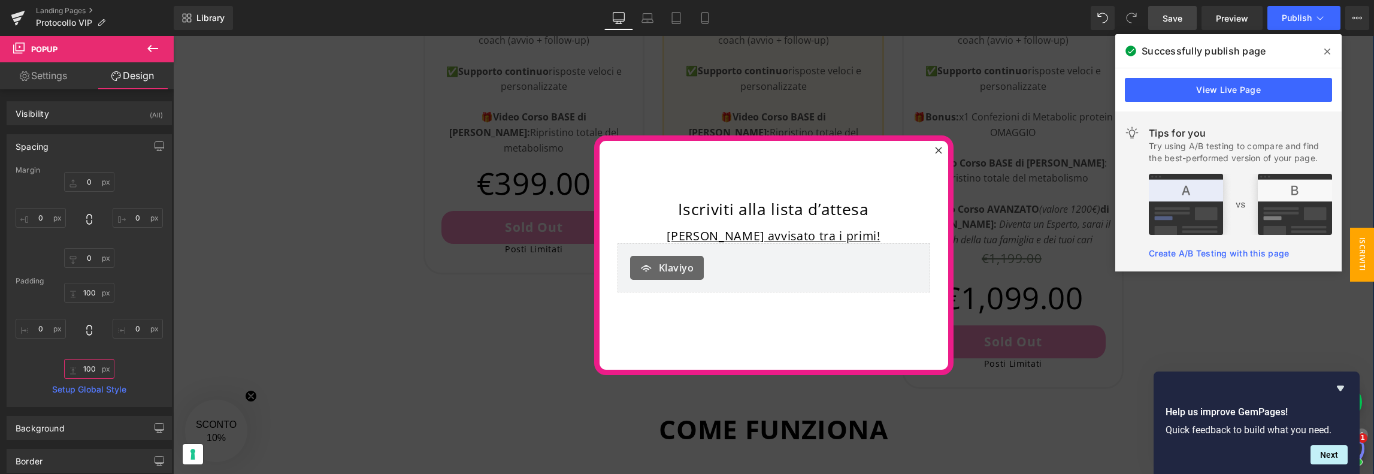
type input "100"
click at [1178, 19] on span "Save" at bounding box center [1173, 18] width 20 height 13
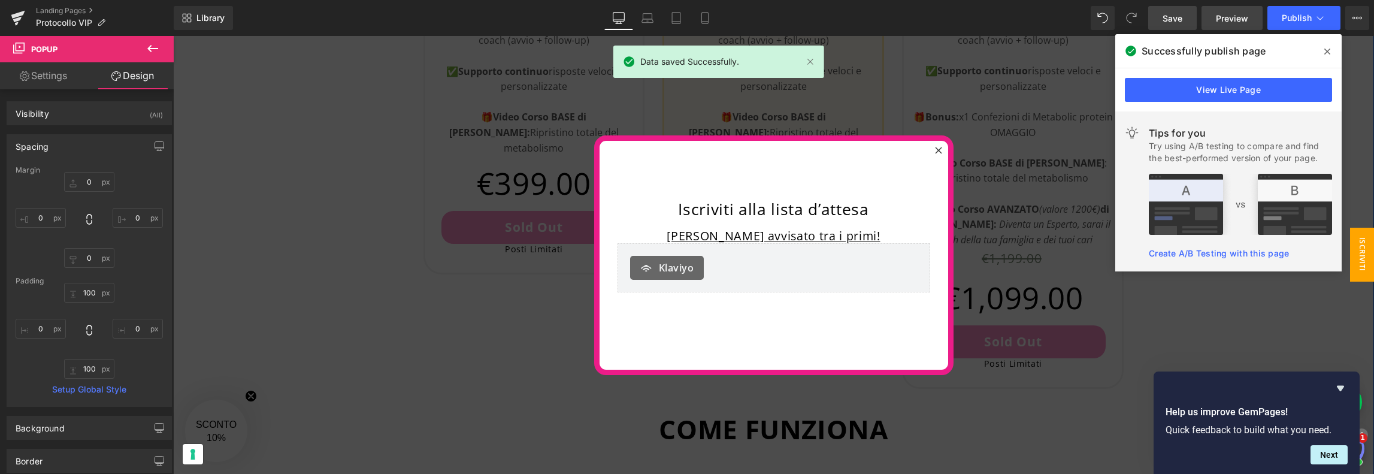
click at [1235, 19] on span "Preview" at bounding box center [1232, 18] width 32 height 13
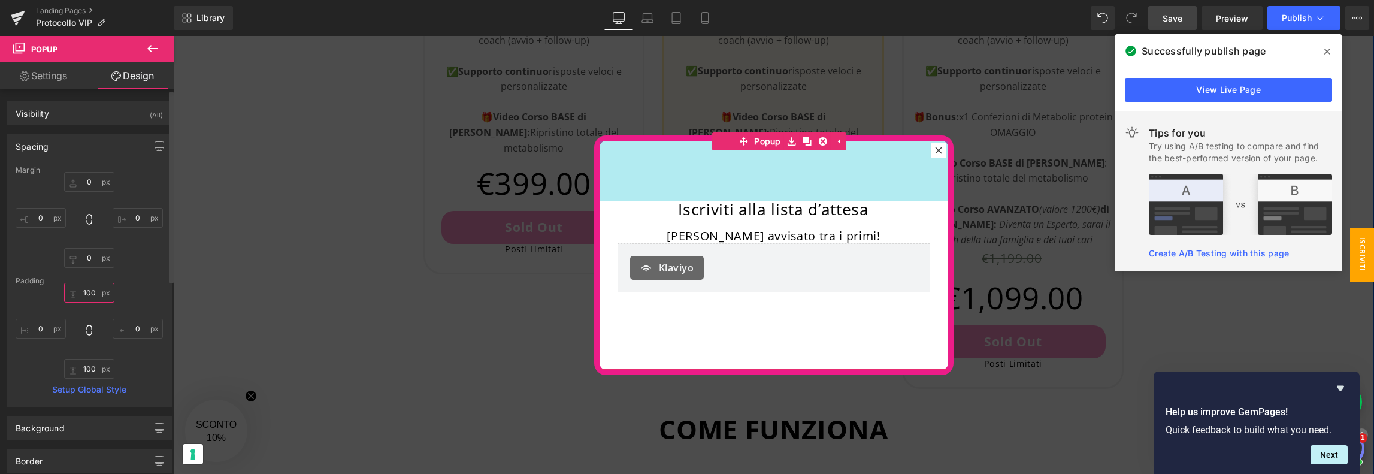
click at [90, 292] on input "100" at bounding box center [89, 293] width 50 height 20
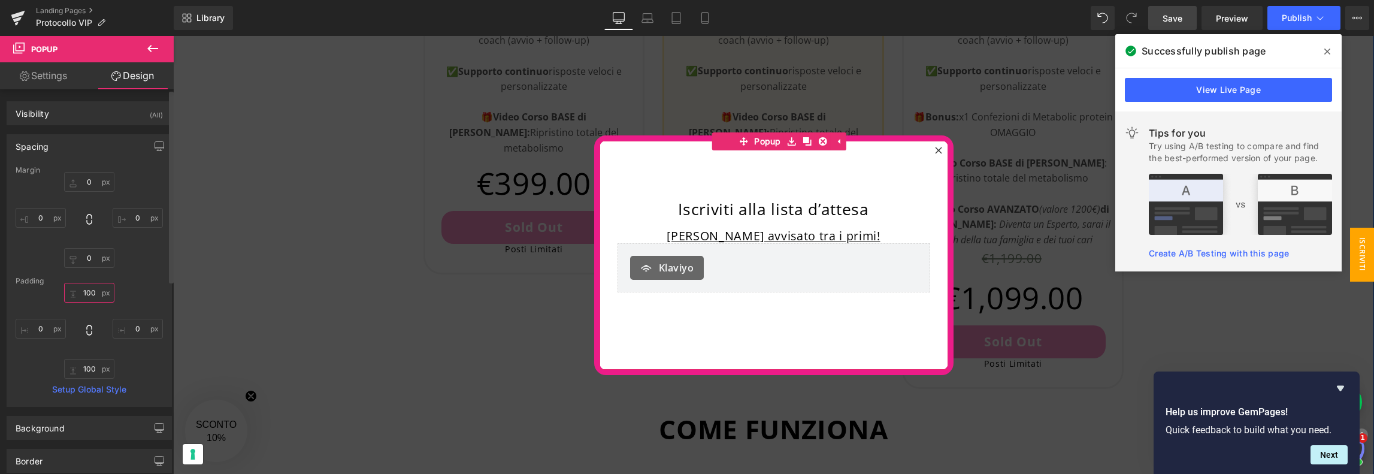
click at [90, 292] on input "100" at bounding box center [89, 293] width 50 height 20
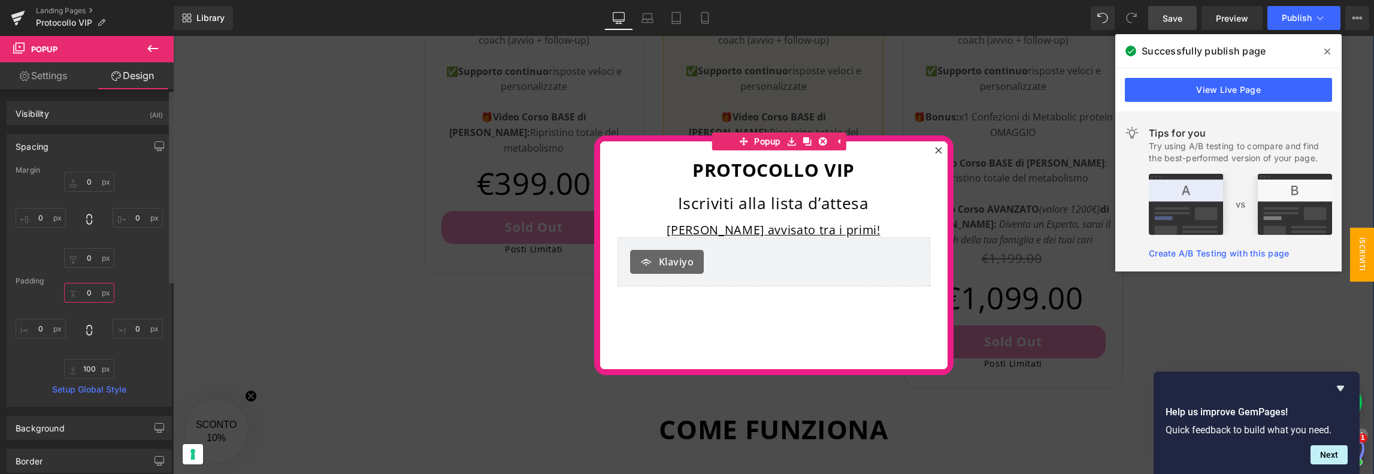
scroll to position [0, 0]
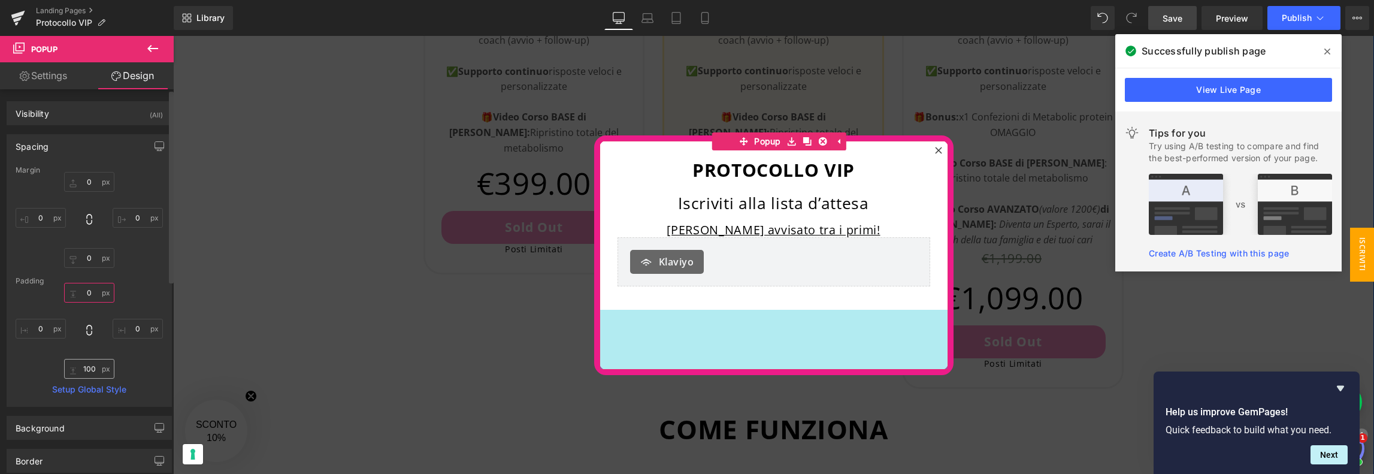
type input "0"
click at [83, 367] on input "100" at bounding box center [89, 369] width 50 height 20
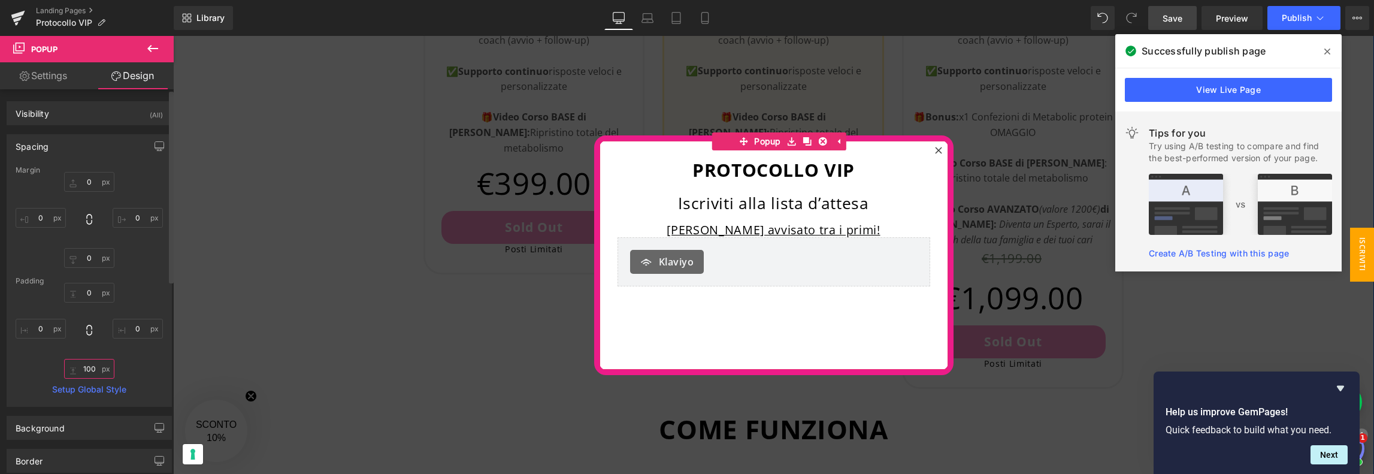
click at [83, 367] on input "100" at bounding box center [89, 369] width 50 height 20
type input "0"
click at [86, 182] on input "0" at bounding box center [89, 182] width 50 height 20
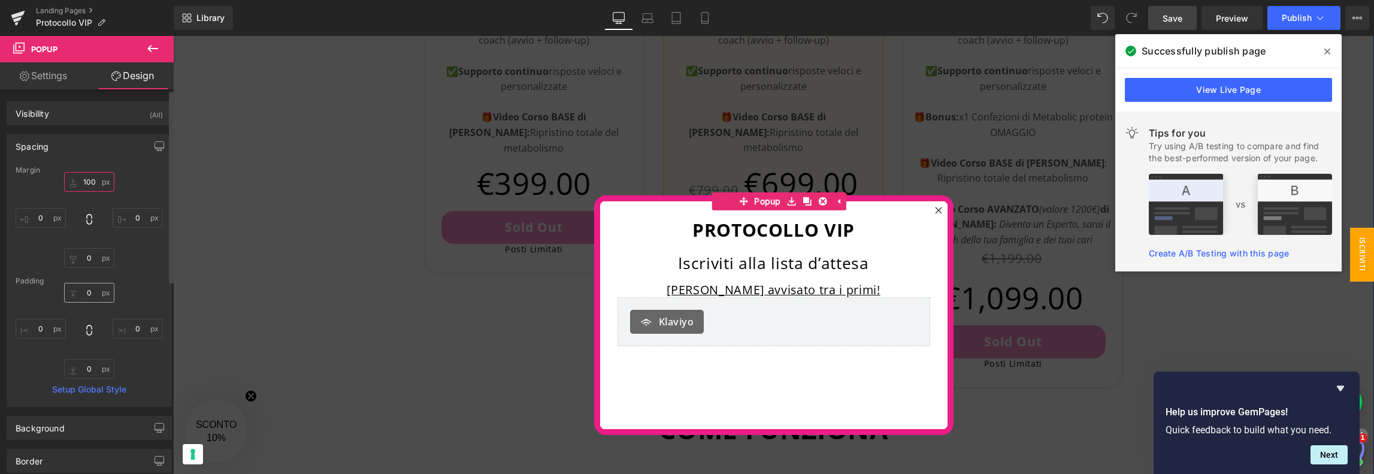
type input "100"
click at [86, 291] on input "0" at bounding box center [89, 293] width 50 height 20
click at [86, 257] on input "0" at bounding box center [89, 258] width 50 height 20
type input "100"
click at [1167, 20] on span "Save" at bounding box center [1173, 18] width 20 height 13
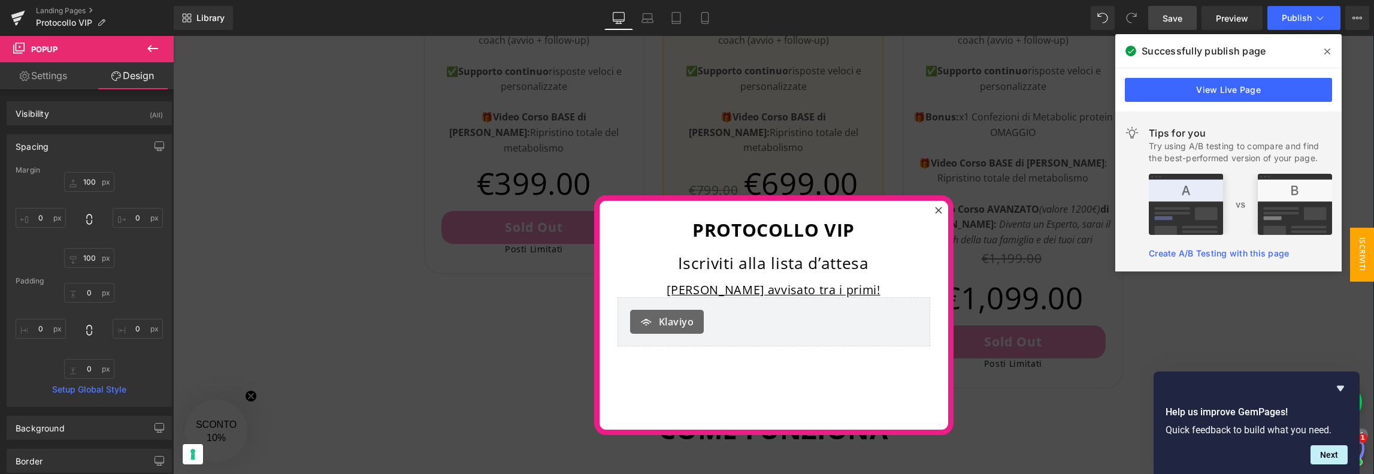
click at [1175, 16] on span "Save" at bounding box center [1173, 18] width 20 height 13
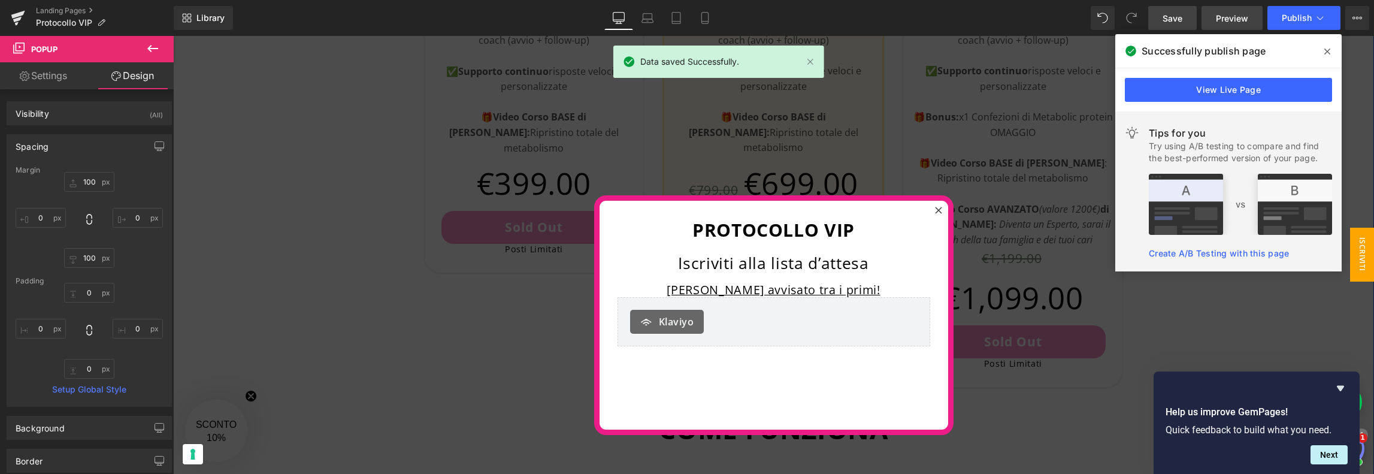
click at [1226, 15] on span "Preview" at bounding box center [1232, 18] width 32 height 13
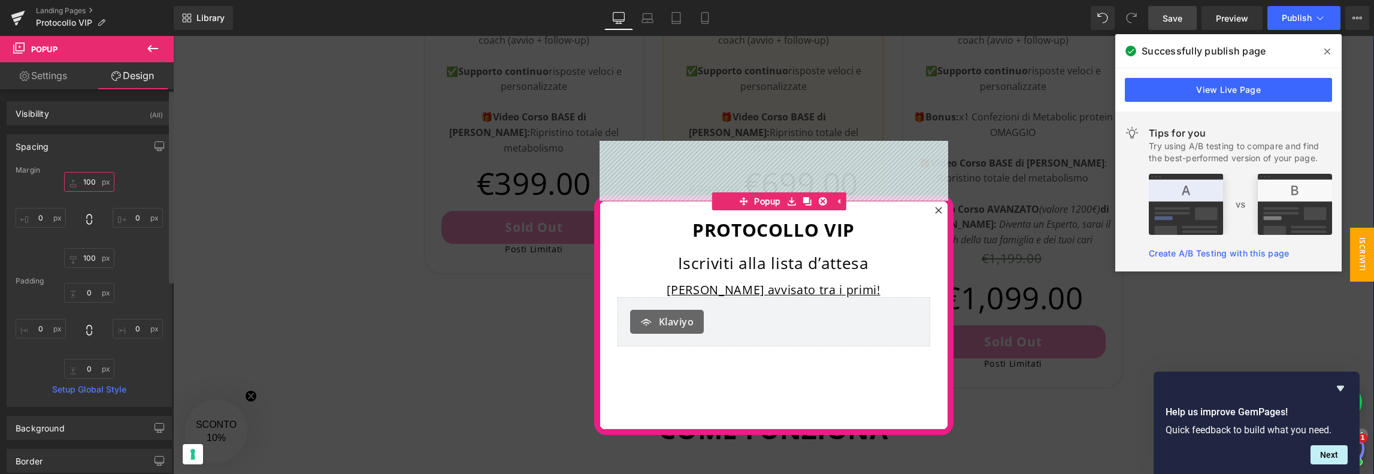
click at [86, 182] on input "100" at bounding box center [89, 182] width 50 height 20
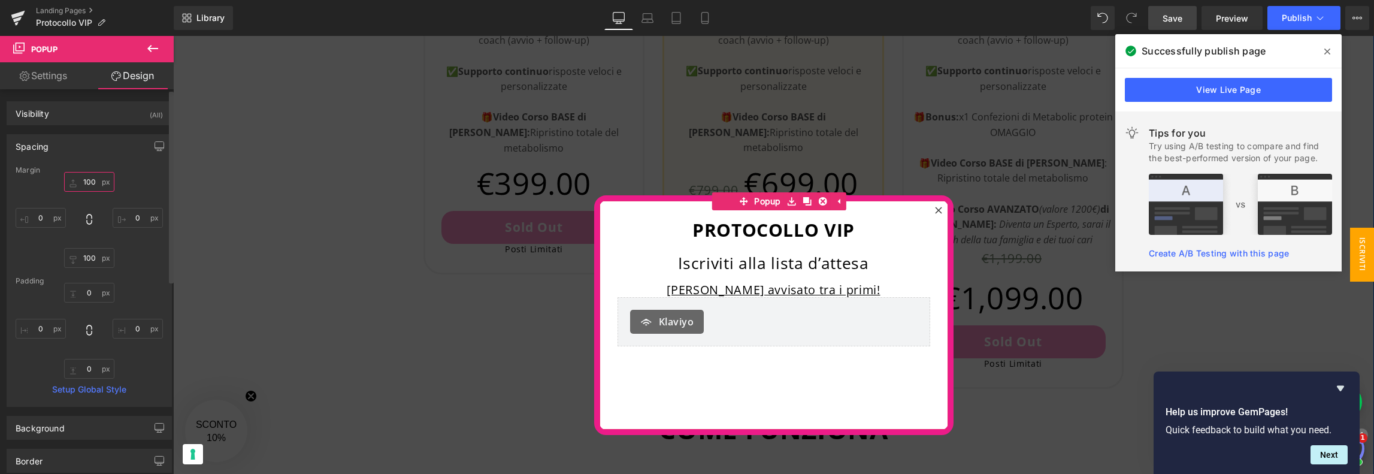
click at [86, 182] on input "100" at bounding box center [89, 182] width 50 height 20
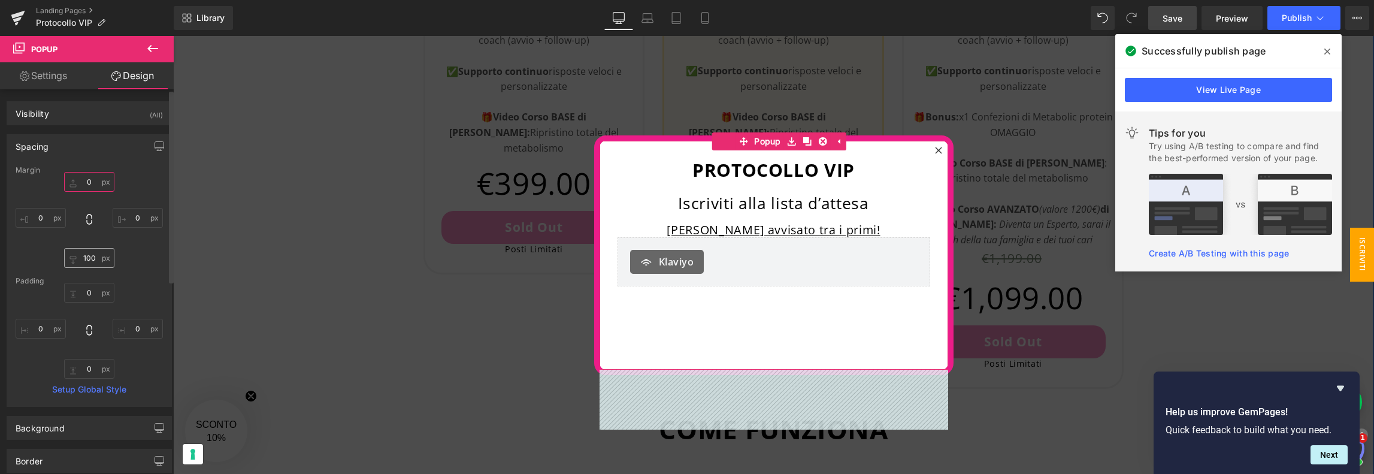
type input "0"
click at [85, 261] on input "100" at bounding box center [89, 258] width 50 height 20
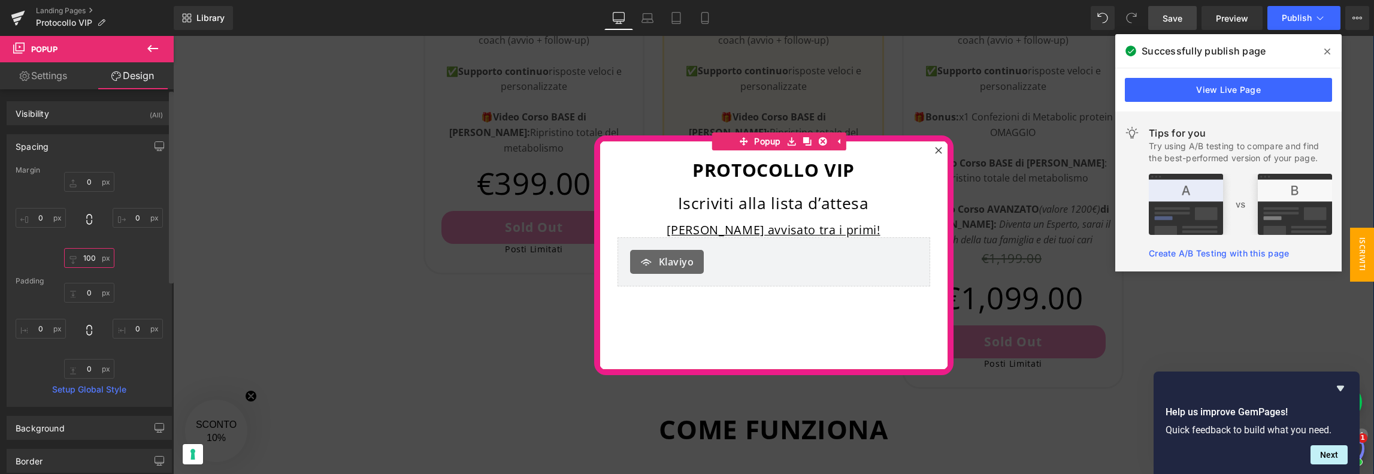
click at [85, 261] on input "100" at bounding box center [89, 258] width 50 height 20
type input "0"
click at [128, 262] on div "0 0 0px 0 0 0 0px 0" at bounding box center [89, 220] width 147 height 96
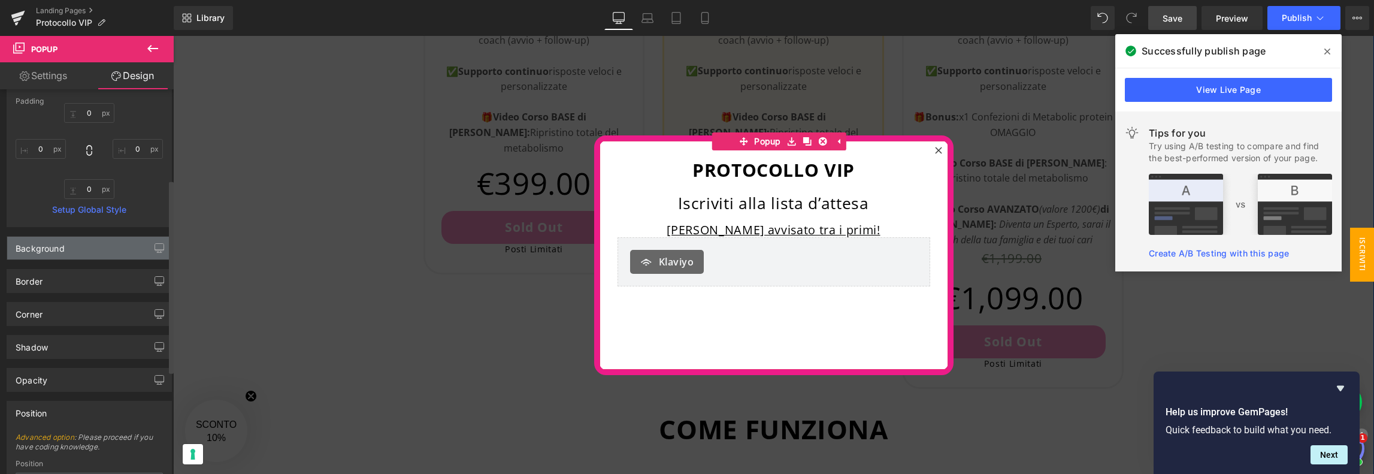
click at [92, 254] on div "Background" at bounding box center [89, 248] width 164 height 23
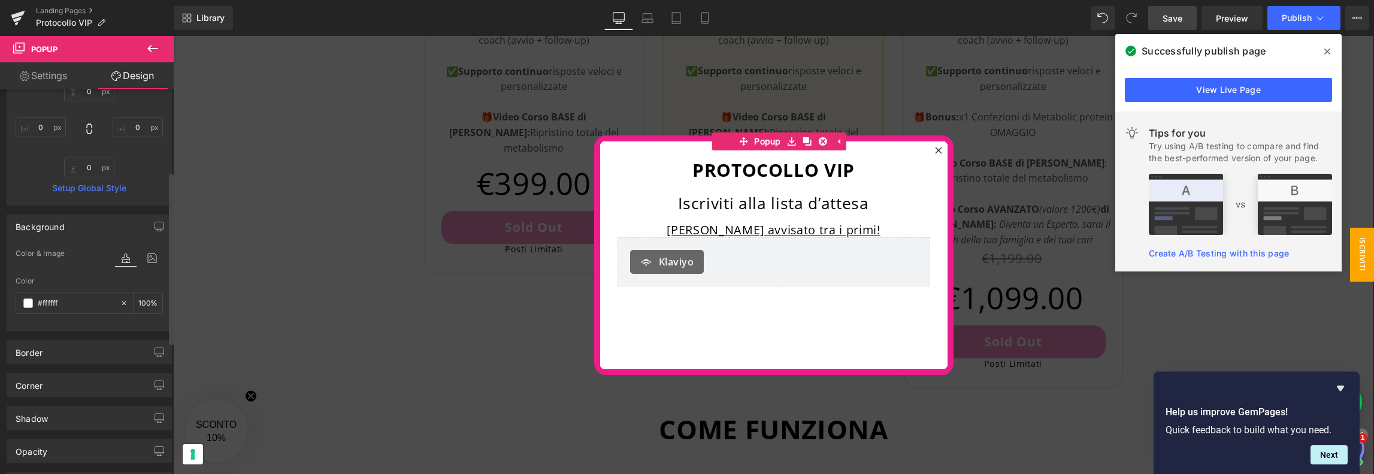
scroll to position [240, 0]
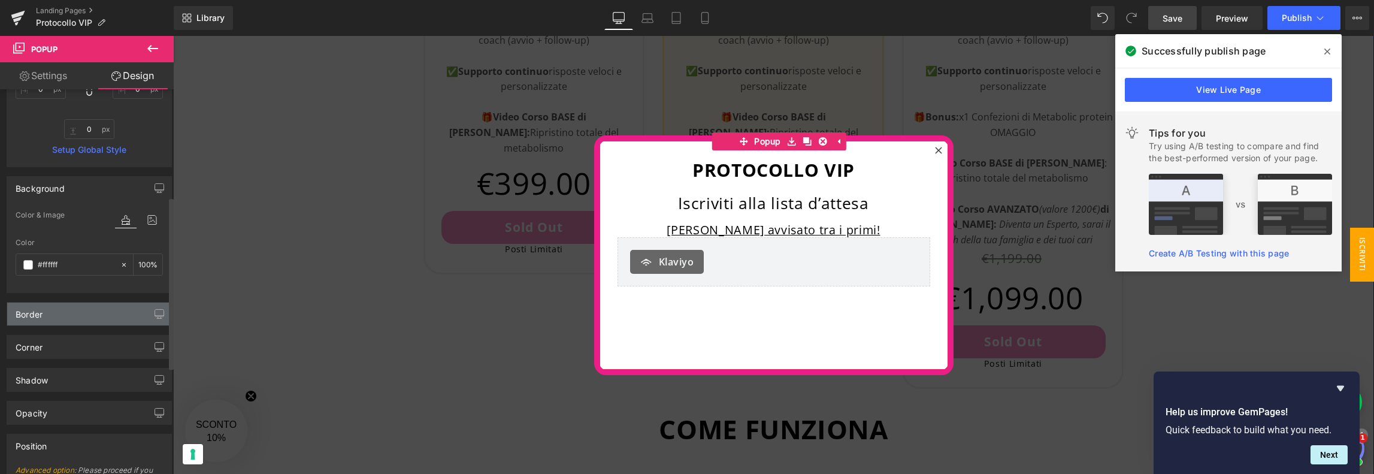
click at [77, 309] on div "Border" at bounding box center [89, 314] width 164 height 23
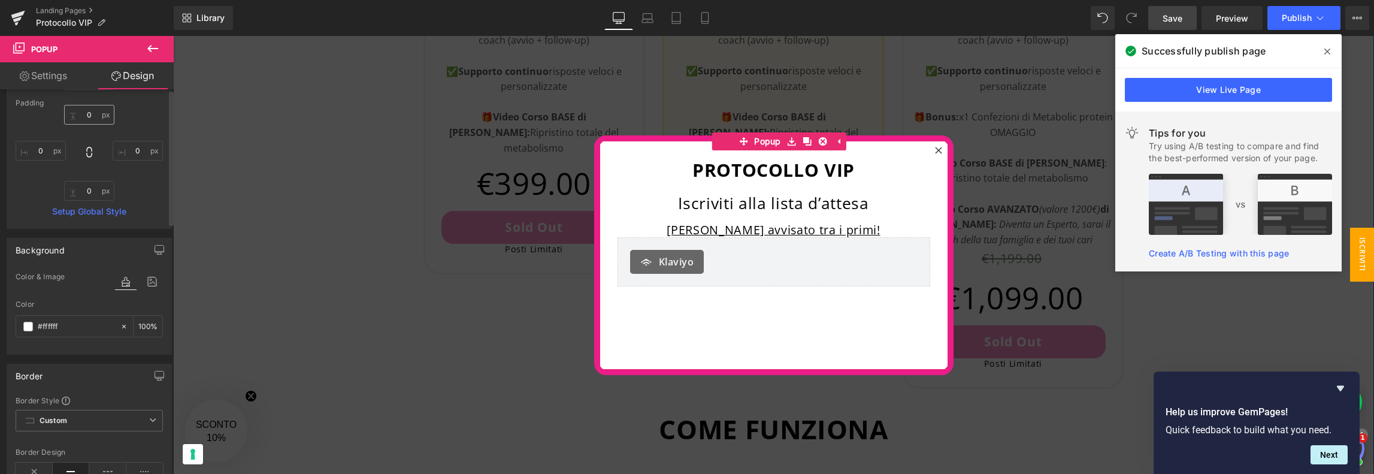
scroll to position [0, 0]
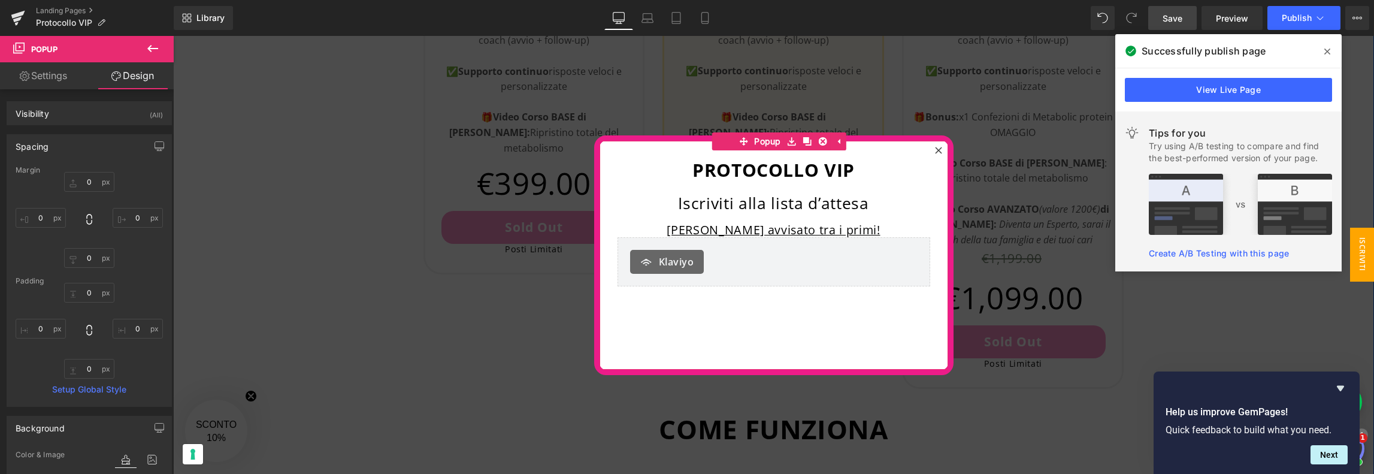
click at [52, 77] on link "Settings" at bounding box center [43, 75] width 87 height 27
type input "0"
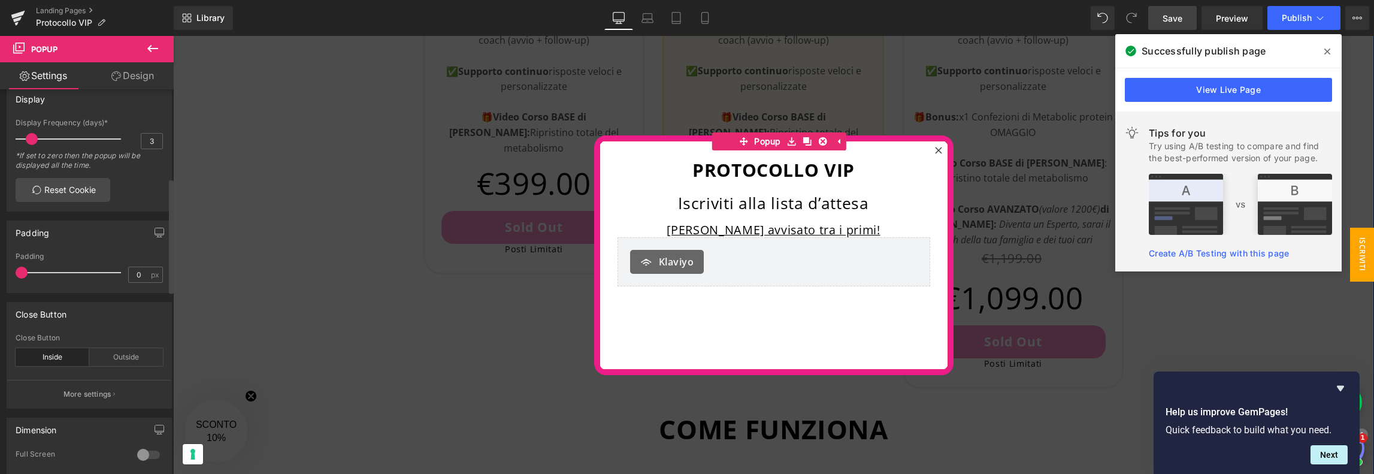
scroll to position [300, 0]
type input "0"
drag, startPoint x: 32, startPoint y: 144, endPoint x: 8, endPoint y: 144, distance: 24.6
click at [8, 144] on div "0 Display Frequency (days)* 0 *If set to zero then the popup will be displayed …" at bounding box center [89, 157] width 164 height 92
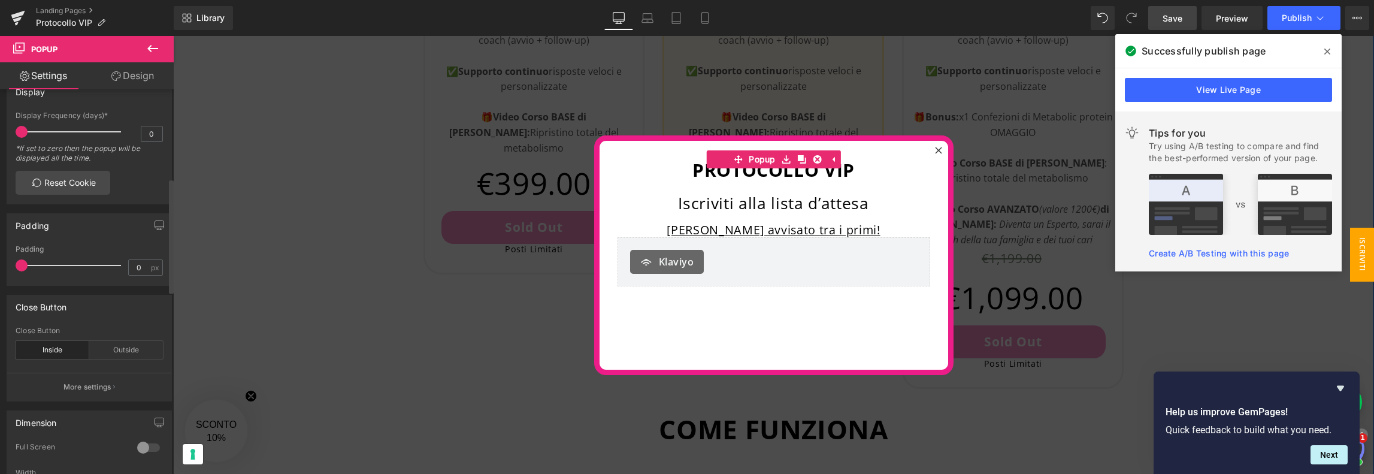
click at [135, 189] on div "0 Display Frequency (days)* 0 *If set to zero then the popup will be displayed …" at bounding box center [89, 157] width 164 height 92
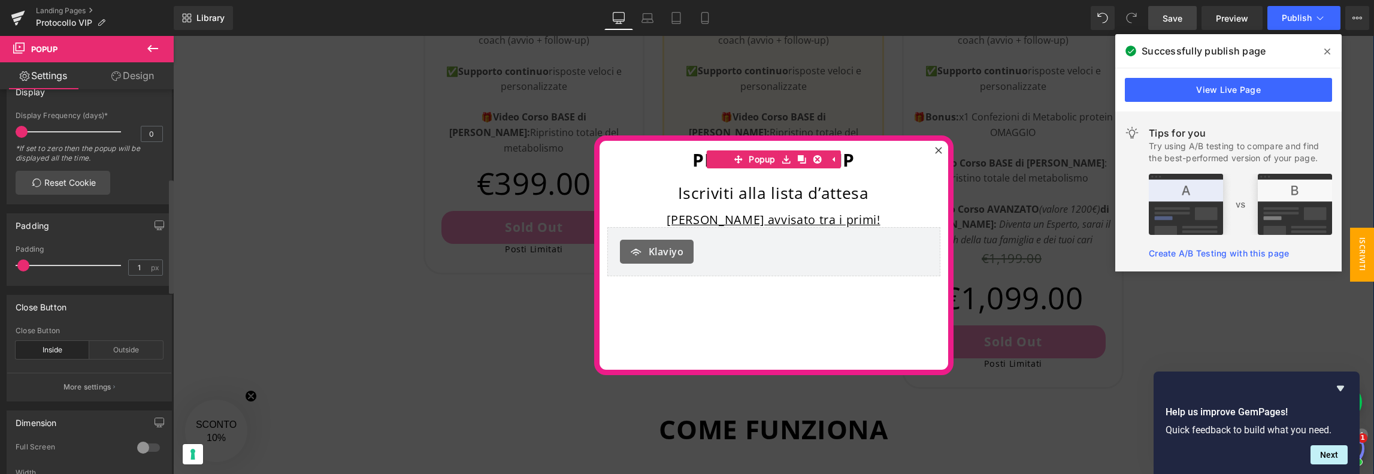
type input "0"
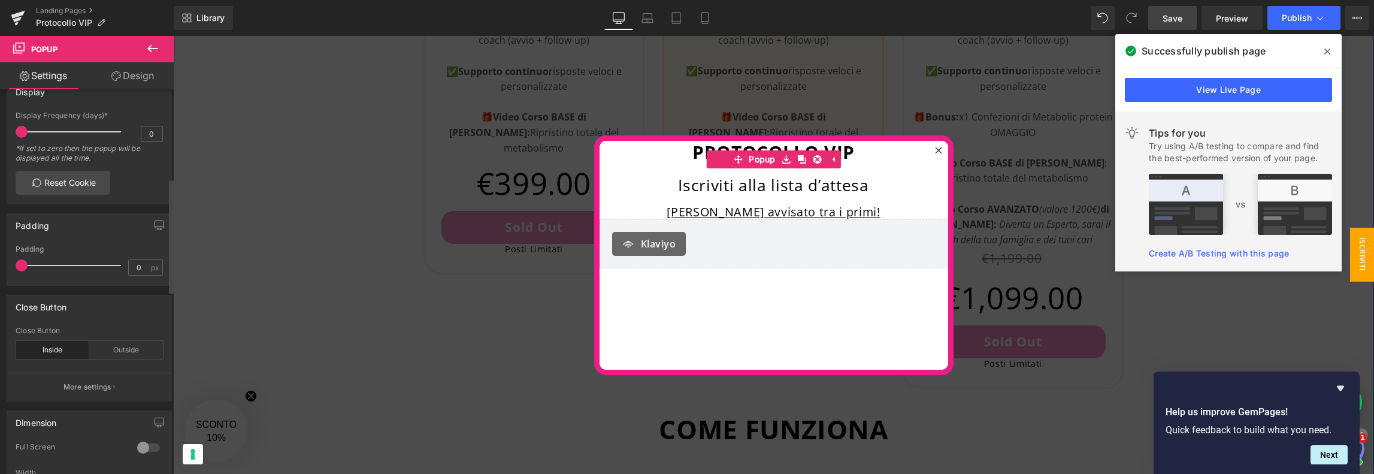
drag, startPoint x: 23, startPoint y: 273, endPoint x: 11, endPoint y: 300, distance: 30.1
click at [2, 280] on div "Padding 0px Padding 0 px" at bounding box center [89, 244] width 179 height 81
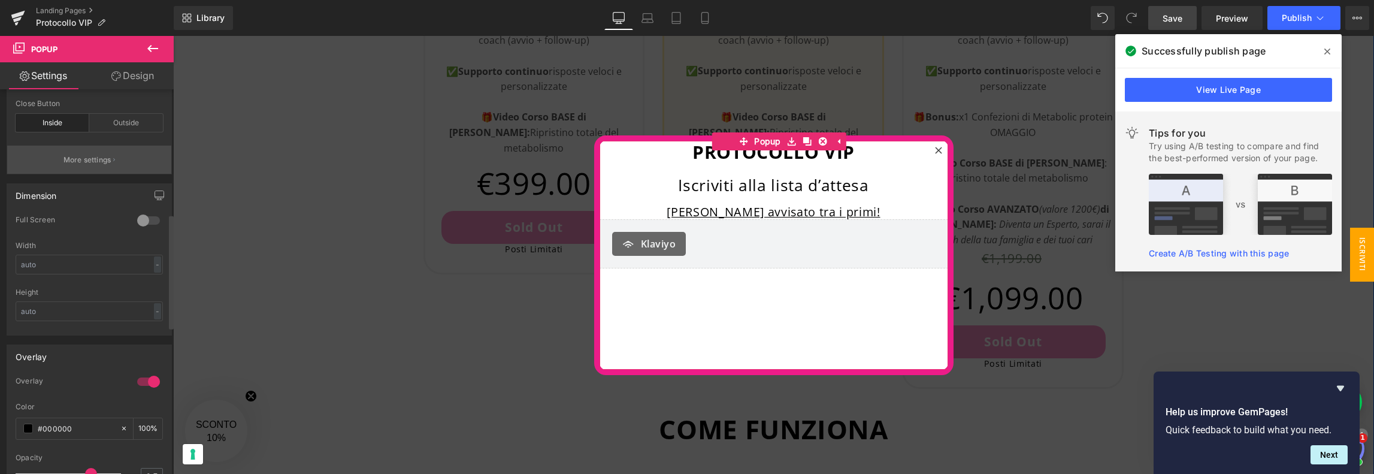
scroll to position [539, 0]
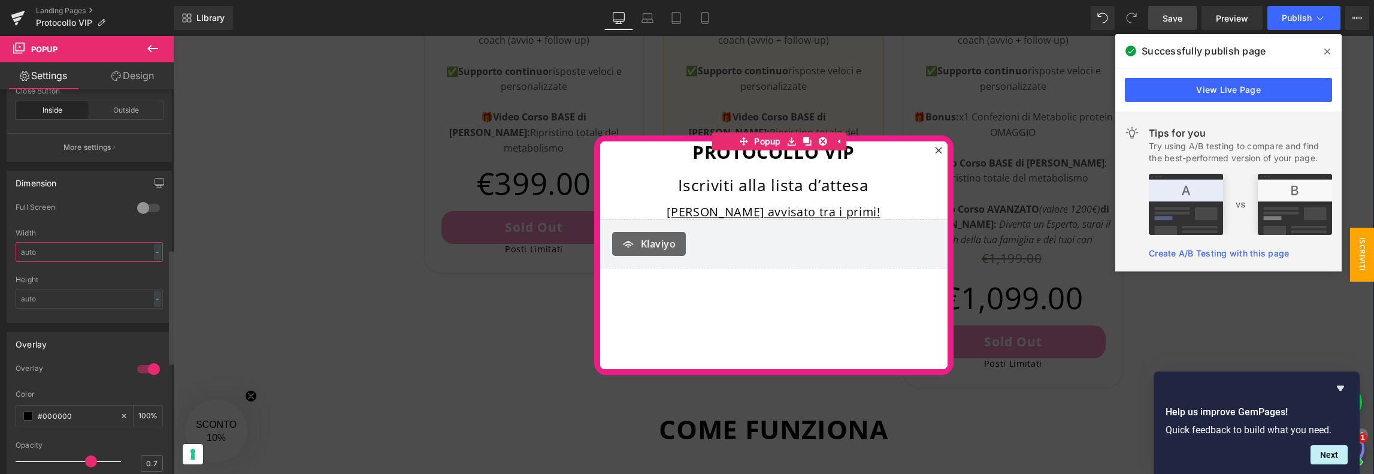
click at [82, 256] on input "text" at bounding box center [89, 252] width 147 height 20
click at [73, 302] on input "text" at bounding box center [89, 299] width 147 height 20
type input "4"
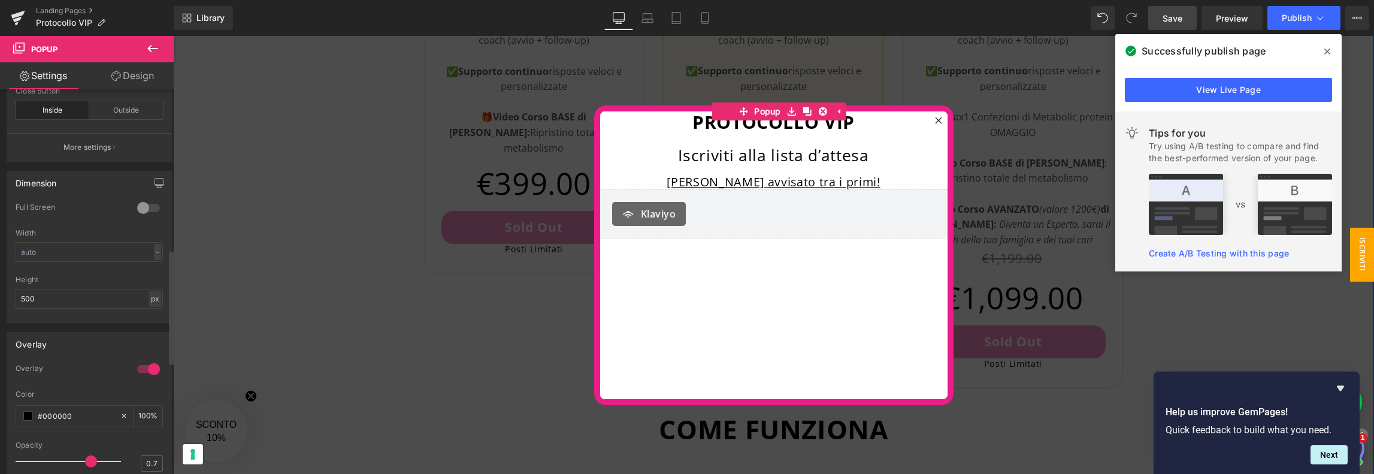
click at [149, 304] on div "px" at bounding box center [155, 299] width 12 height 16
click at [127, 303] on input "500" at bounding box center [89, 299] width 147 height 20
click at [122, 261] on input "text" at bounding box center [89, 252] width 147 height 20
click at [132, 303] on input "500" at bounding box center [89, 299] width 147 height 20
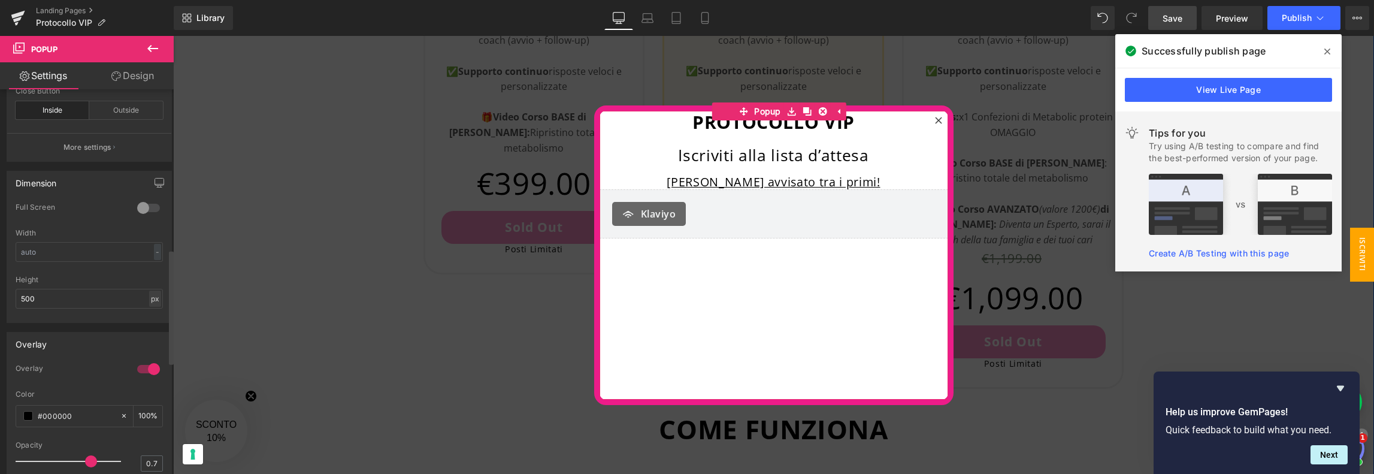
click at [152, 307] on div "px" at bounding box center [155, 299] width 12 height 16
click at [147, 341] on li "%" at bounding box center [154, 334] width 15 height 17
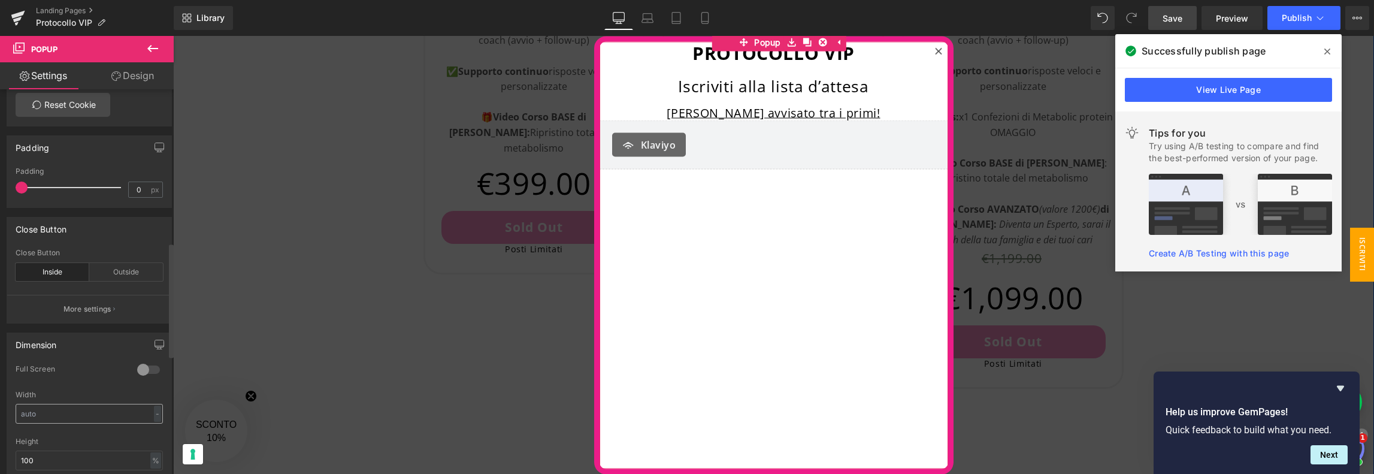
scroll to position [359, 0]
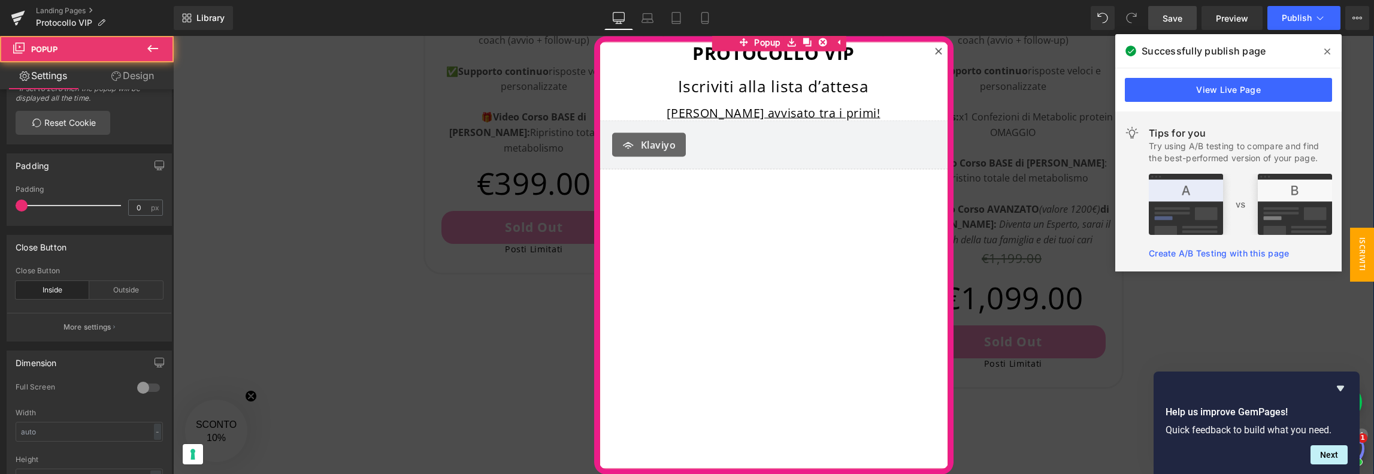
click at [790, 256] on div "PROTOCOLLO VIP Heading Iscriviti alla lista d’attesa Heading [PERSON_NAME] avvi…" at bounding box center [774, 254] width 349 height 427
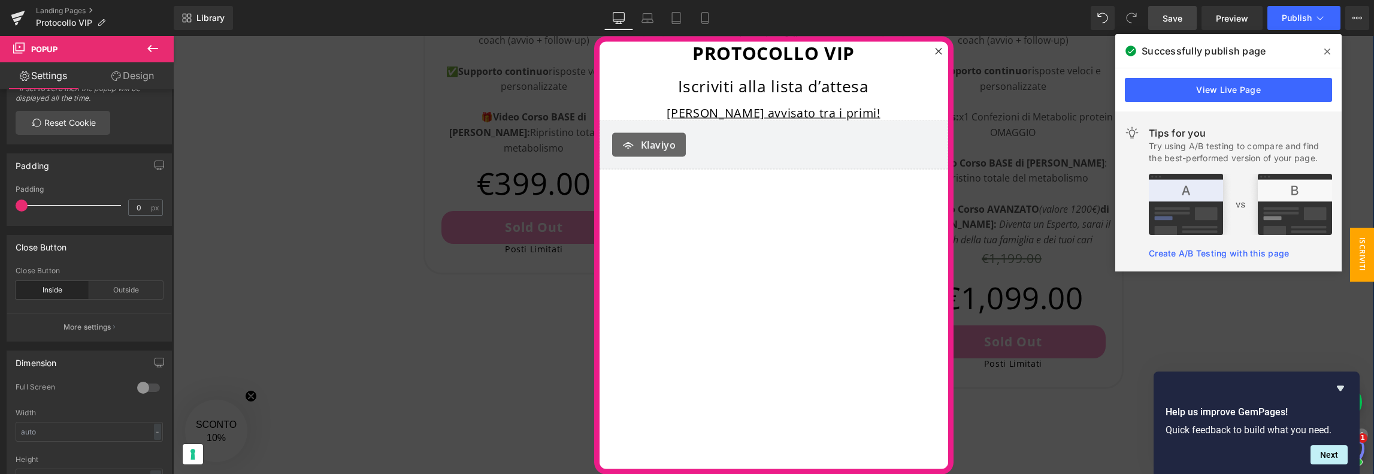
click at [1178, 17] on span "Save" at bounding box center [1173, 18] width 20 height 13
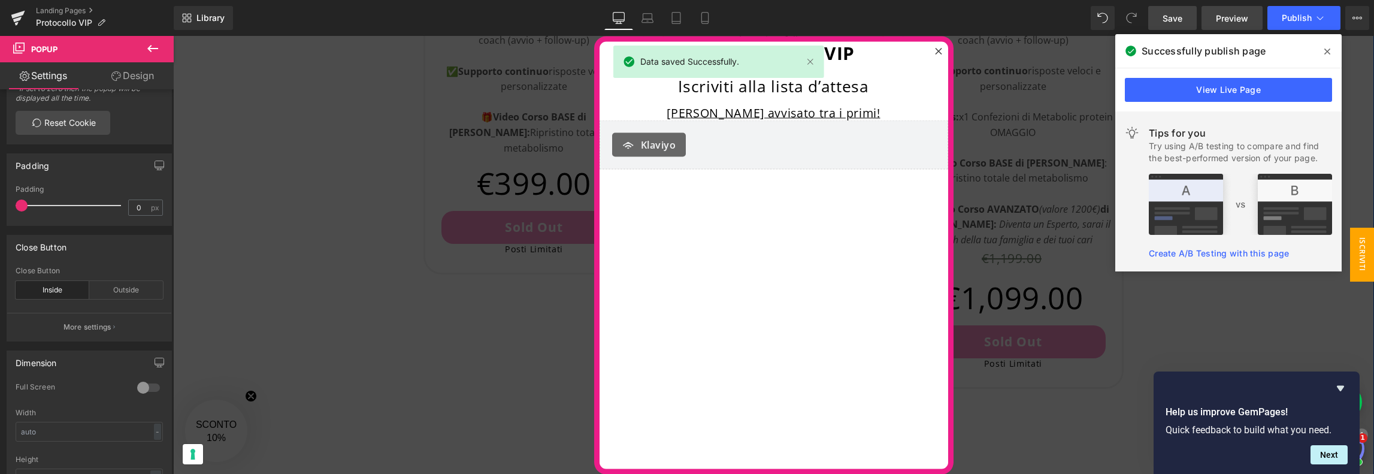
click at [1241, 17] on span "Preview" at bounding box center [1232, 18] width 32 height 13
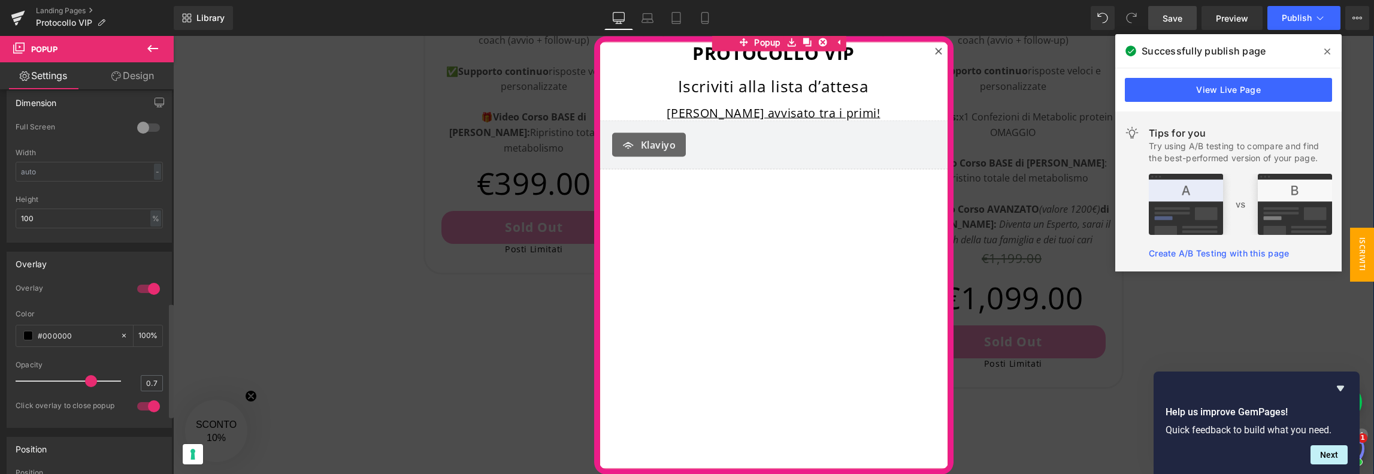
scroll to position [599, 0]
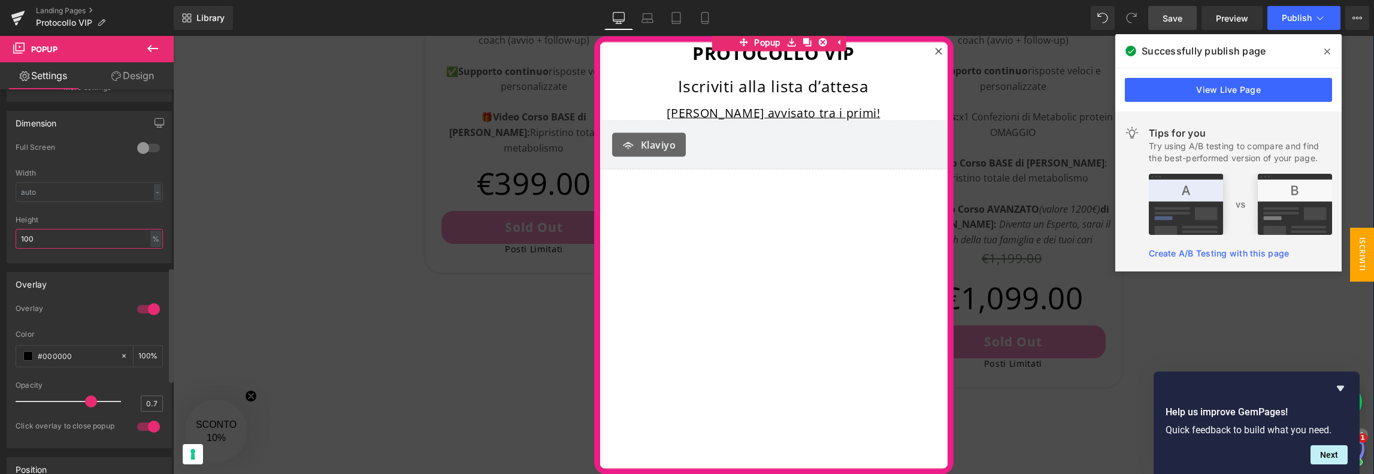
click at [86, 249] on input "100" at bounding box center [89, 239] width 147 height 20
drag, startPoint x: 85, startPoint y: 244, endPoint x: 13, endPoint y: 241, distance: 72.6
click at [13, 240] on div "0 Full Screen 0 Full Screen 0 Full Screen 0 Full Screen Width - % px 100% Heigh…" at bounding box center [89, 203] width 164 height 120
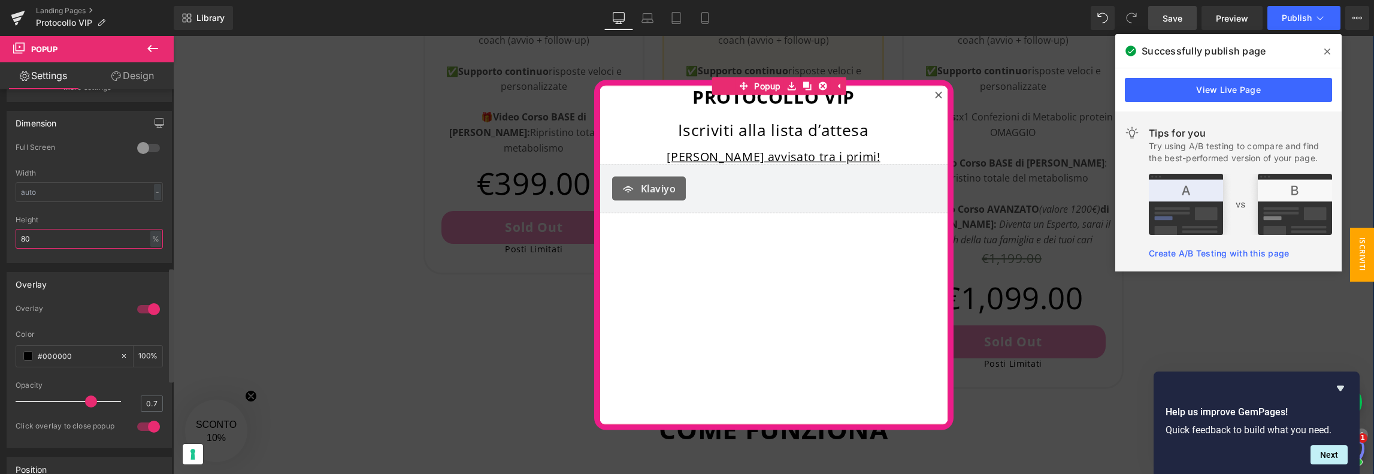
type input "8"
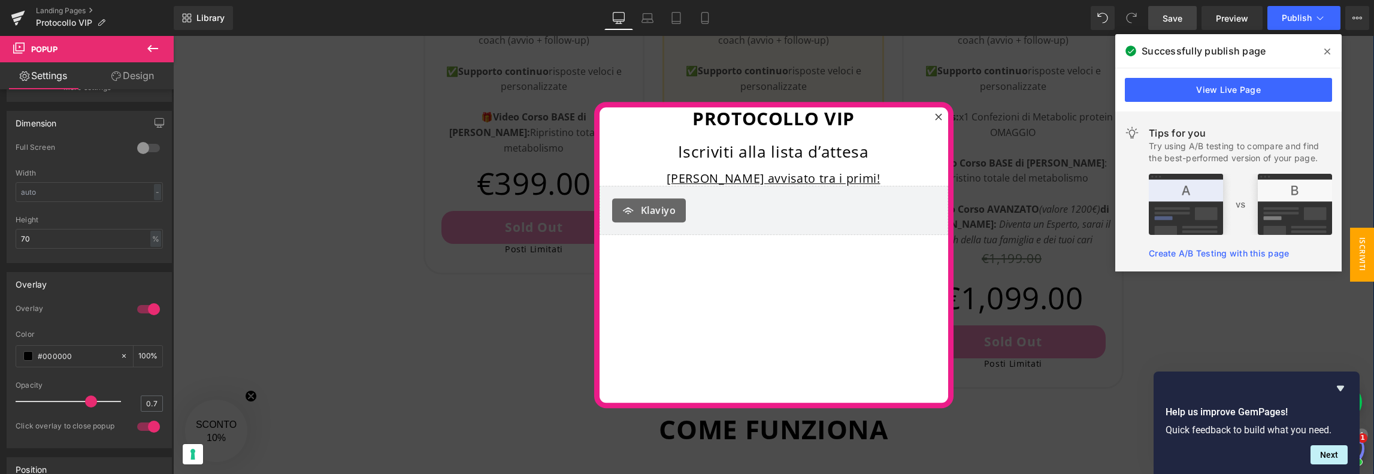
click at [1171, 17] on span "Save" at bounding box center [1173, 18] width 20 height 13
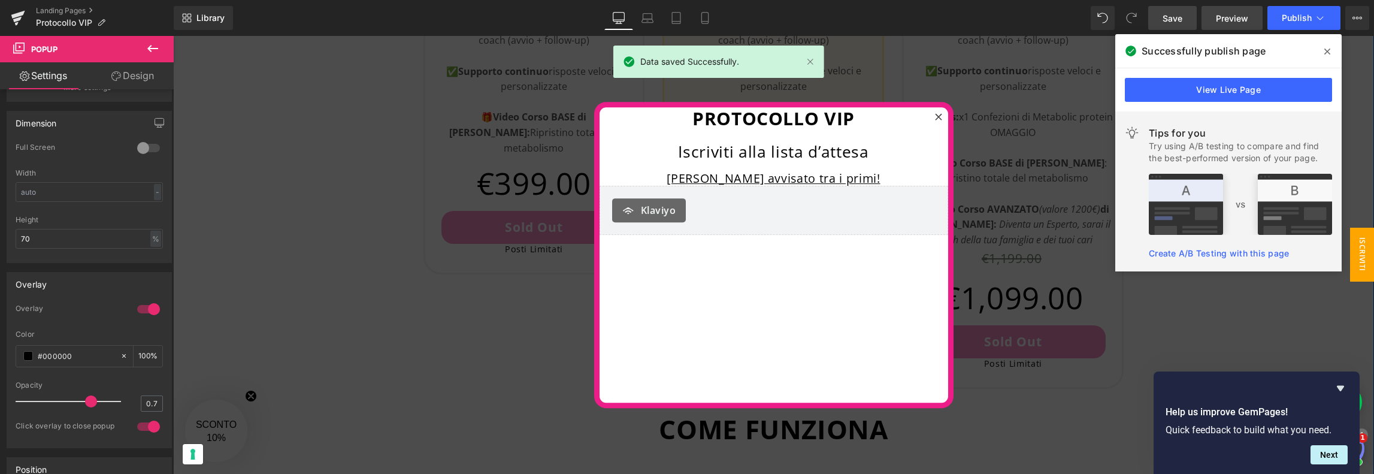
click at [1240, 20] on span "Preview" at bounding box center [1232, 18] width 32 height 13
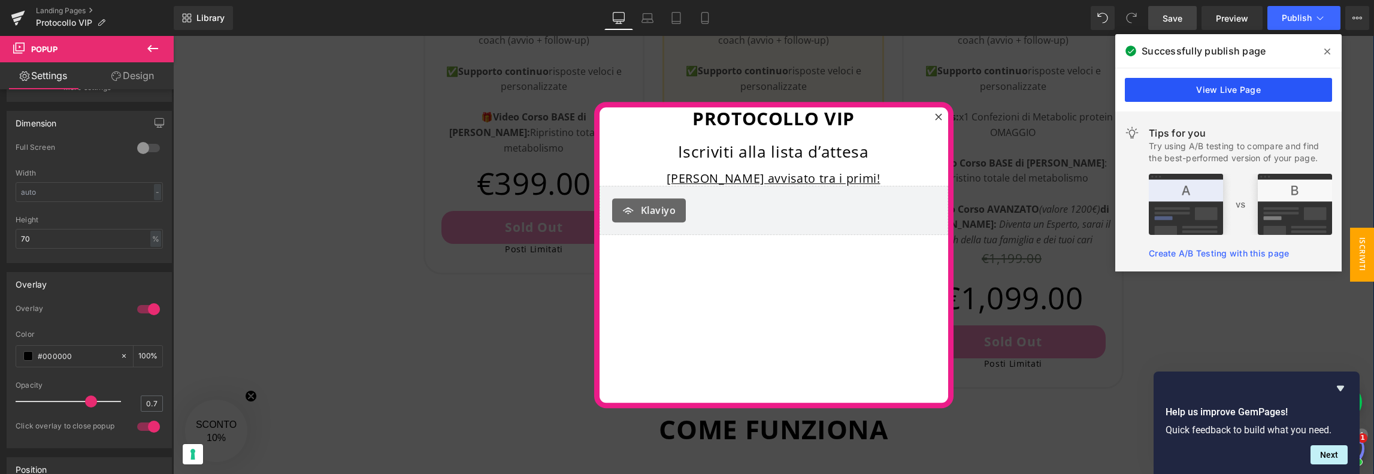
click at [1251, 93] on link "View Live Page" at bounding box center [1228, 90] width 207 height 24
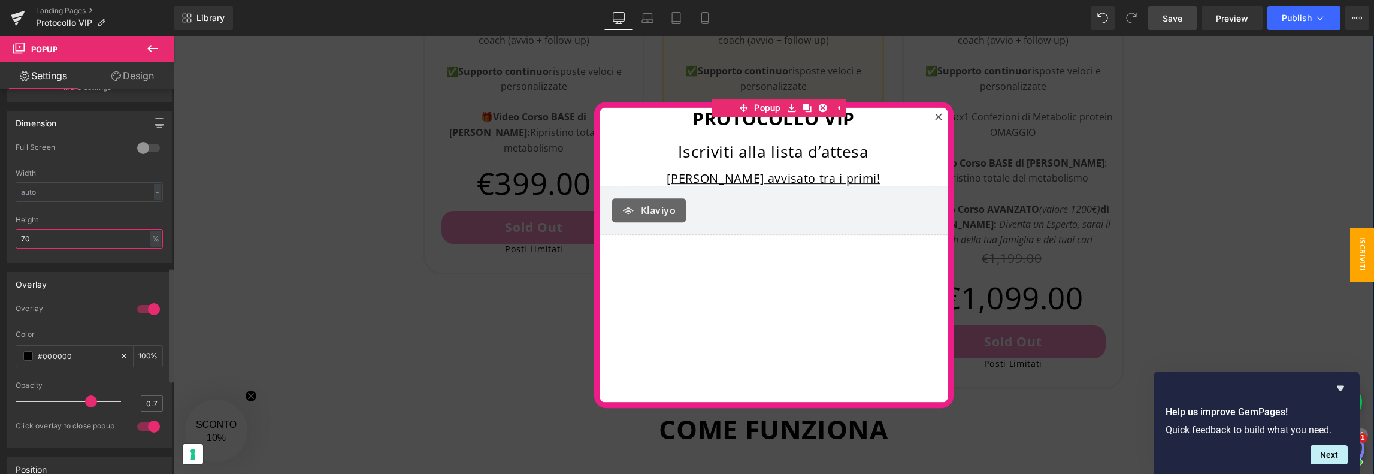
click at [60, 249] on input "70" at bounding box center [89, 239] width 147 height 20
type input "7"
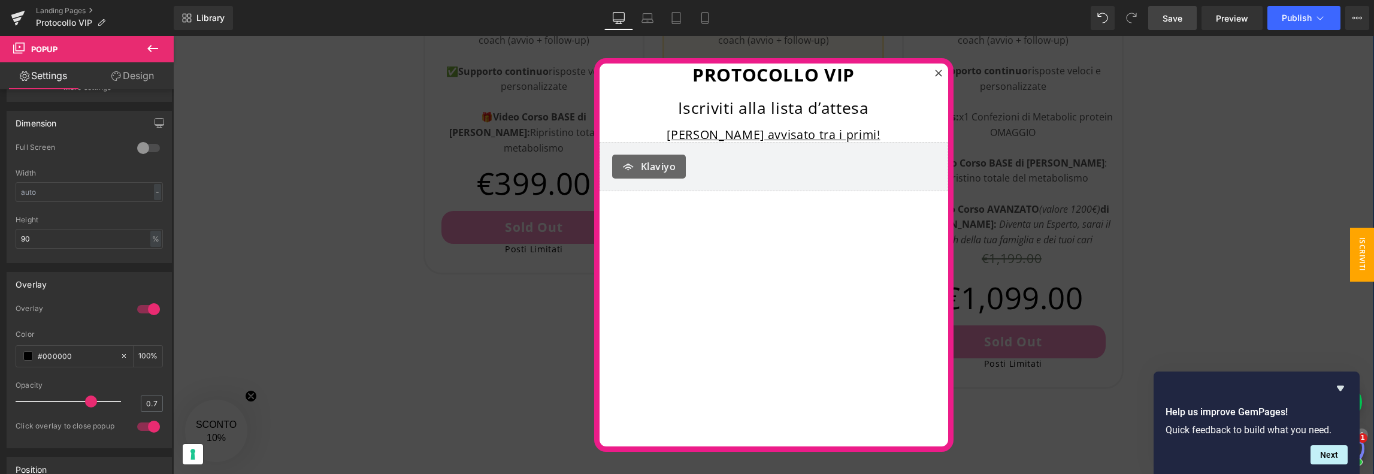
click at [1175, 20] on span "Save" at bounding box center [1173, 18] width 20 height 13
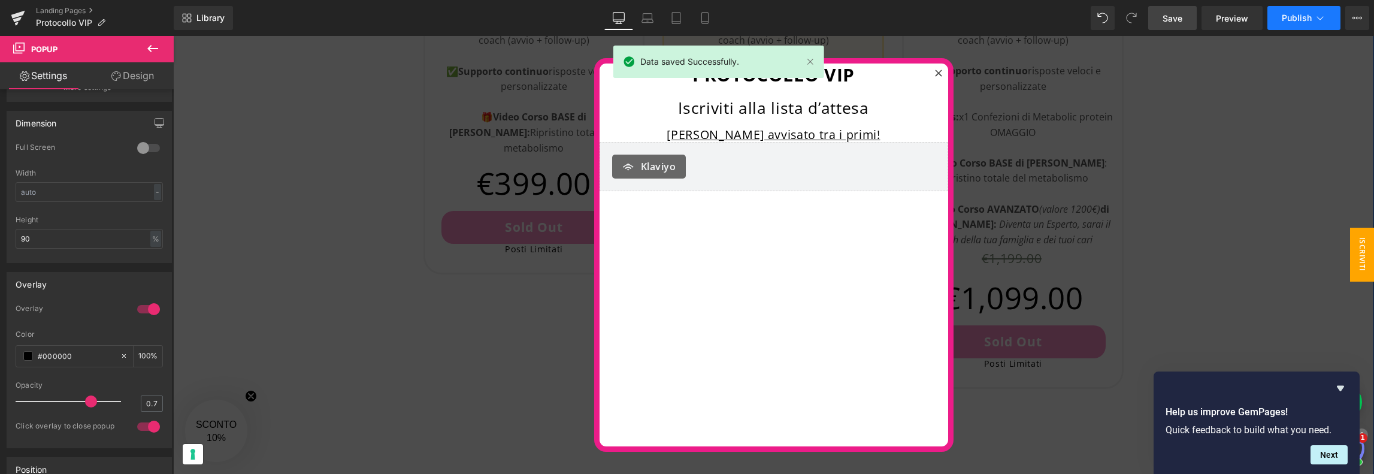
click at [1295, 18] on span "Publish" at bounding box center [1297, 18] width 30 height 10
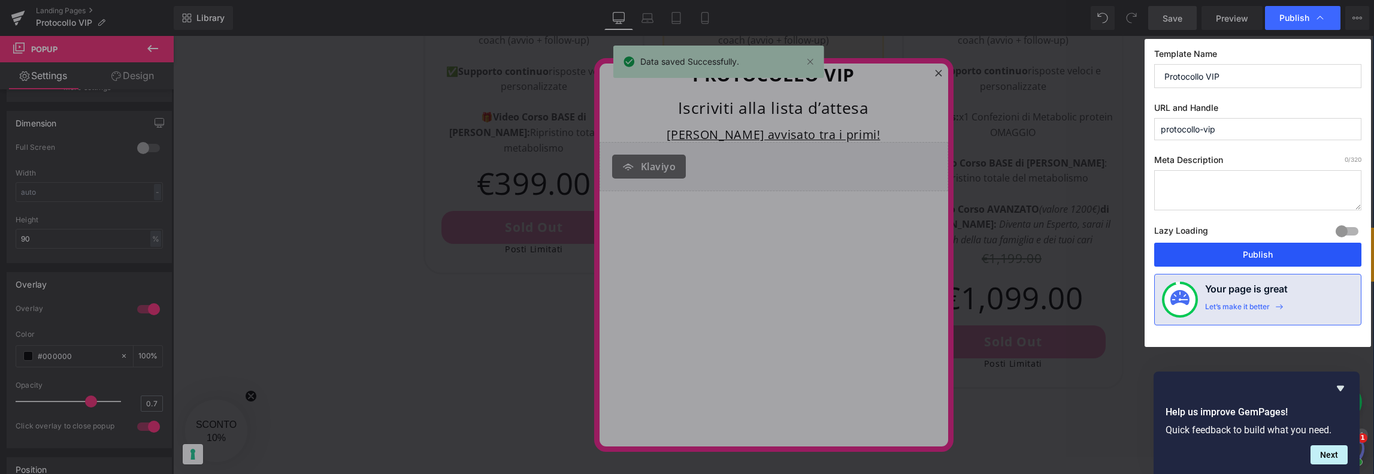
click at [1225, 253] on button "Publish" at bounding box center [1257, 255] width 207 height 24
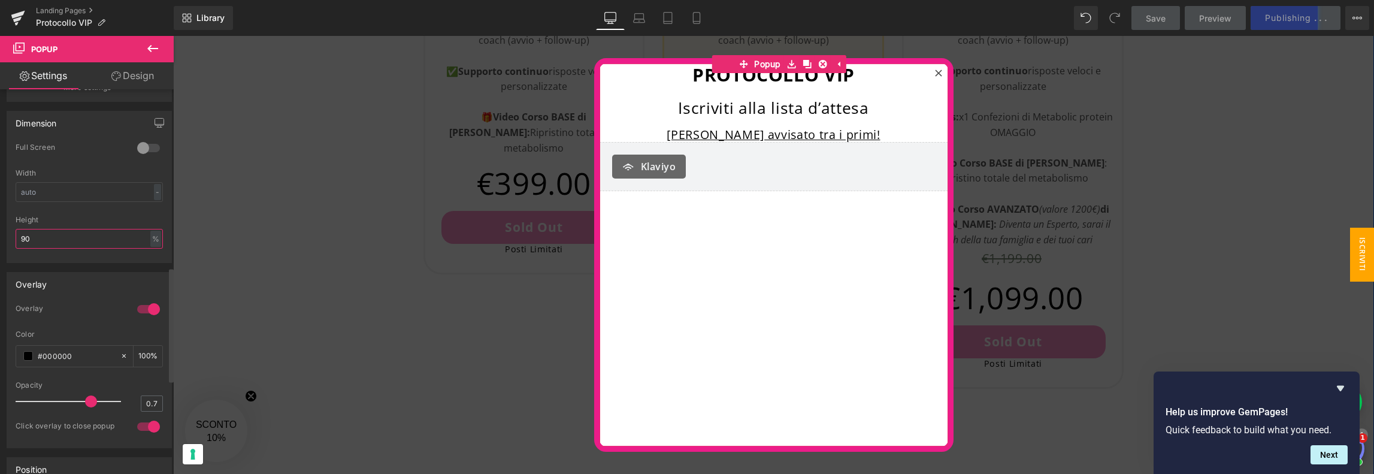
click at [41, 238] on input "90" at bounding box center [89, 239] width 147 height 20
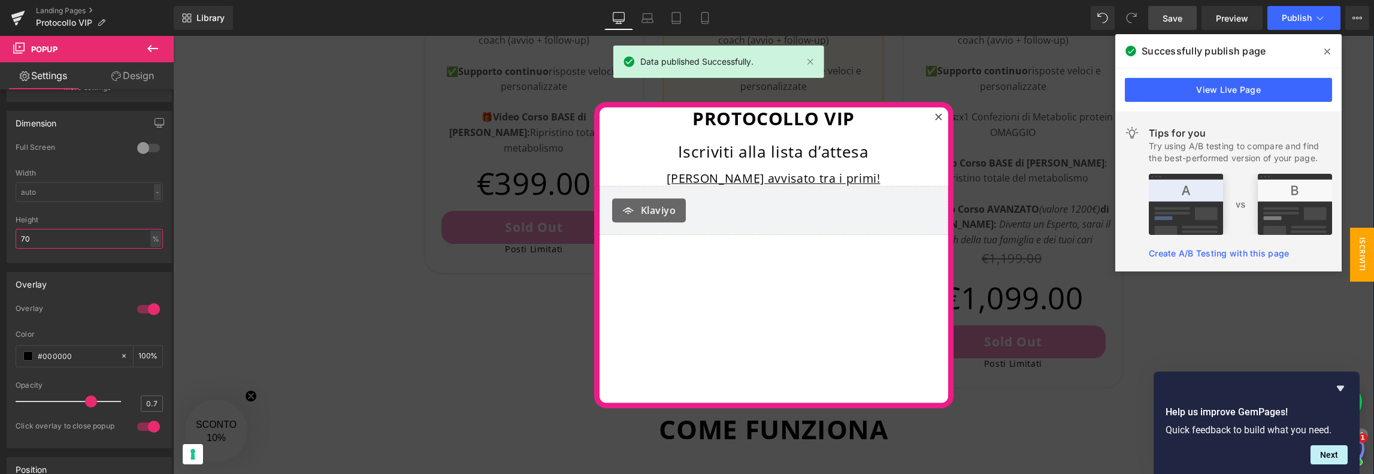
type input "70"
click at [1172, 17] on span "Save" at bounding box center [1173, 18] width 20 height 13
click at [1298, 16] on span "Publish" at bounding box center [1297, 18] width 30 height 10
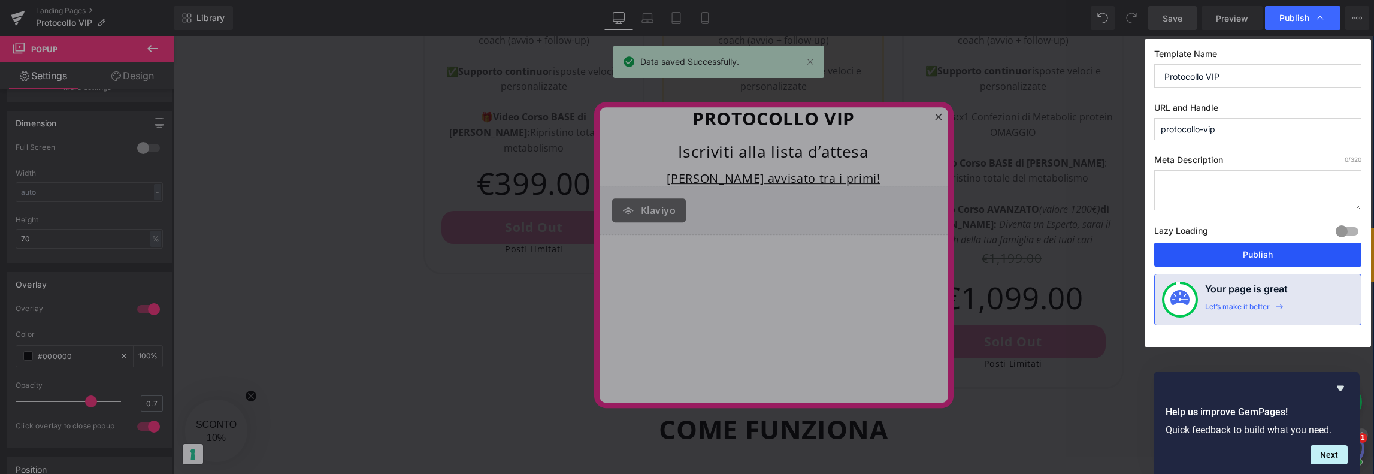
click at [1233, 251] on button "Publish" at bounding box center [1257, 255] width 207 height 24
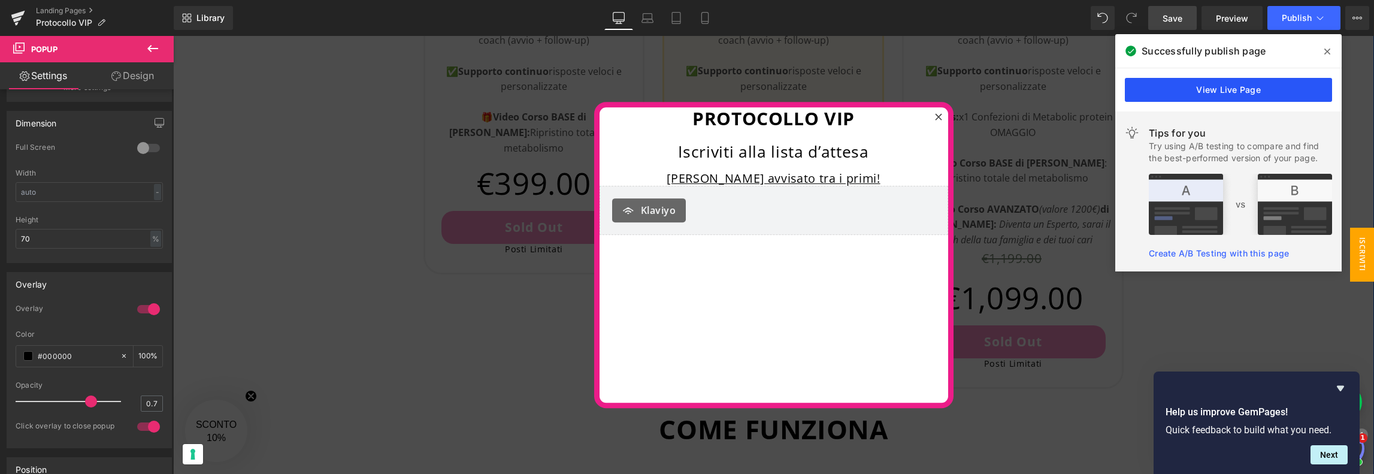
click at [1274, 91] on link "View Live Page" at bounding box center [1228, 90] width 207 height 24
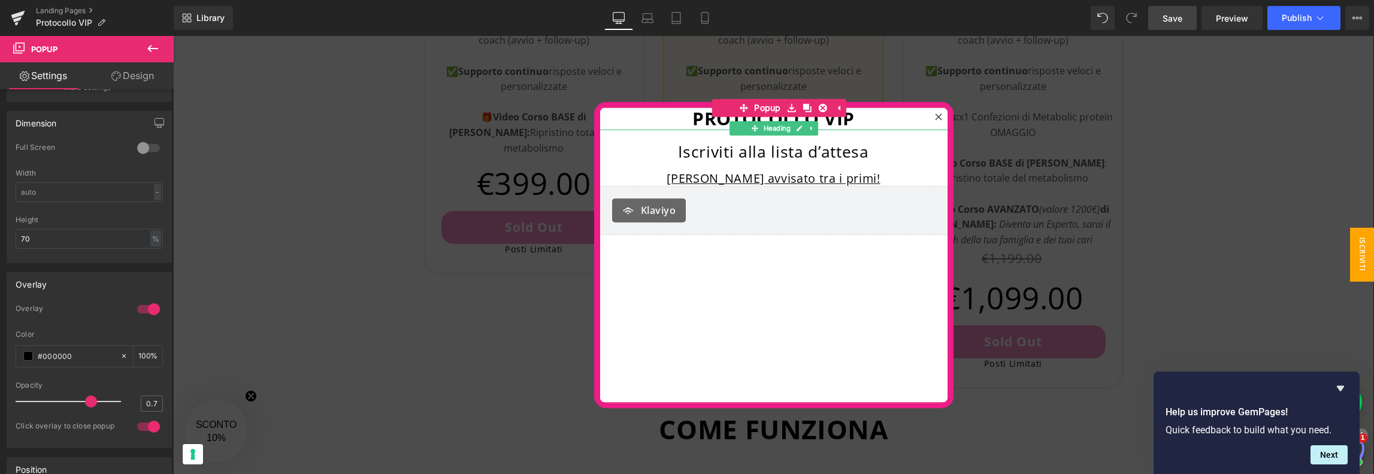
click at [848, 117] on strong "PROTOCOLLO VIP" at bounding box center [774, 118] width 162 height 25
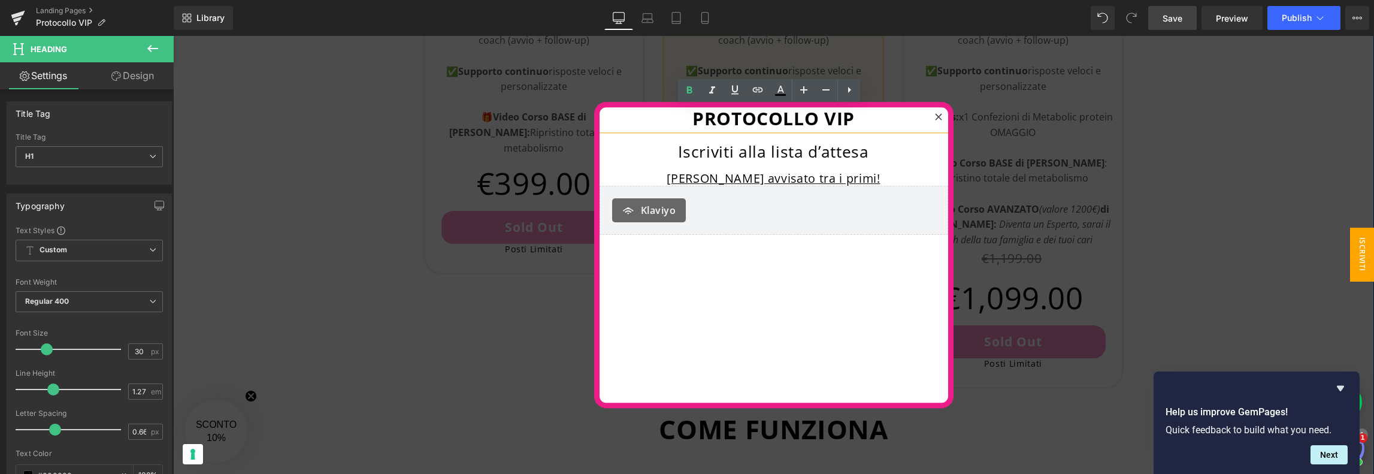
click at [833, 120] on strong "PROTOCOLLO VIP" at bounding box center [774, 118] width 162 height 25
drag, startPoint x: 851, startPoint y: 118, endPoint x: 690, endPoint y: 111, distance: 161.9
click at [690, 111] on h1 "PROTOCOLLO VIP" at bounding box center [774, 118] width 349 height 23
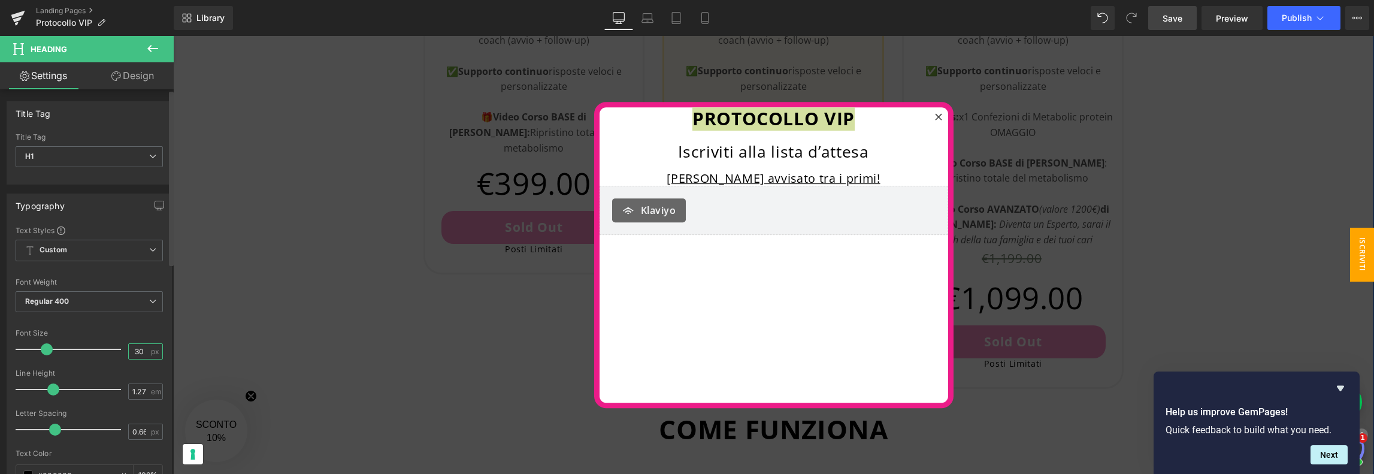
click at [131, 350] on input "30" at bounding box center [139, 351] width 21 height 15
type input "29"
click at [1176, 12] on span "Save" at bounding box center [1173, 18] width 20 height 13
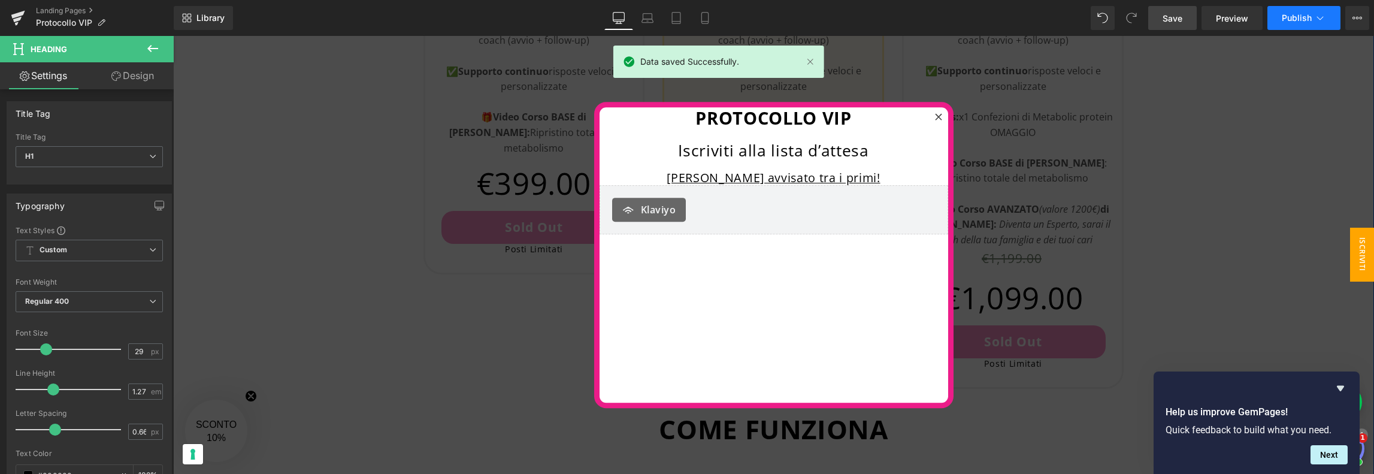
click at [1287, 16] on span "Publish" at bounding box center [1297, 18] width 30 height 10
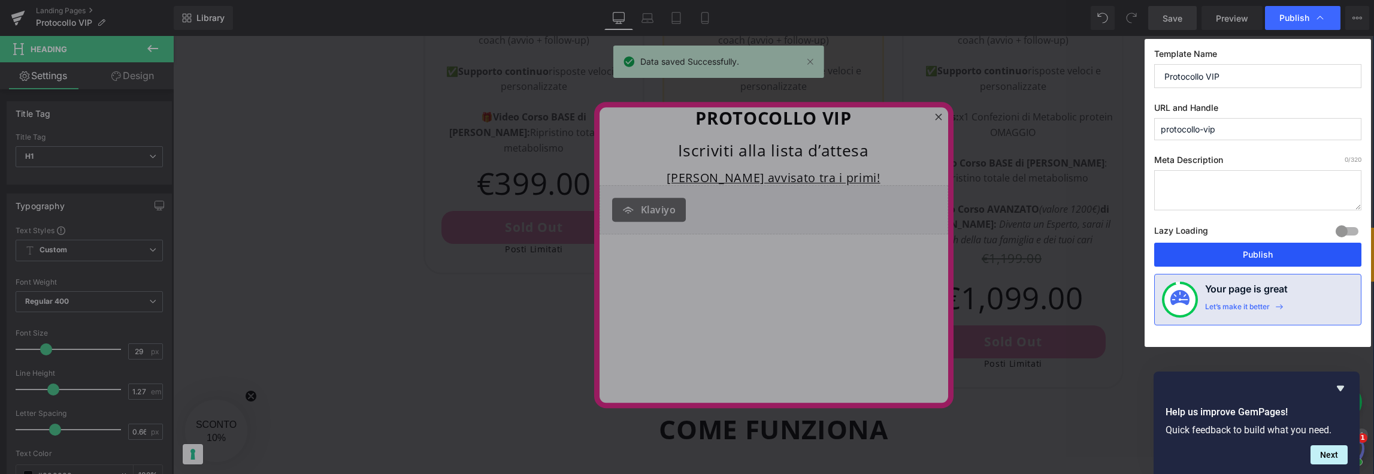
drag, startPoint x: 1237, startPoint y: 253, endPoint x: 1063, endPoint y: 217, distance: 177.4
click at [1237, 253] on button "Publish" at bounding box center [1257, 255] width 207 height 24
